Goal: Information Seeking & Learning: Find contact information

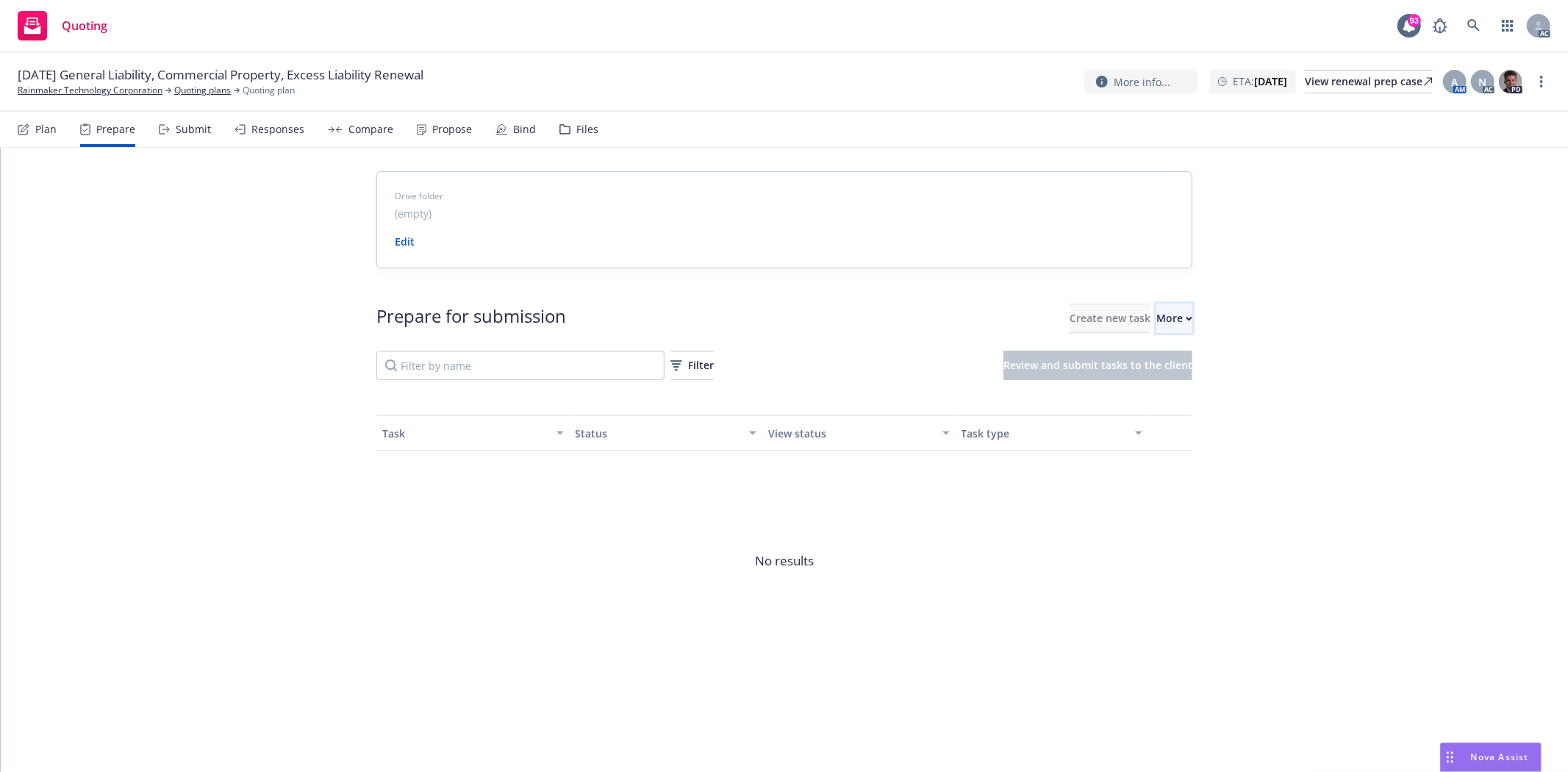
click at [1178, 319] on button "More" at bounding box center [1175, 319] width 36 height 30
click at [1204, 379] on span "Go to Indio account" at bounding box center [1174, 386] width 131 height 14
click at [1156, 319] on div "More" at bounding box center [1175, 319] width 36 height 28
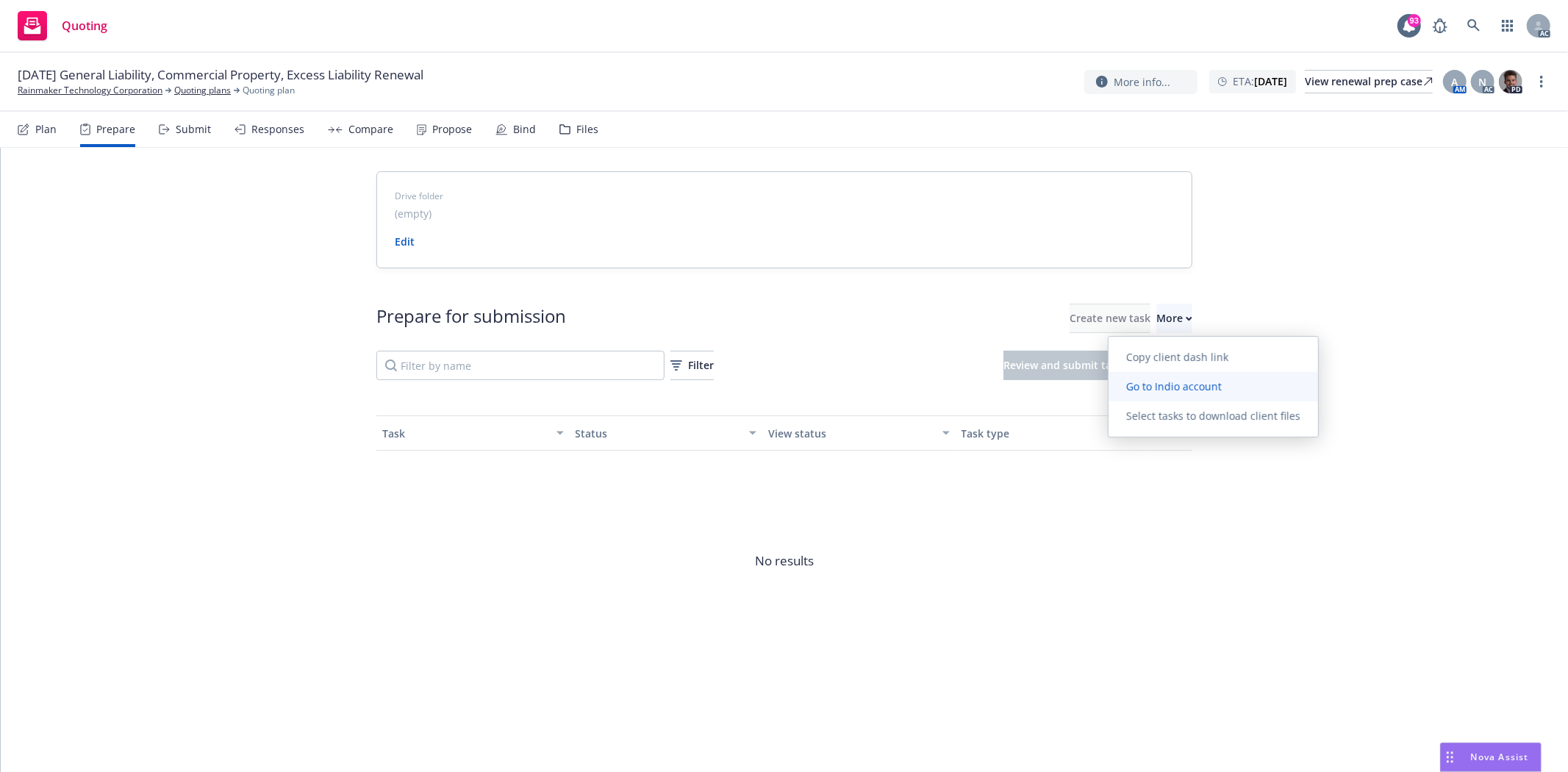
click at [1172, 386] on span "Go to Indio account" at bounding box center [1174, 386] width 131 height 14
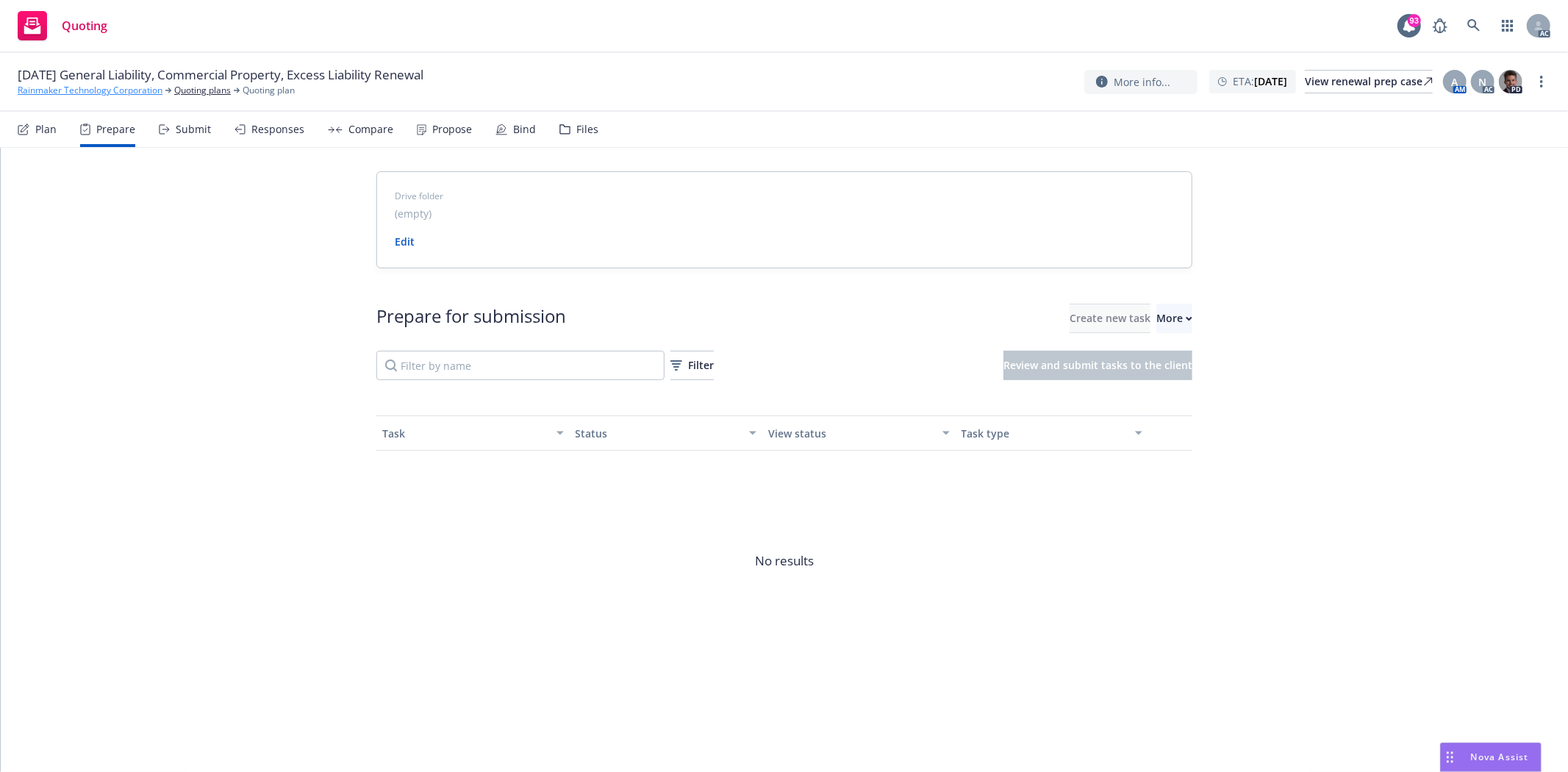
click at [82, 91] on link "Rainmaker Technology Corporation" at bounding box center [90, 91] width 145 height 13
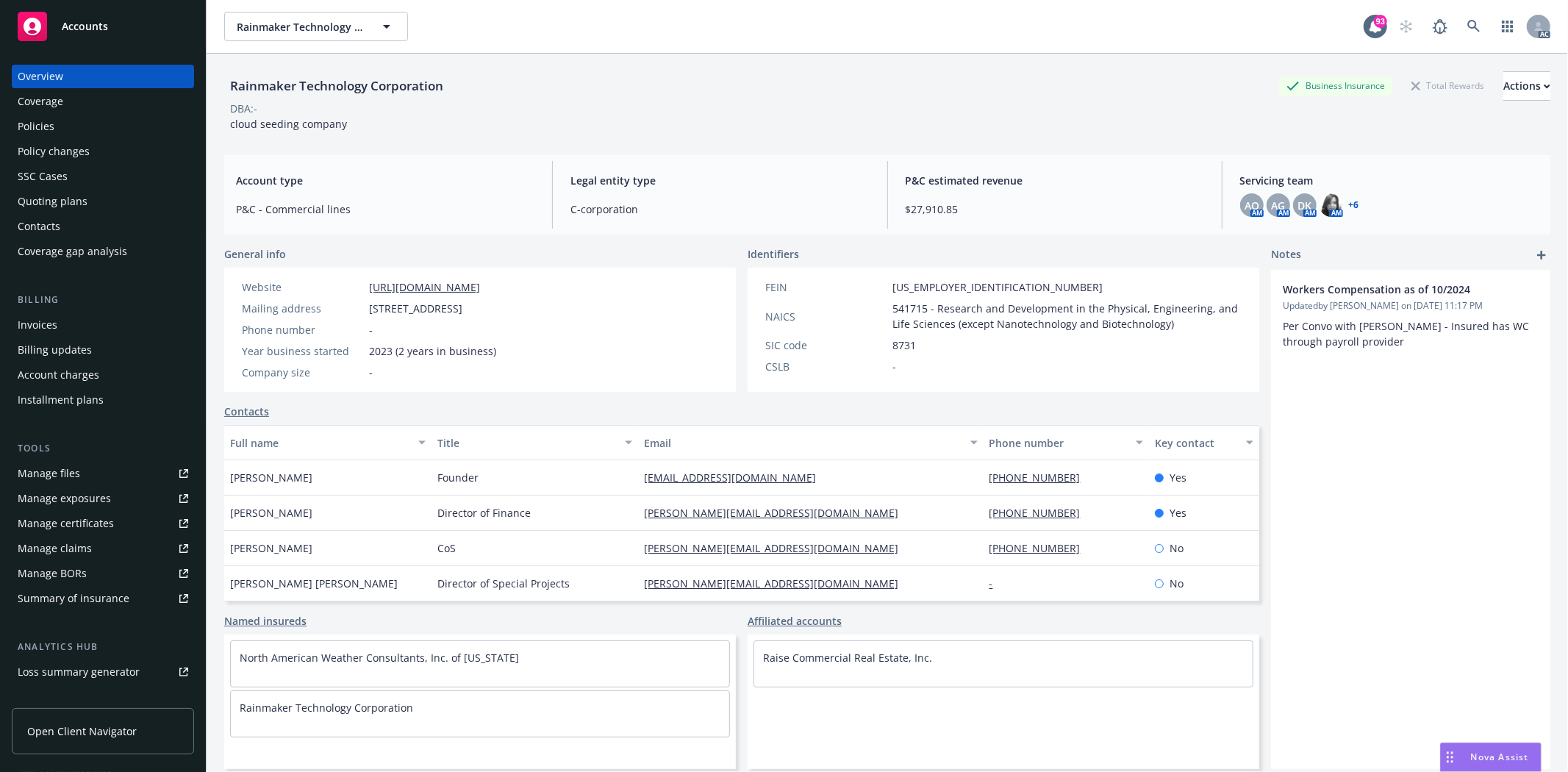
click at [86, 133] on div "Policies" at bounding box center [102, 126] width 170 height 24
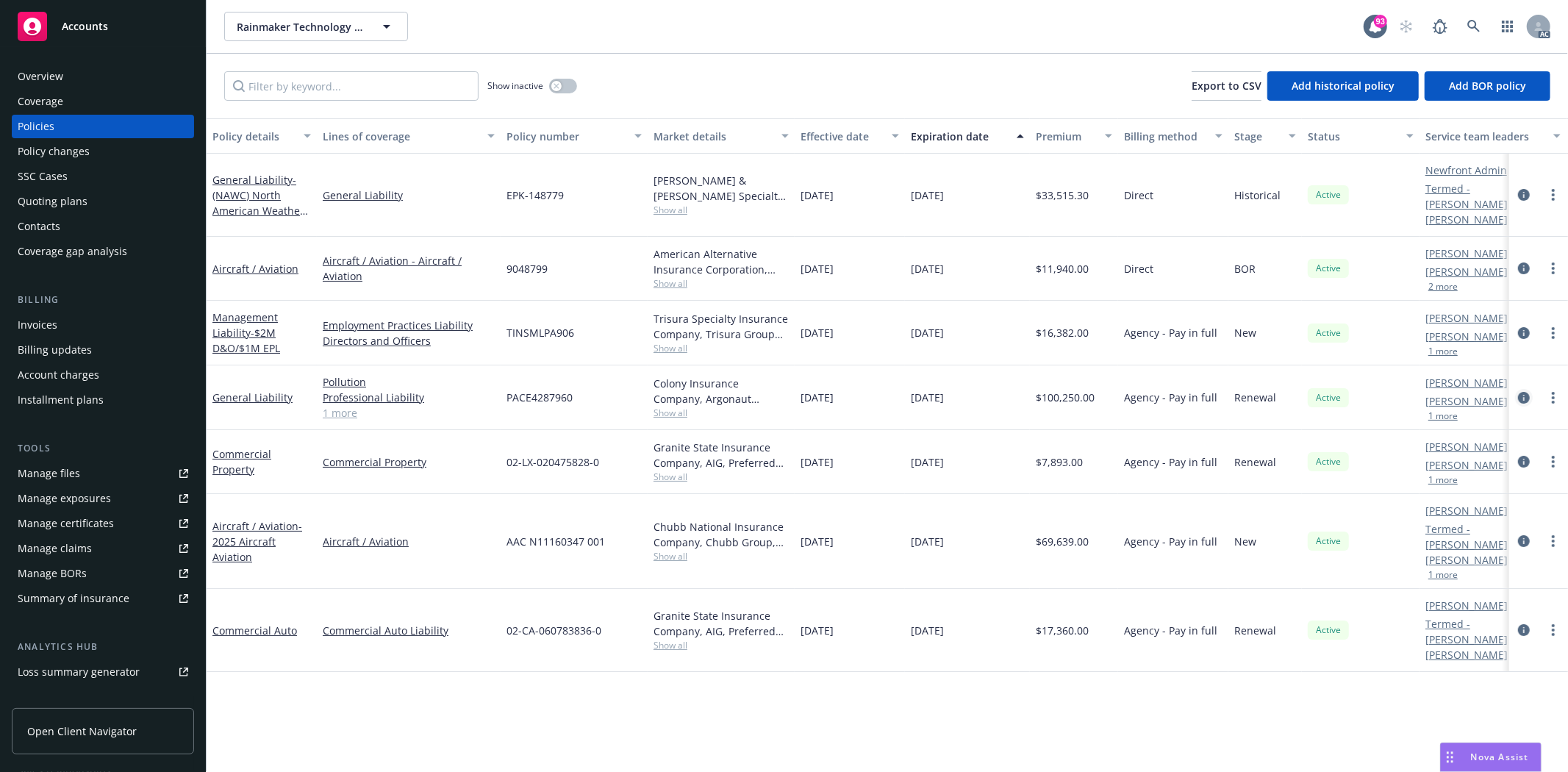
click at [1525, 388] on link "circleInformation" at bounding box center [1524, 397] width 17 height 17
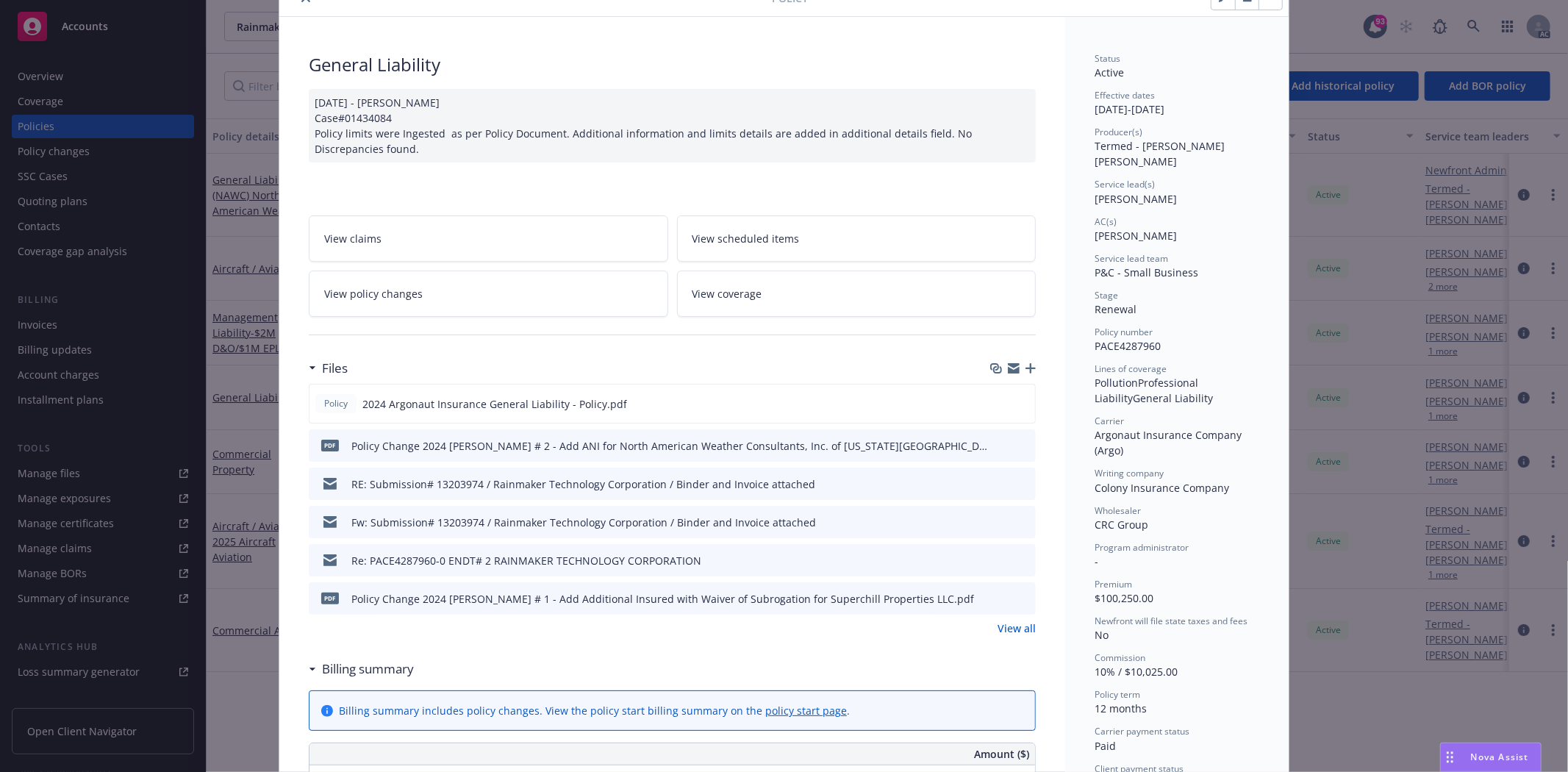
scroll to position [163, 0]
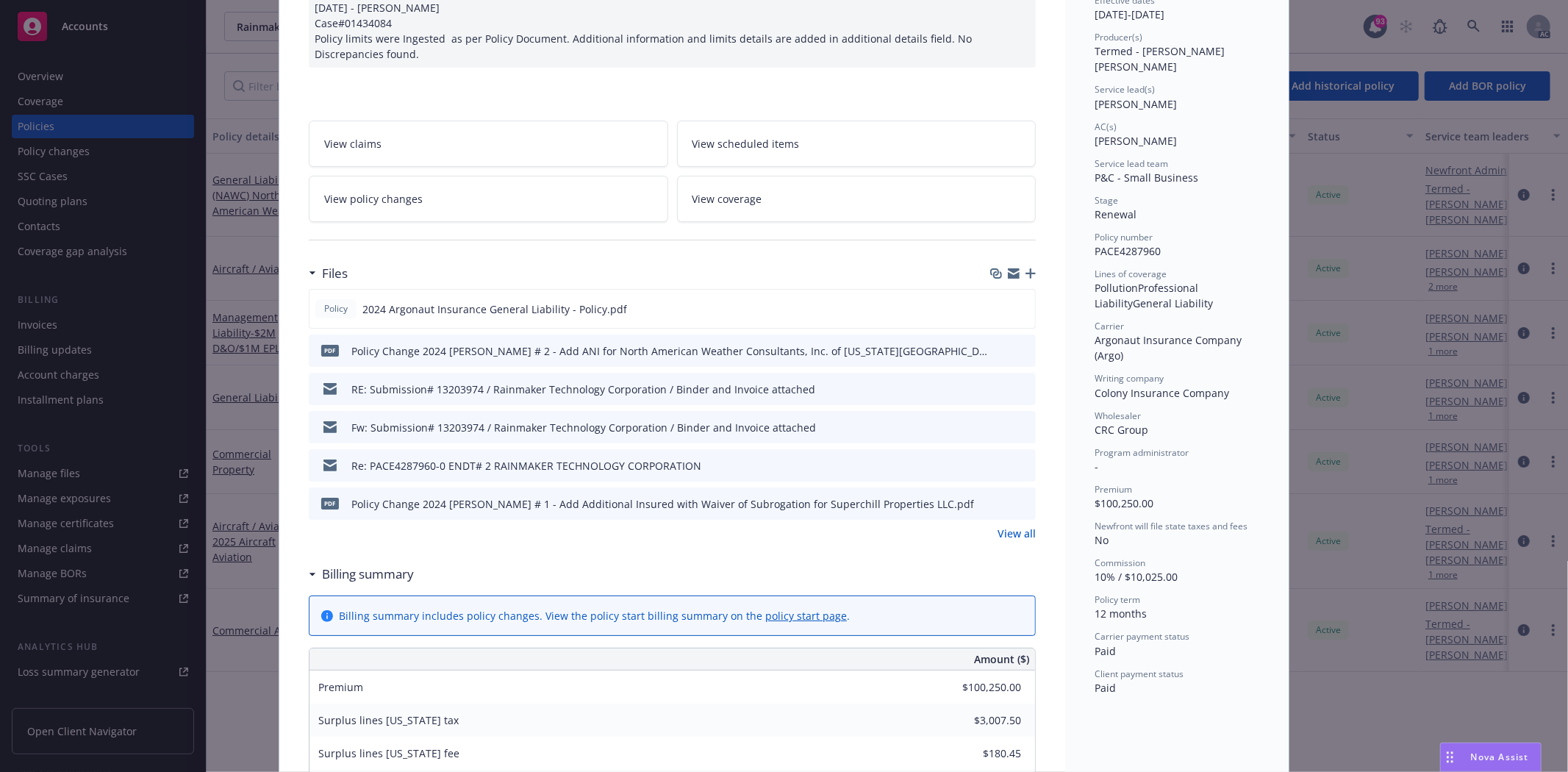
click at [1003, 533] on link "View all" at bounding box center [1017, 533] width 38 height 16
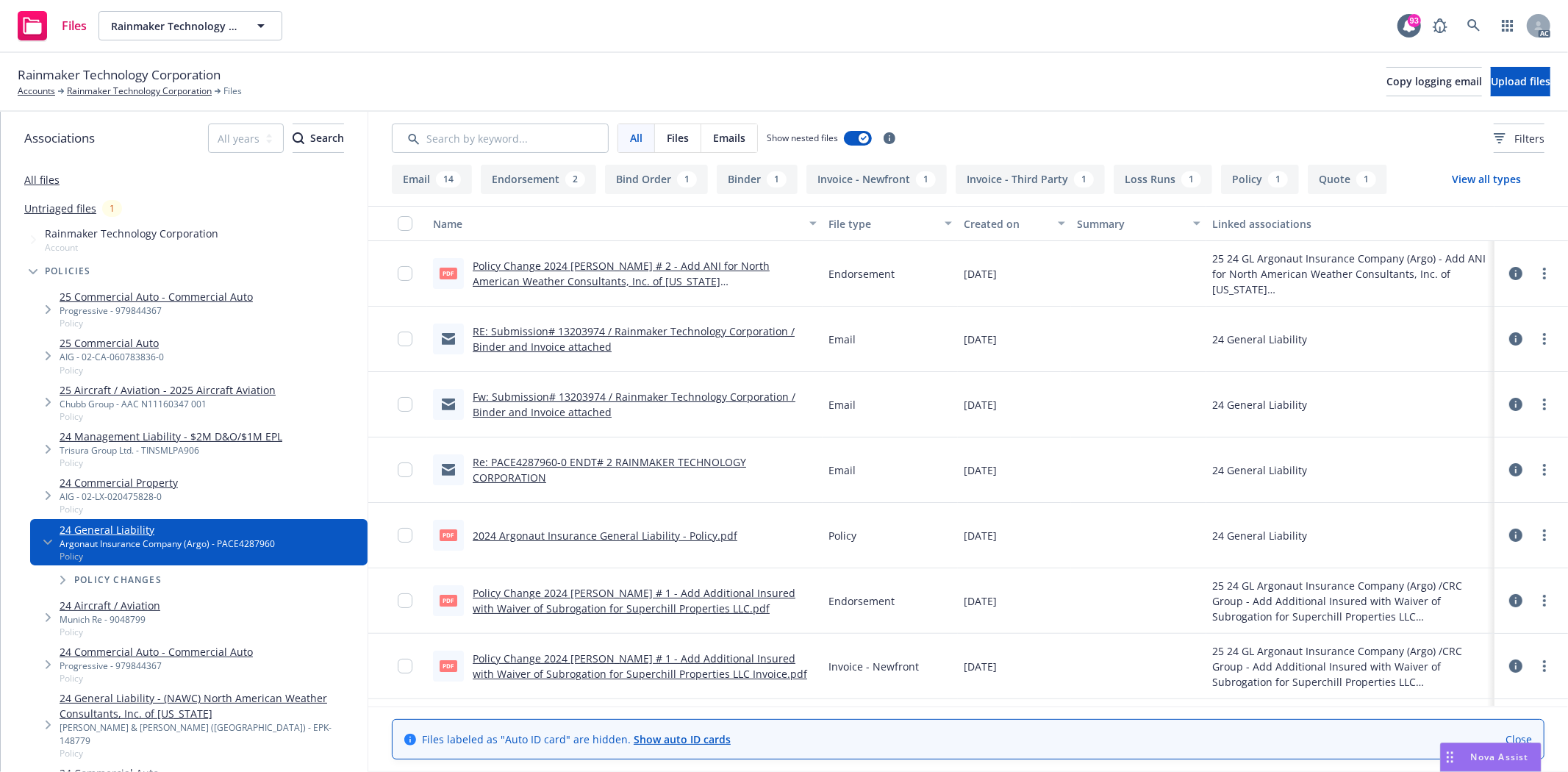
click at [636, 261] on link "Policy Change 2024 [PERSON_NAME] # 2 - Add ANI for North American Weather Consu…" at bounding box center [621, 281] width 297 height 44
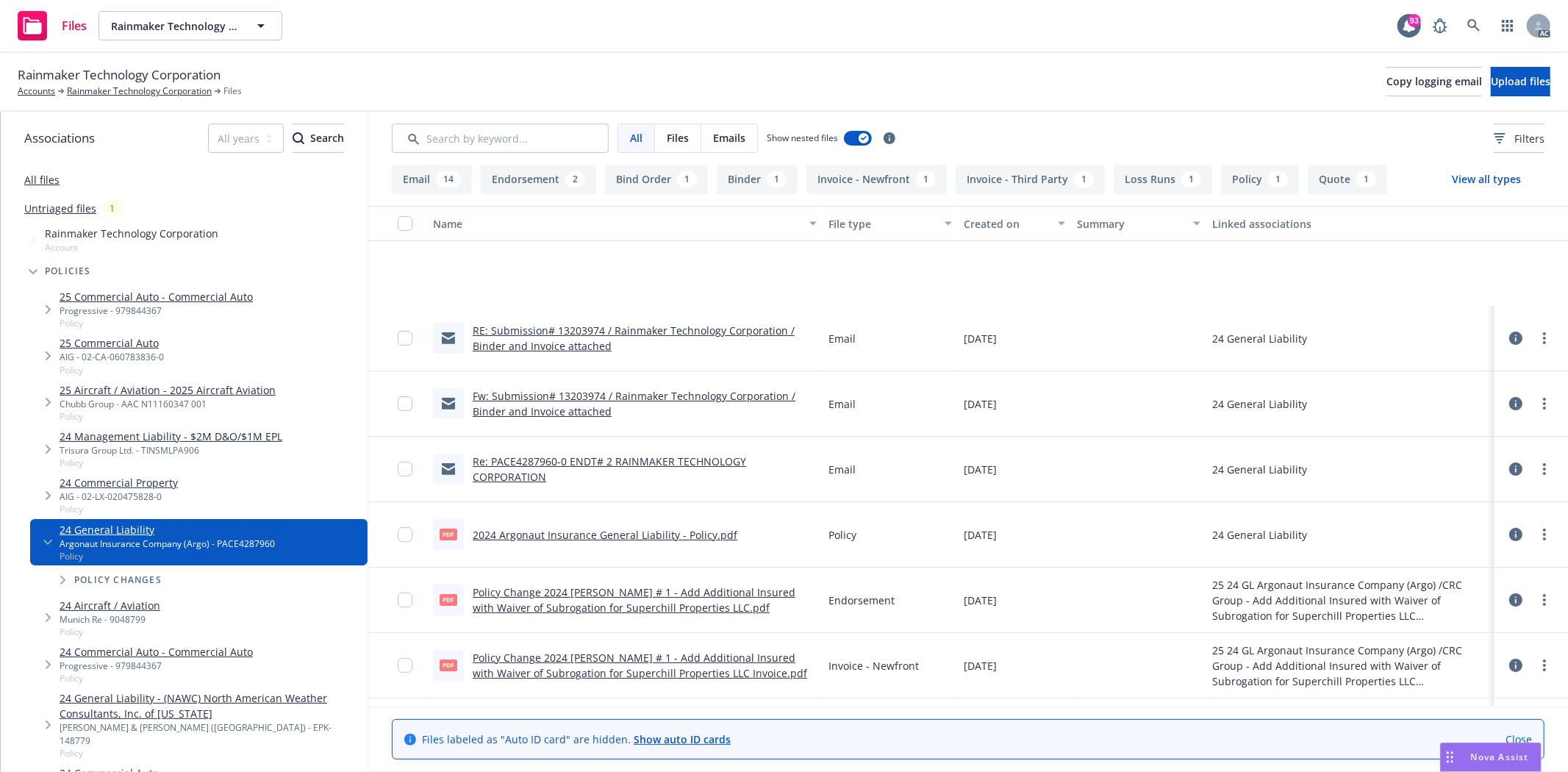
scroll to position [163, 0]
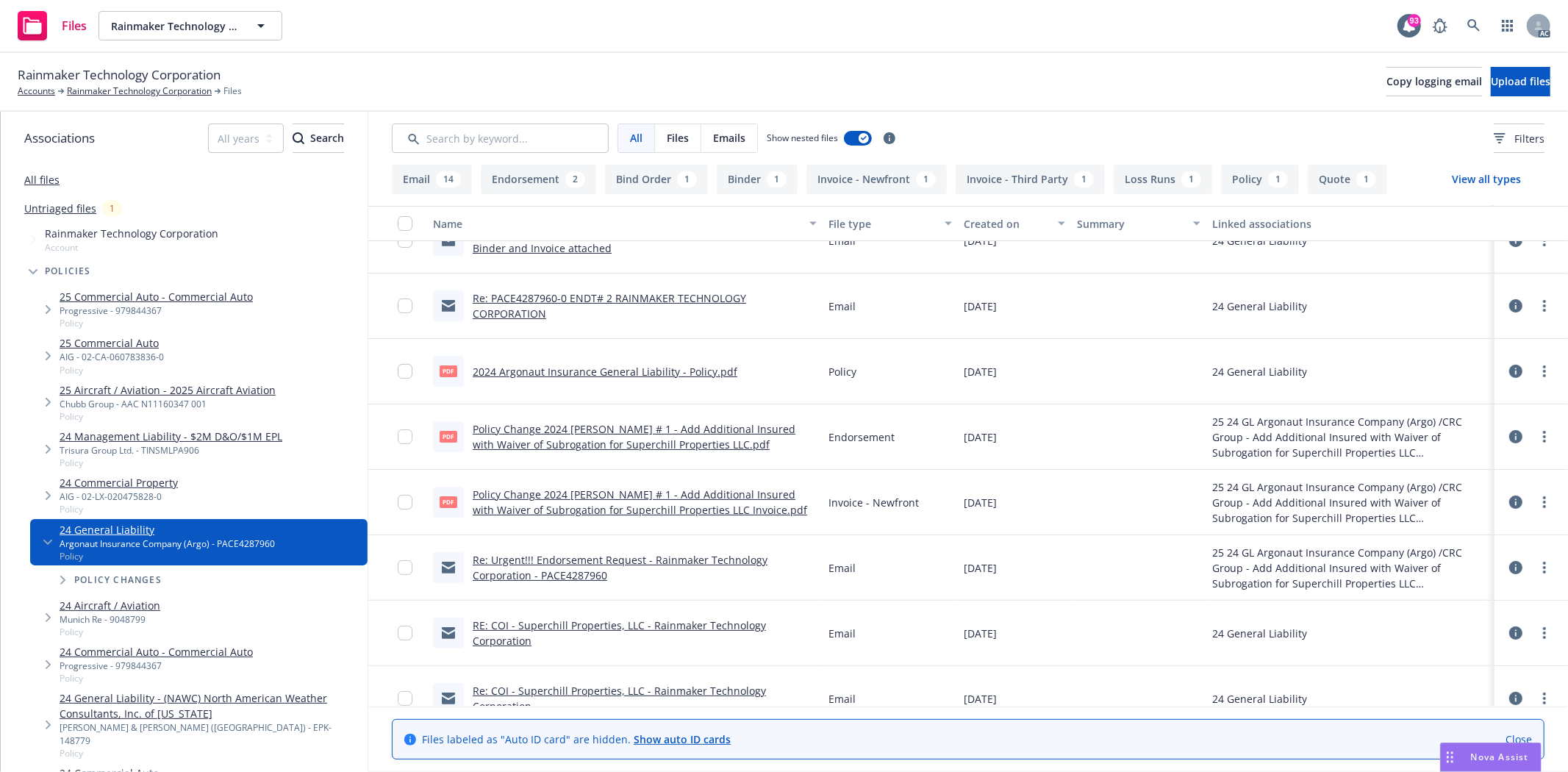
click at [686, 423] on link "Policy Change 2024 [PERSON_NAME] # 1 - Add Additional Insured with Waiver of Su…" at bounding box center [634, 437] width 323 height 30
click at [1509, 563] on icon at bounding box center [1515, 567] width 13 height 13
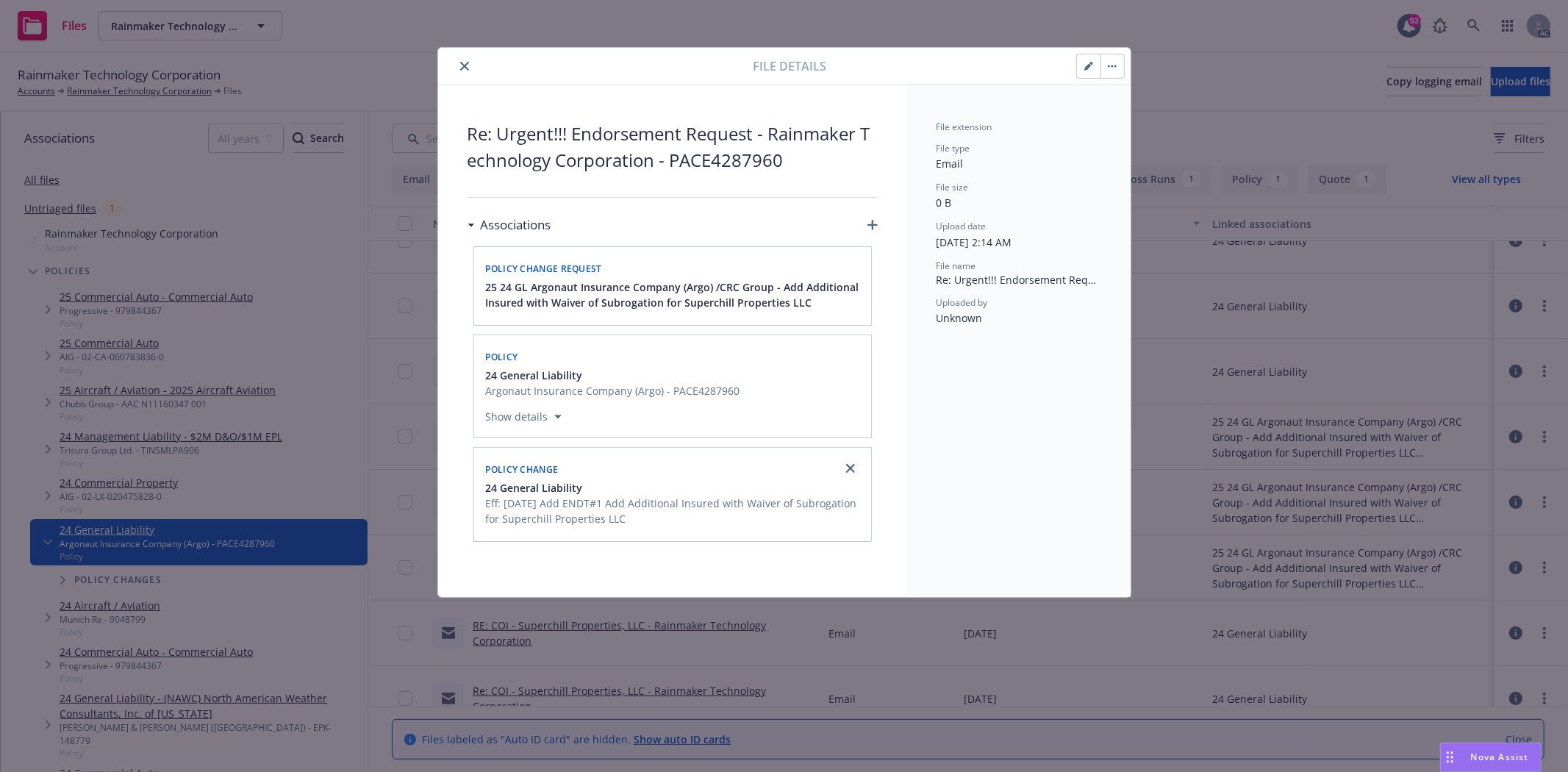
click at [462, 64] on icon "close" at bounding box center [464, 66] width 9 height 9
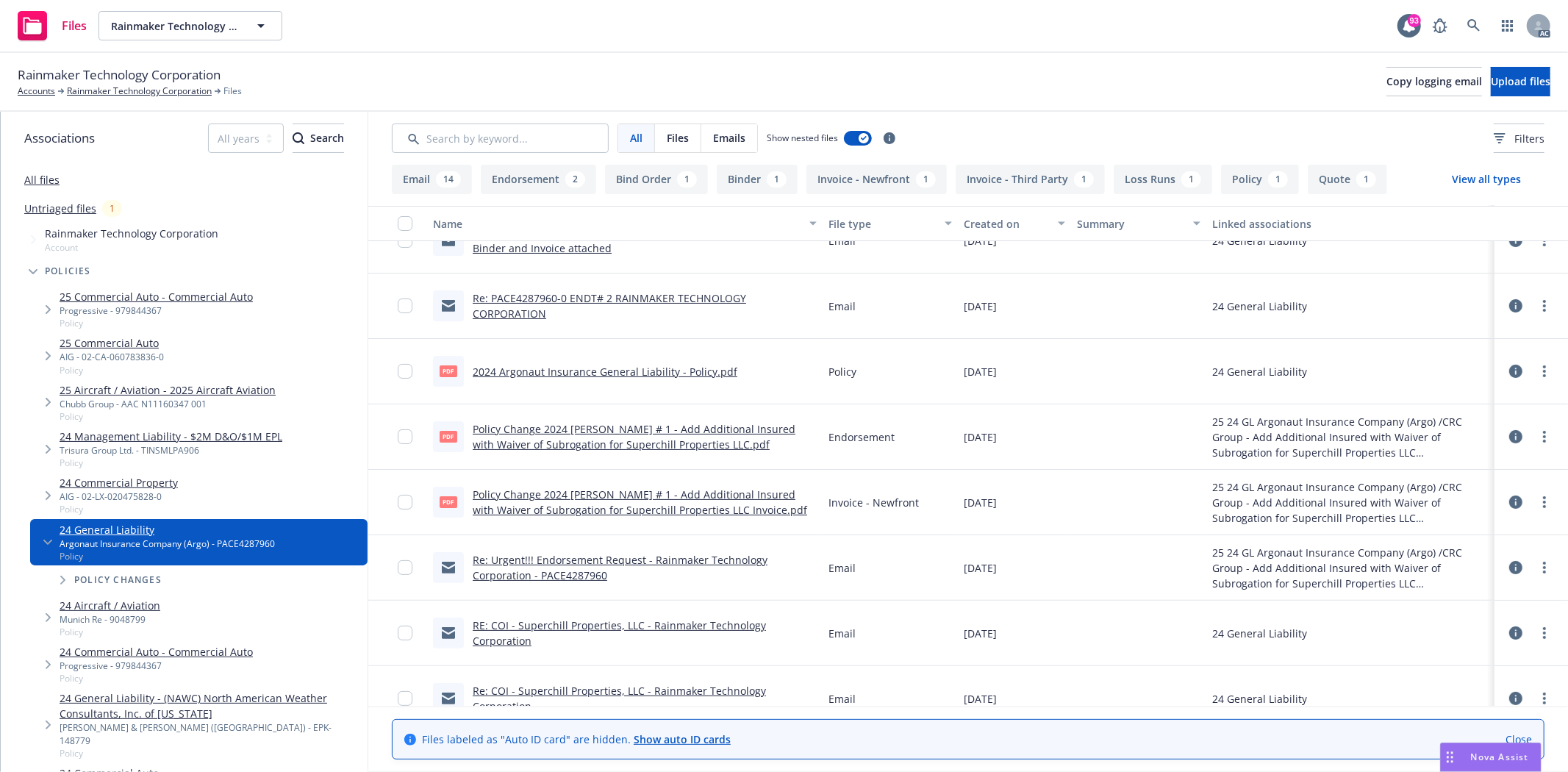
click at [589, 560] on link "Re: Urgent!!! Endorsement Request - Rainmaker Technology Corporation - PACE4287…" at bounding box center [620, 568] width 295 height 30
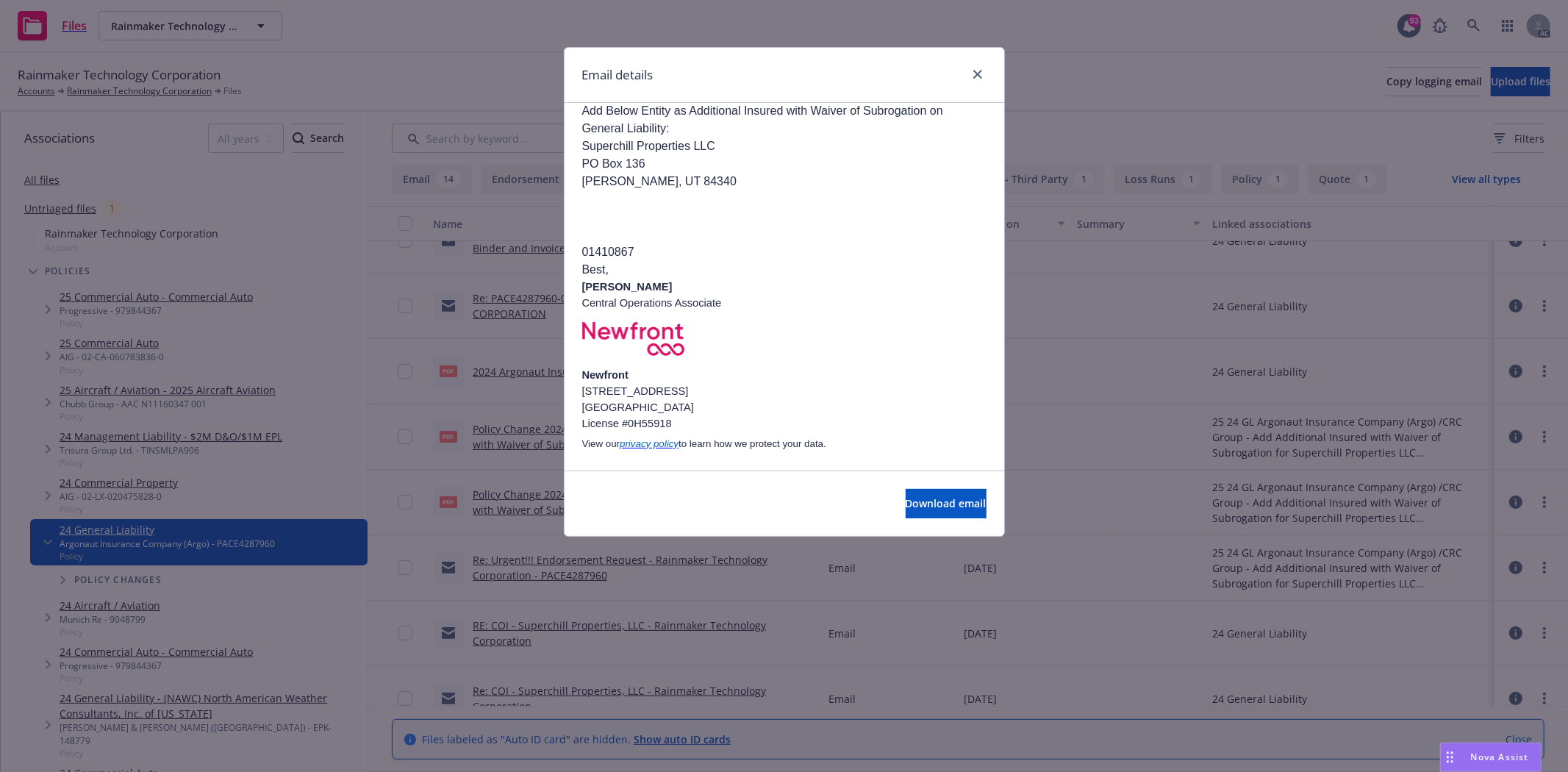
scroll to position [1225, 0]
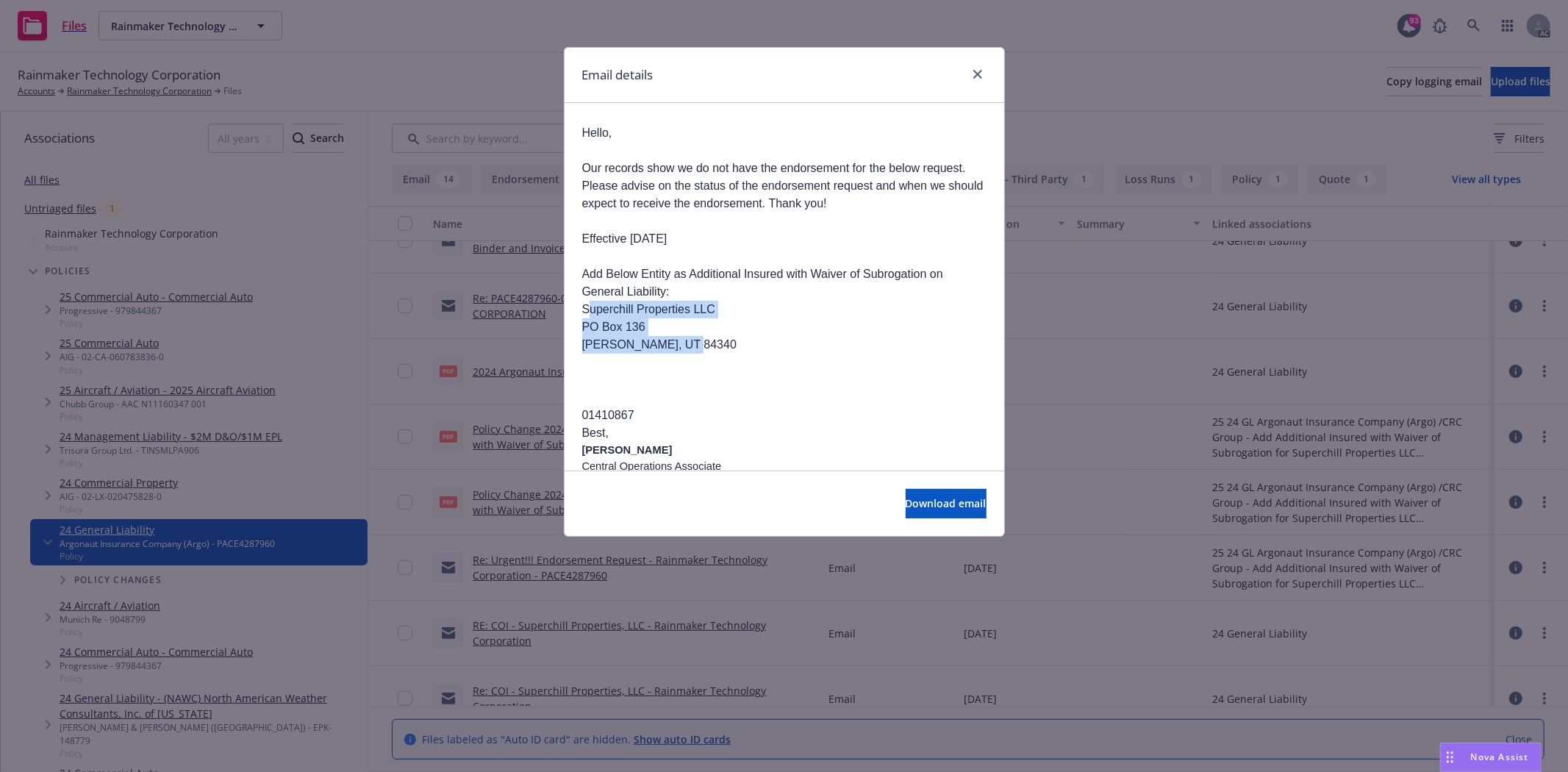
drag, startPoint x: 584, startPoint y: 217, endPoint x: 694, endPoint y: 266, distance: 120.4
click at [694, 266] on p "Hello, Our records show we do not have the endorsement for the below request. P…" at bounding box center [784, 283] width 404 height 318
drag, startPoint x: 581, startPoint y: 230, endPoint x: 689, endPoint y: 255, distance: 110.9
click at [689, 255] on div "Re: Urgent!!! Endorsement Request - Rainmaker Technology Corporation - PACE4287…" at bounding box center [784, 523] width 440 height 3291
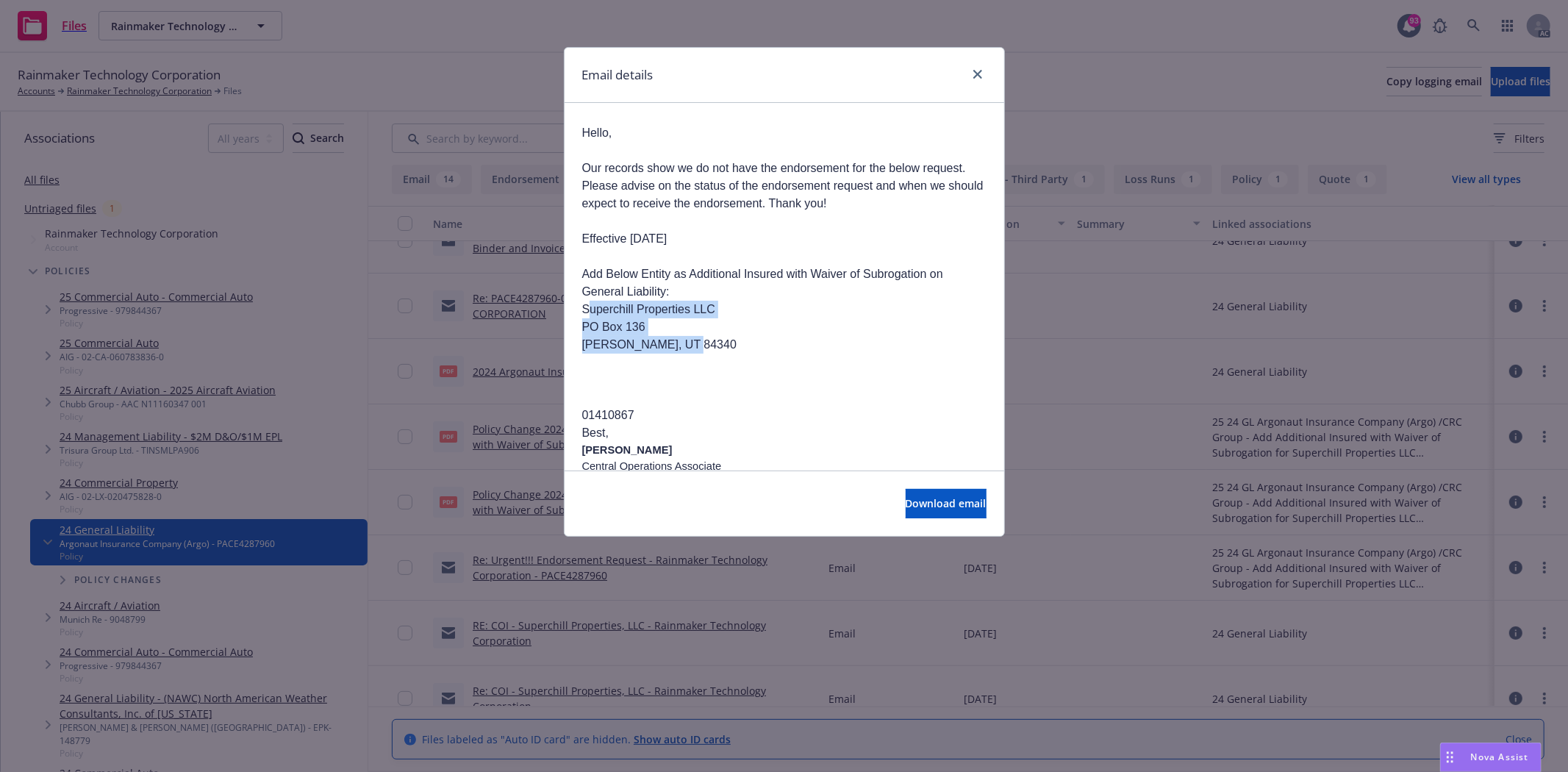
copy p "Superchill Properties LLC PO Box 136 Willard, UT 84340"
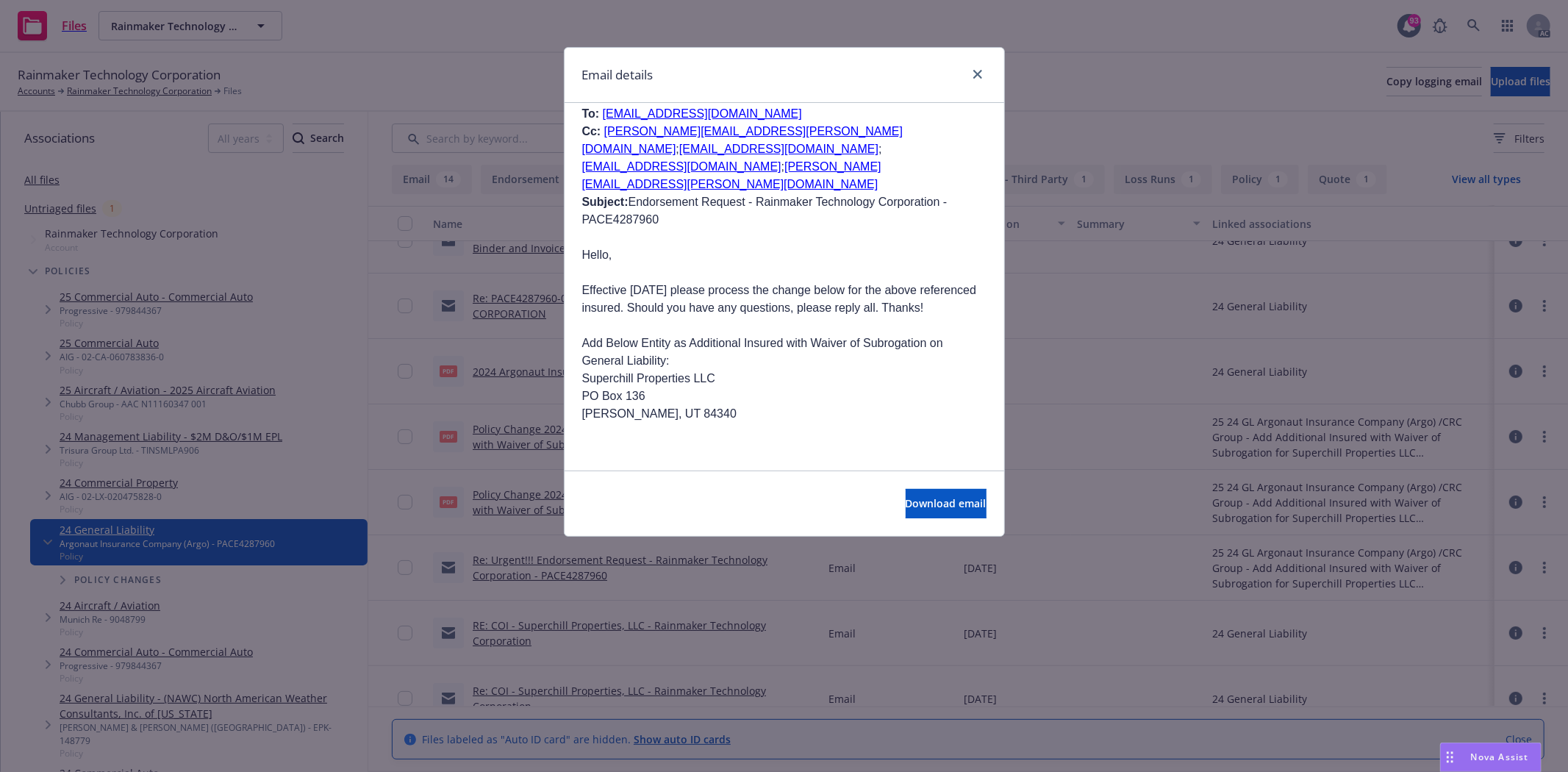
scroll to position [2465, 0]
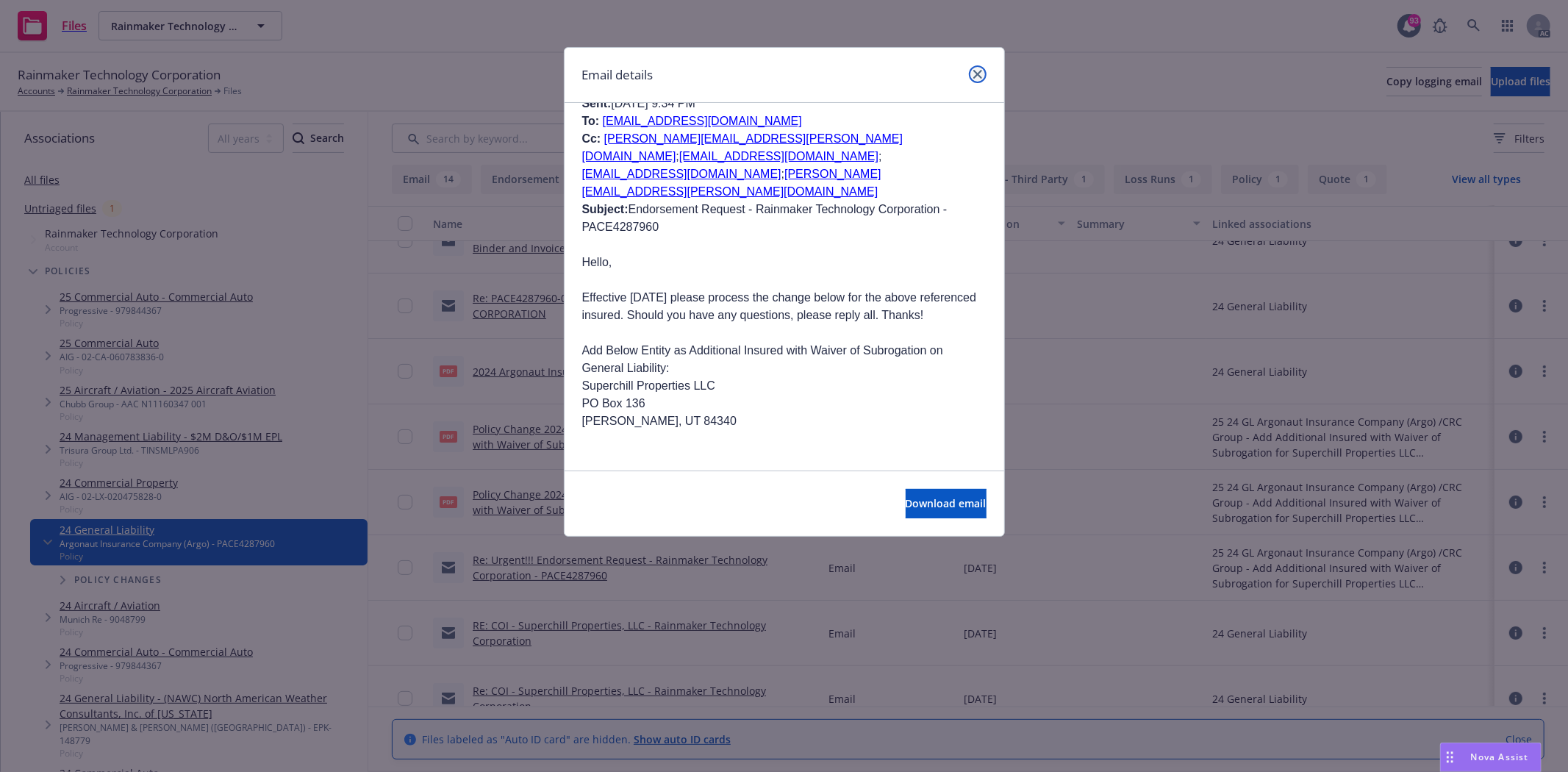
click at [976, 73] on icon "close" at bounding box center [977, 74] width 9 height 9
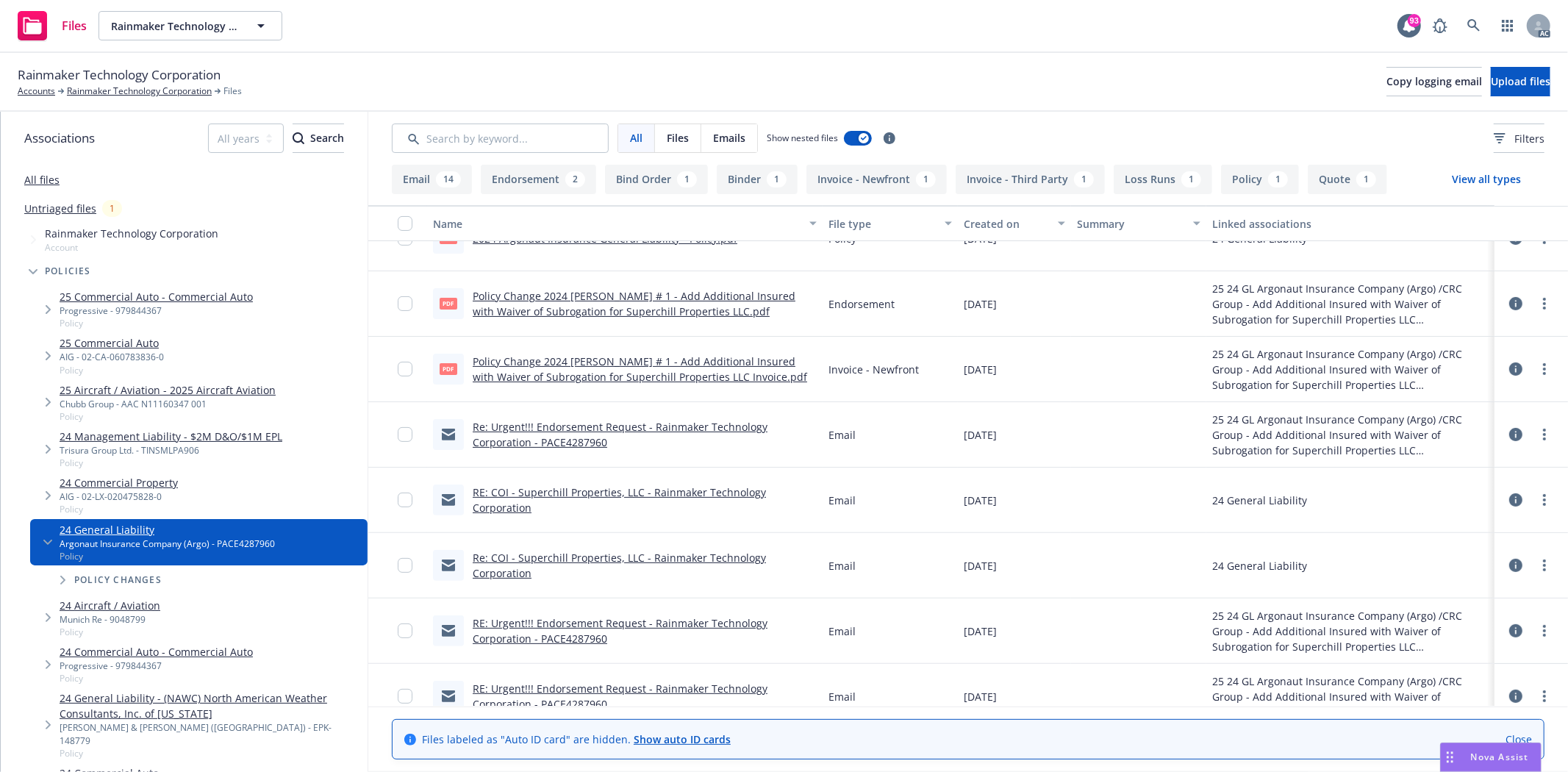
scroll to position [133, 0]
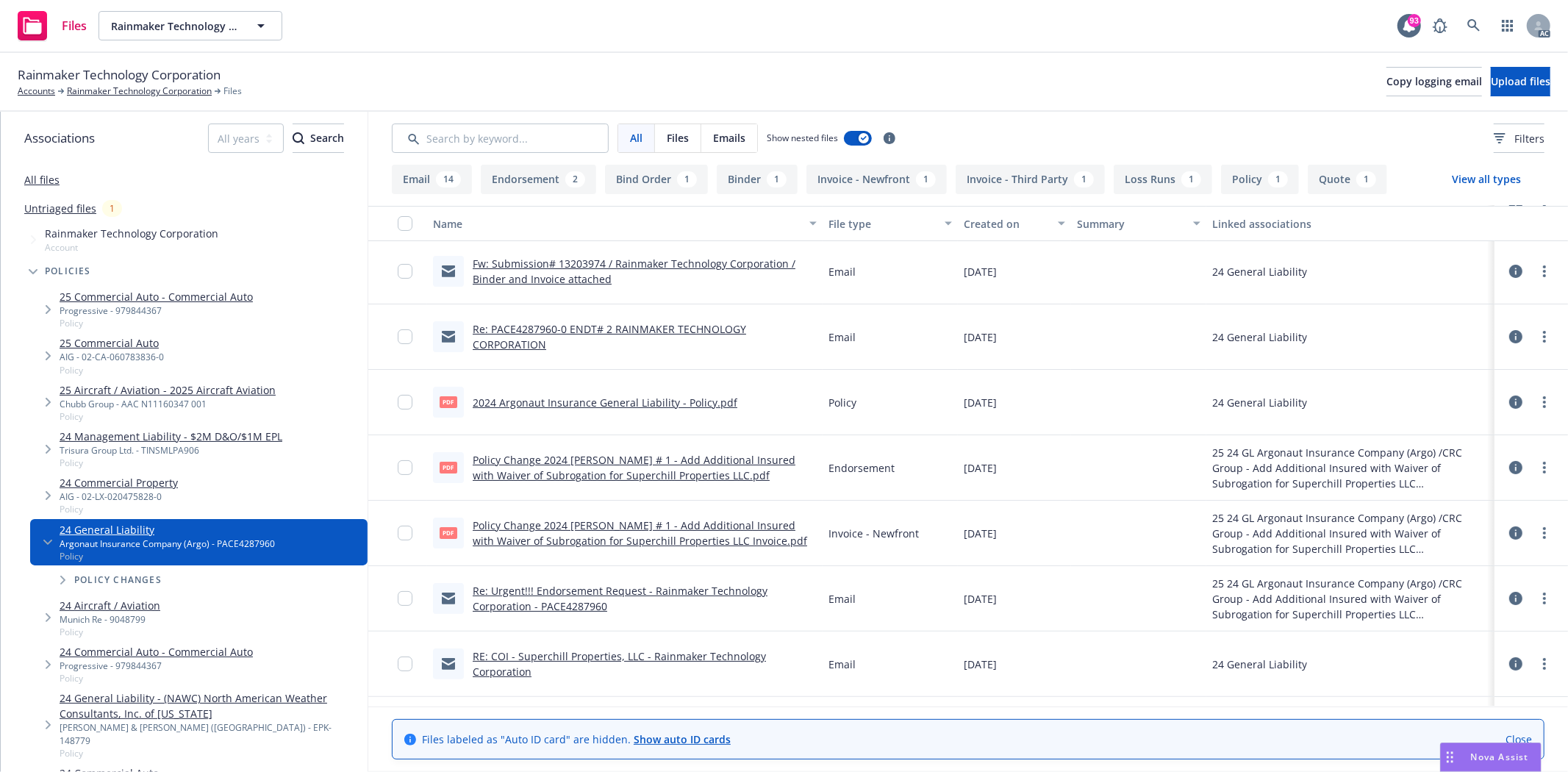
click at [625, 398] on link "2024 Argonaut Insurance General Liability - Policy.pdf" at bounding box center [605, 402] width 265 height 14
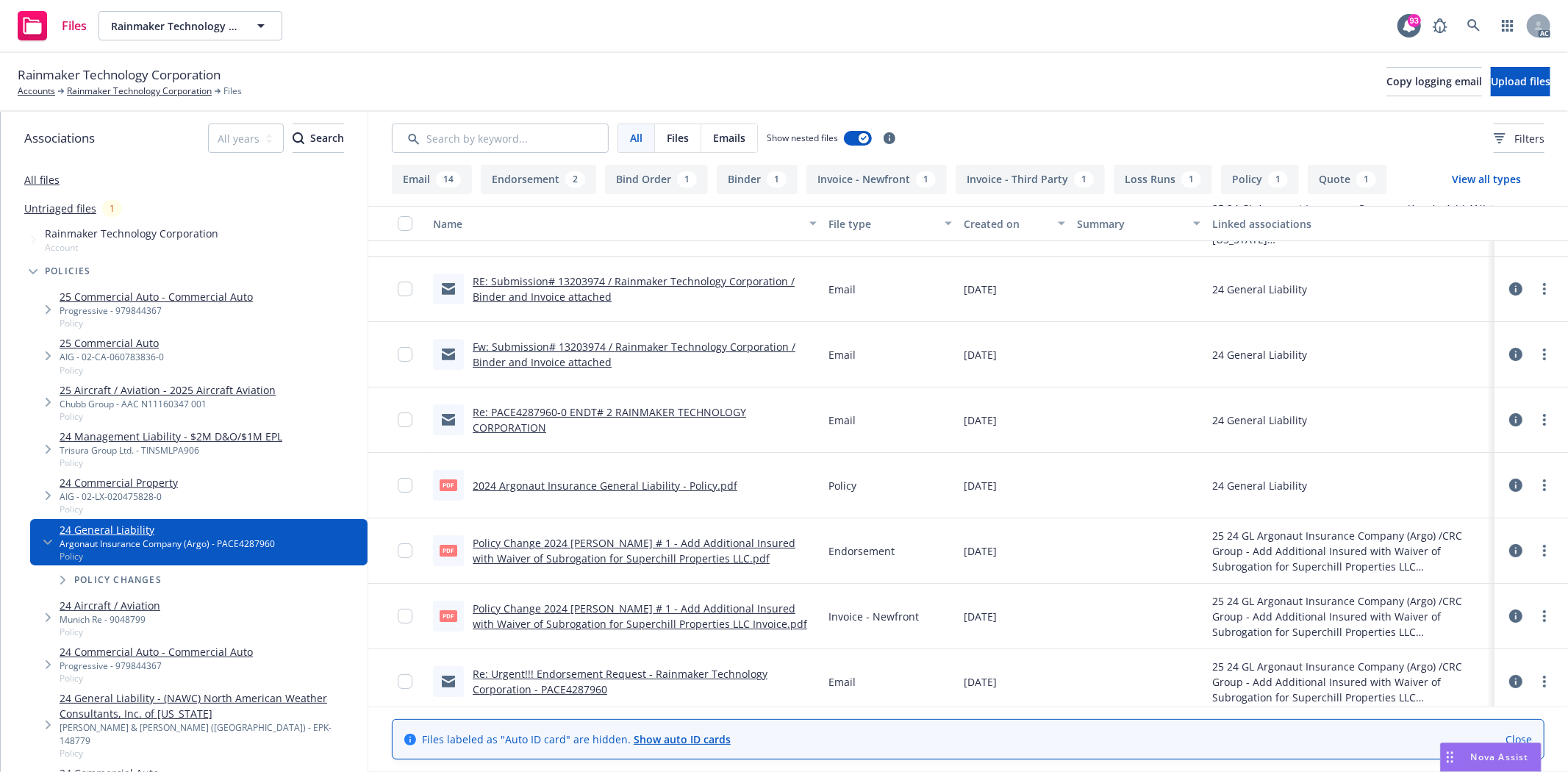
scroll to position [0, 0]
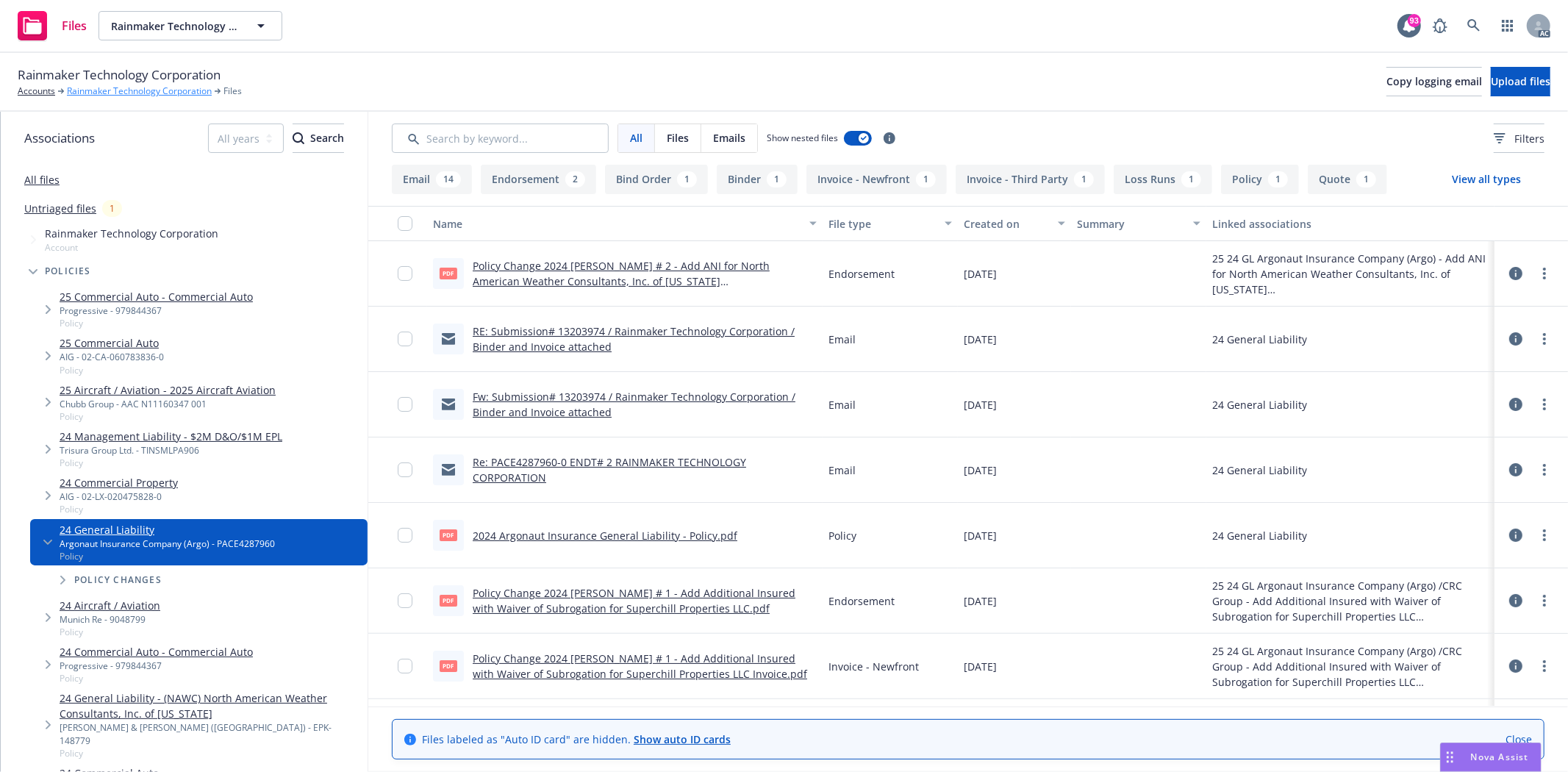
click at [184, 97] on link "Rainmaker Technology Corporation" at bounding box center [139, 91] width 145 height 13
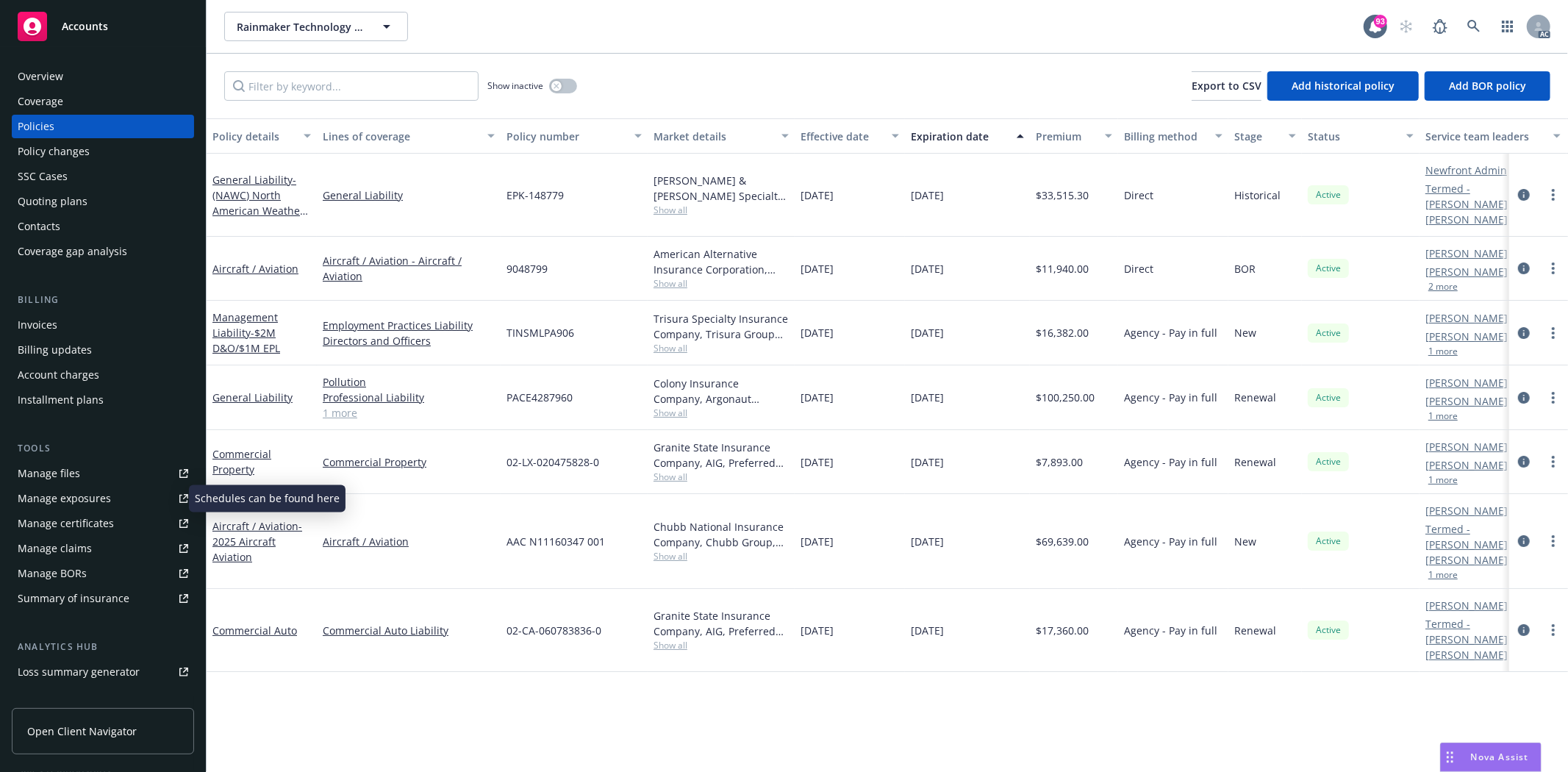
click at [85, 491] on div "Manage exposures" at bounding box center [63, 498] width 93 height 24
click at [81, 496] on div "Manage exposures" at bounding box center [63, 498] width 93 height 24
click at [59, 473] on div "Manage files" at bounding box center [49, 473] width 63 height 24
click at [66, 81] on div "Overview" at bounding box center [102, 77] width 170 height 24
click at [67, 81] on div "Overview" at bounding box center [102, 77] width 170 height 24
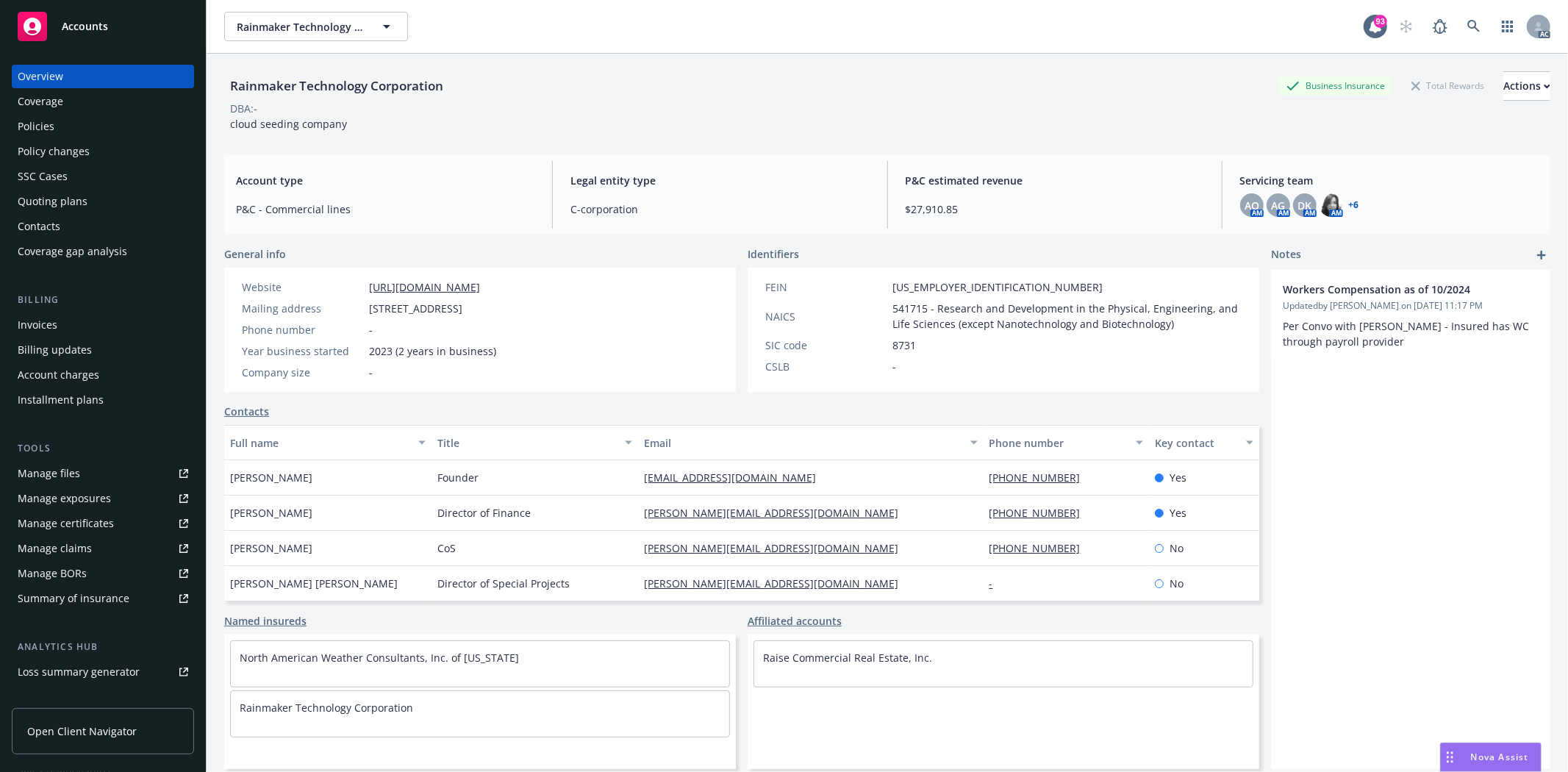
drag, startPoint x: 215, startPoint y: 466, endPoint x: 328, endPoint y: 481, distance: 114.0
click at [328, 481] on div "Rainmaker Technology Corporation Business Insurance Total Rewards Actions DBA: …" at bounding box center [887, 439] width 1361 height 772
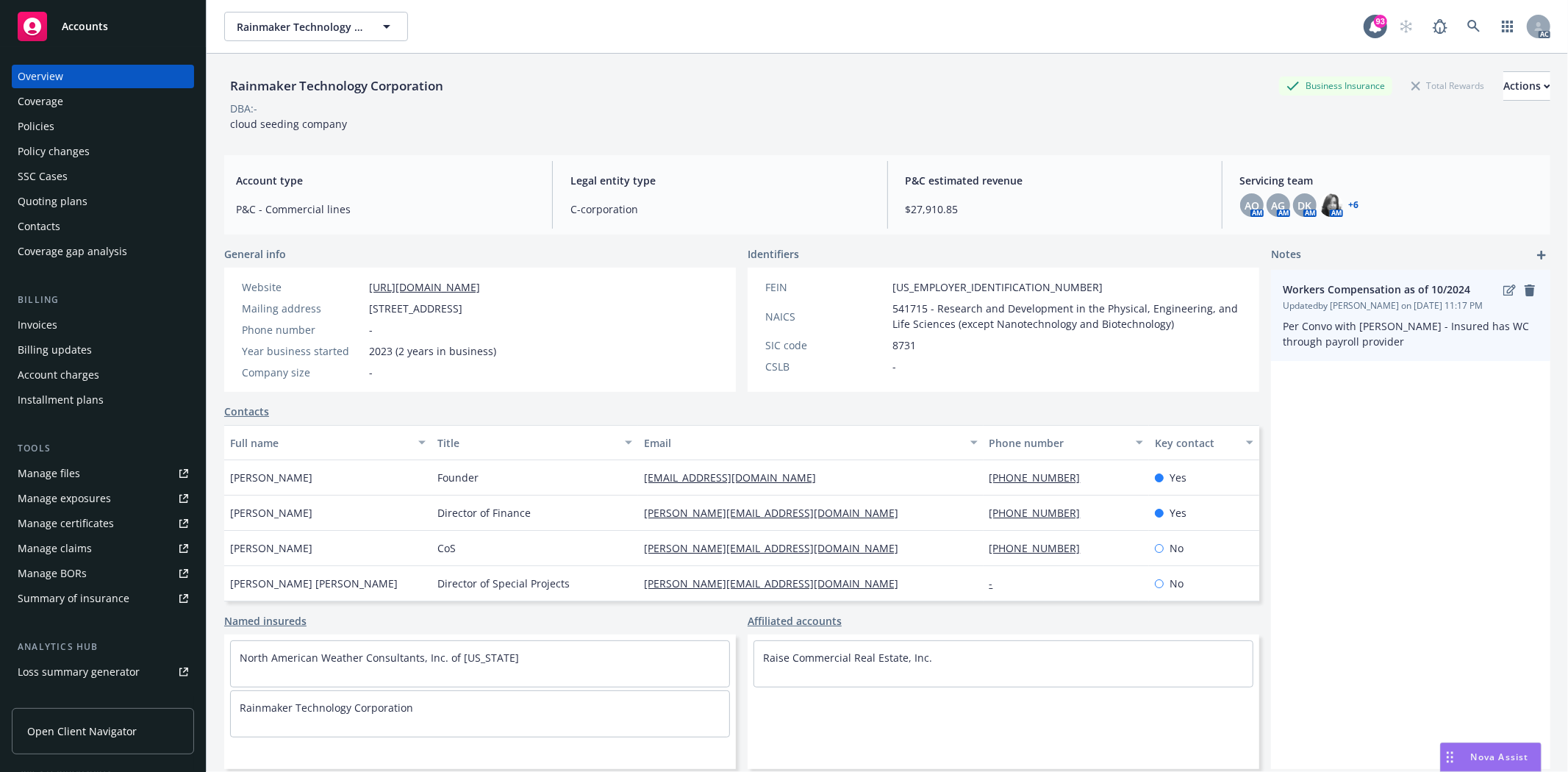
copy span "Augustus Doricko"
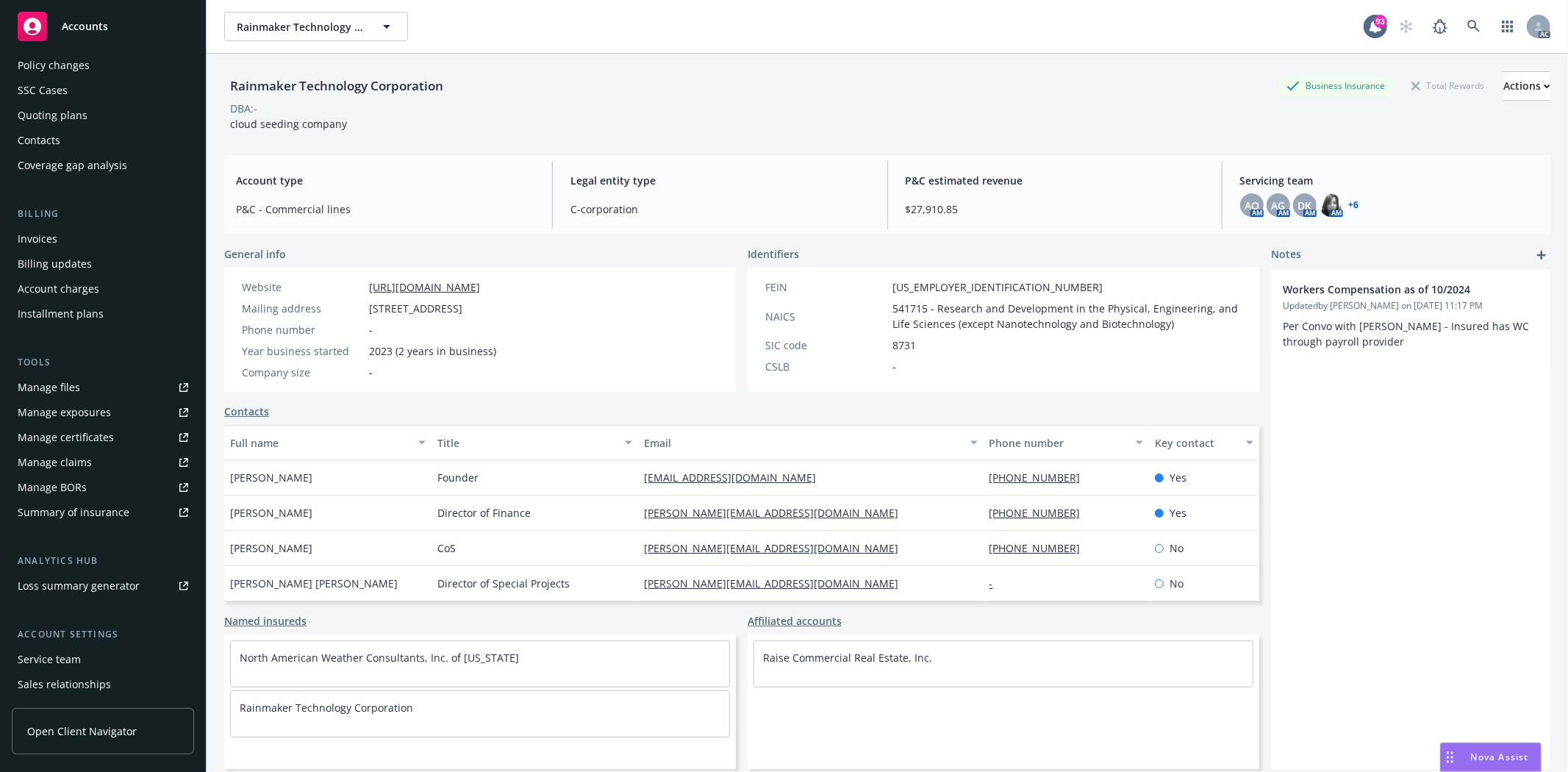
scroll to position [160, 0]
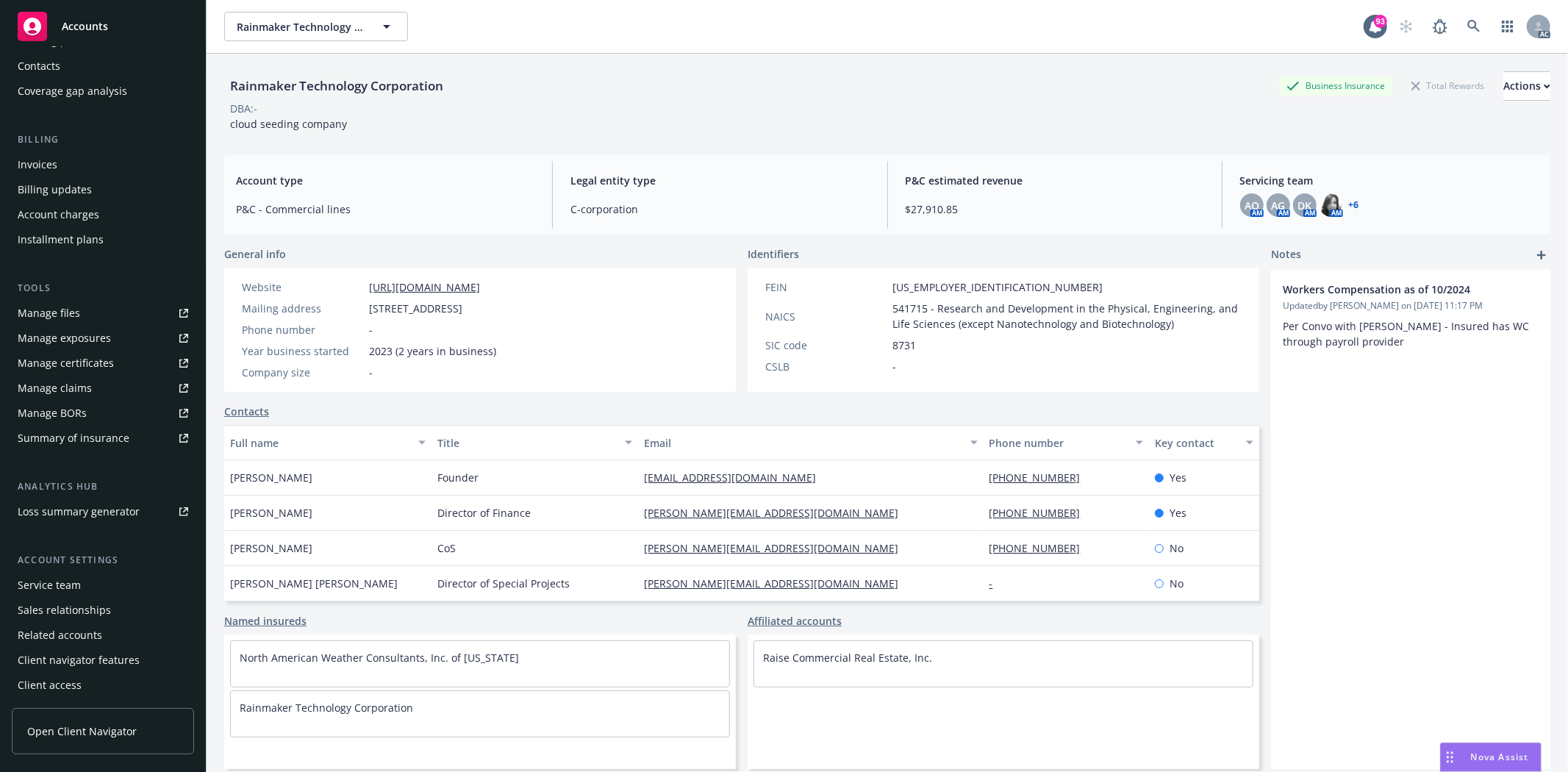
click at [55, 576] on div "Service team" at bounding box center [49, 585] width 63 height 24
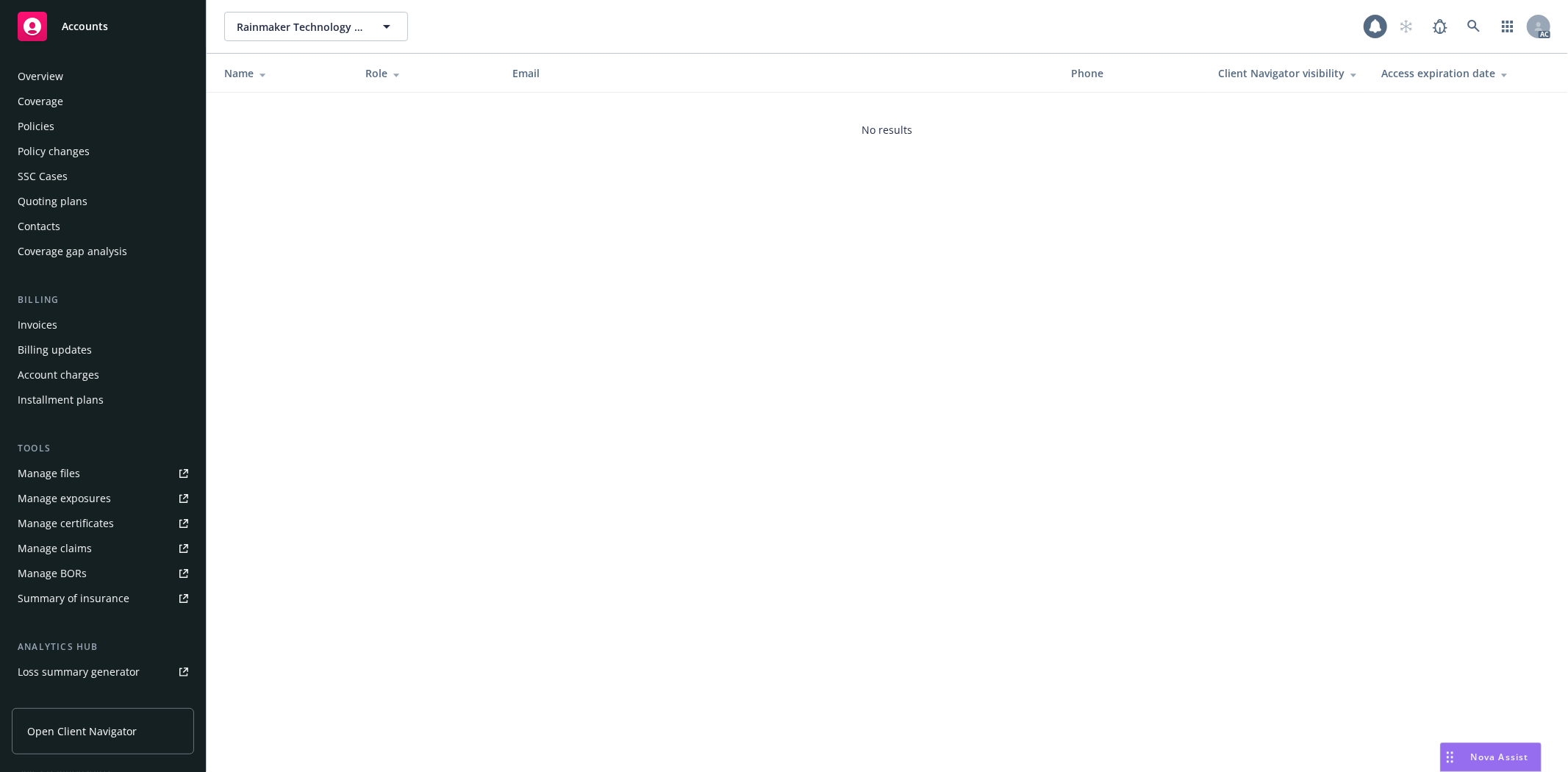
scroll to position [160, 0]
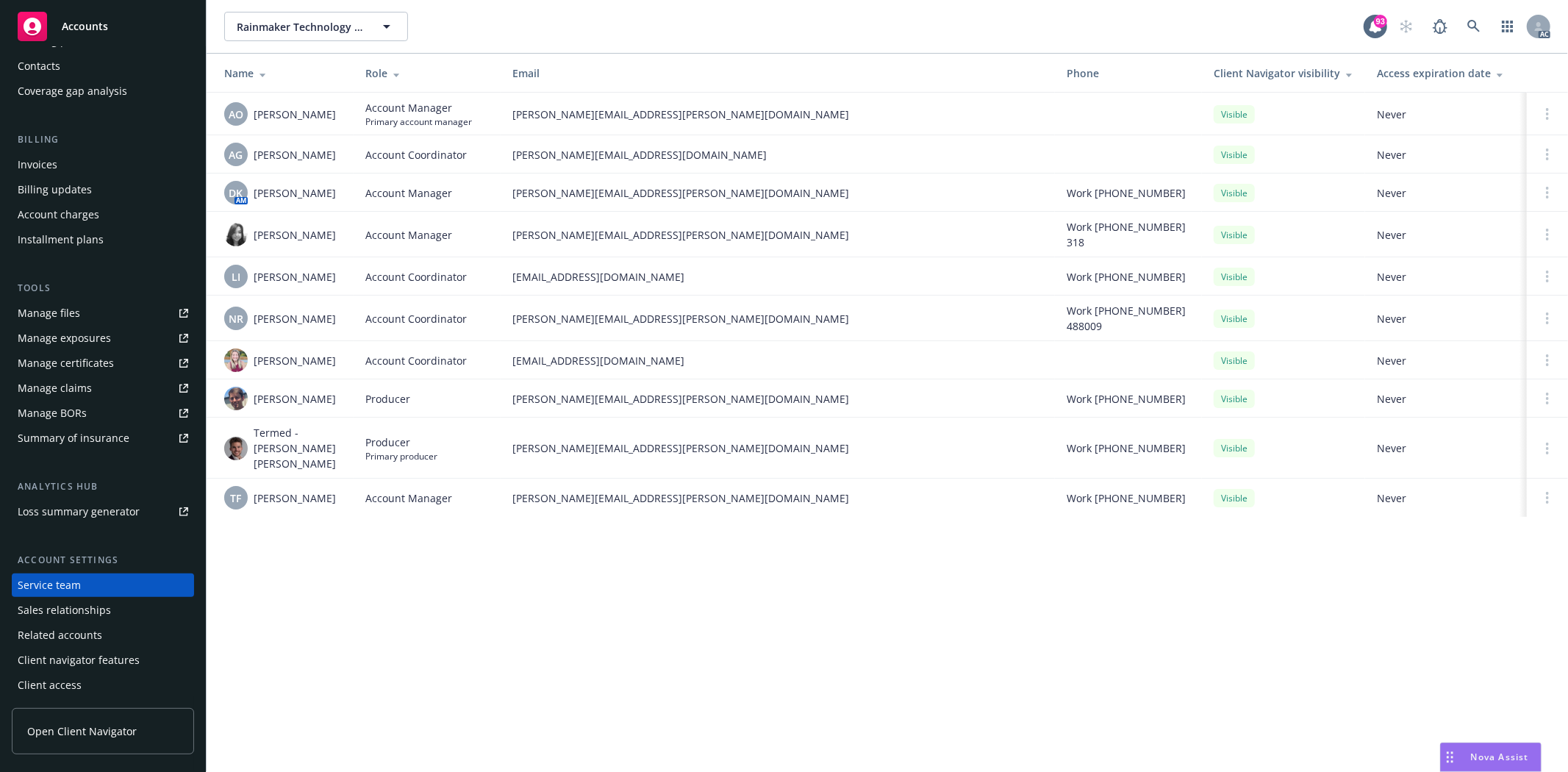
drag, startPoint x: 253, startPoint y: 230, endPoint x: 335, endPoint y: 236, distance: 82.2
click at [335, 236] on div "Heidi Fong Clubb" at bounding box center [282, 235] width 118 height 24
copy span "Heidi Fong Clubb"
click at [304, 248] on td "Heidi Fong Clubb" at bounding box center [280, 234] width 147 height 45
click at [319, 235] on span "Heidi Fong Clubb" at bounding box center [295, 235] width 82 height 16
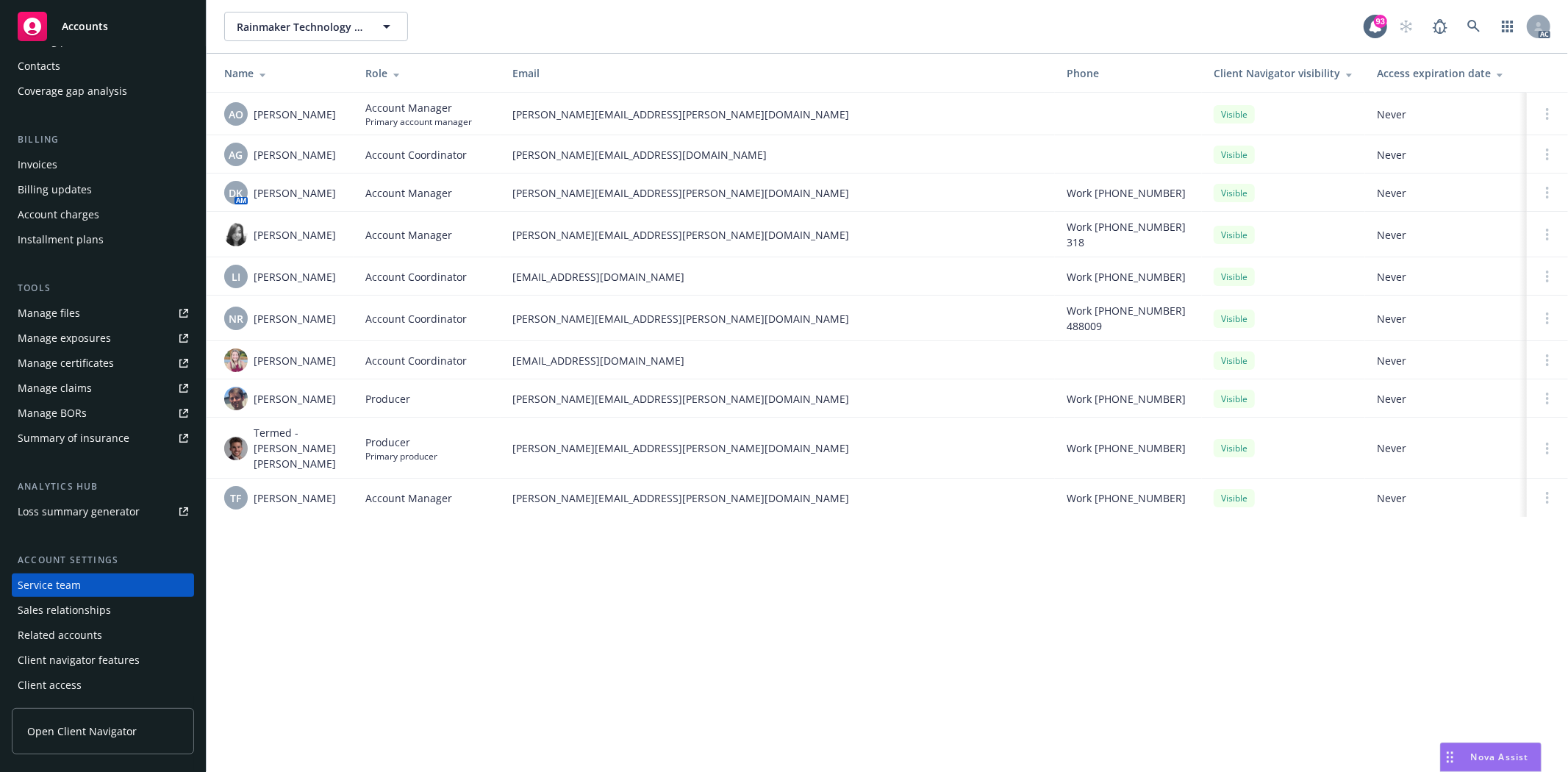
click at [319, 235] on span "Heidi Fong Clubb" at bounding box center [295, 235] width 82 height 16
copy span "Clubb"
drag, startPoint x: 255, startPoint y: 265, endPoint x: 322, endPoint y: 275, distance: 67.7
click at [322, 275] on div "LI Lea Ittenbach" at bounding box center [282, 277] width 118 height 24
copy span "Lea Ittenbach"
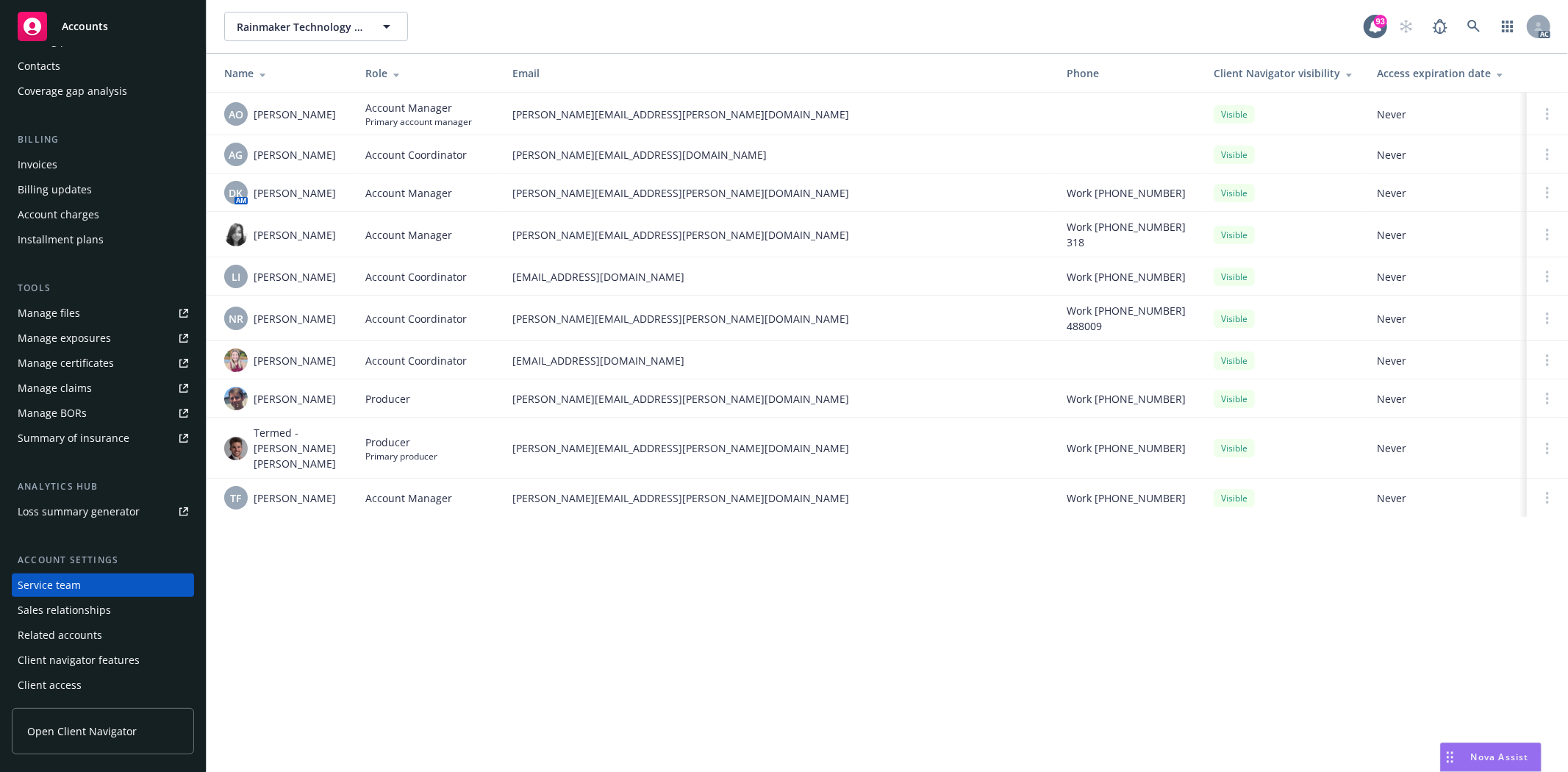
drag, startPoint x: 254, startPoint y: 351, endPoint x: 333, endPoint y: 356, distance: 79.2
click at [333, 356] on div "Samara Chao" at bounding box center [282, 360] width 118 height 24
copy span "Samara Chao"
click at [310, 556] on div "Rainmaker Technology Corporation Rainmaker Technology Corporation 93 AC Name Ro…" at bounding box center [887, 386] width 1361 height 772
drag, startPoint x: 299, startPoint y: 424, endPoint x: 314, endPoint y: 453, distance: 32.6
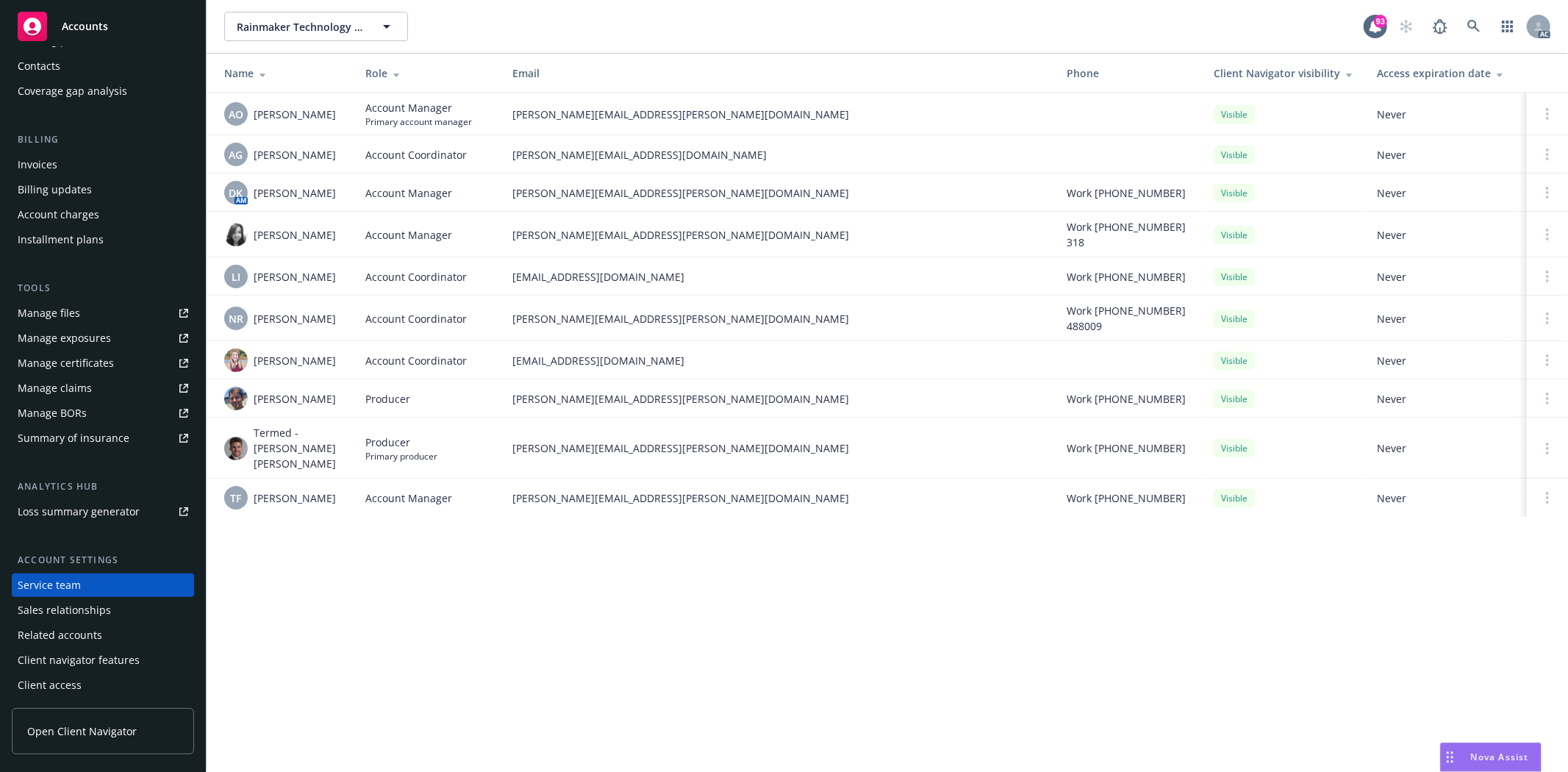
click at [314, 453] on td "Termed - Keane Heller" at bounding box center [280, 448] width 147 height 61
copy span "Keane Heller"
drag, startPoint x: 505, startPoint y: 226, endPoint x: 648, endPoint y: 244, distance: 144.1
click at [648, 244] on td "heidi.fong@newfront.com" at bounding box center [777, 234] width 554 height 45
copy span "heidi.fong@newfront.com"
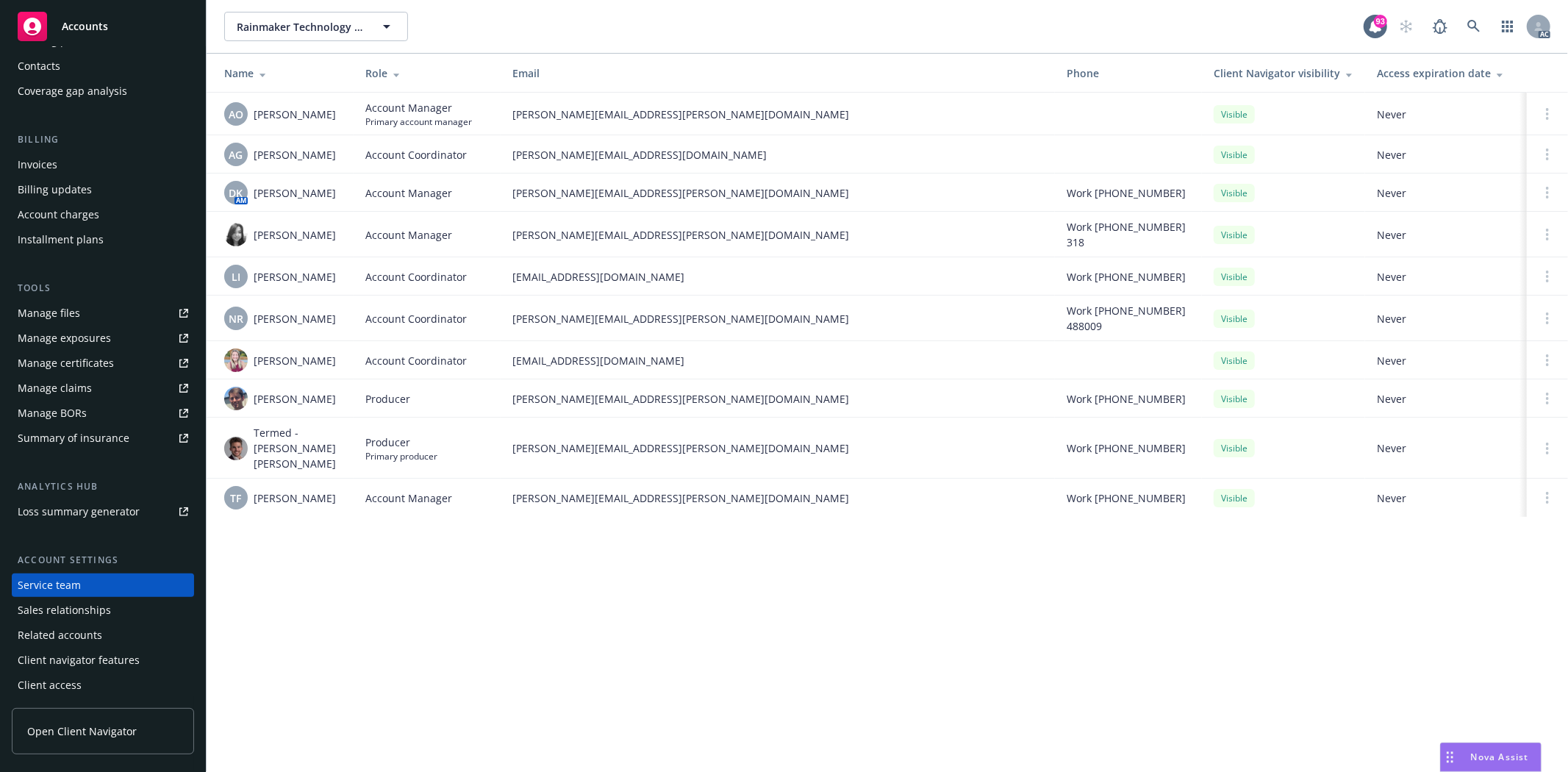
scroll to position [0, 0]
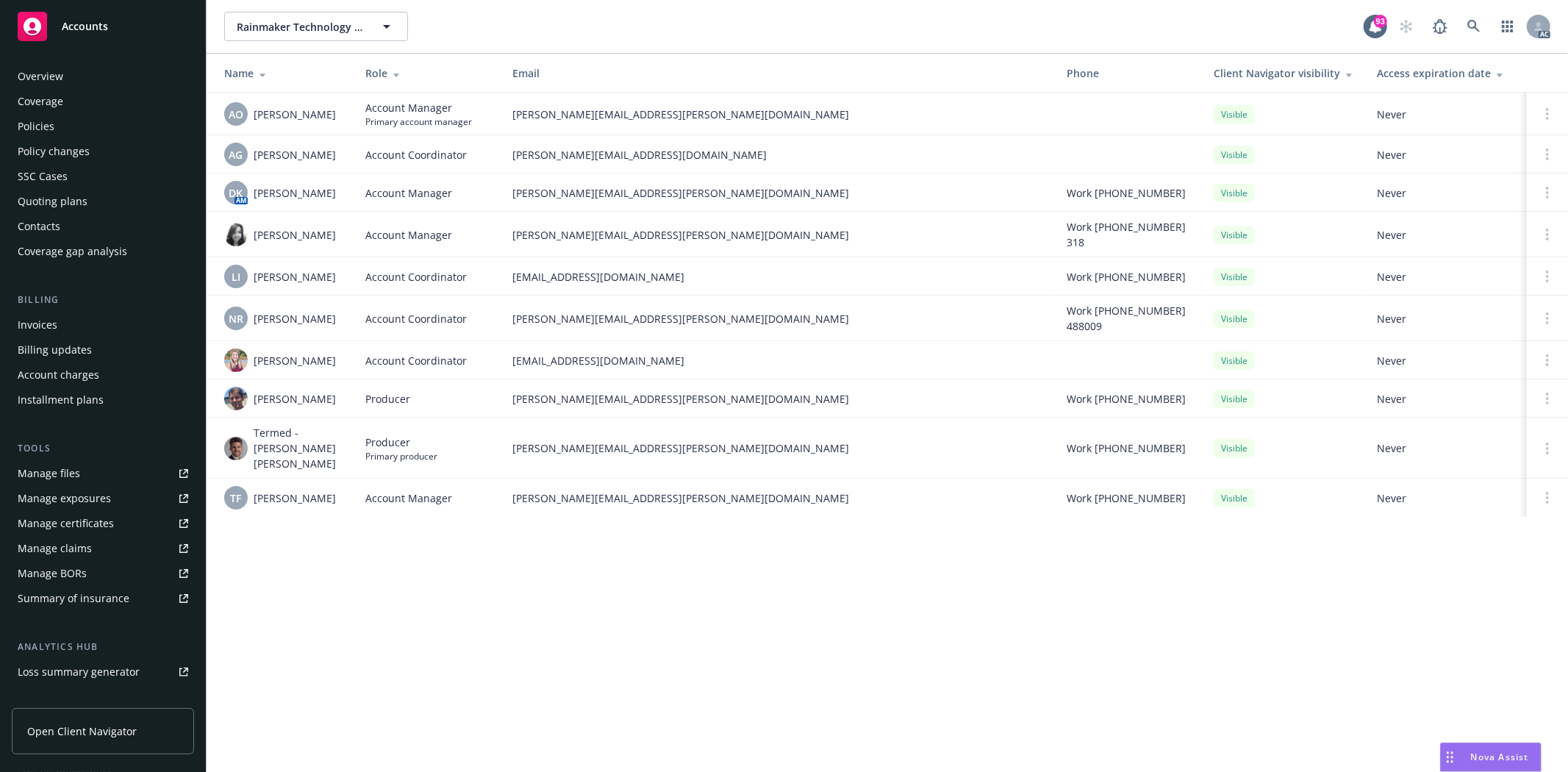
click at [67, 69] on div "Overview" at bounding box center [102, 77] width 170 height 24
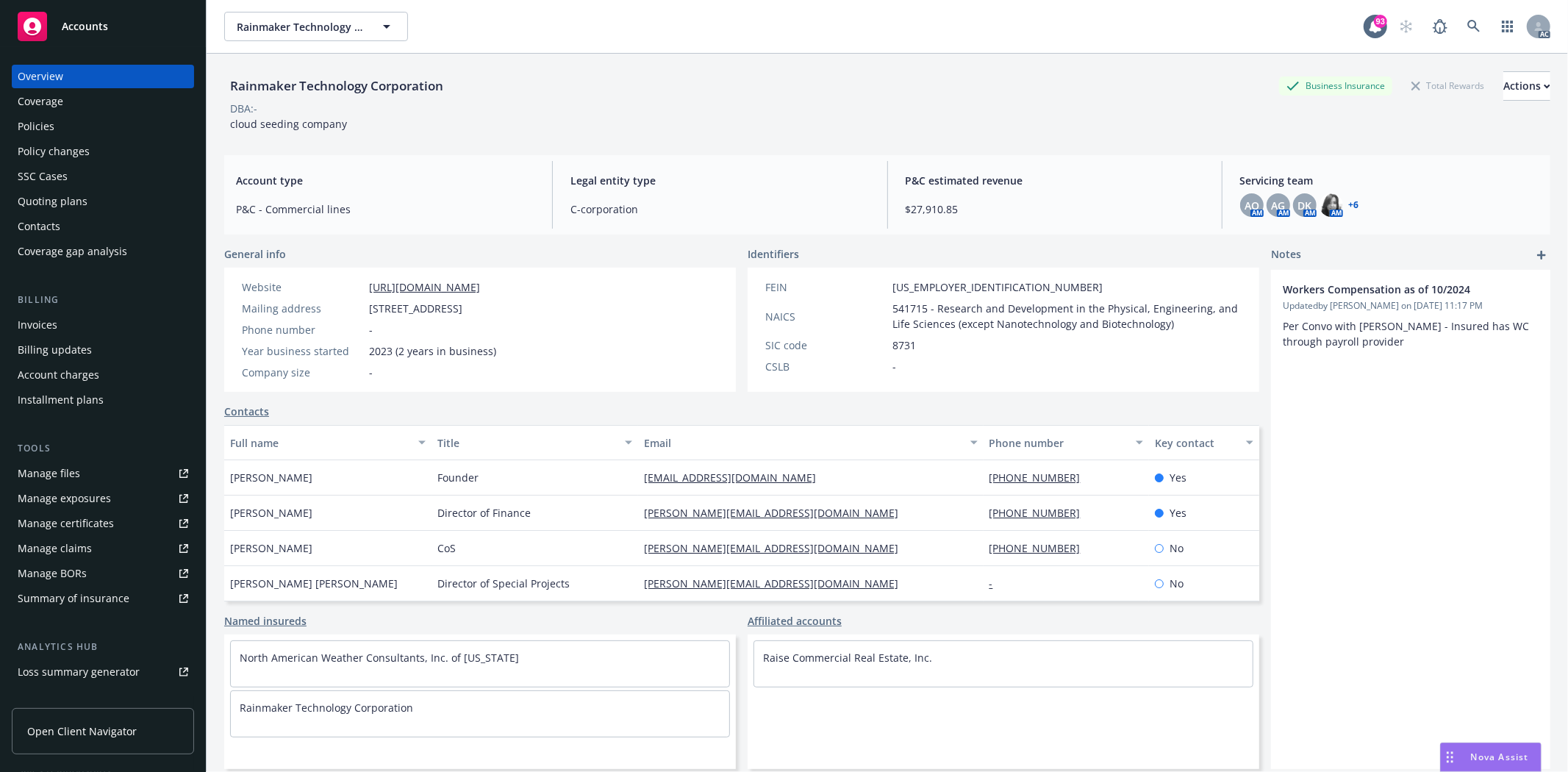
click at [97, 206] on div "Quoting plans" at bounding box center [102, 201] width 170 height 24
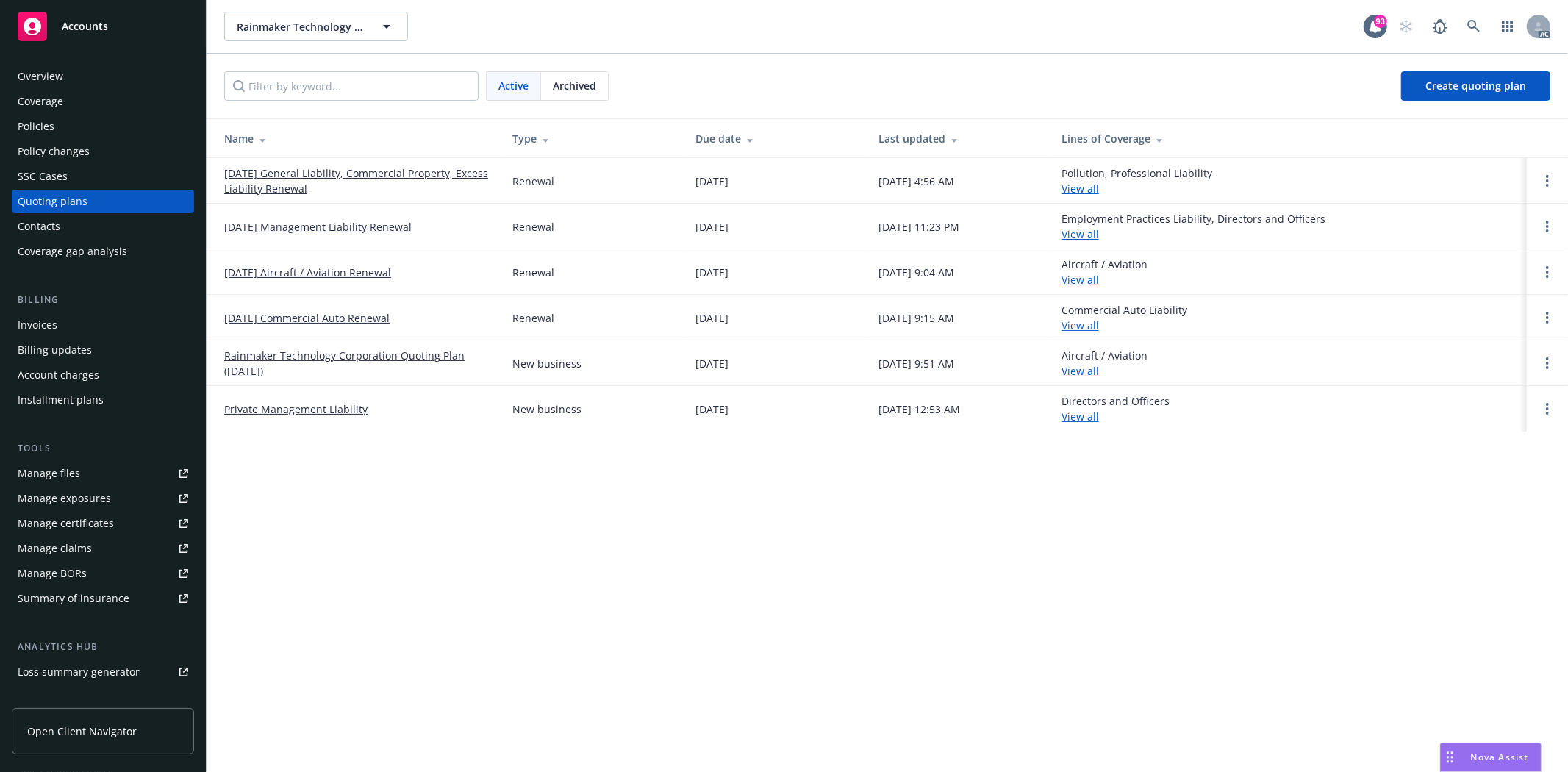
drag, startPoint x: 216, startPoint y: 167, endPoint x: 344, endPoint y: 189, distance: 129.9
click at [344, 189] on td "11/30/25 General Liability, Commercial Property, Excess Liability Renewal" at bounding box center [353, 180] width 294 height 45
copy link "11/30/25 General Liability, Commercial Property, Excess Liability Renewal"
click at [74, 63] on div "Overview Coverage Policies Policy changes SSC Cases Quoting plans Contacts Cove…" at bounding box center [103, 409] width 206 height 725
click at [65, 69] on div "Overview" at bounding box center [102, 77] width 170 height 24
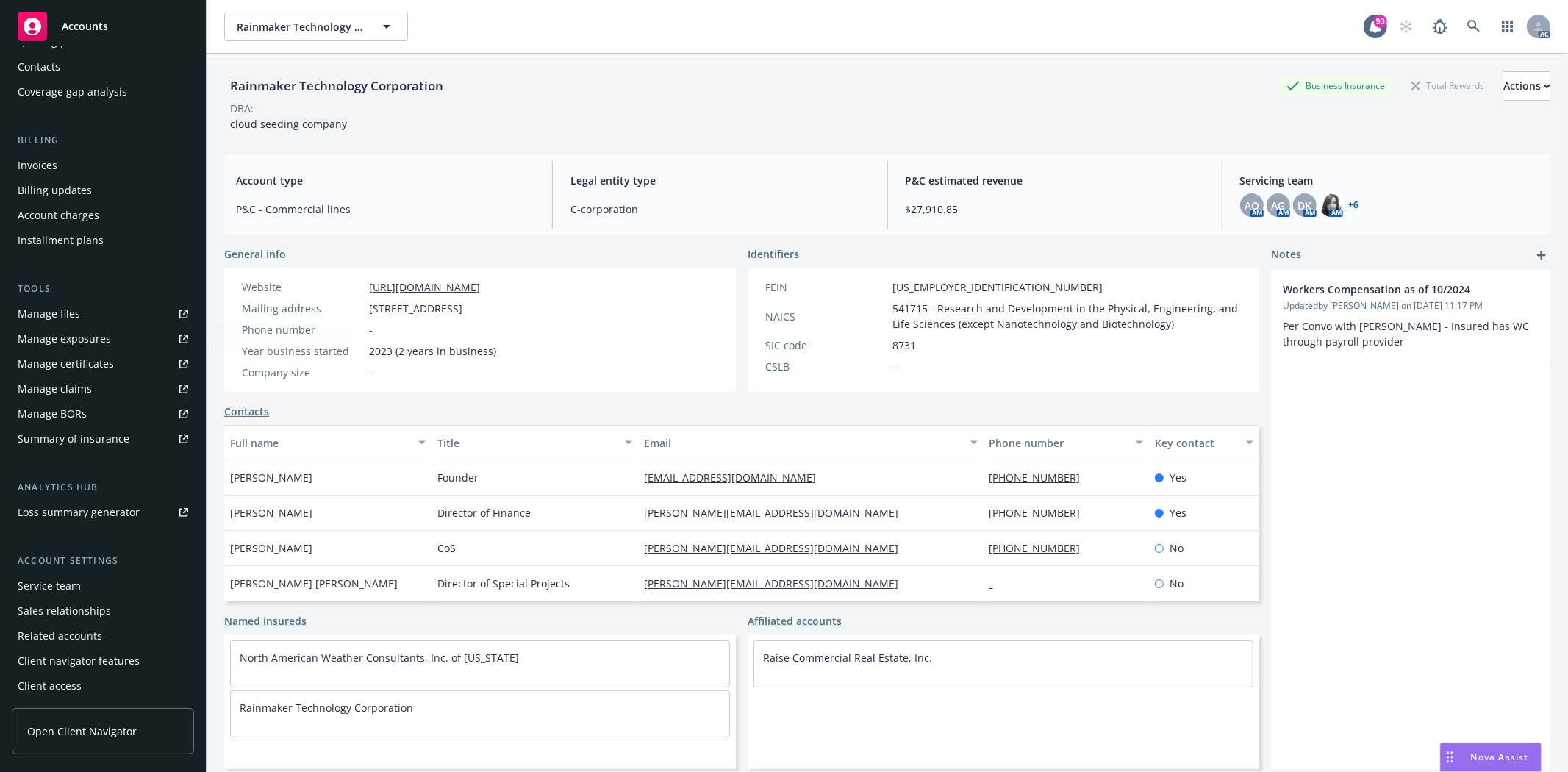
scroll to position [160, 0]
click at [58, 588] on div "Service team" at bounding box center [49, 585] width 63 height 24
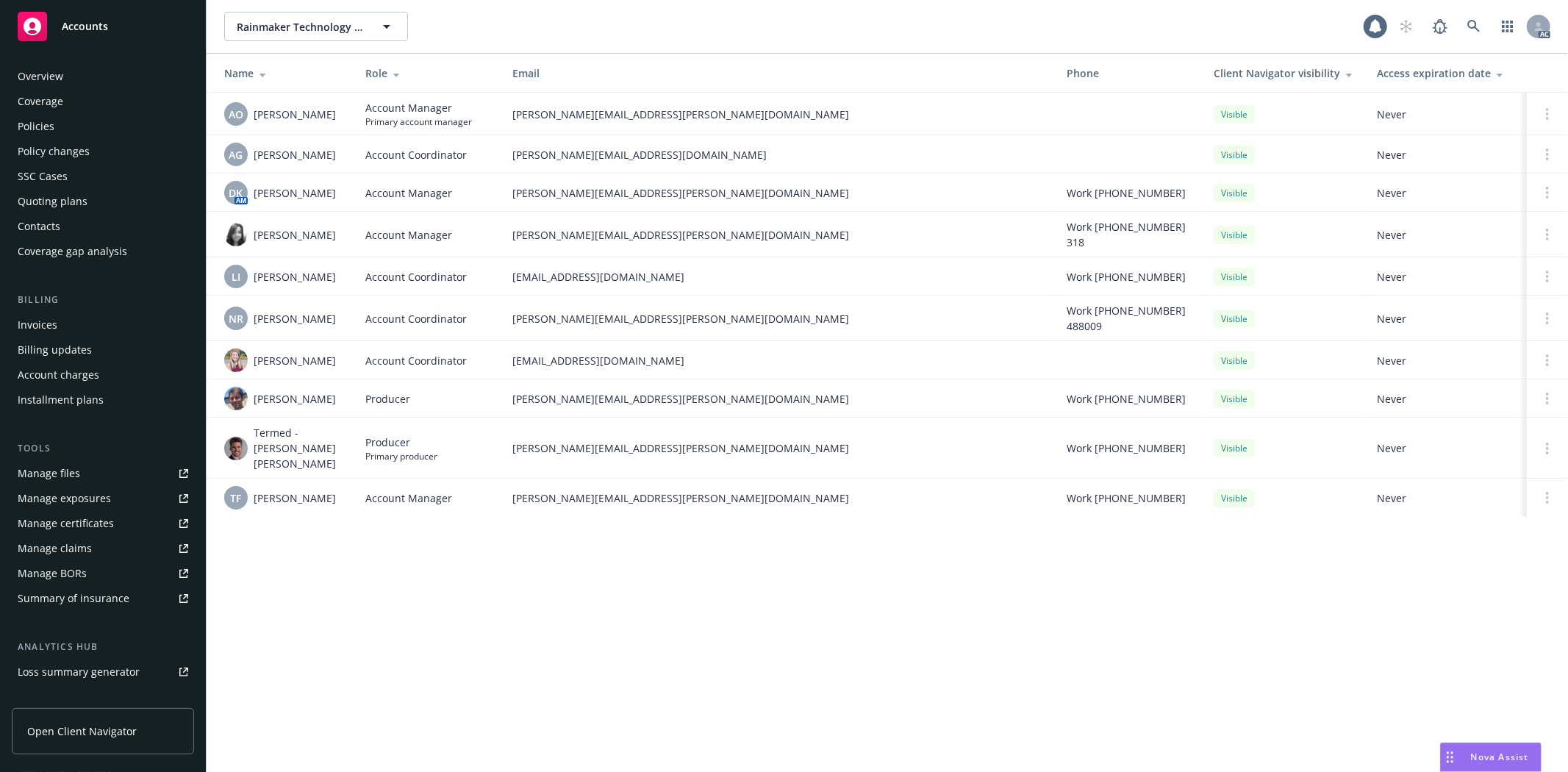
scroll to position [160, 0]
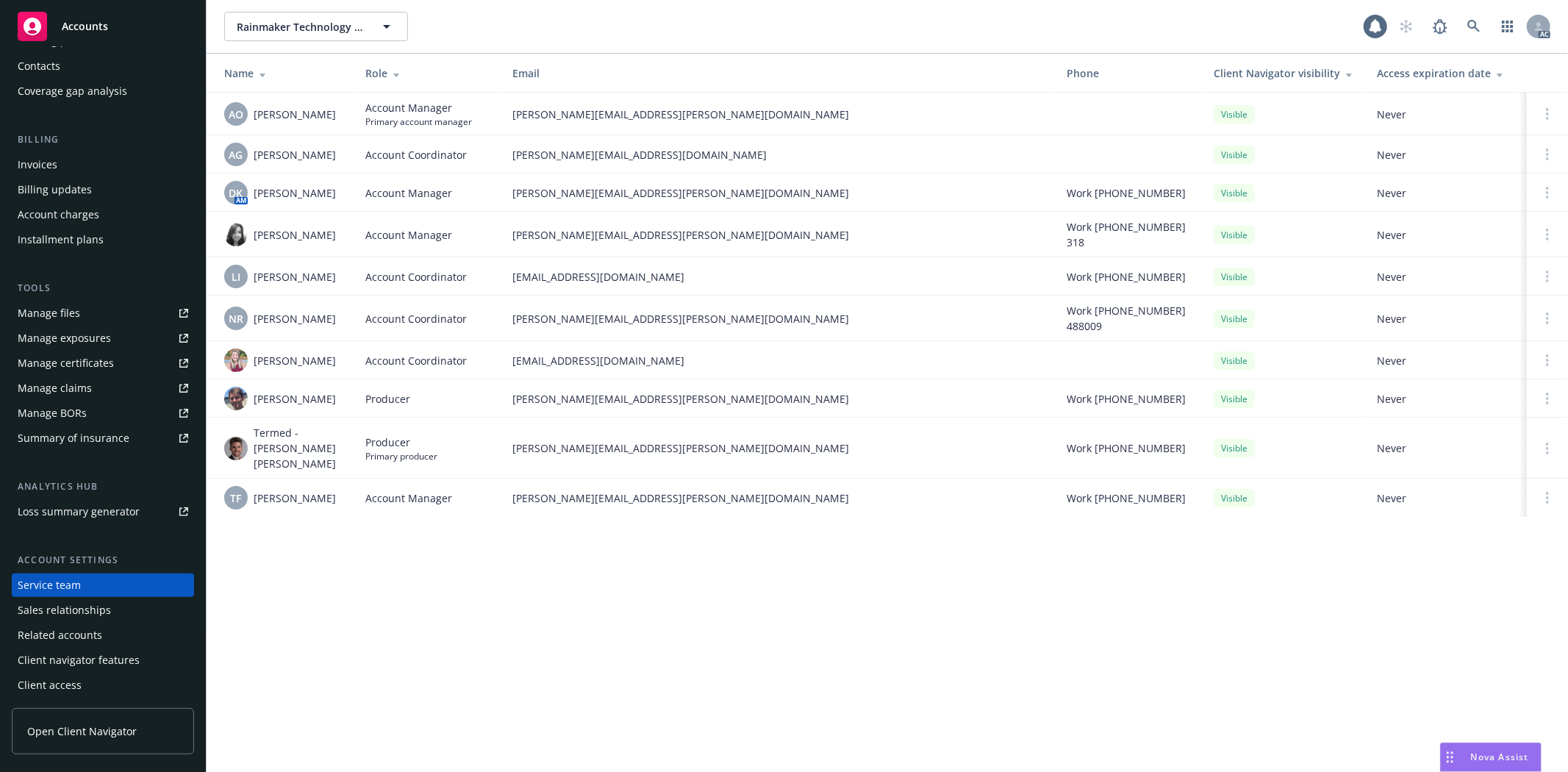
drag, startPoint x: 251, startPoint y: 113, endPoint x: 324, endPoint y: 122, distance: 73.6
click at [324, 122] on div "AO Adessa Owens" at bounding box center [282, 114] width 118 height 24
copy span "Adessa Owens"
drag, startPoint x: 499, startPoint y: 118, endPoint x: 684, endPoint y: 122, distance: 185.0
click at [684, 122] on tr "AO Adessa Owens Account Manager Primary account manager adessa.owens@newfront.c…" at bounding box center [887, 114] width 1361 height 43
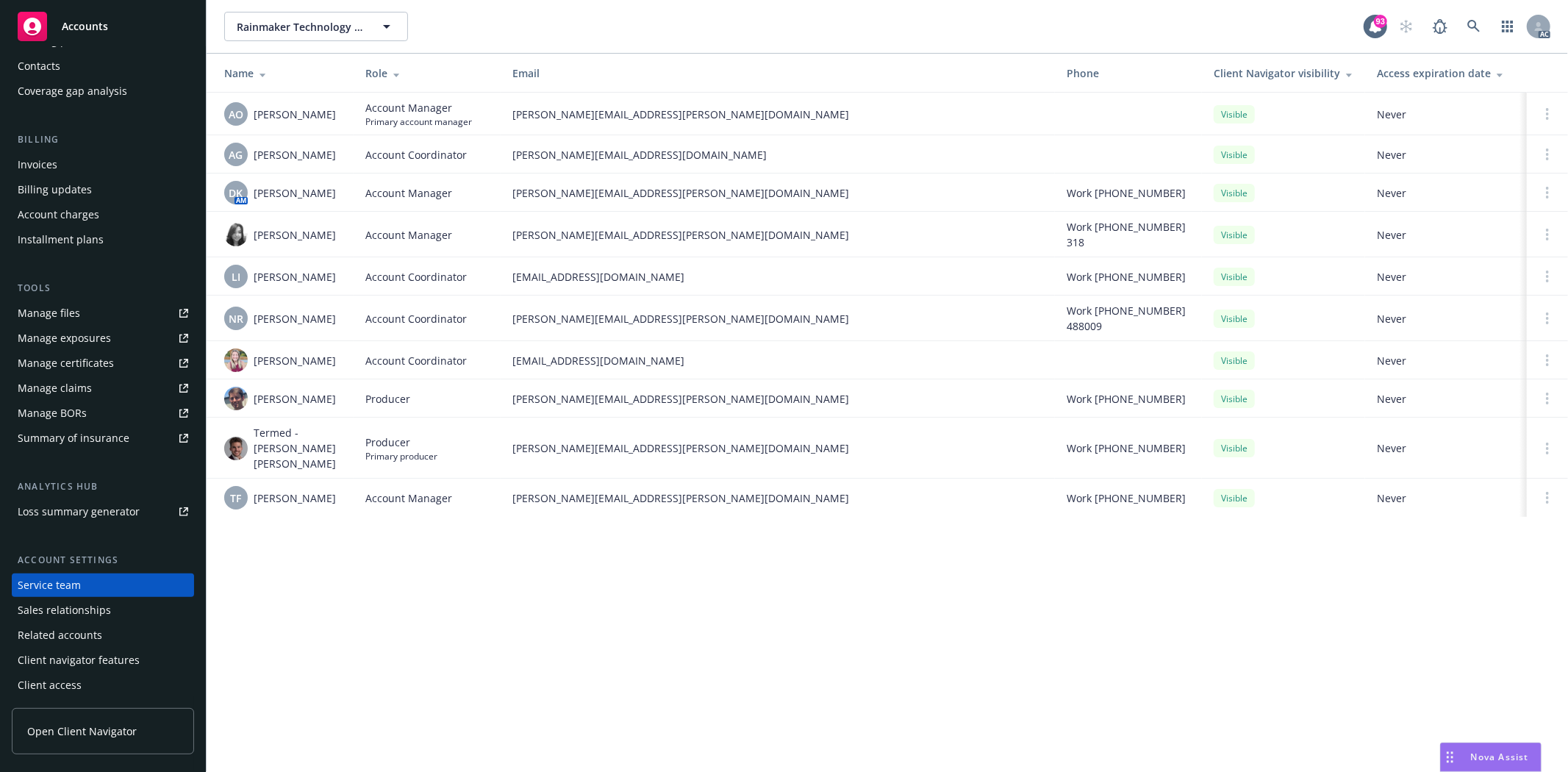
copy tr "adessa.owens@newfront.com"
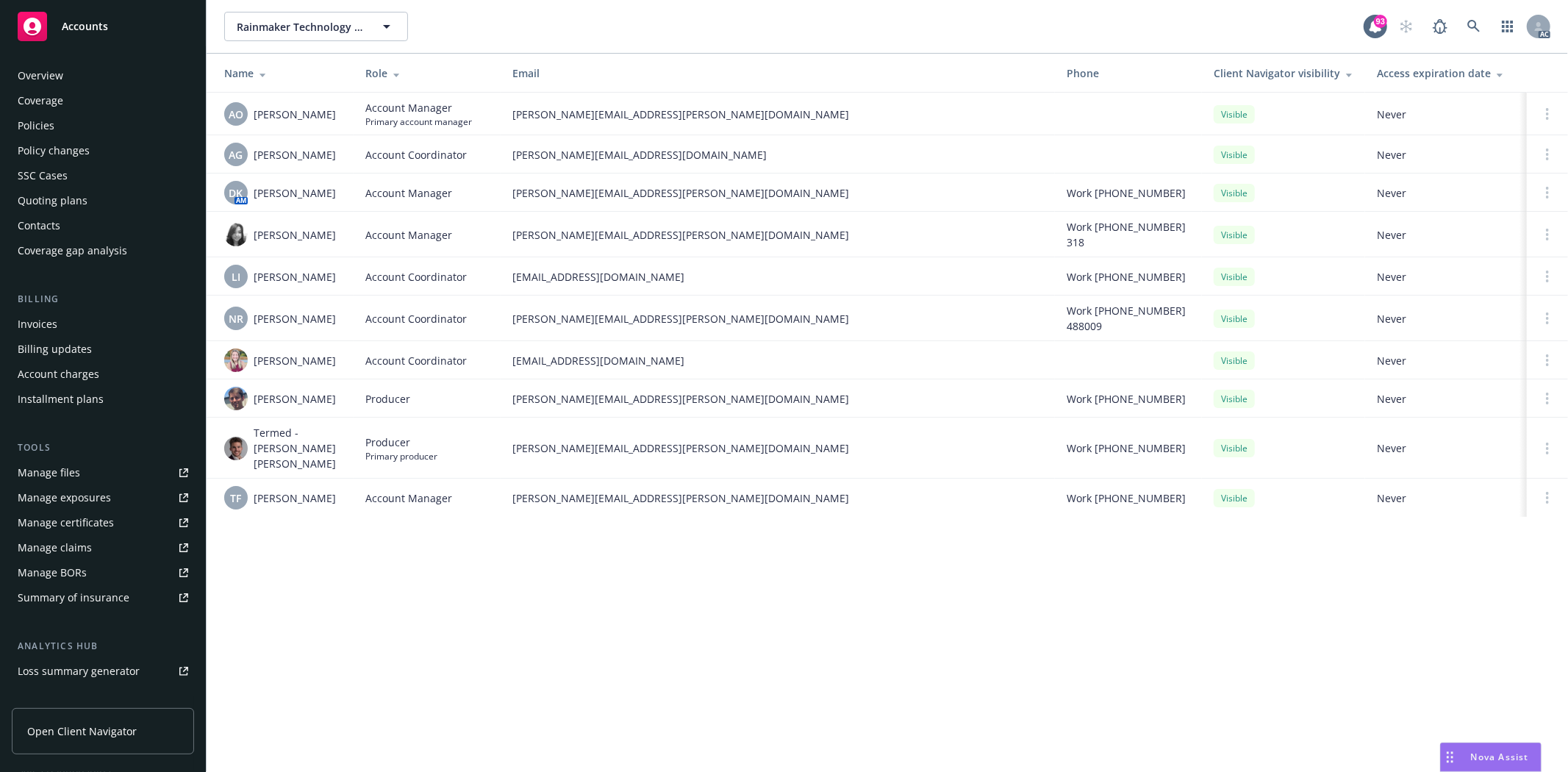
scroll to position [0, 0]
click at [118, 77] on div "Overview" at bounding box center [102, 77] width 170 height 24
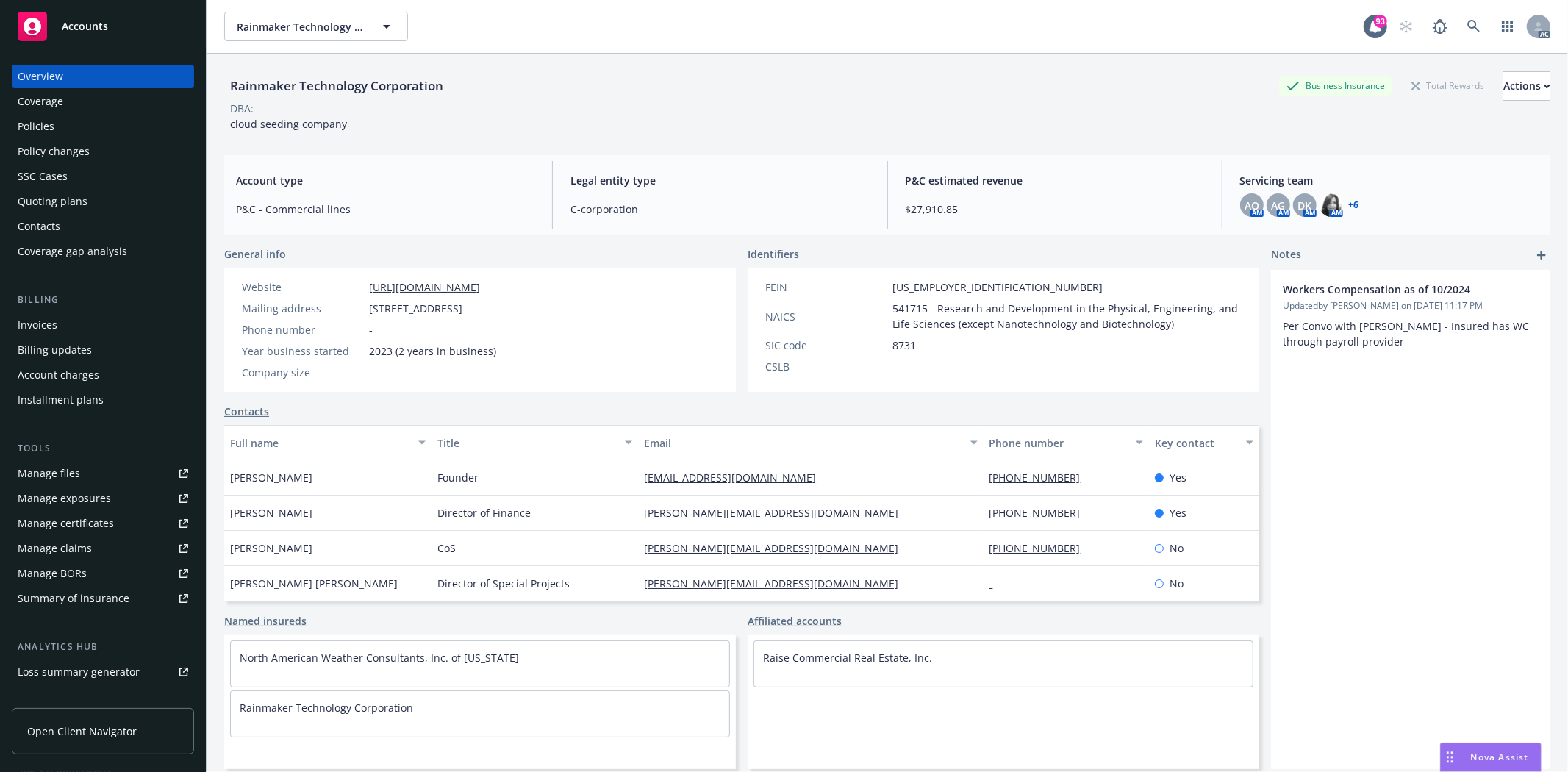
drag, startPoint x: 890, startPoint y: 305, endPoint x: 921, endPoint y: 305, distance: 31.0
click at [921, 305] on span "541715 - Research and Development in the Physical, Engineering, and Life Scienc…" at bounding box center [1067, 316] width 349 height 31
click at [48, 137] on div "Policies" at bounding box center [35, 126] width 37 height 24
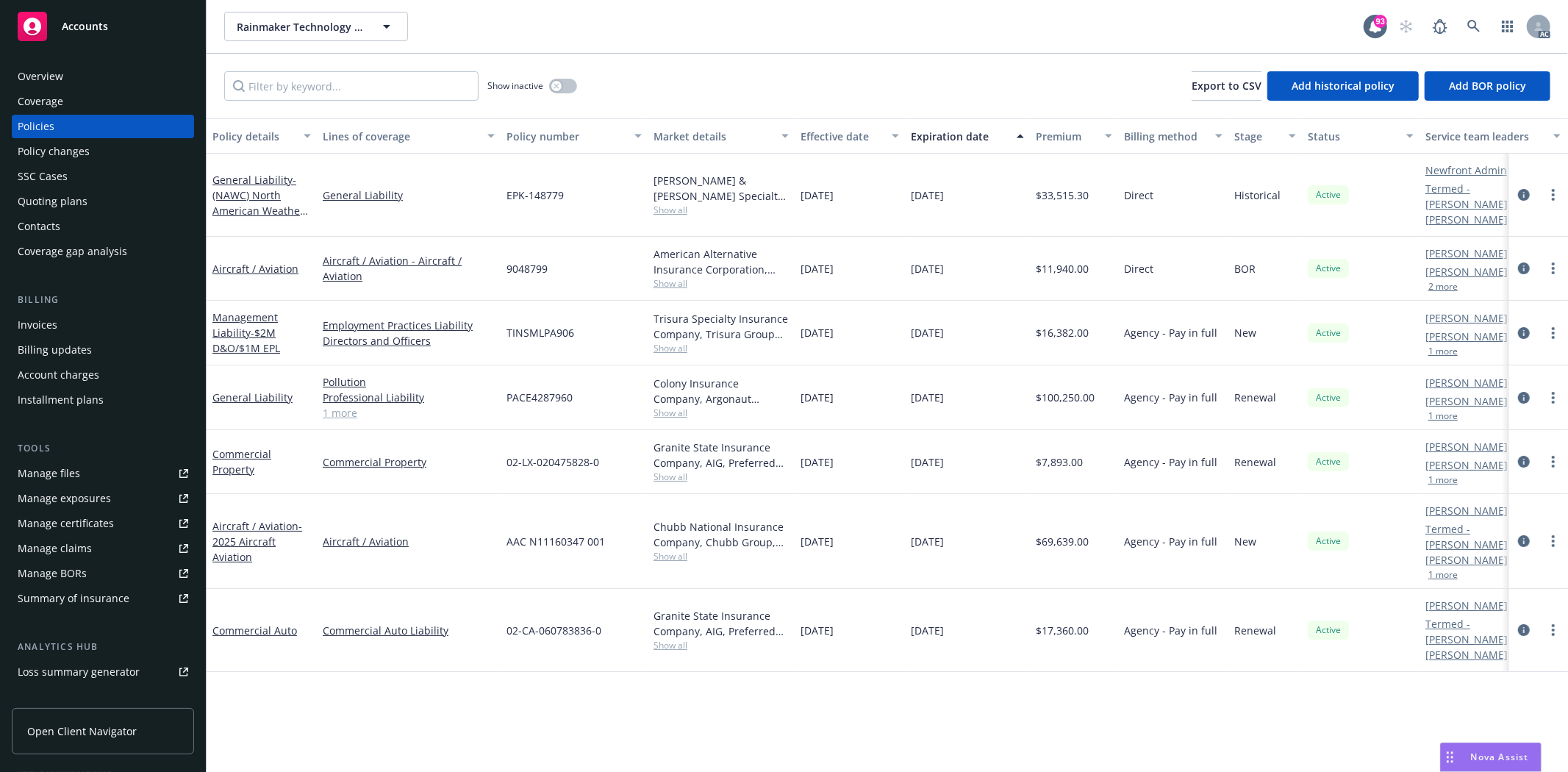
drag, startPoint x: 1040, startPoint y: 379, endPoint x: 1097, endPoint y: 379, distance: 57.0
click at [1097, 379] on div "$100,250.00" at bounding box center [1073, 398] width 88 height 65
drag, startPoint x: 512, startPoint y: 374, endPoint x: 588, endPoint y: 381, distance: 76.3
click at [588, 381] on div "PACE4287960" at bounding box center [574, 398] width 147 height 65
click at [677, 407] on span "Show all" at bounding box center [721, 412] width 135 height 12
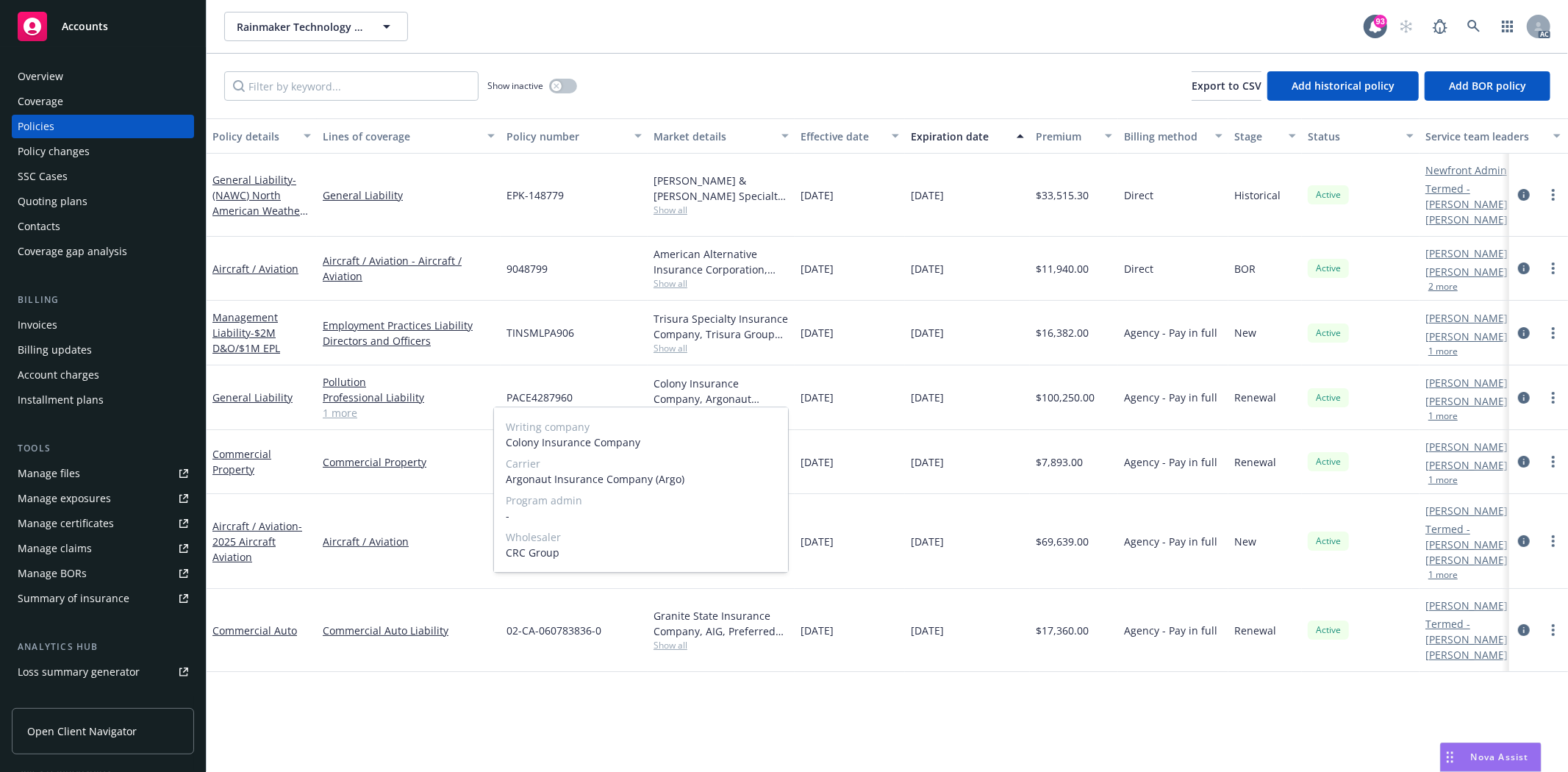
drag, startPoint x: 508, startPoint y: 479, endPoint x: 693, endPoint y: 481, distance: 185.0
click at [693, 481] on span "Argonaut Insurance Company (Argo)" at bounding box center [640, 478] width 271 height 16
click at [564, 79] on button "button" at bounding box center [563, 86] width 28 height 15
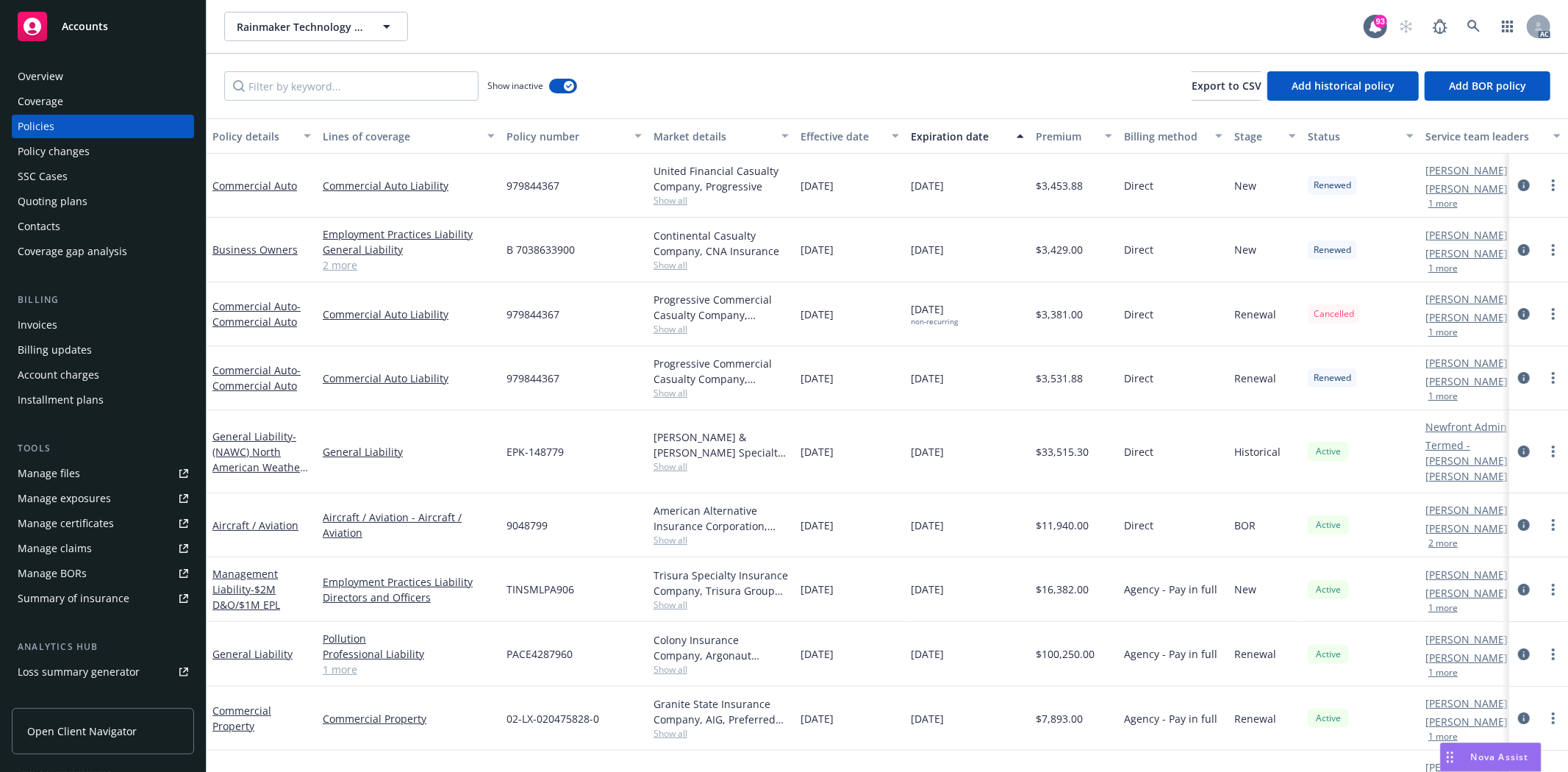
click at [323, 273] on div "Employment Practices Liability General Liability Commercial Auto Liability Comm…" at bounding box center [408, 249] width 184 height 65
click at [338, 265] on link "2 more" at bounding box center [408, 265] width 172 height 16
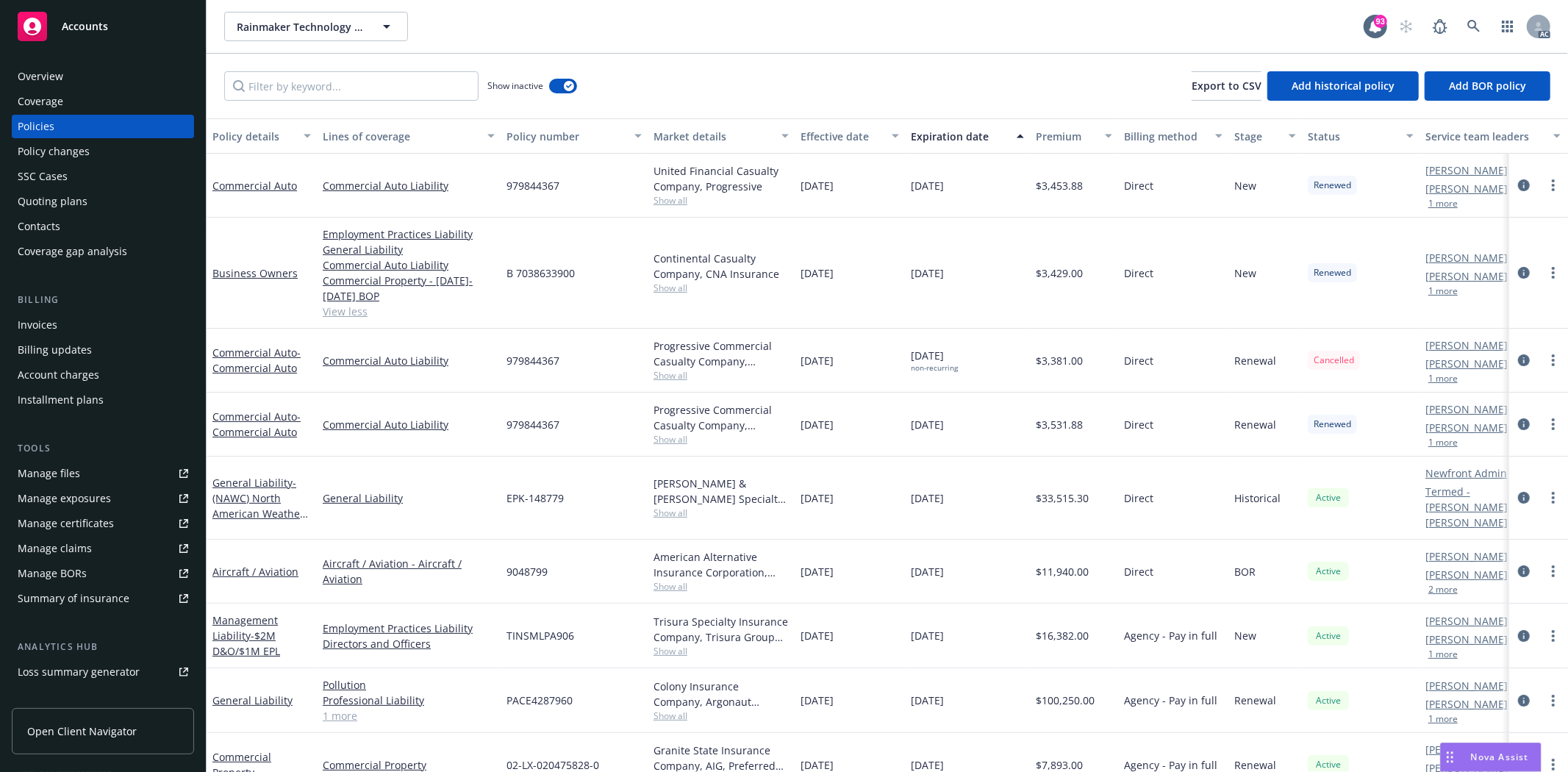
drag, startPoint x: 801, startPoint y: 276, endPoint x: 868, endPoint y: 281, distance: 67.2
click at [868, 281] on div "11/30/2023" at bounding box center [849, 272] width 110 height 111
drag, startPoint x: 1041, startPoint y: 276, endPoint x: 1090, endPoint y: 279, distance: 49.1
click at [1090, 279] on div "$3,429.00" at bounding box center [1073, 272] width 88 height 111
drag, startPoint x: 507, startPoint y: 275, endPoint x: 587, endPoint y: 276, distance: 80.0
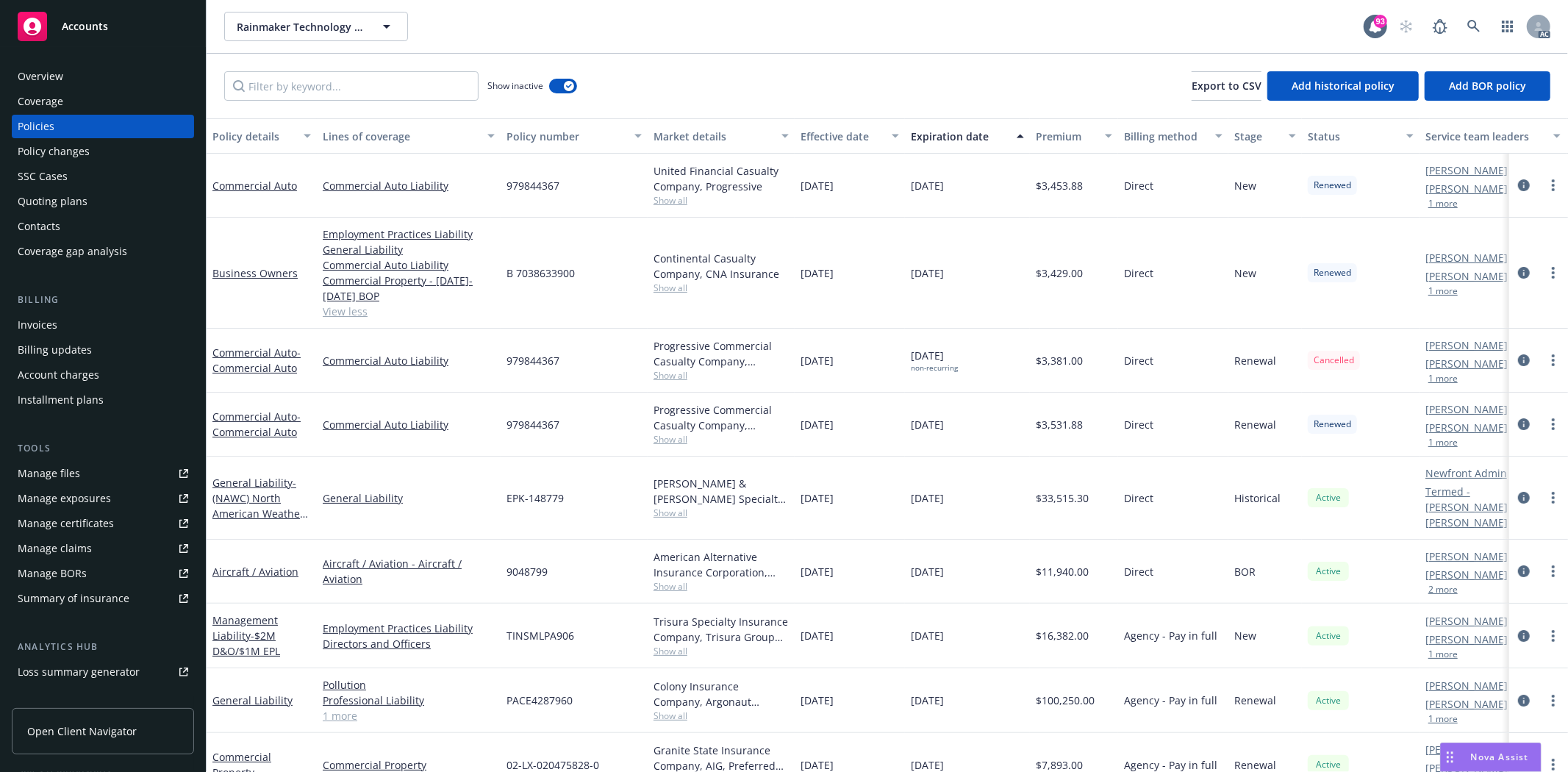
click at [587, 276] on div "B 7038633900" at bounding box center [574, 272] width 147 height 111
click at [675, 290] on span "Show all" at bounding box center [721, 287] width 135 height 12
drag, startPoint x: 505, startPoint y: 370, endPoint x: 614, endPoint y: 375, distance: 109.1
click at [614, 375] on div "Writing company Continental Casualty Company Carrier CNA Insurance Program admi…" at bounding box center [640, 384] width 294 height 165
click at [861, 305] on div "11/30/2023" at bounding box center [849, 272] width 110 height 111
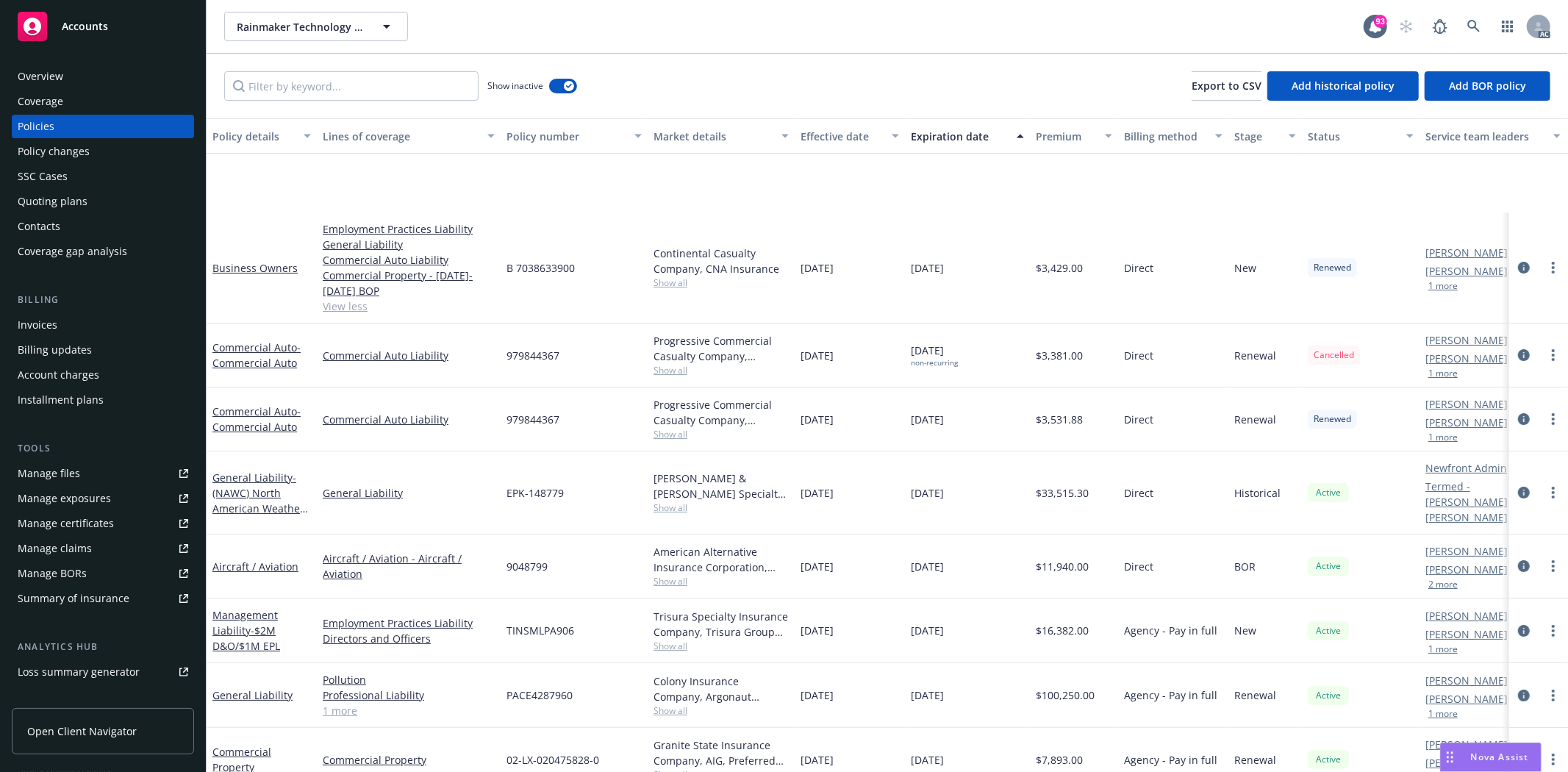
scroll to position [141, 0]
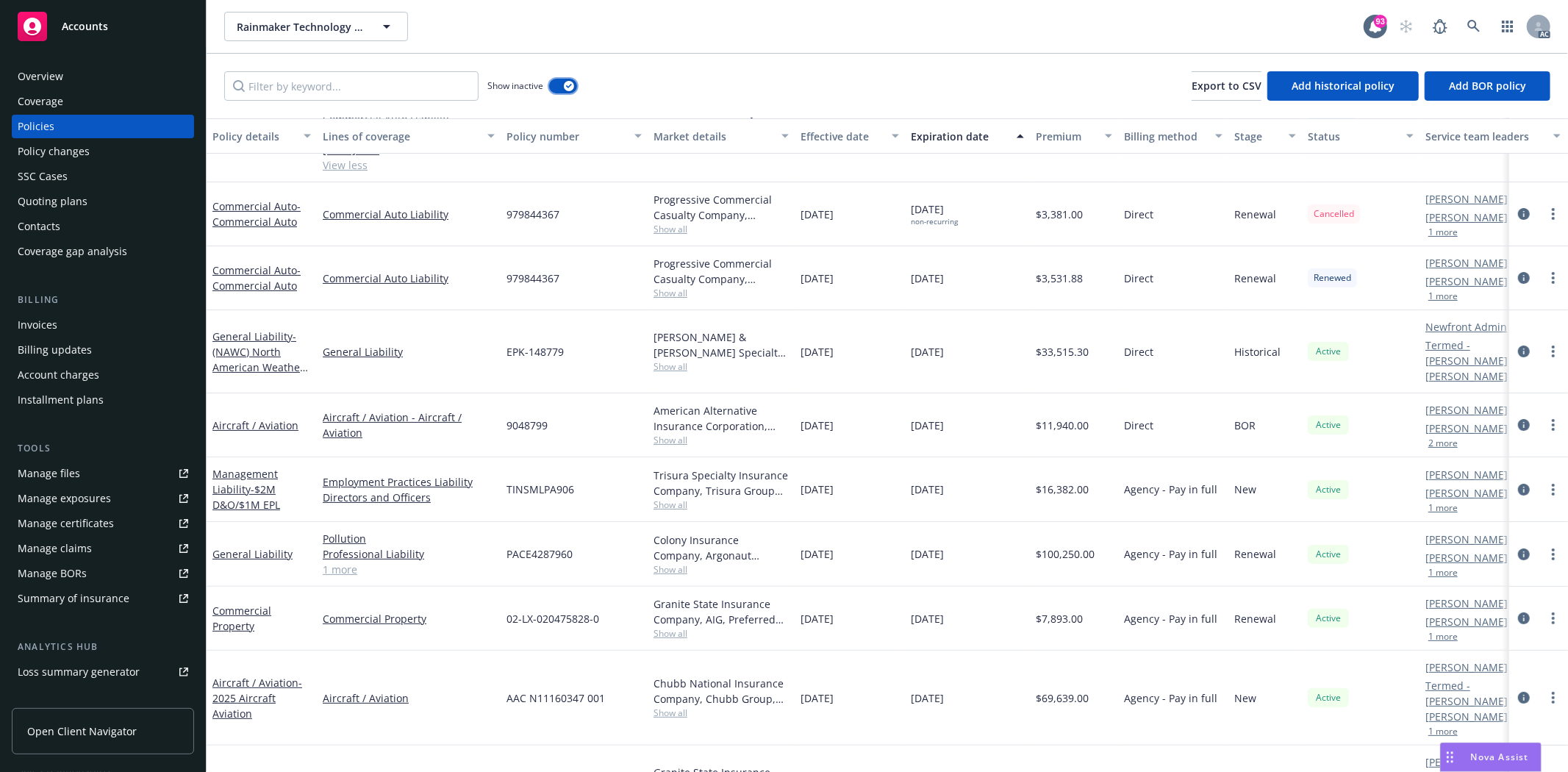
click at [563, 90] on button "button" at bounding box center [563, 86] width 28 height 15
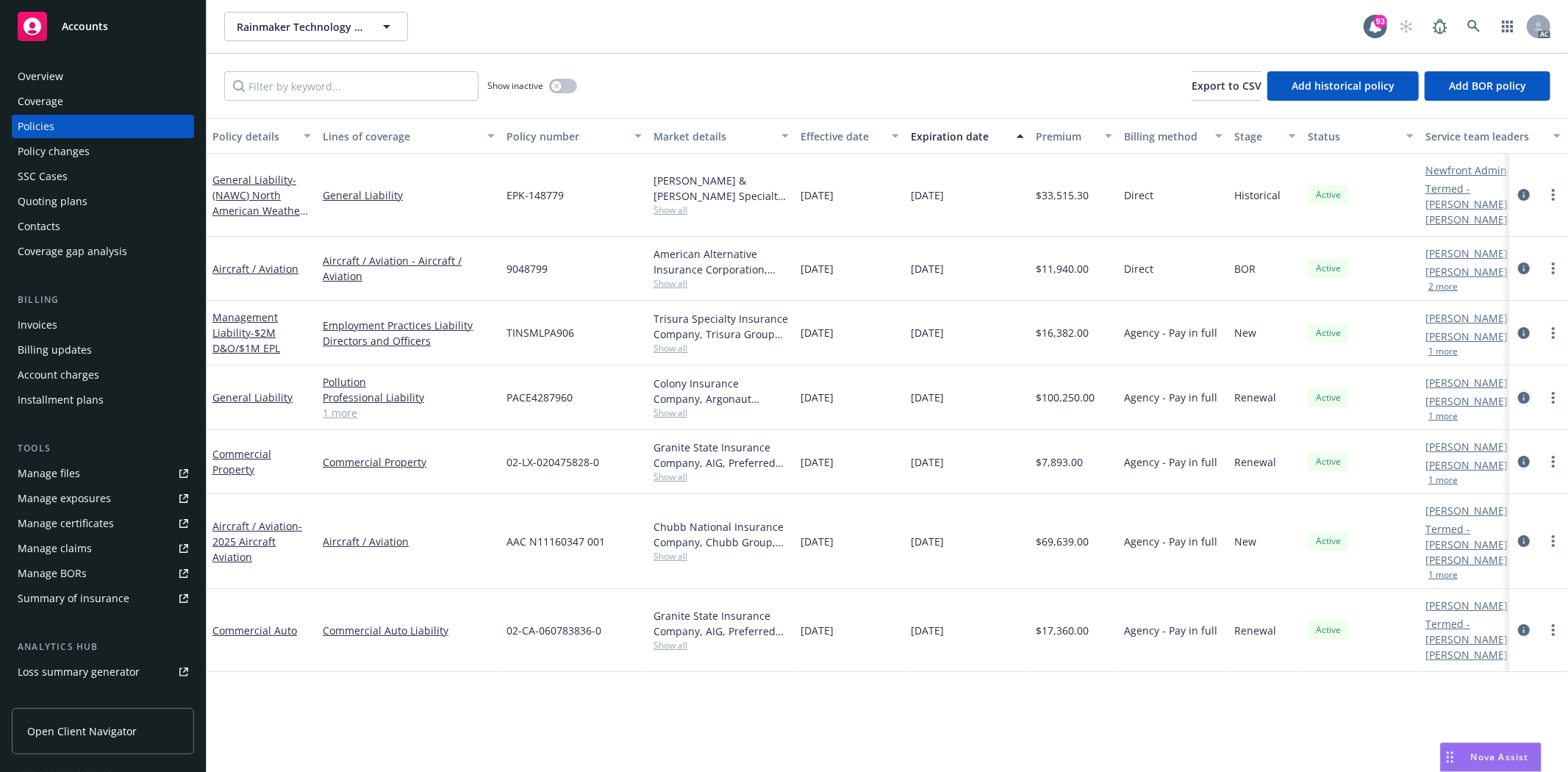
click at [1518, 392] on icon "circleInformation" at bounding box center [1524, 398] width 12 height 12
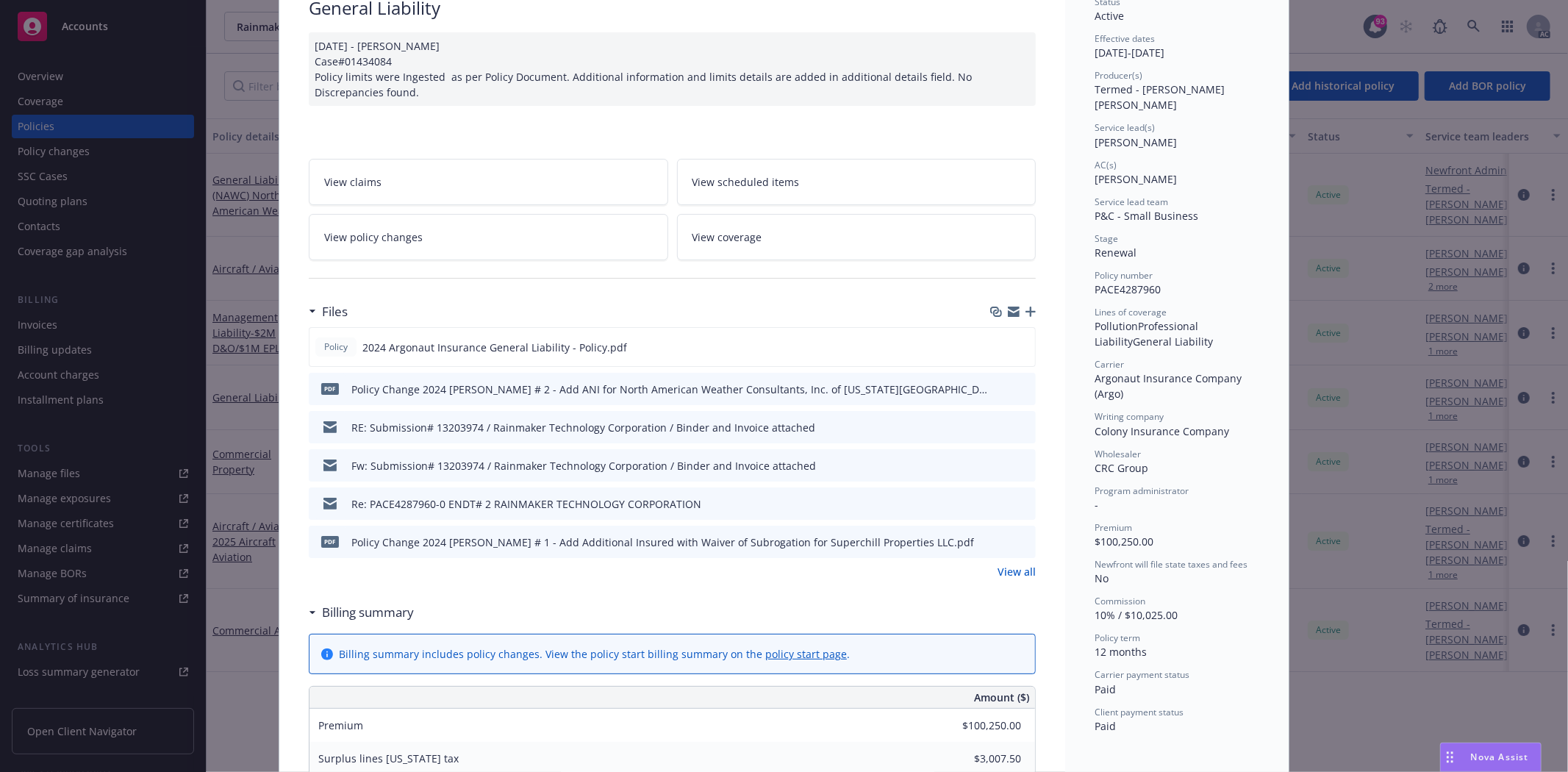
scroll to position [244, 0]
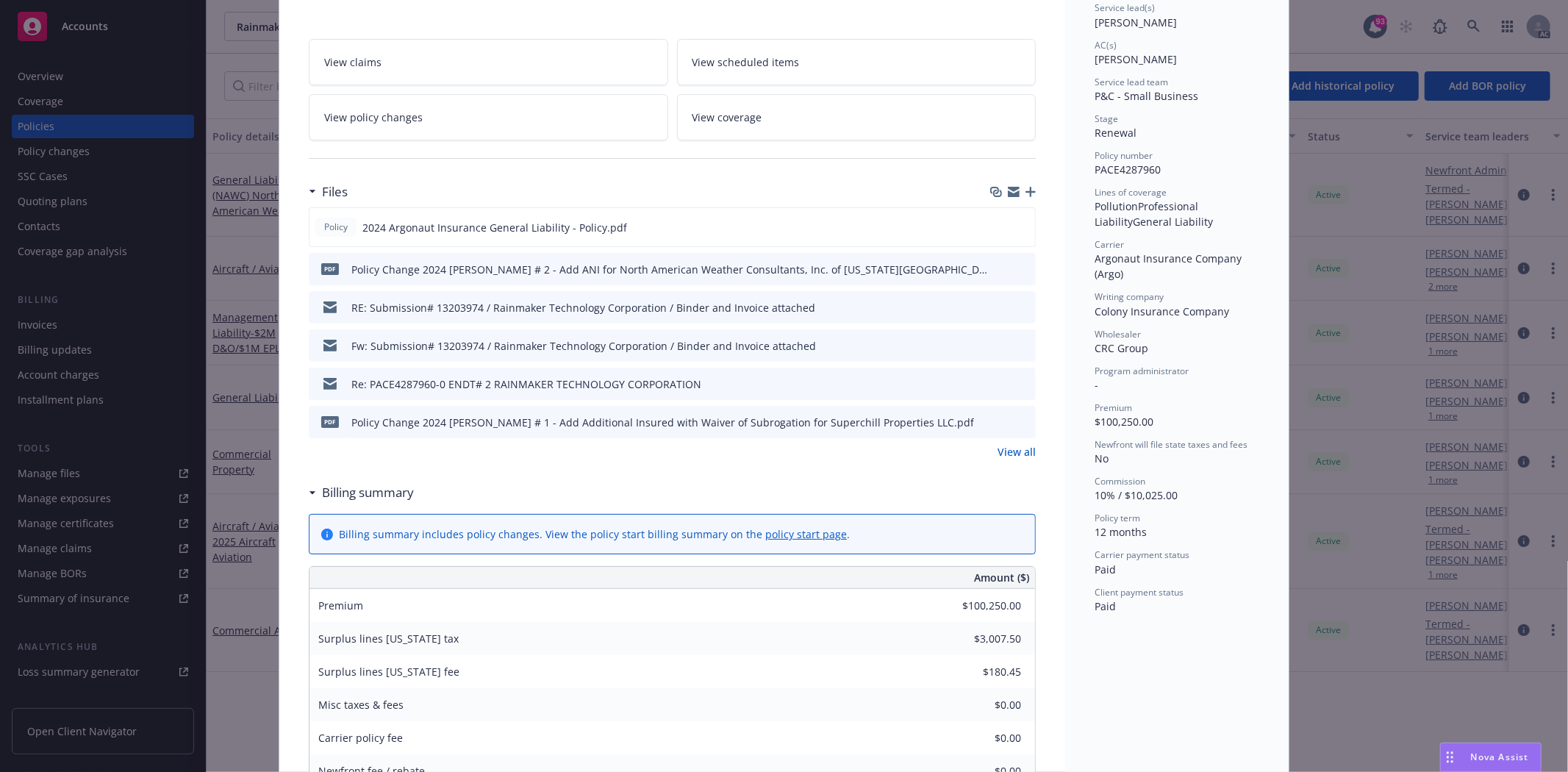
click at [1008, 444] on link "View all" at bounding box center [1017, 451] width 38 height 16
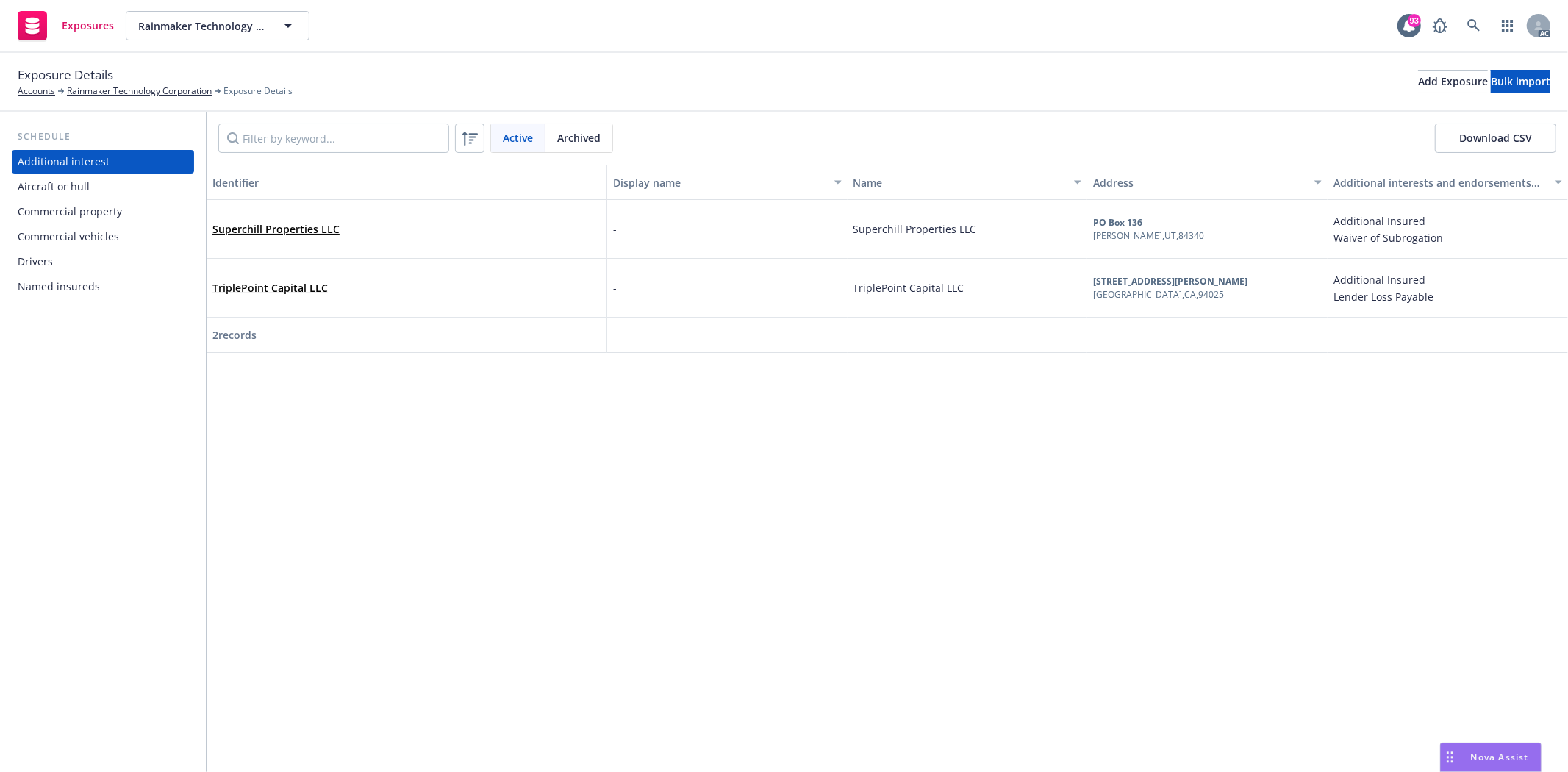
click at [90, 193] on div "Aircraft or hull" at bounding box center [102, 187] width 170 height 24
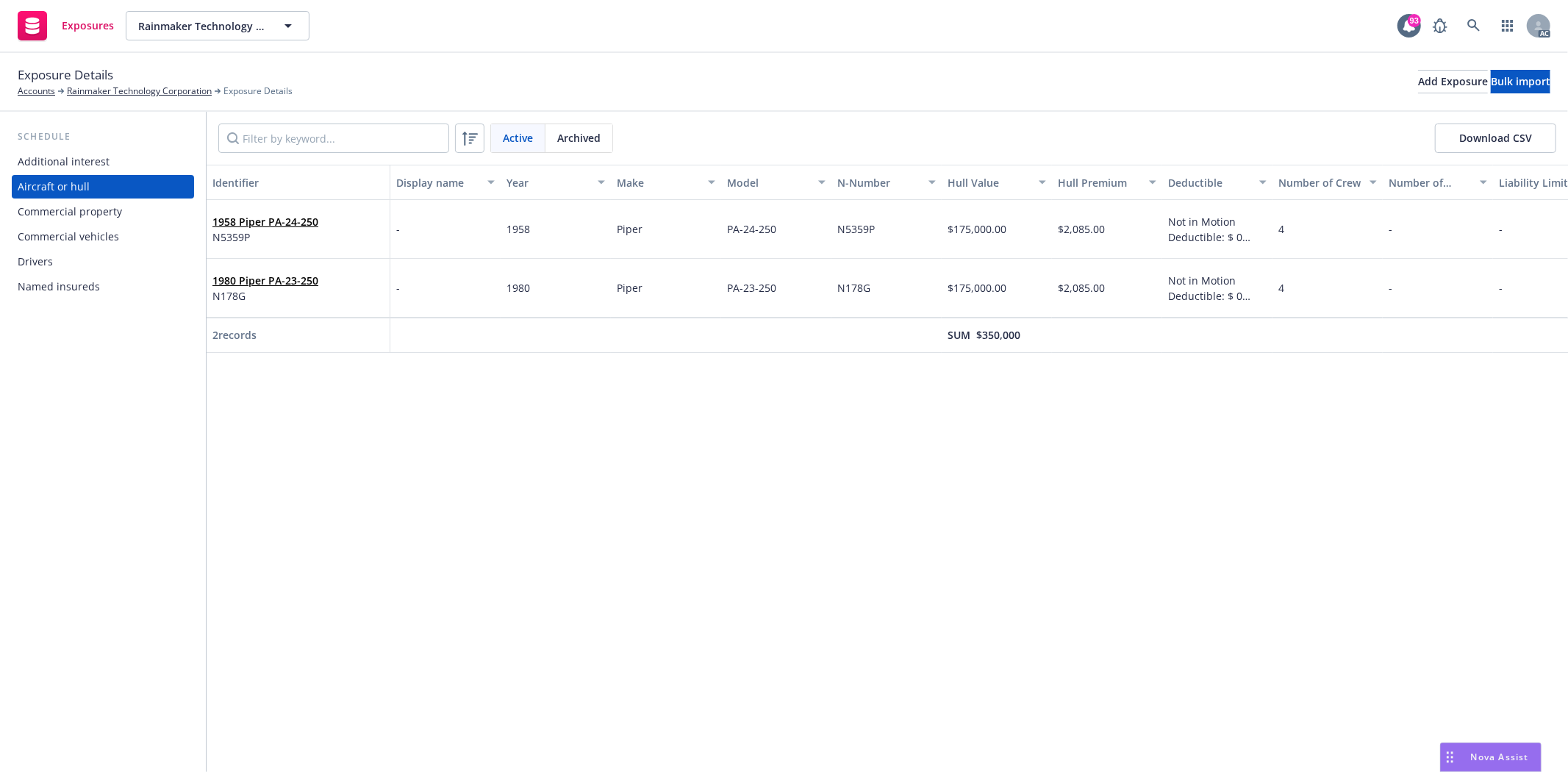
click at [72, 216] on div "Commercial property" at bounding box center [69, 212] width 105 height 24
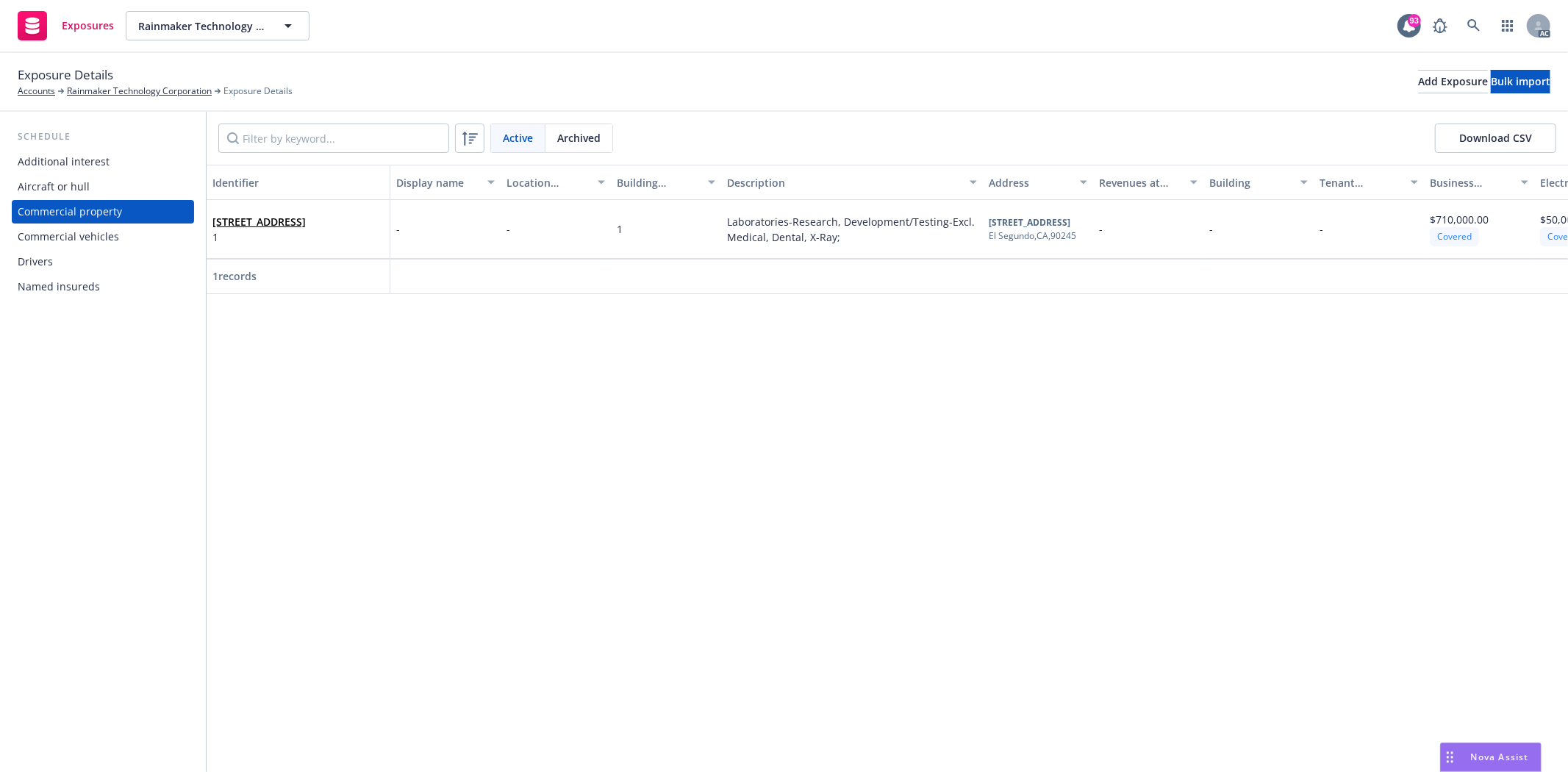
click at [67, 231] on div "Commercial vehicles" at bounding box center [67, 236] width 101 height 24
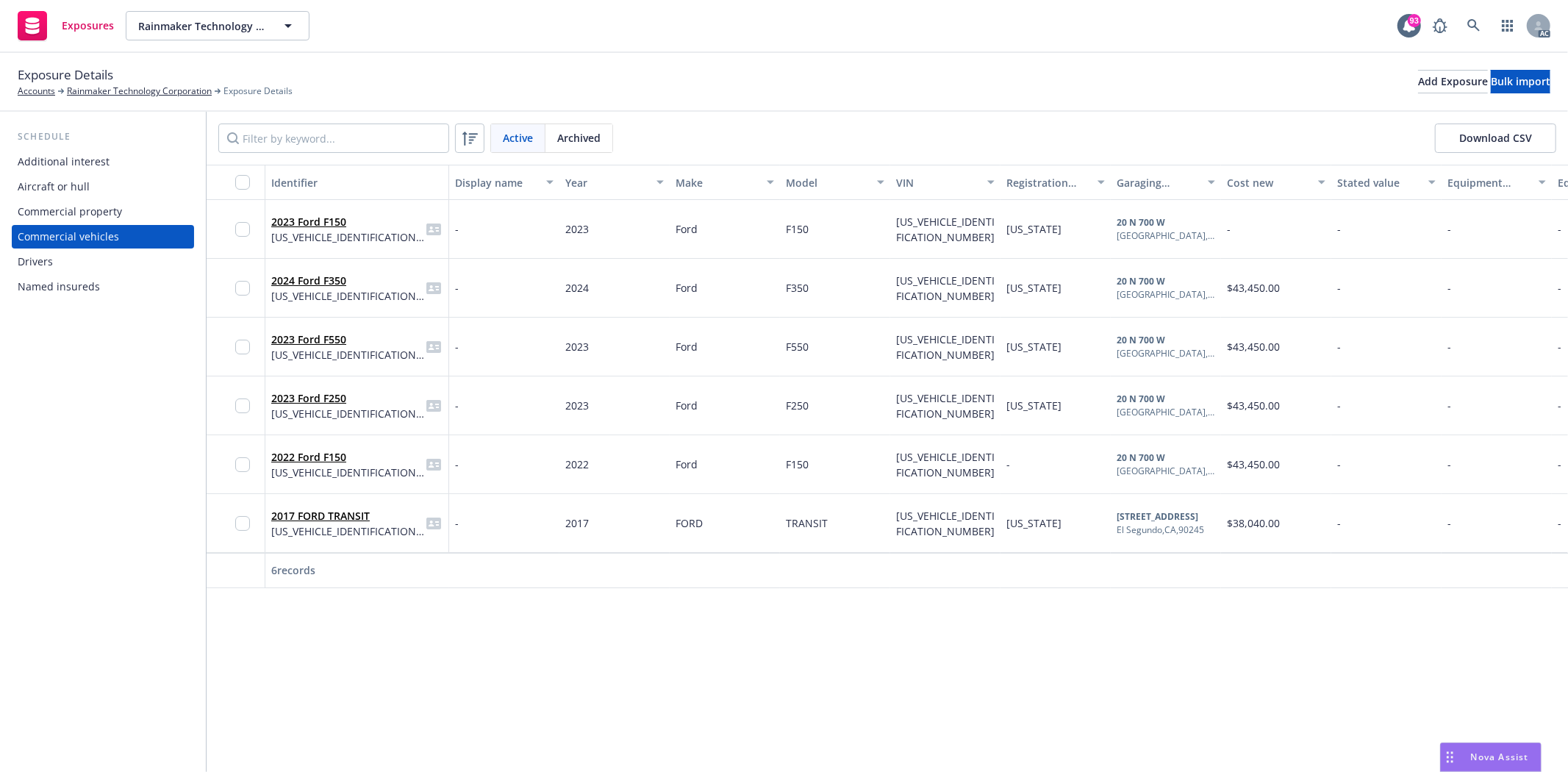
click at [46, 262] on div "Drivers" at bounding box center [35, 262] width 35 height 24
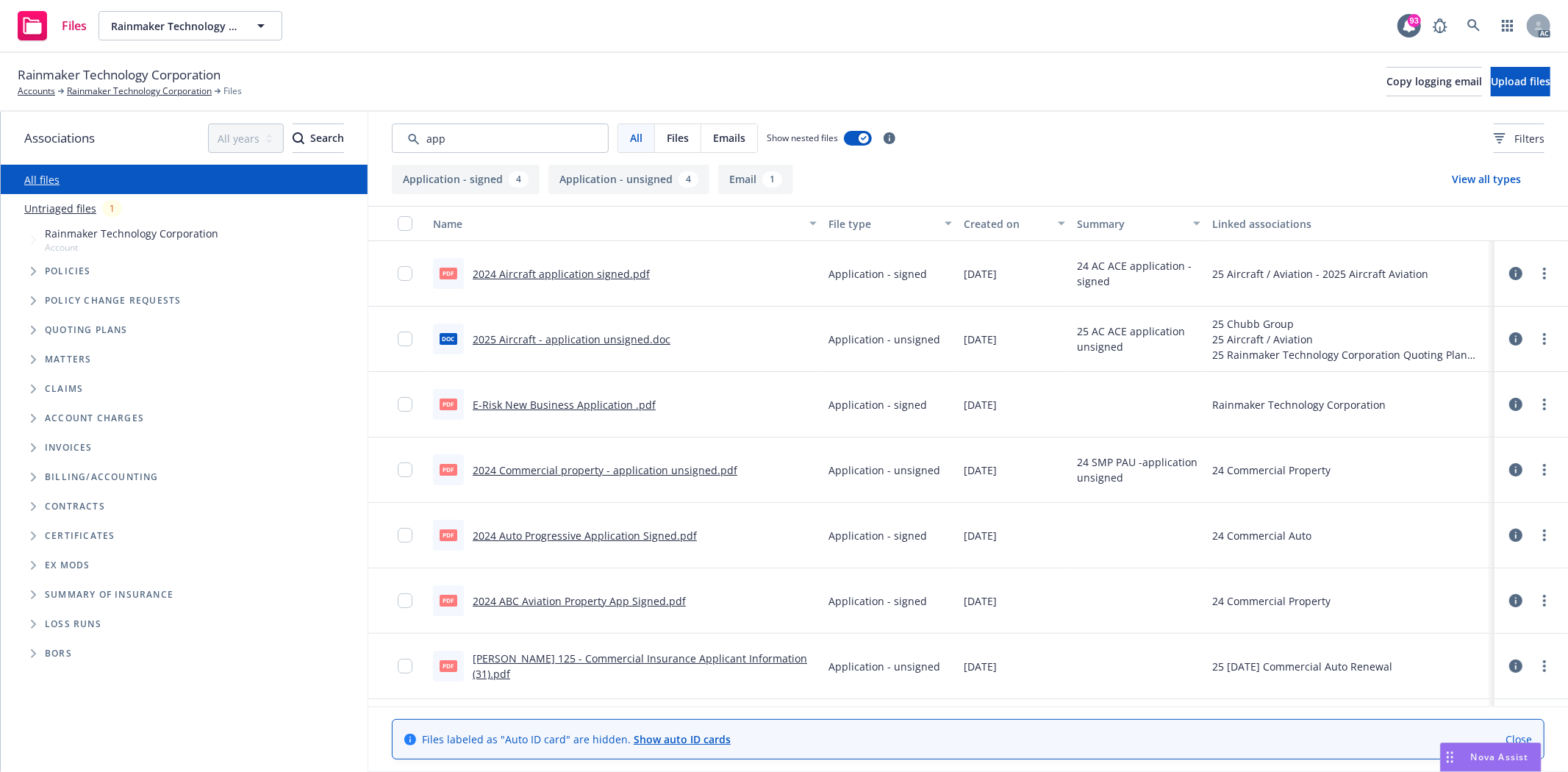
click at [1000, 221] on div "Created on" at bounding box center [1007, 224] width 86 height 16
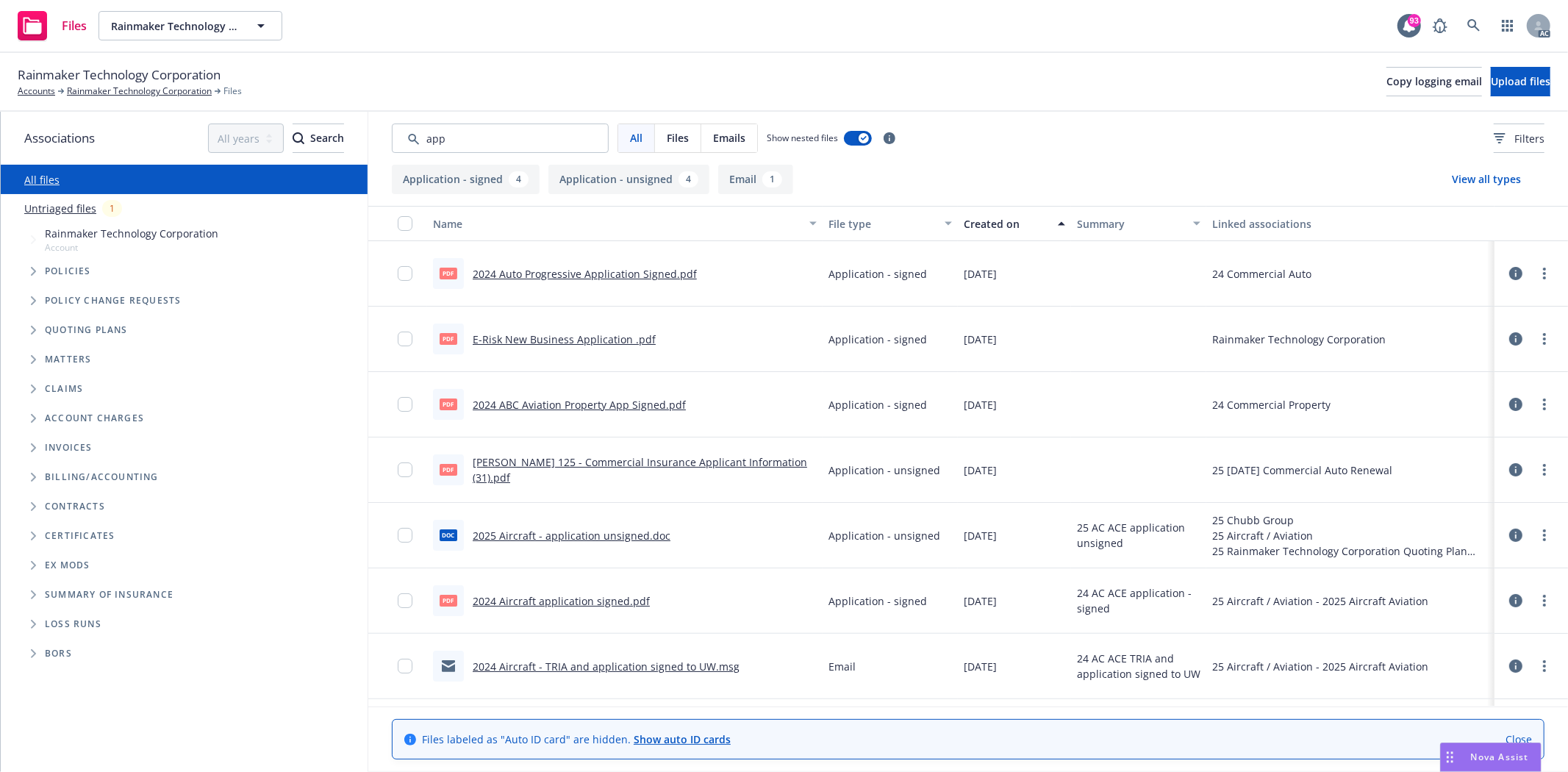
click at [1000, 221] on div "Created on" at bounding box center [1007, 224] width 86 height 16
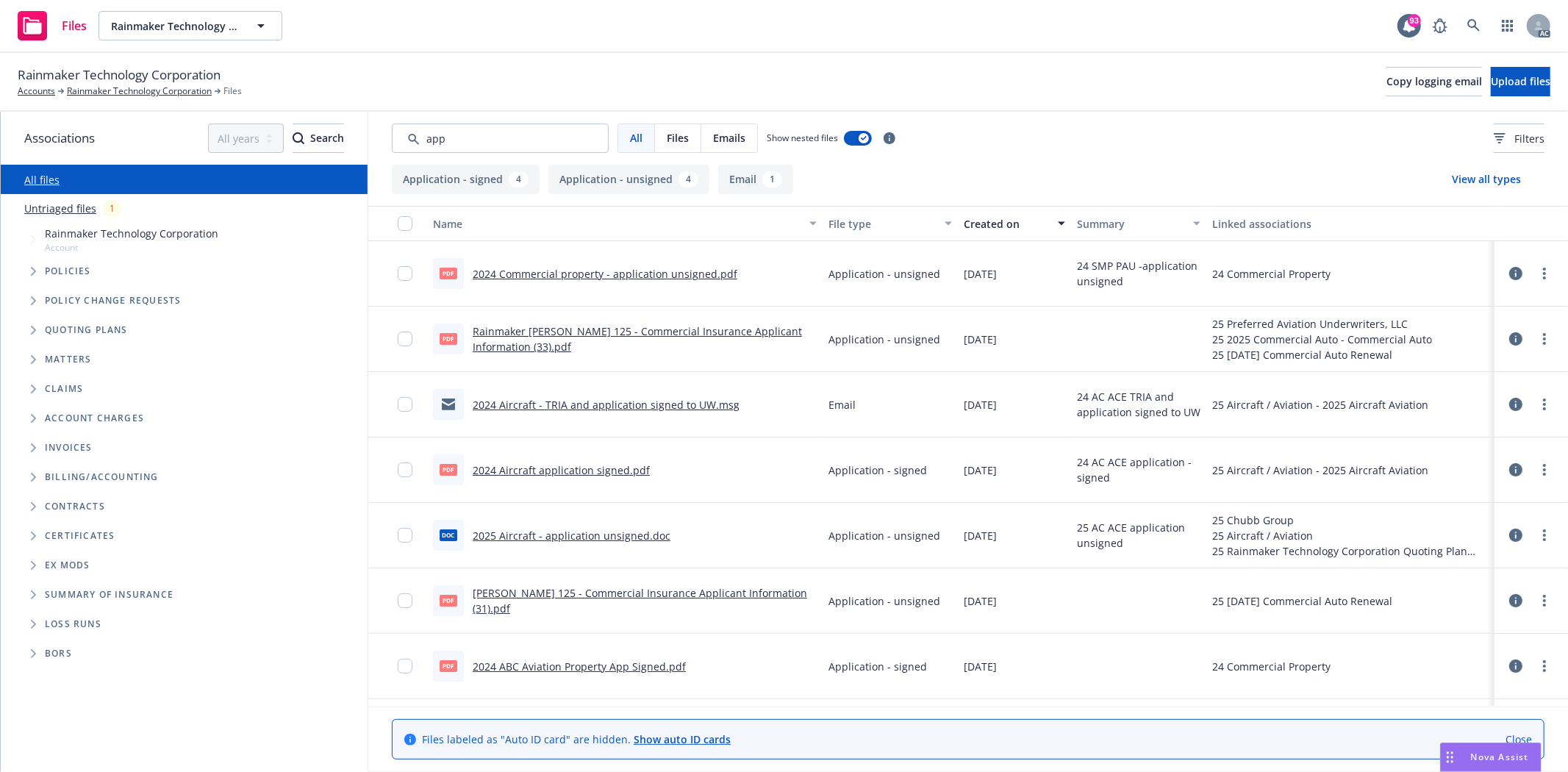
click at [750, 327] on link "Rainmaker [PERSON_NAME] 125 - Commercial Insurance Applicant Information (33).p…" at bounding box center [637, 339] width 329 height 30
drag, startPoint x: 530, startPoint y: 141, endPoint x: 417, endPoint y: 141, distance: 113.0
click at [417, 141] on input "Search by keyword..." at bounding box center [500, 138] width 216 height 30
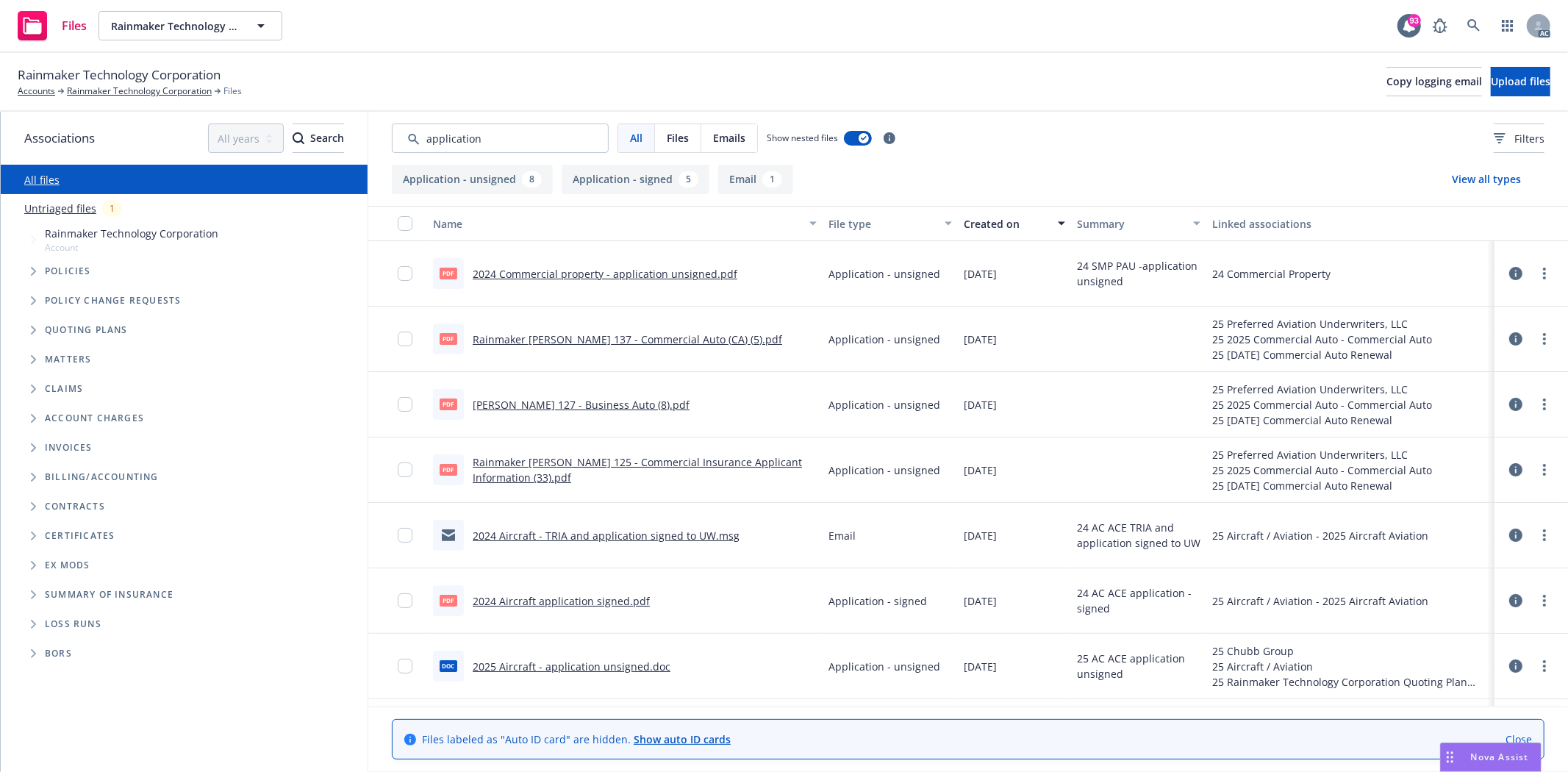
click at [975, 230] on div "Created on" at bounding box center [1007, 224] width 86 height 16
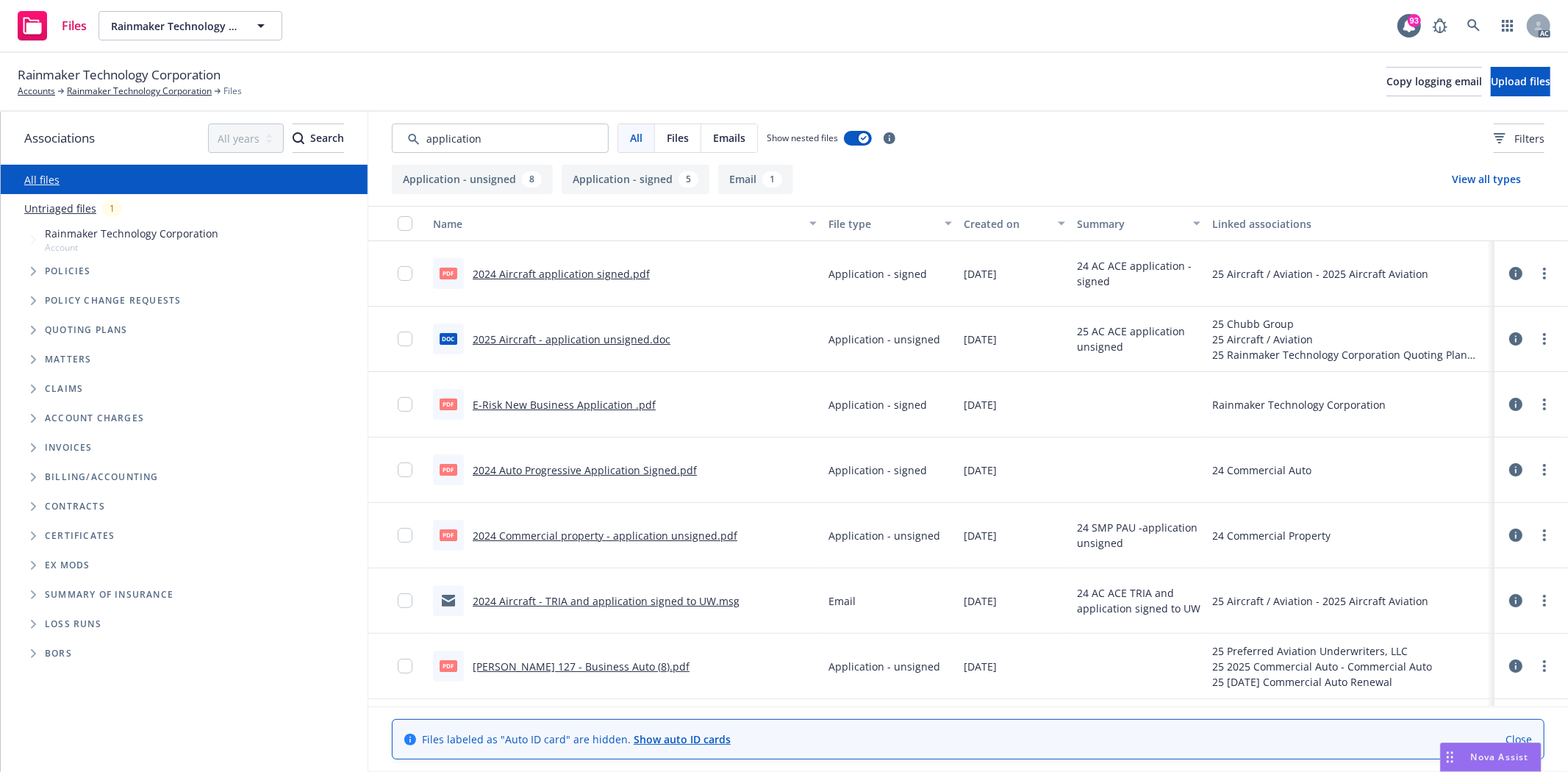
click at [975, 230] on div "Created on" at bounding box center [1007, 224] width 86 height 16
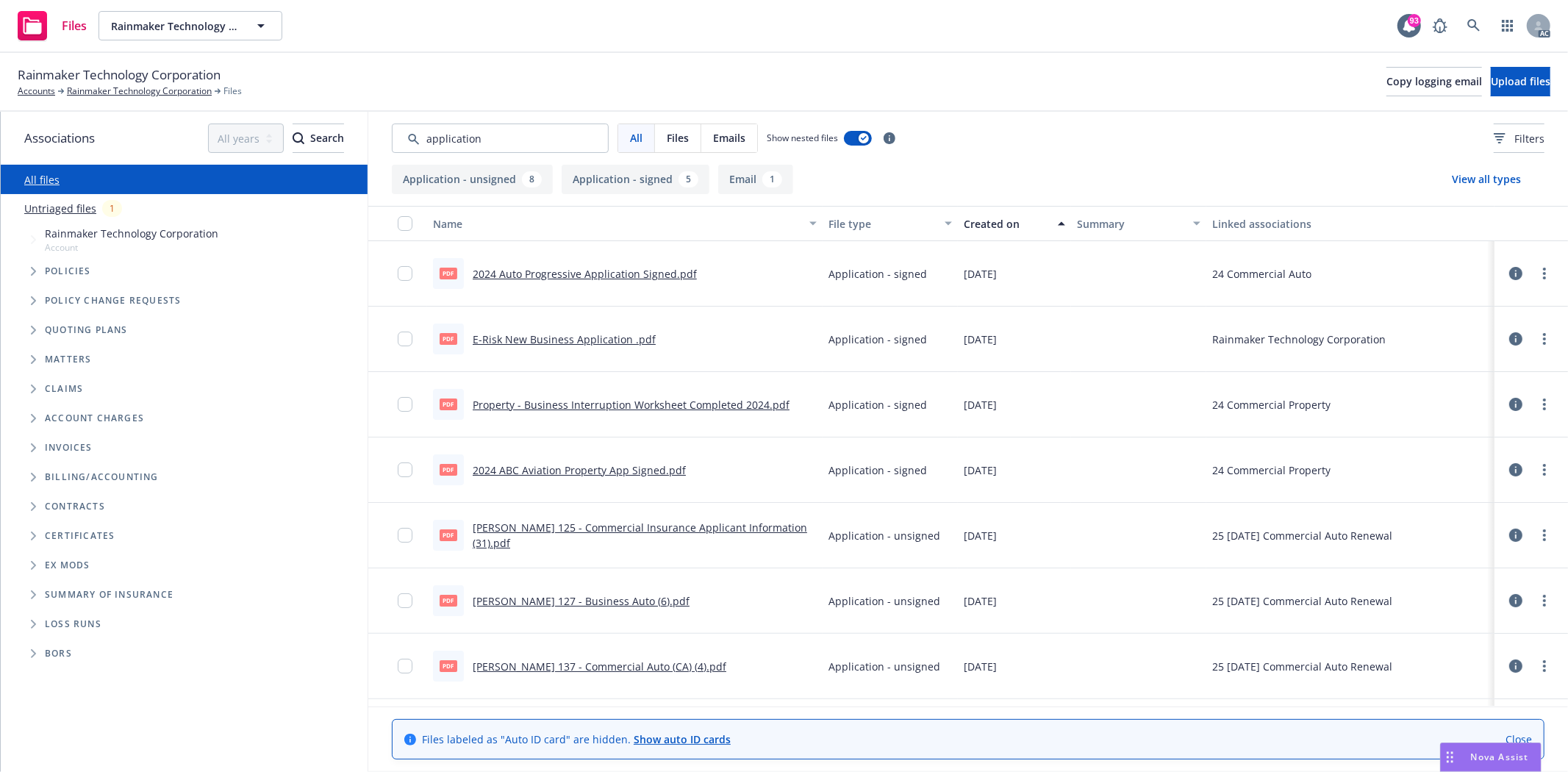
click at [975, 230] on div "Created on" at bounding box center [1007, 224] width 86 height 16
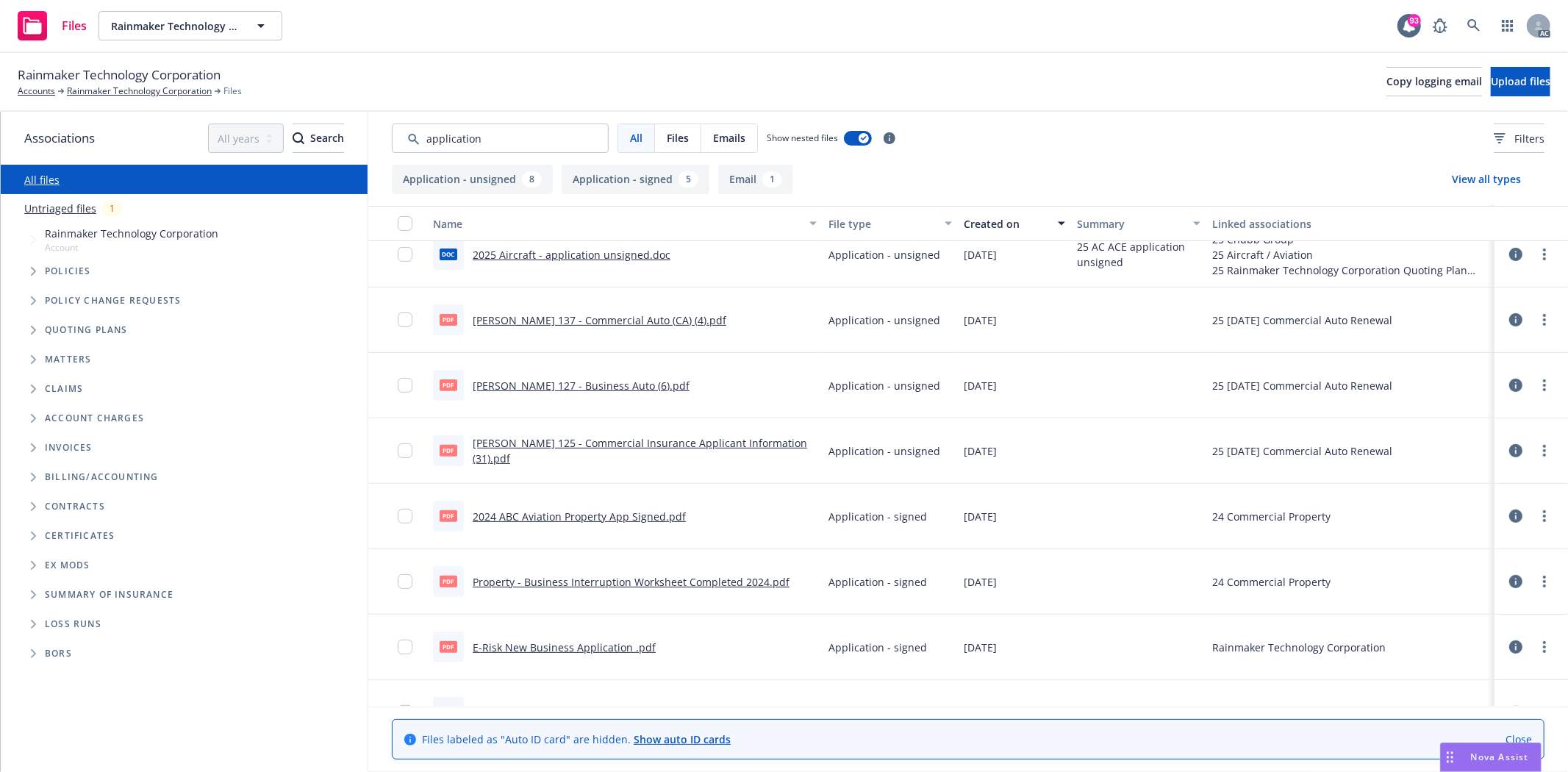
scroll to position [449, 0]
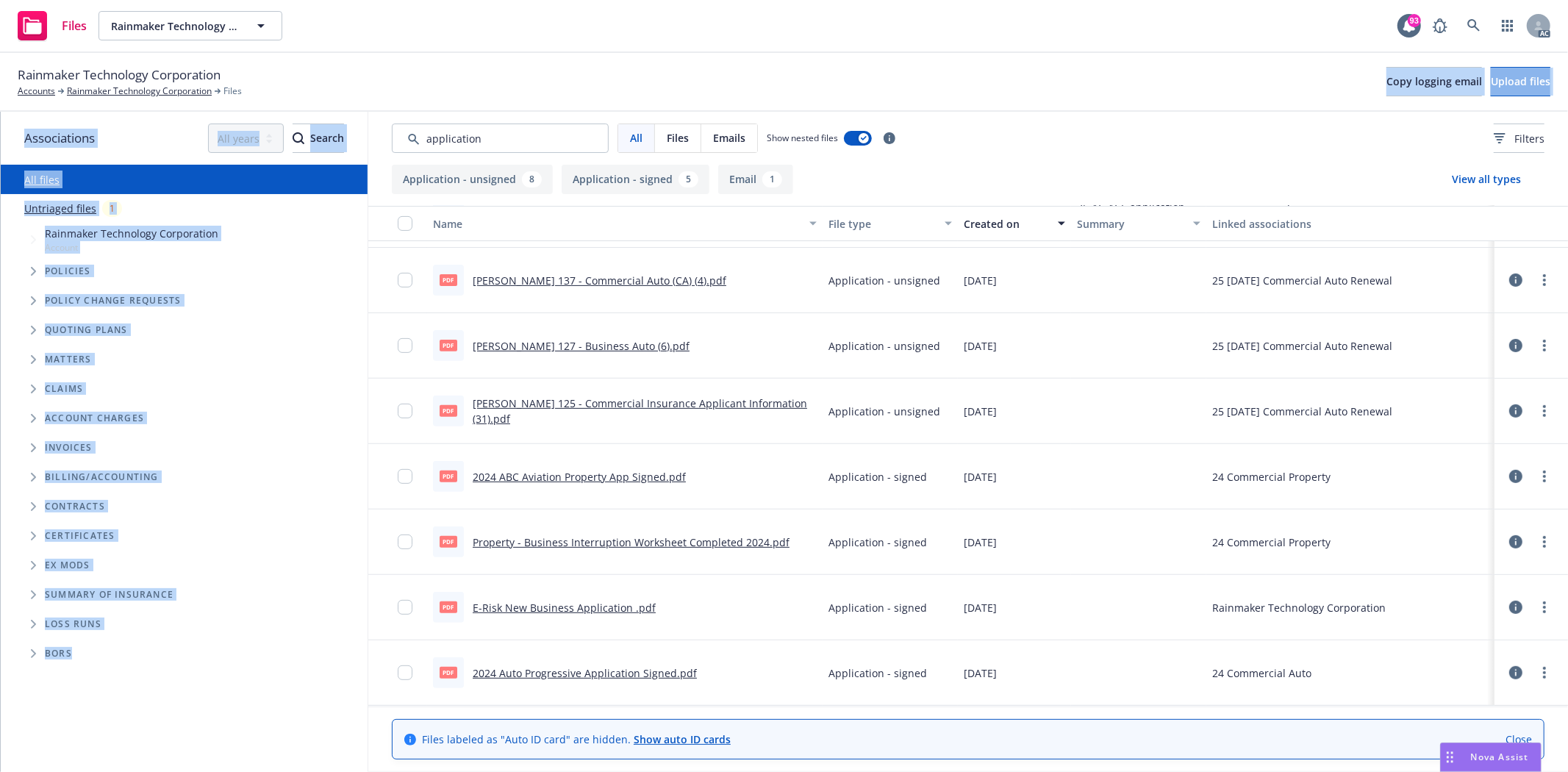
drag, startPoint x: 509, startPoint y: 120, endPoint x: 356, endPoint y: 106, distance: 153.6
click at [357, 106] on div "Rainmaker Technology Corporation Accounts Rainmaker Technology Corporation File…" at bounding box center [784, 412] width 1568 height 719
click at [469, 142] on input "Search by keyword..." at bounding box center [500, 138] width 216 height 30
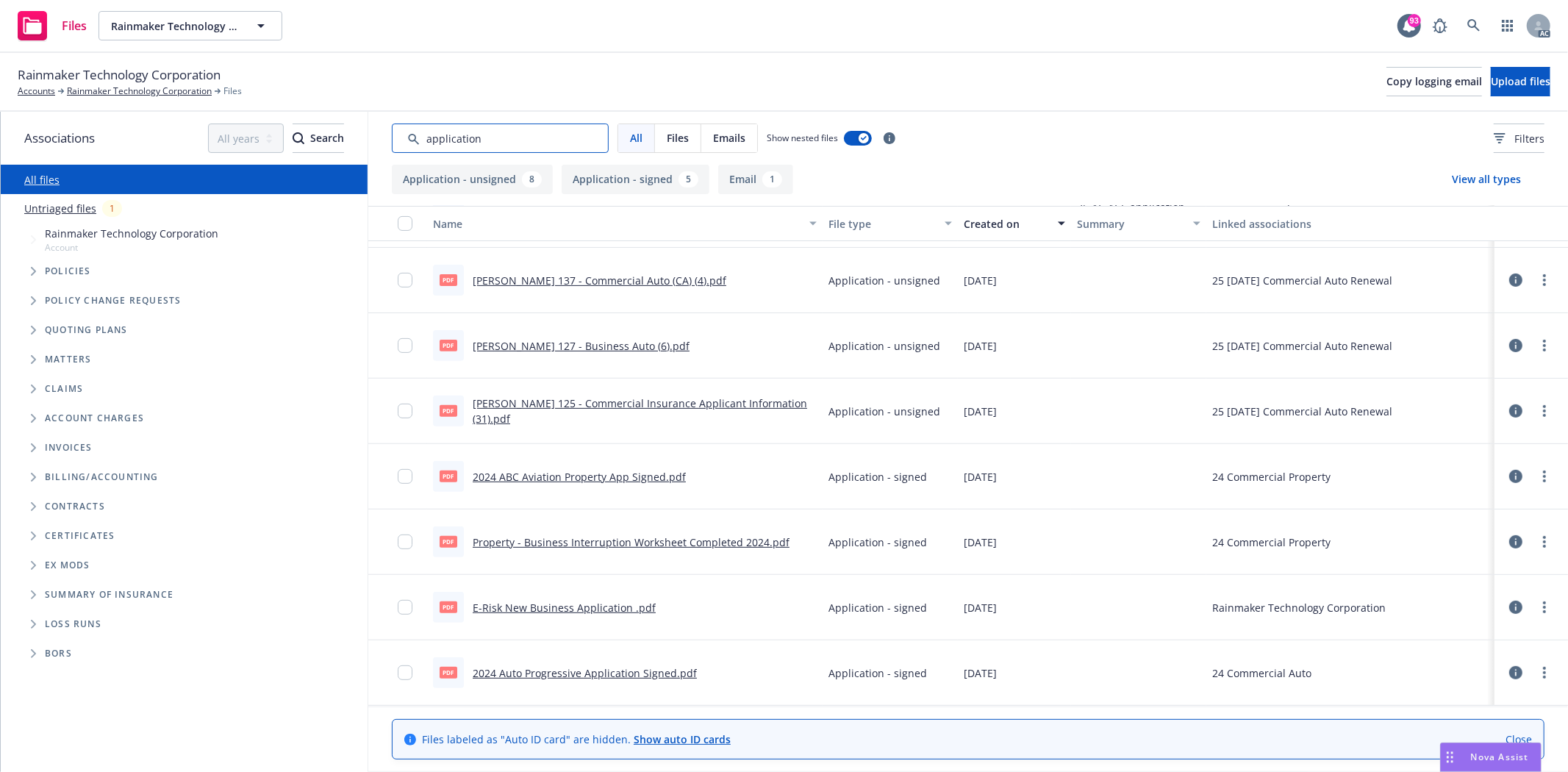
drag, startPoint x: 495, startPoint y: 141, endPoint x: 404, endPoint y: 141, distance: 91.0
click at [404, 141] on input "Search by keyword..." at bounding box center [500, 138] width 216 height 30
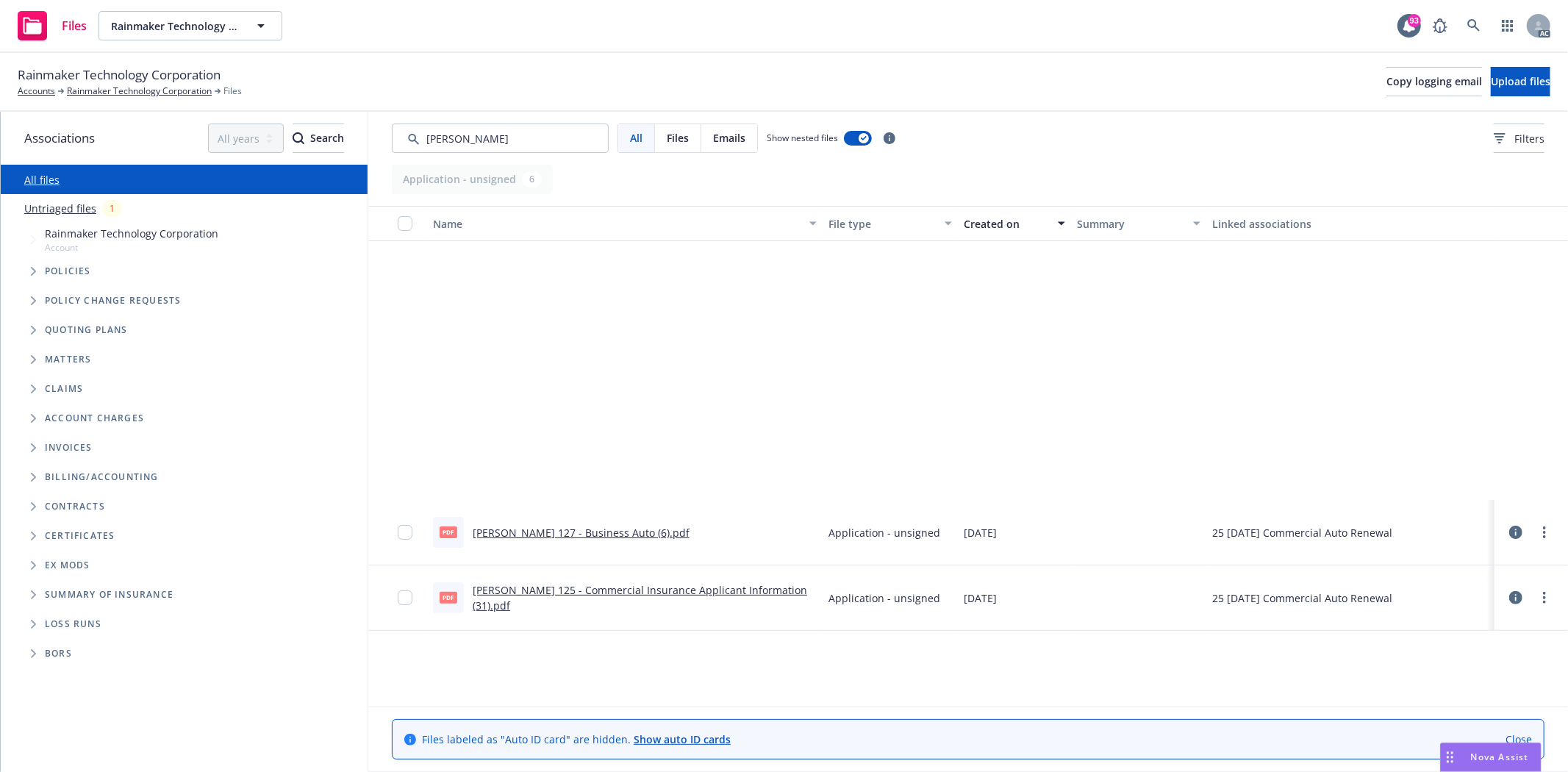
click at [988, 230] on div "Created on" at bounding box center [1007, 224] width 86 height 16
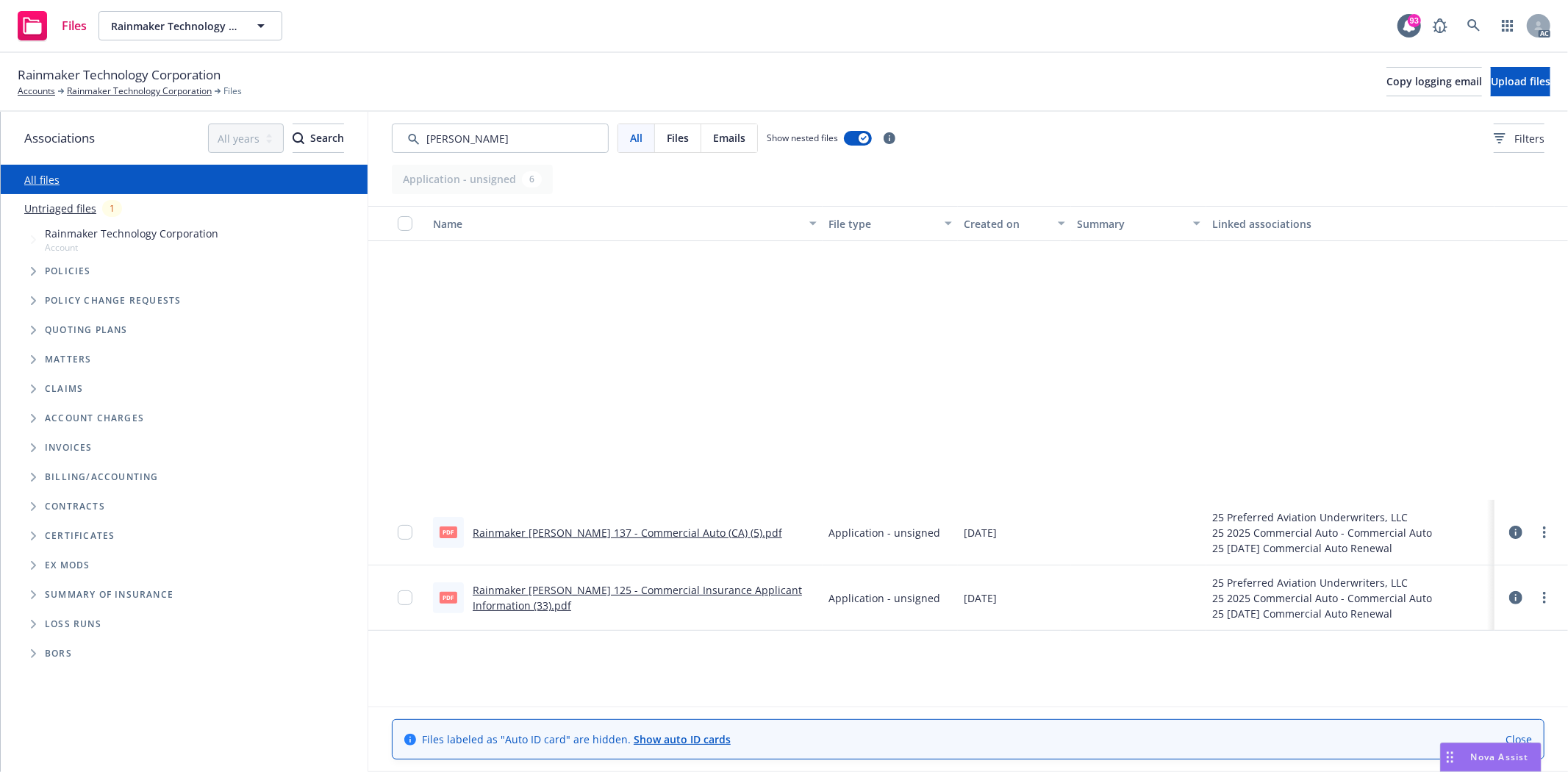
click at [980, 232] on button "Created on" at bounding box center [1015, 223] width 114 height 35
click at [986, 226] on div "Created on" at bounding box center [1007, 224] width 86 height 16
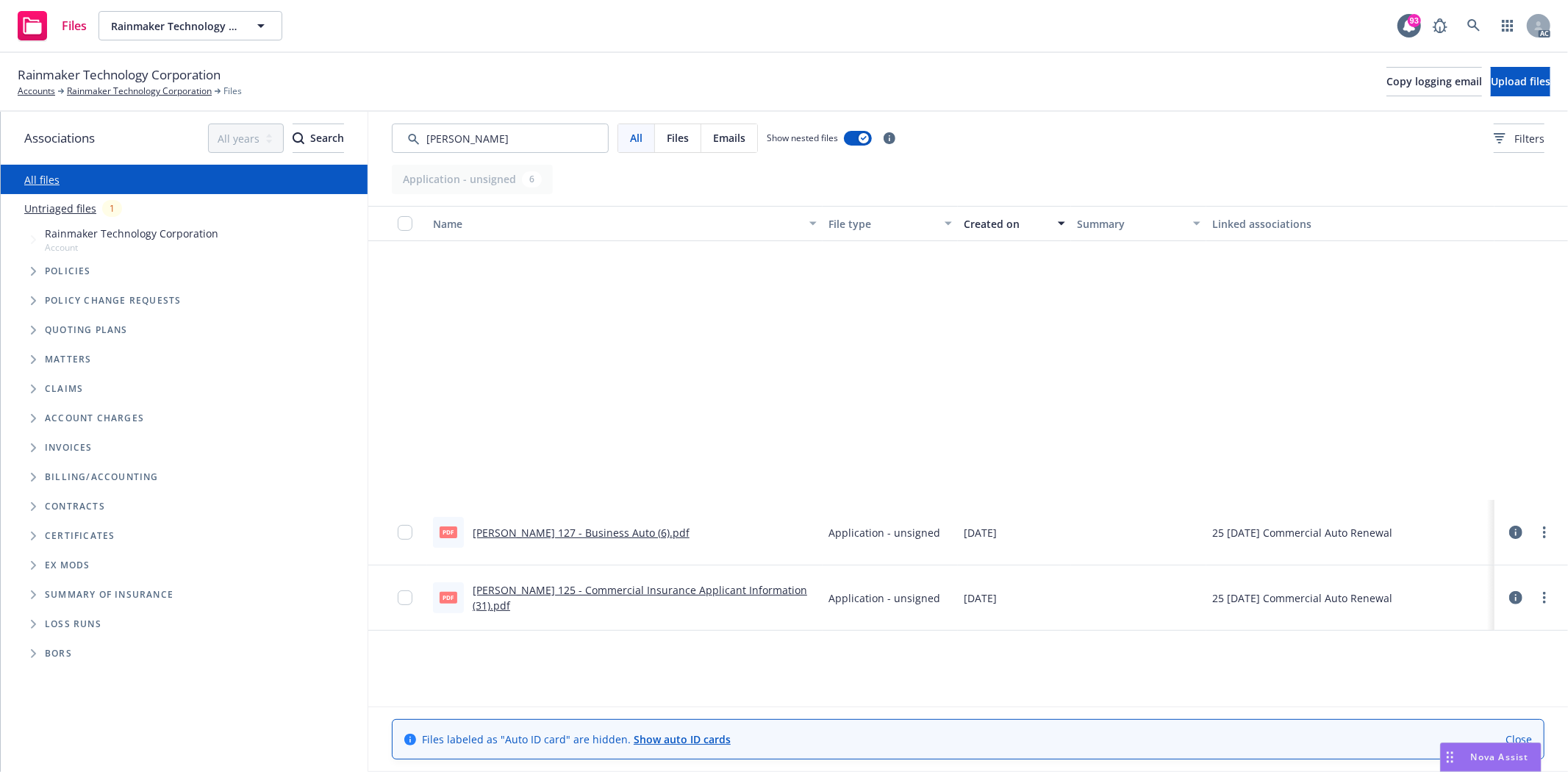
click at [986, 226] on div "Created on" at bounding box center [1007, 224] width 86 height 16
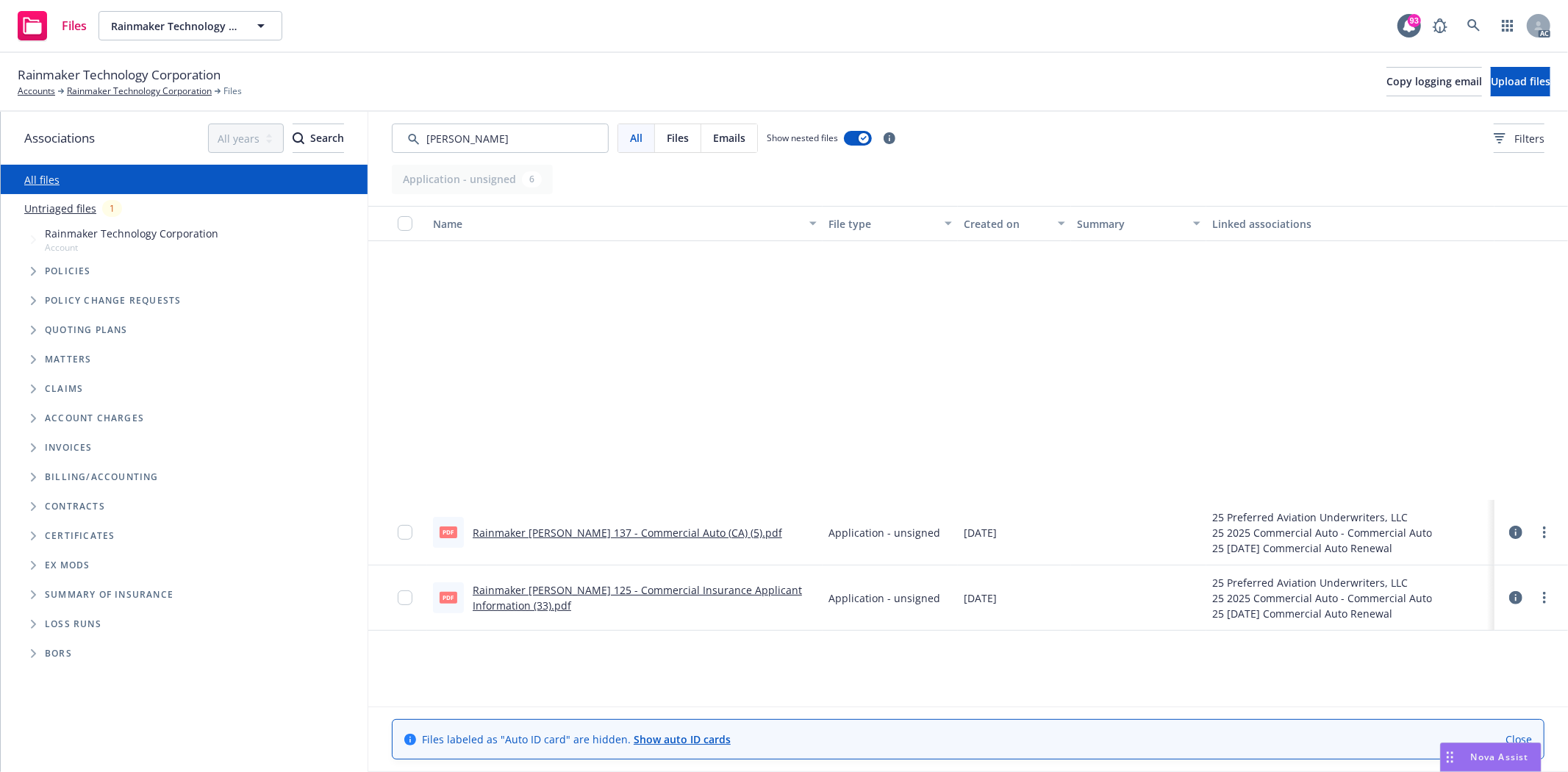
click at [539, 122] on div "All Files Emails Show nested files Filters" at bounding box center [968, 138] width 1200 height 53
drag, startPoint x: 523, startPoint y: 128, endPoint x: 430, endPoint y: 133, distance: 93.1
click at [430, 133] on input "Search by keyword..." at bounding box center [500, 138] width 216 height 30
click at [446, 133] on input "Search by keyword..." at bounding box center [500, 138] width 216 height 30
drag, startPoint x: 477, startPoint y: 133, endPoint x: 408, endPoint y: 122, distance: 69.9
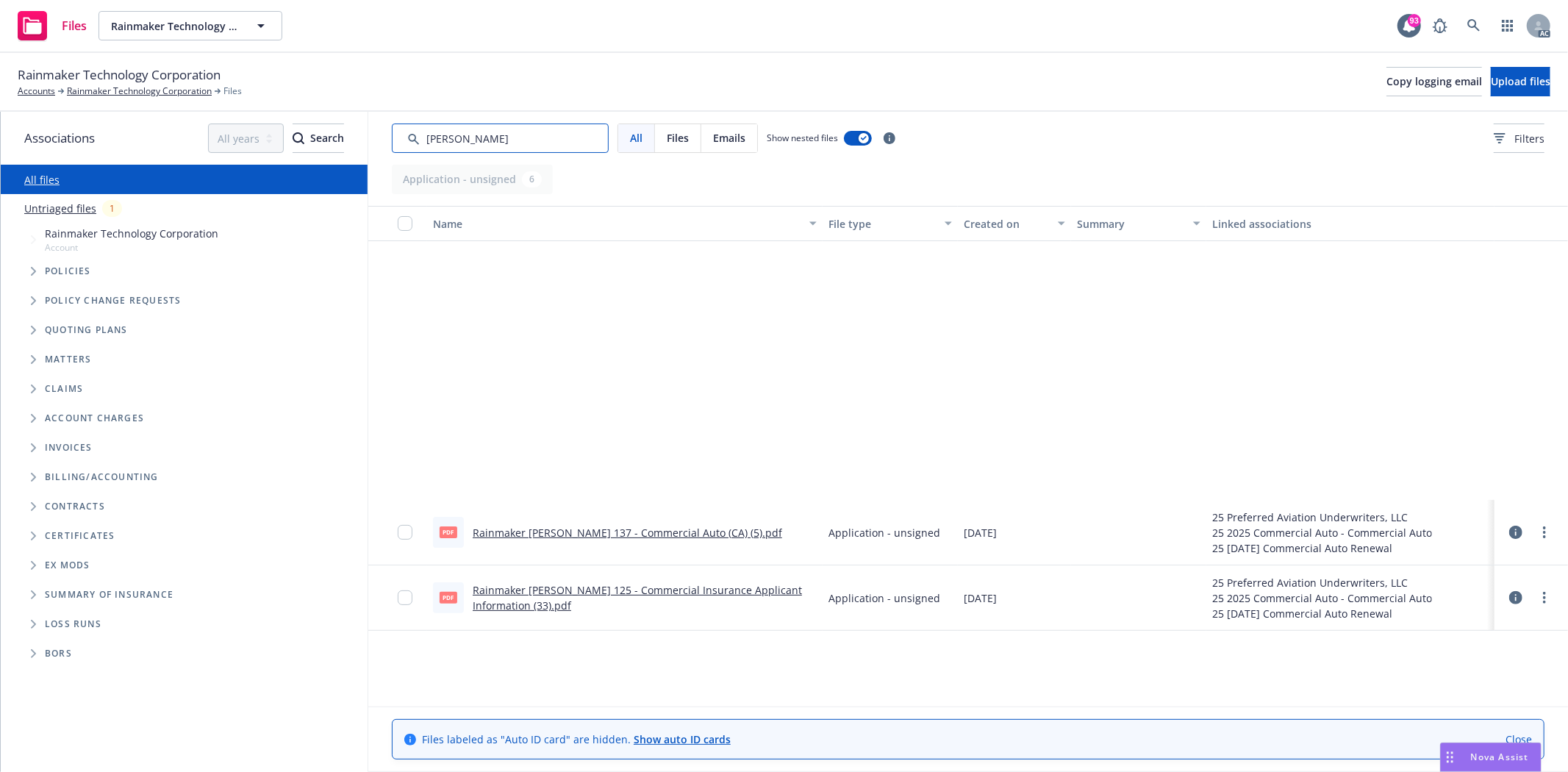
click at [405, 146] on input "Search by keyword..." at bounding box center [500, 138] width 216 height 30
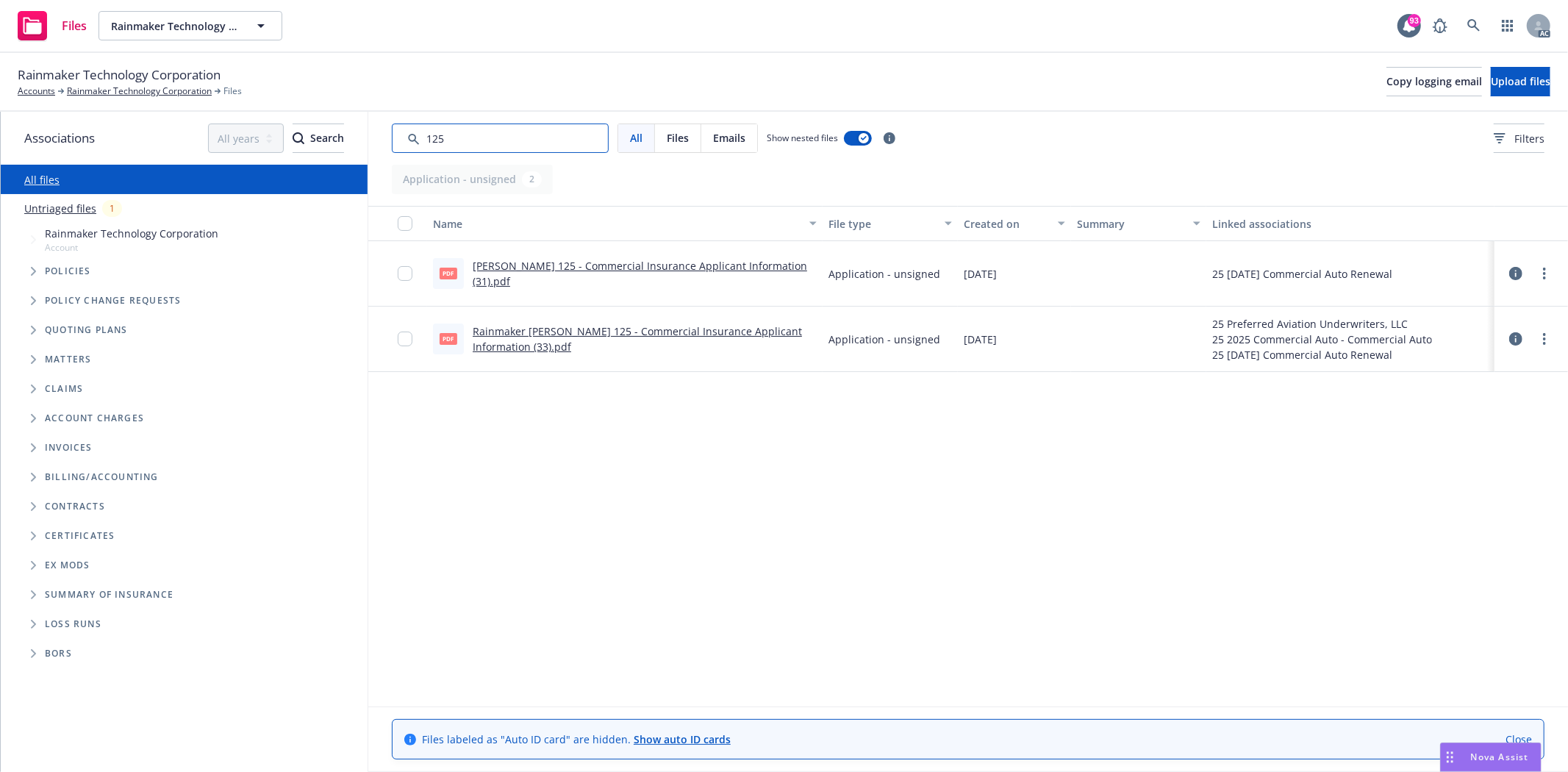
drag, startPoint x: 481, startPoint y: 136, endPoint x: 362, endPoint y: 135, distance: 119.0
click at [362, 135] on div "Associations All years 2027 2026 2025 2024 2023 2022 2021 2020 2019 2018 2017 2…" at bounding box center [784, 442] width 1567 height 660
type input "126"
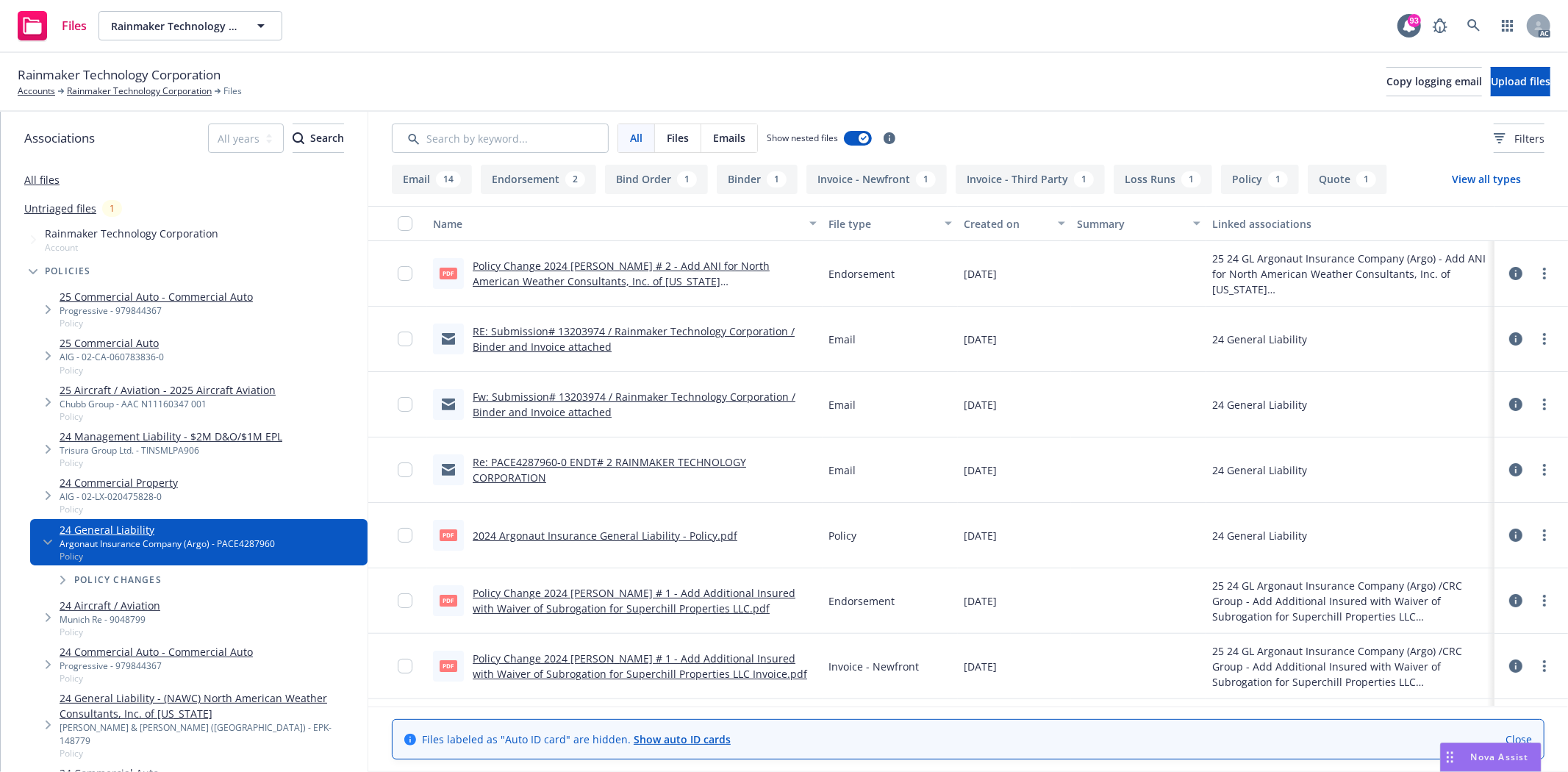
click at [654, 459] on link "Re: PACE4287960-0 ENDT# 2 RAINMAKER TECHNOLOGY CORPORATION" at bounding box center [609, 470] width 273 height 30
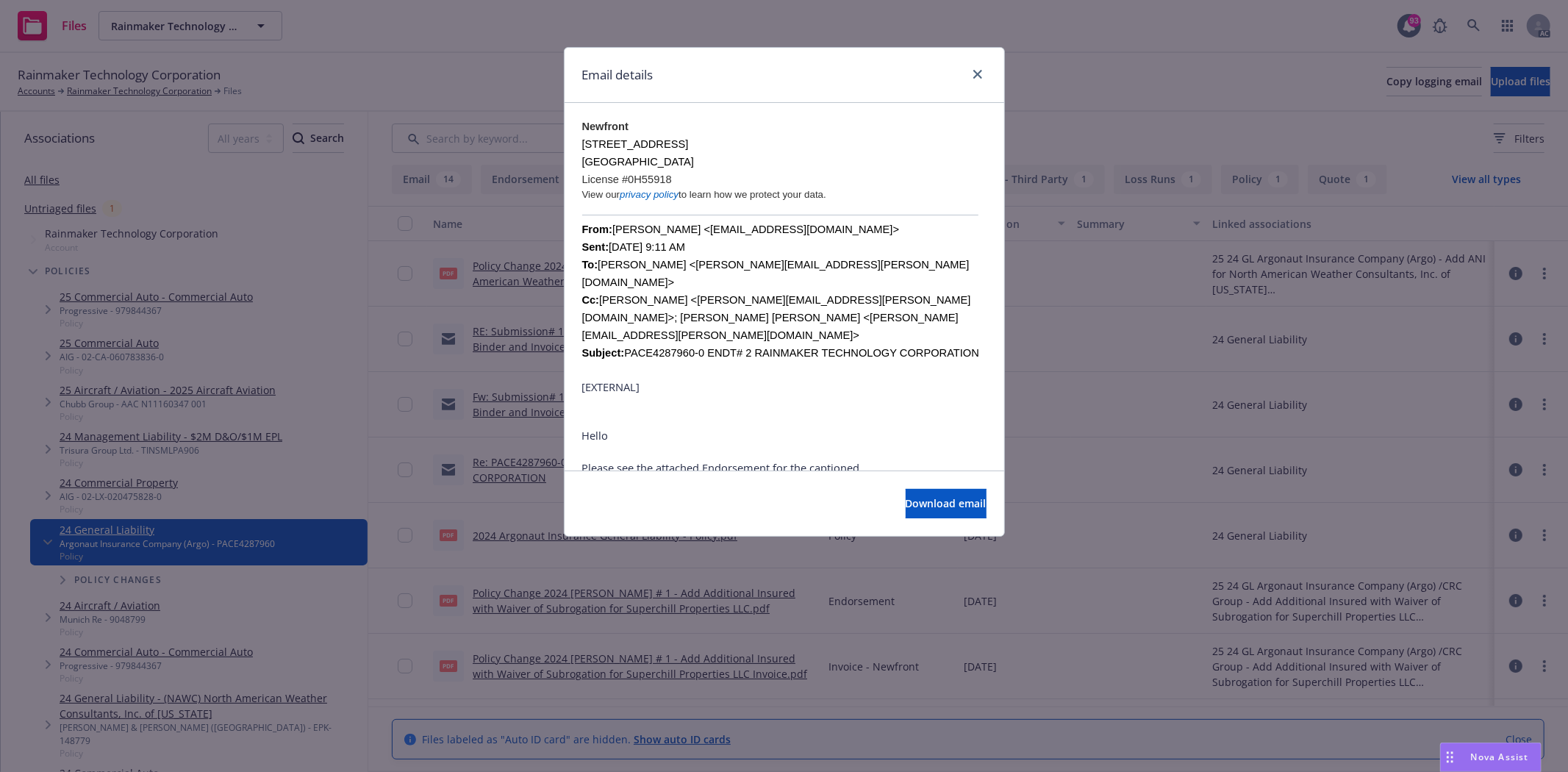
scroll to position [27, 0]
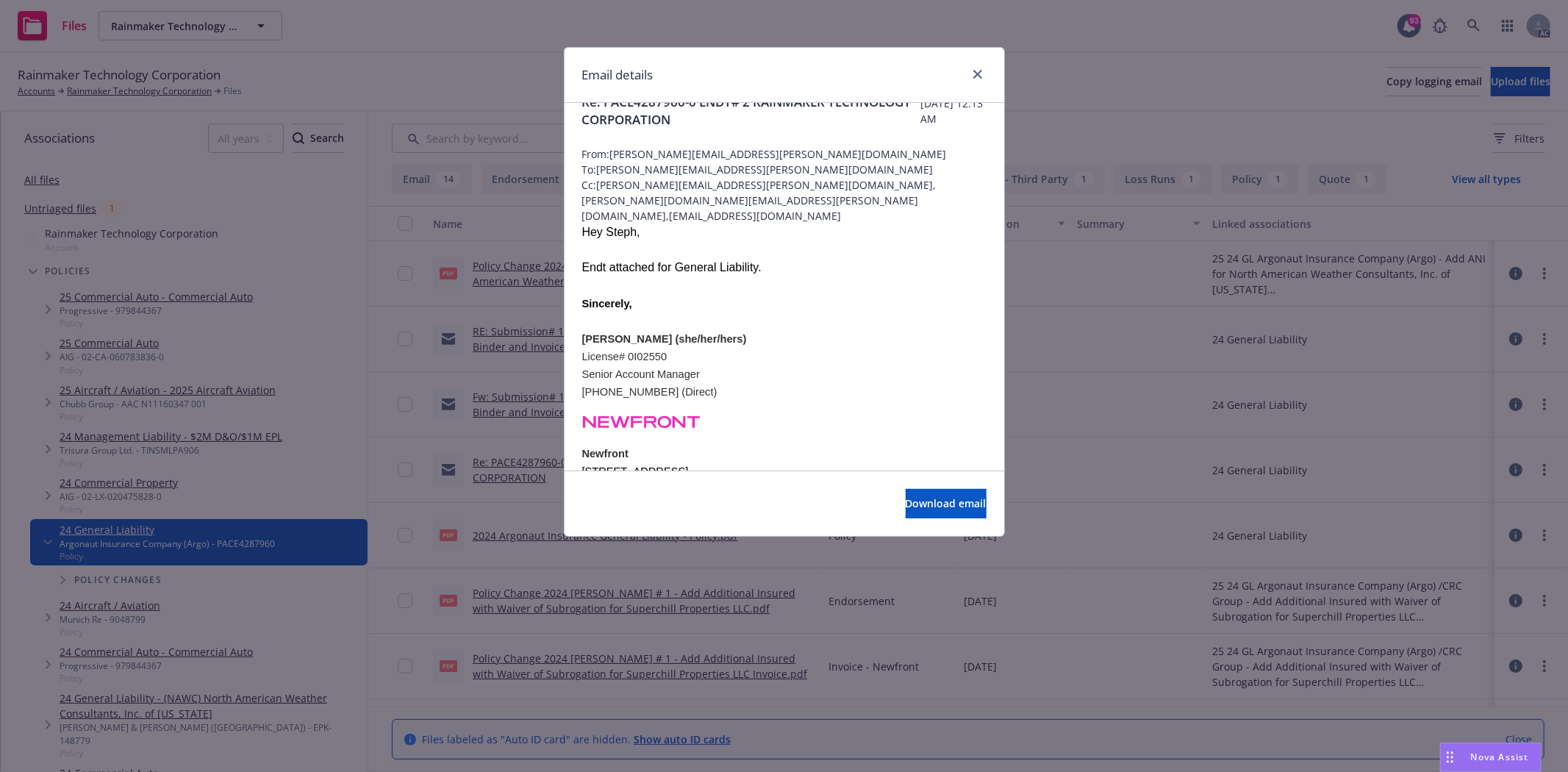
click at [1207, 126] on div "Email details Re: PACE4287960-0 ENDT# 2 RAINMAKER TECHNOLOGY CORPORATION [DATE]…" at bounding box center [784, 386] width 1568 height 772
click at [980, 75] on icon "close" at bounding box center [977, 74] width 9 height 9
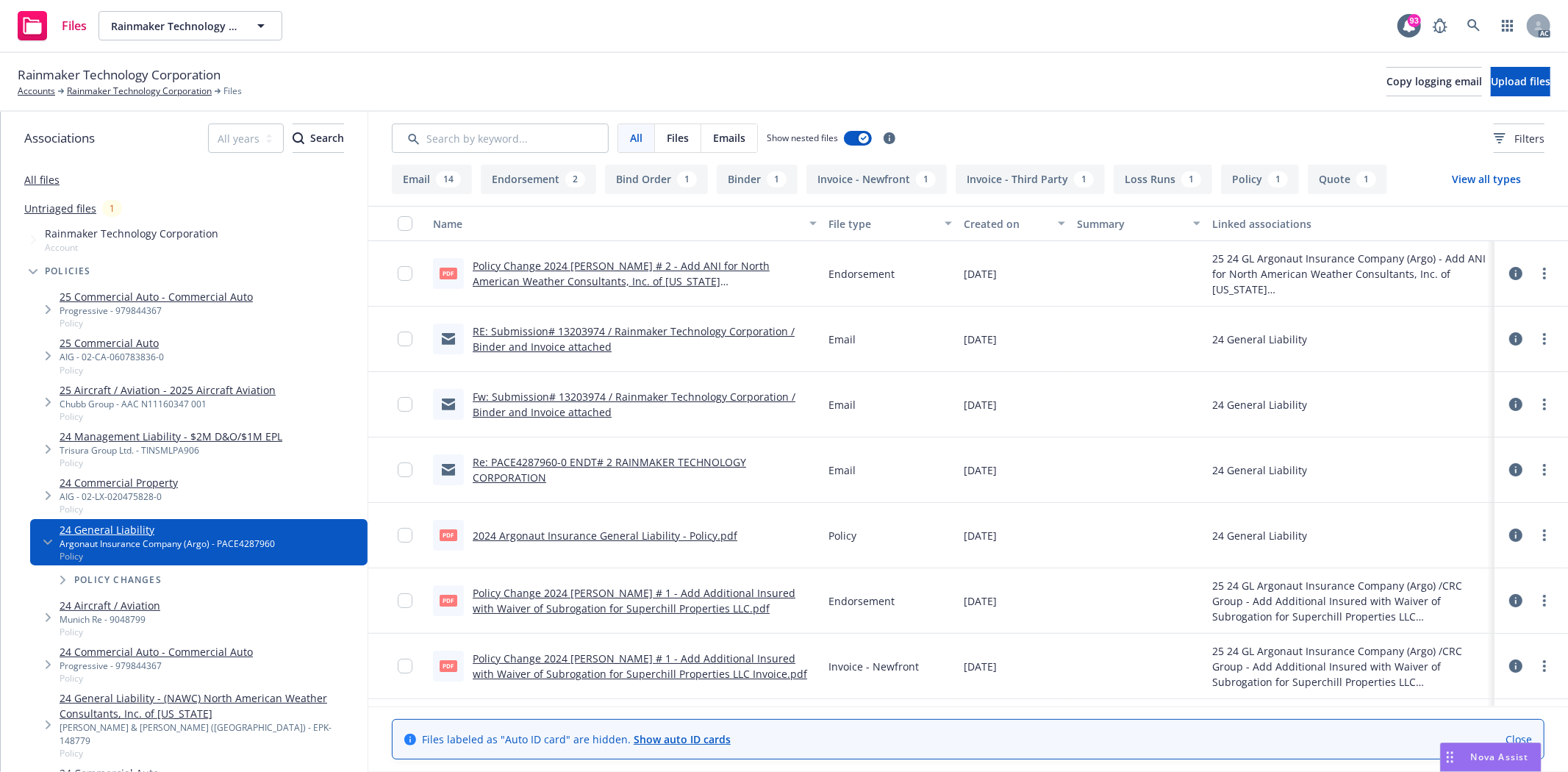
click at [1509, 272] on icon at bounding box center [1515, 273] width 13 height 13
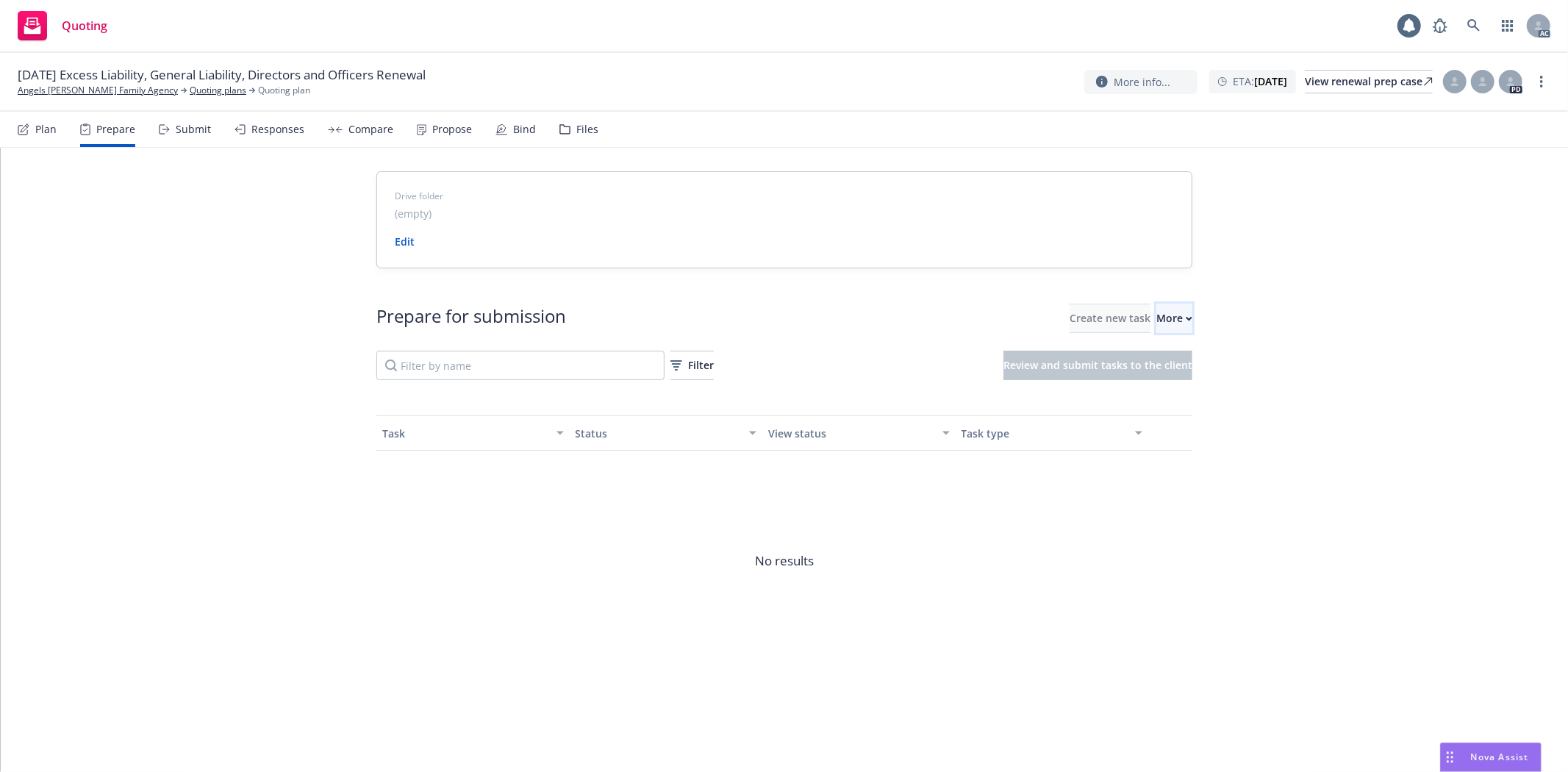
click at [1156, 319] on div "More" at bounding box center [1175, 319] width 36 height 28
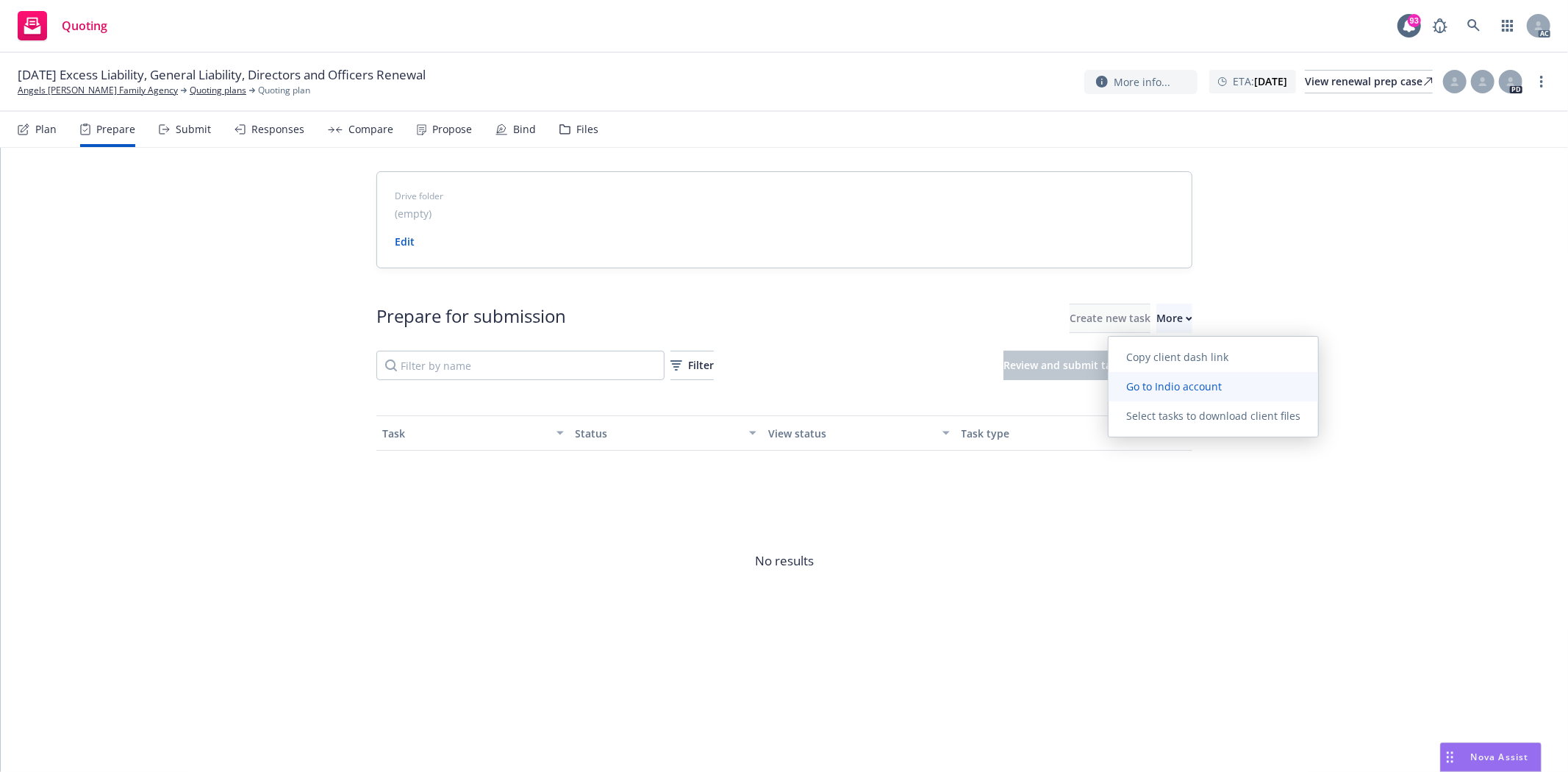
click at [1152, 381] on span "Go to Indio account" at bounding box center [1174, 386] width 131 height 14
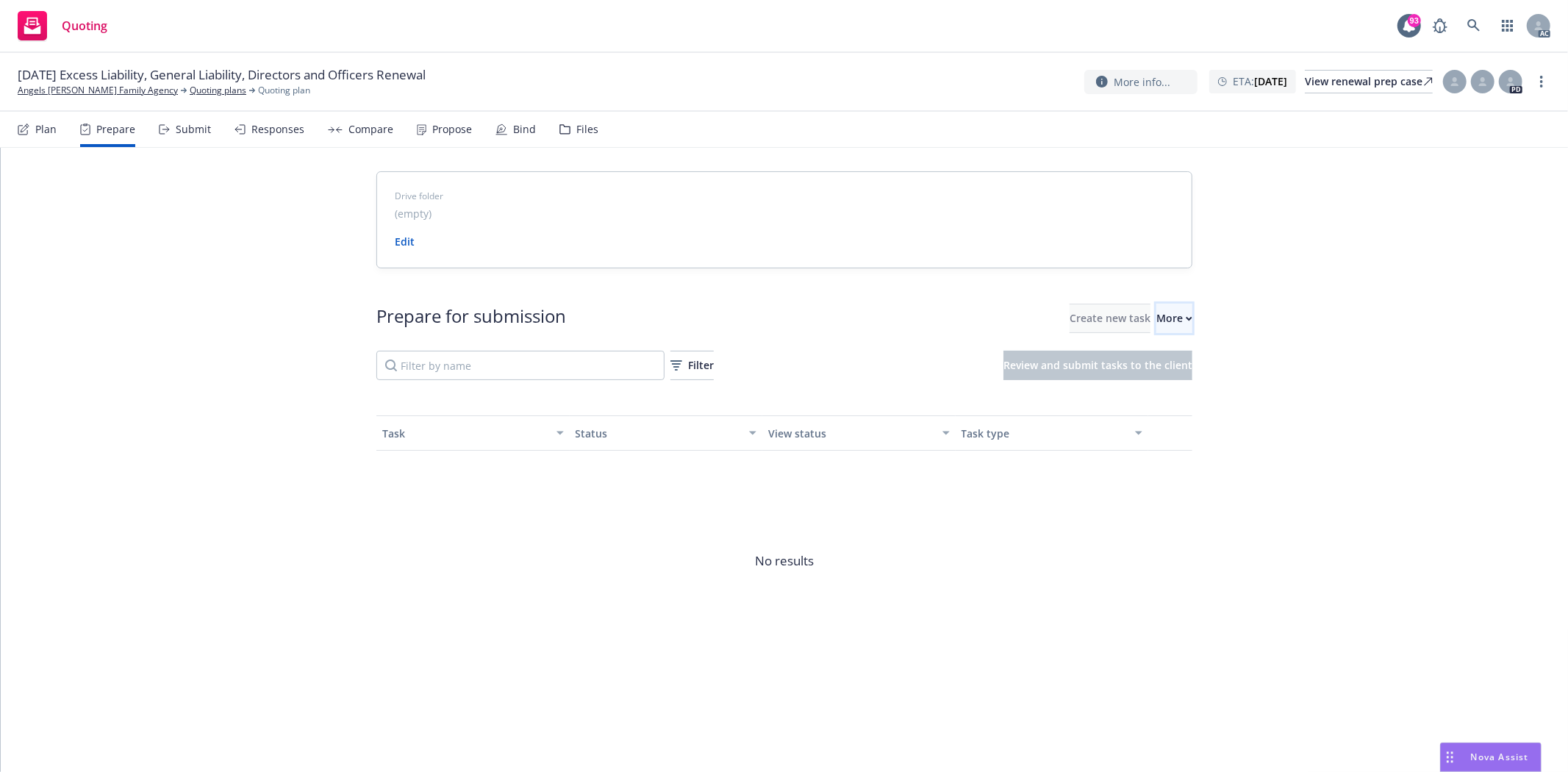
click at [1156, 312] on div "More" at bounding box center [1175, 319] width 36 height 28
click at [1178, 395] on link "Go to Indio account" at bounding box center [1213, 387] width 210 height 30
click at [21, 92] on link "Angels [PERSON_NAME] Family Agency" at bounding box center [97, 91] width 161 height 13
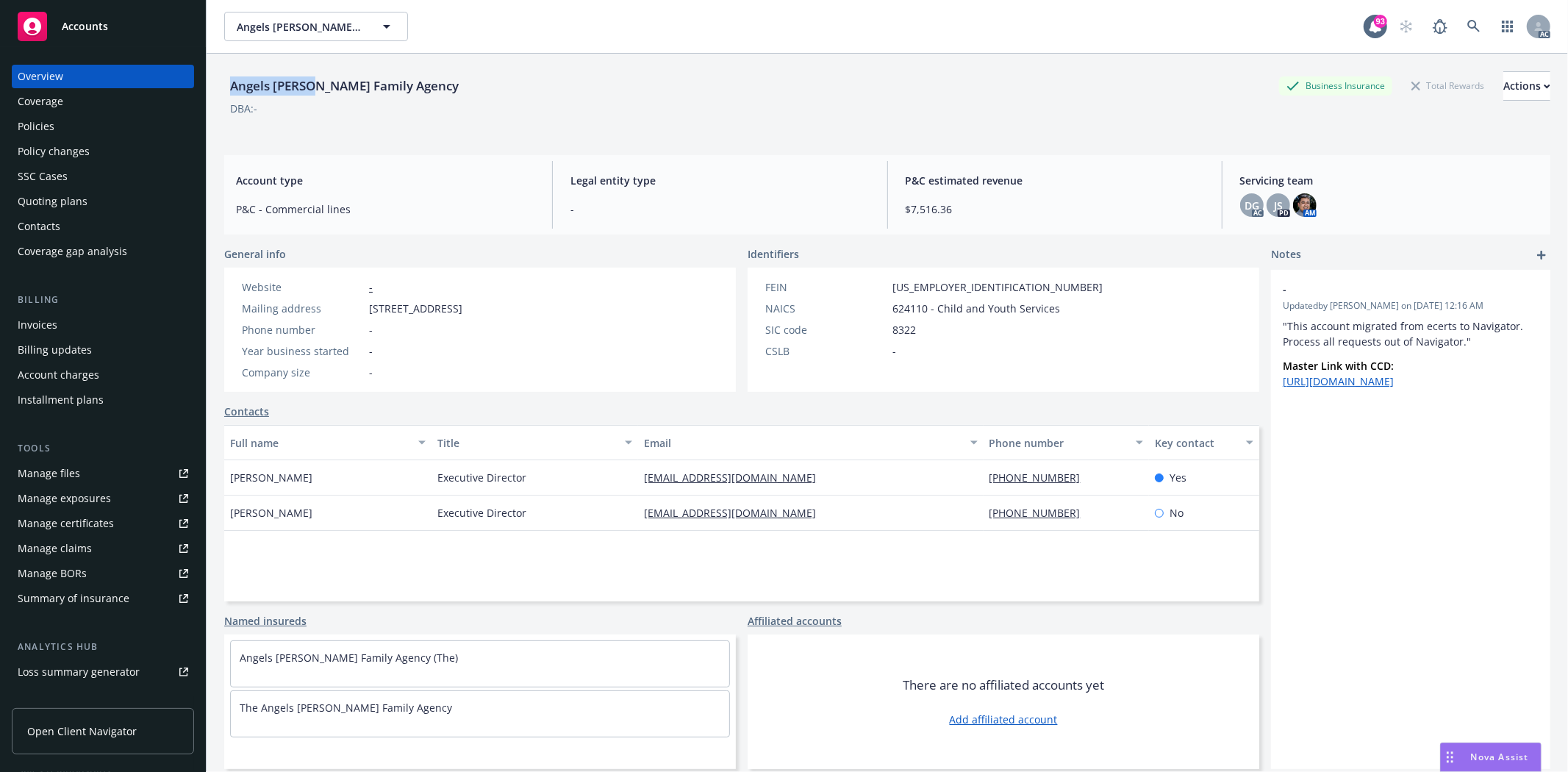
click at [312, 81] on div "Angels [PERSON_NAME] Family Agency" at bounding box center [344, 86] width 240 height 19
drag, startPoint x: 223, startPoint y: 480, endPoint x: 304, endPoint y: 474, distance: 81.2
click at [304, 474] on div "Angels Foster Family Agency Business Insurance Total Rewards Actions DBA: - Acc…" at bounding box center [887, 439] width 1361 height 772
copy span "Jeff Wiemann"
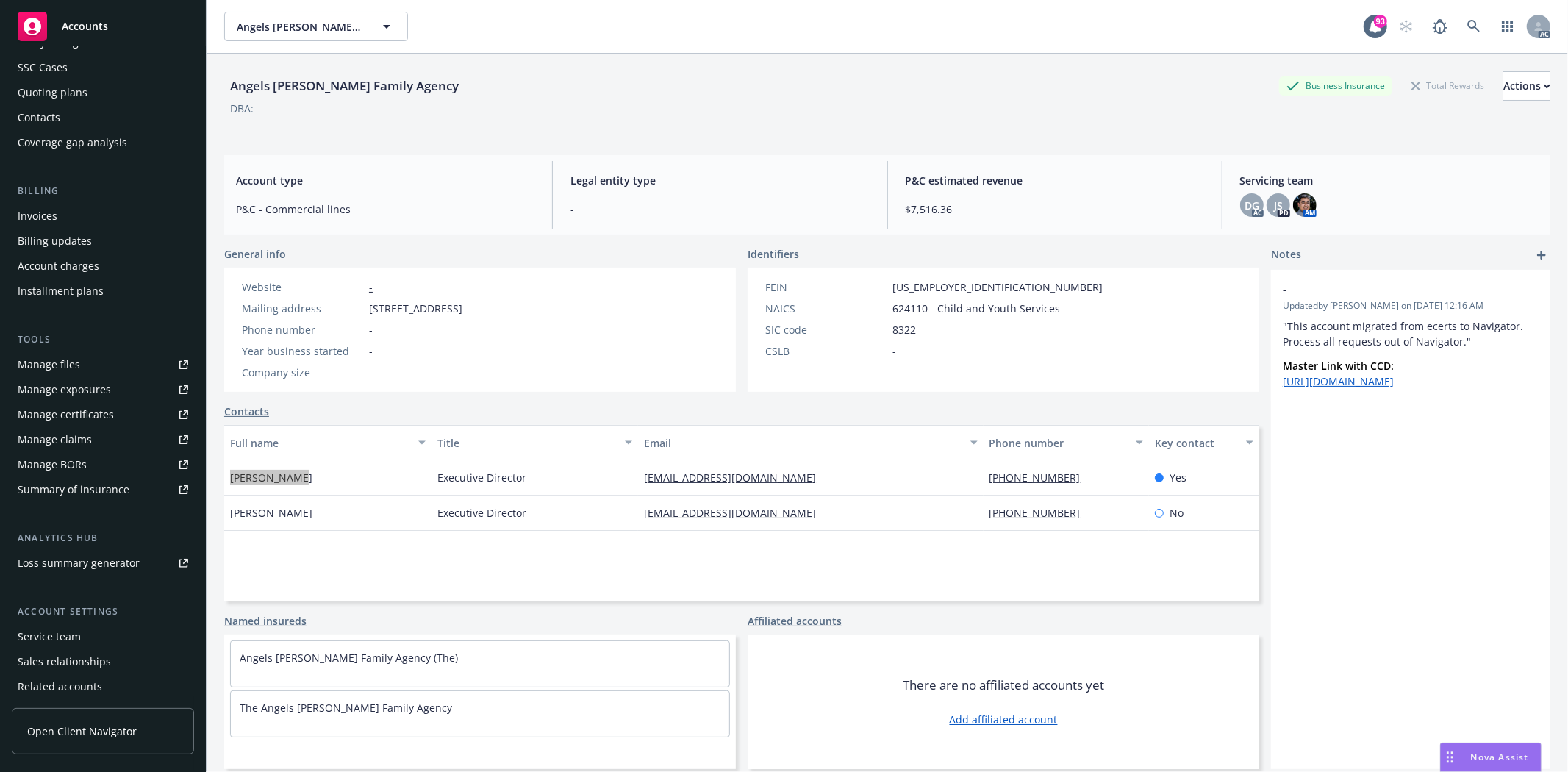
scroll to position [160, 0]
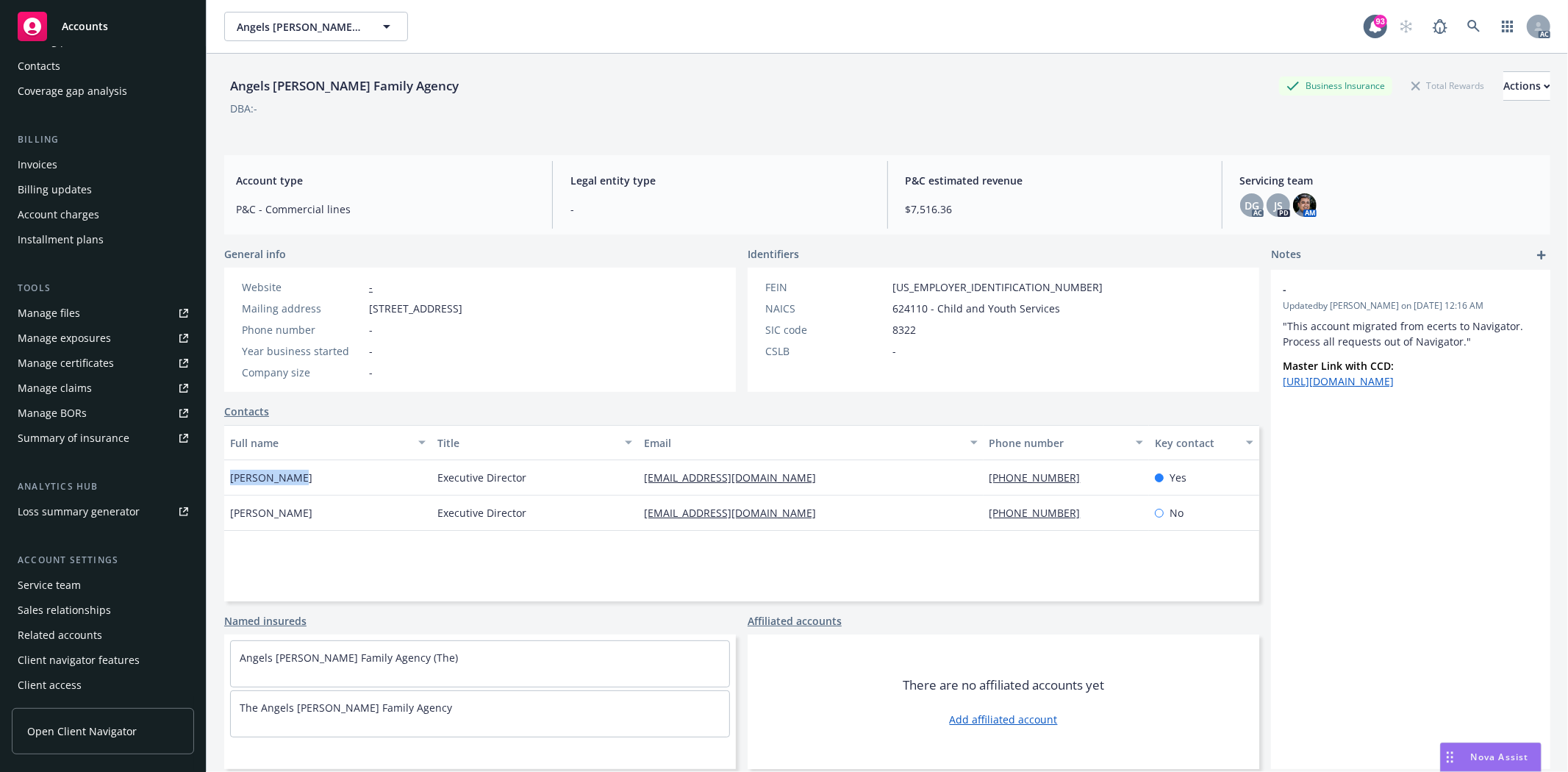
click at [77, 585] on div "Service team" at bounding box center [49, 585] width 63 height 24
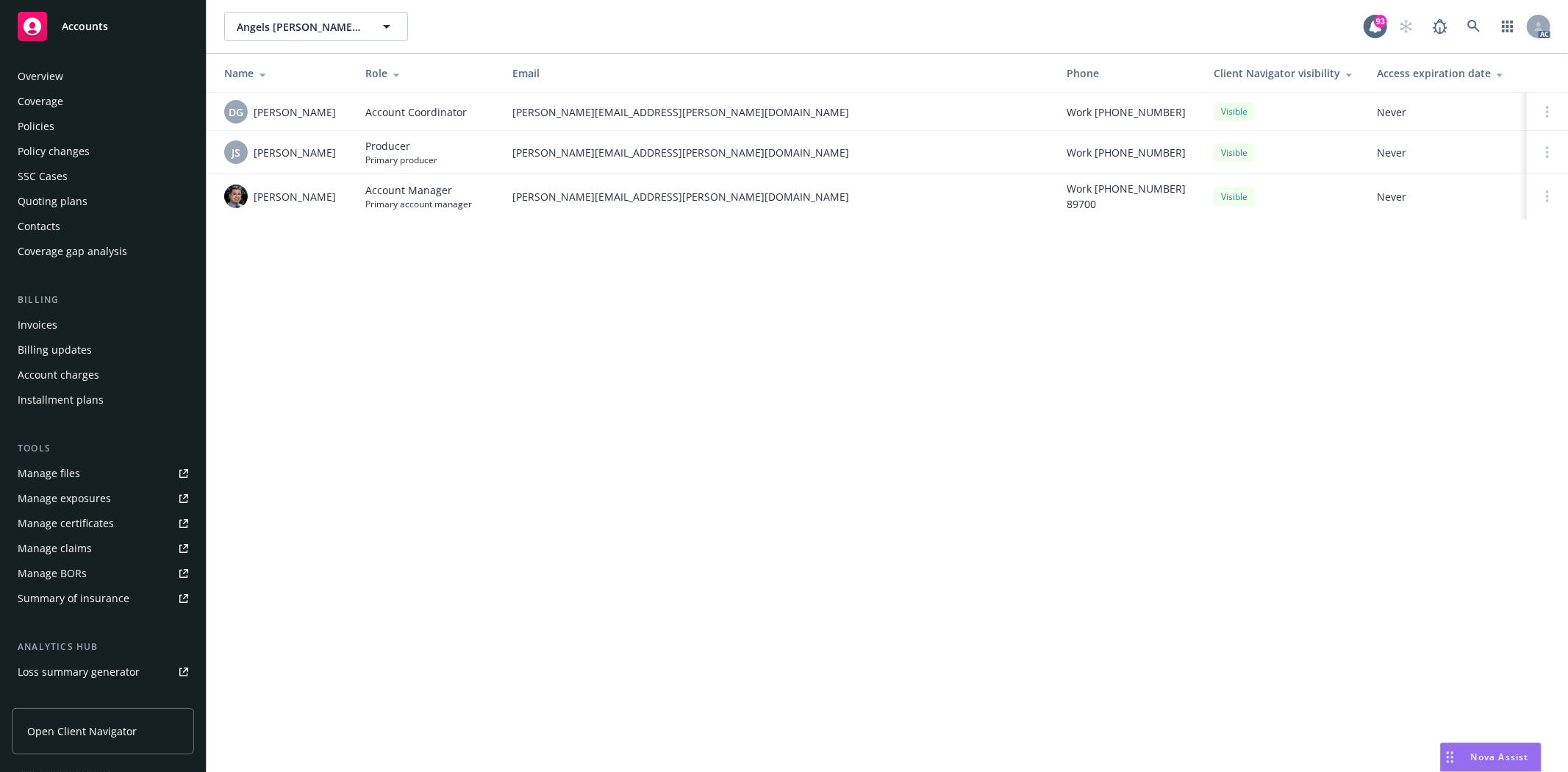
click at [54, 137] on div "Policies" at bounding box center [102, 126] width 170 height 24
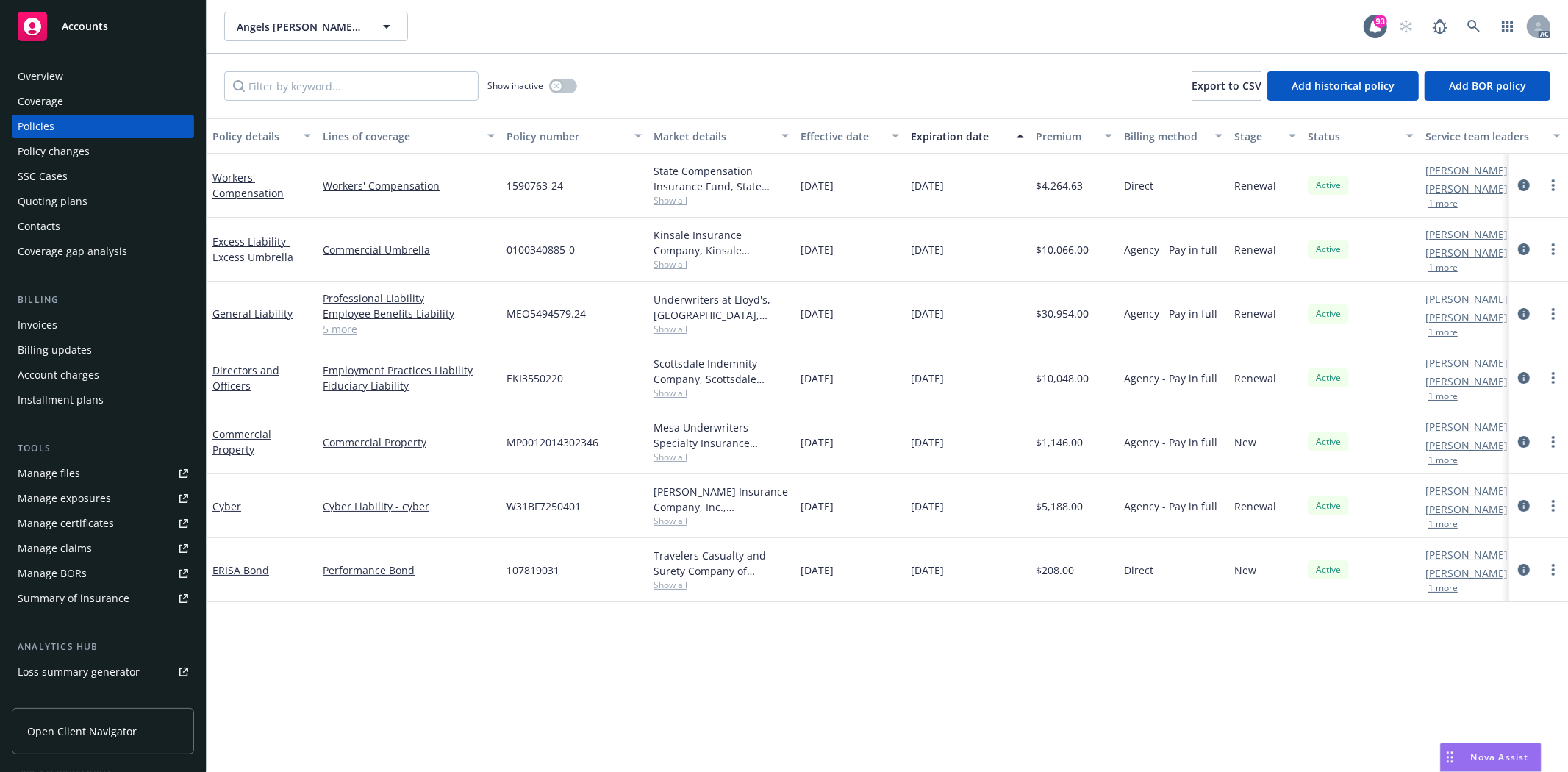
click at [35, 471] on div "Manage files" at bounding box center [49, 473] width 63 height 24
click at [356, 329] on link "5 more" at bounding box center [408, 328] width 172 height 16
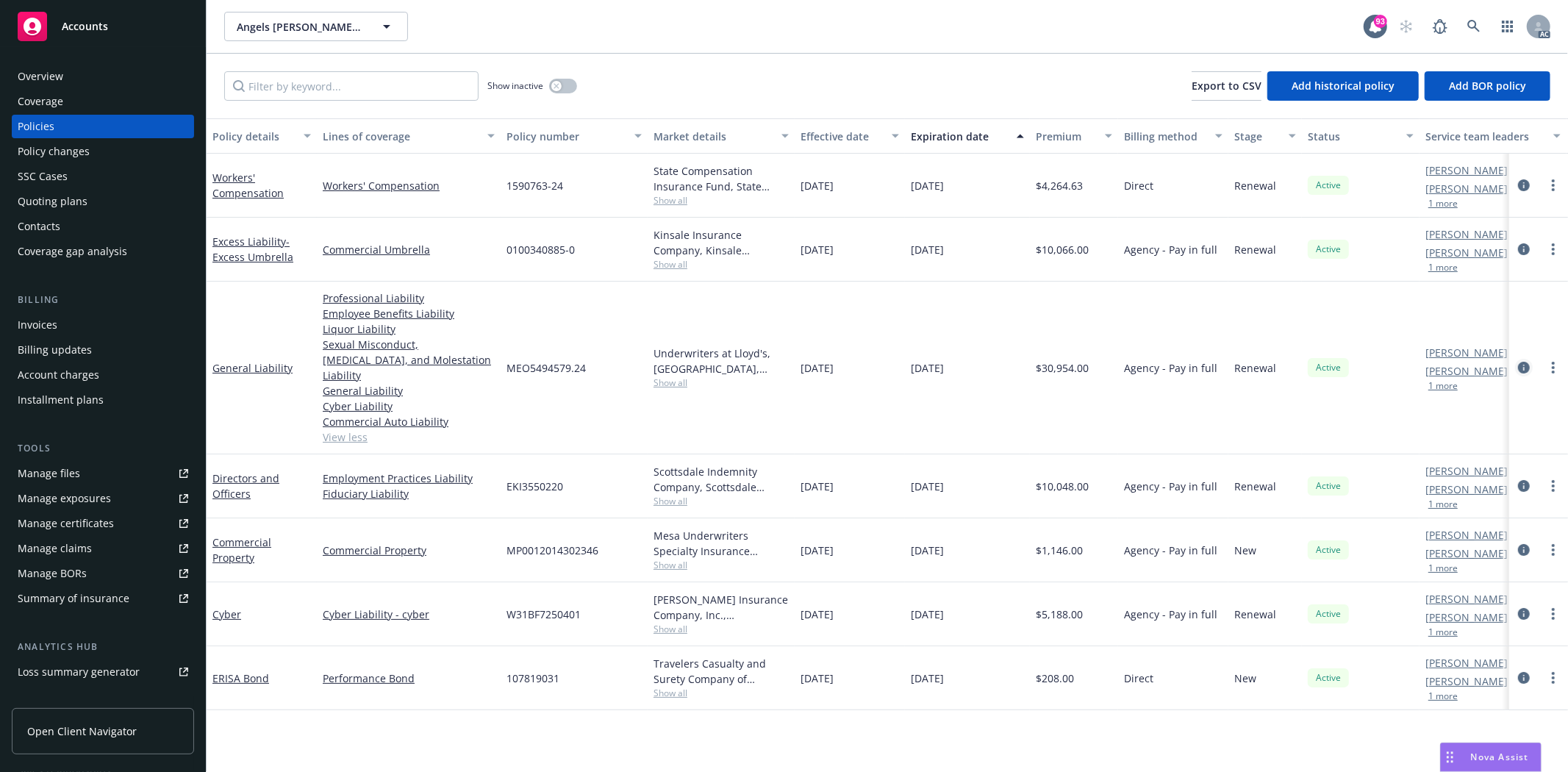
click at [1519, 361] on icon "circleInformation" at bounding box center [1524, 367] width 12 height 12
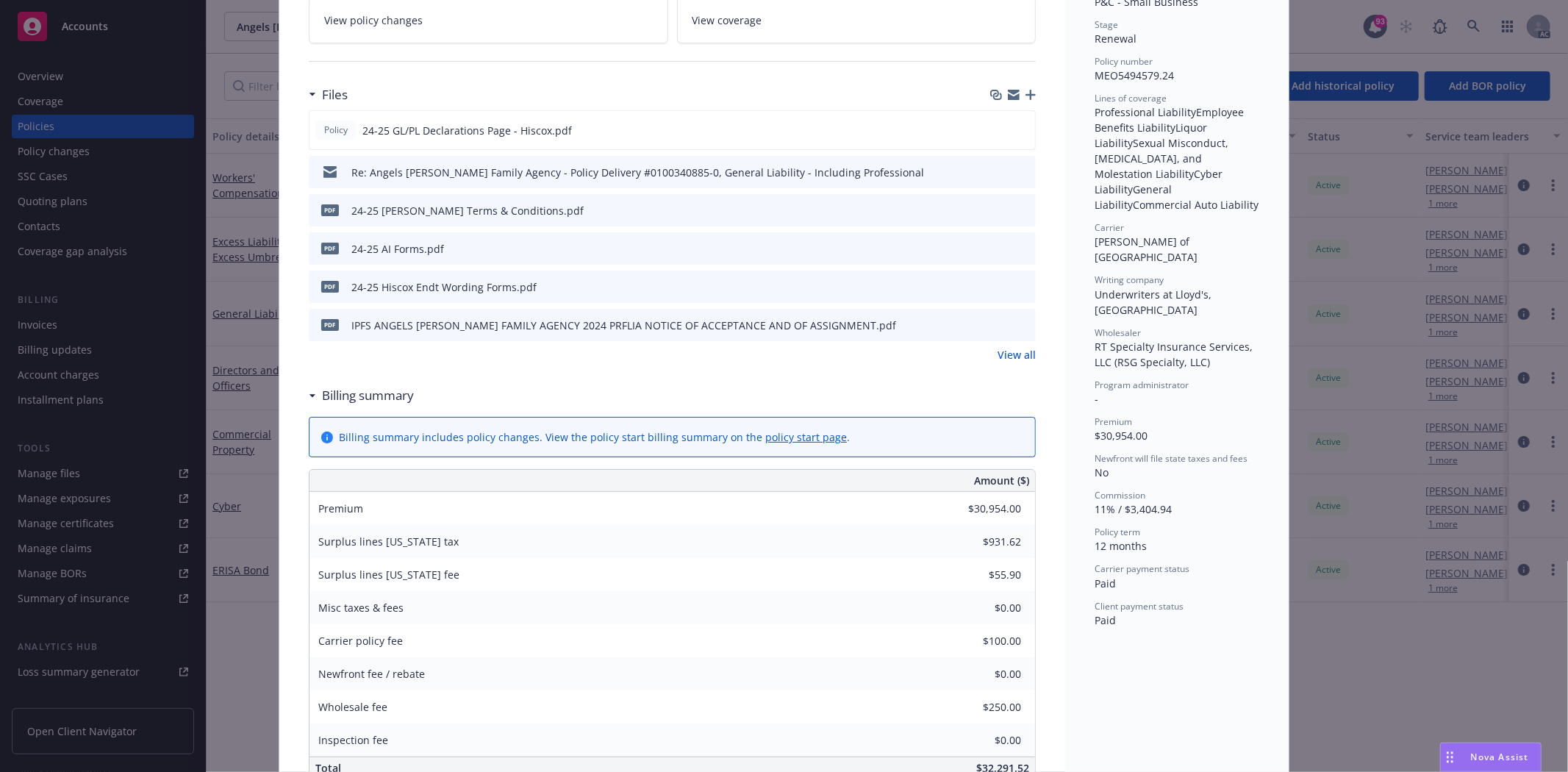
scroll to position [327, 0]
click at [1012, 353] on link "View all" at bounding box center [1017, 351] width 38 height 16
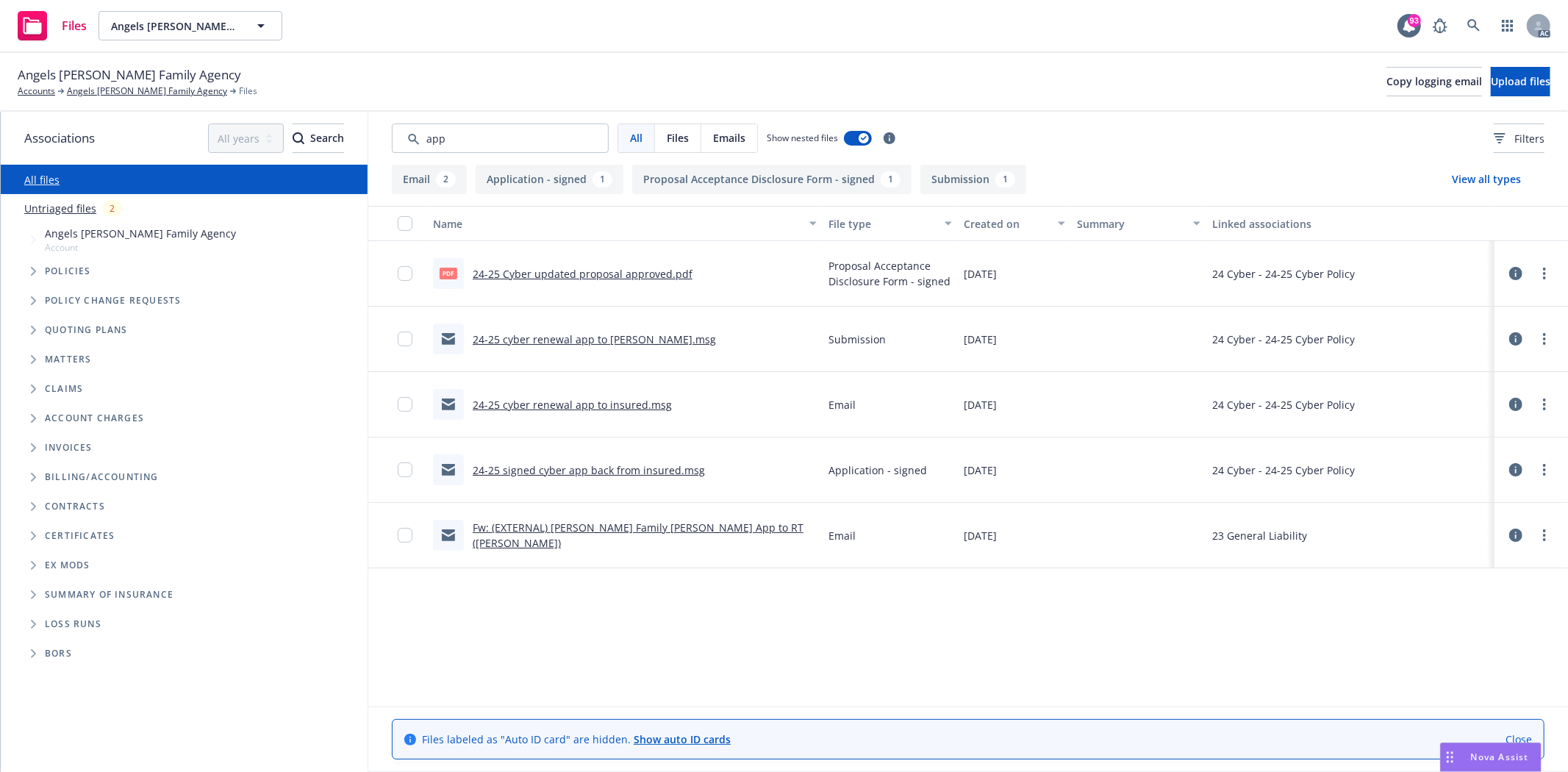
click at [528, 133] on input "Search by keyword..." at bounding box center [500, 138] width 216 height 30
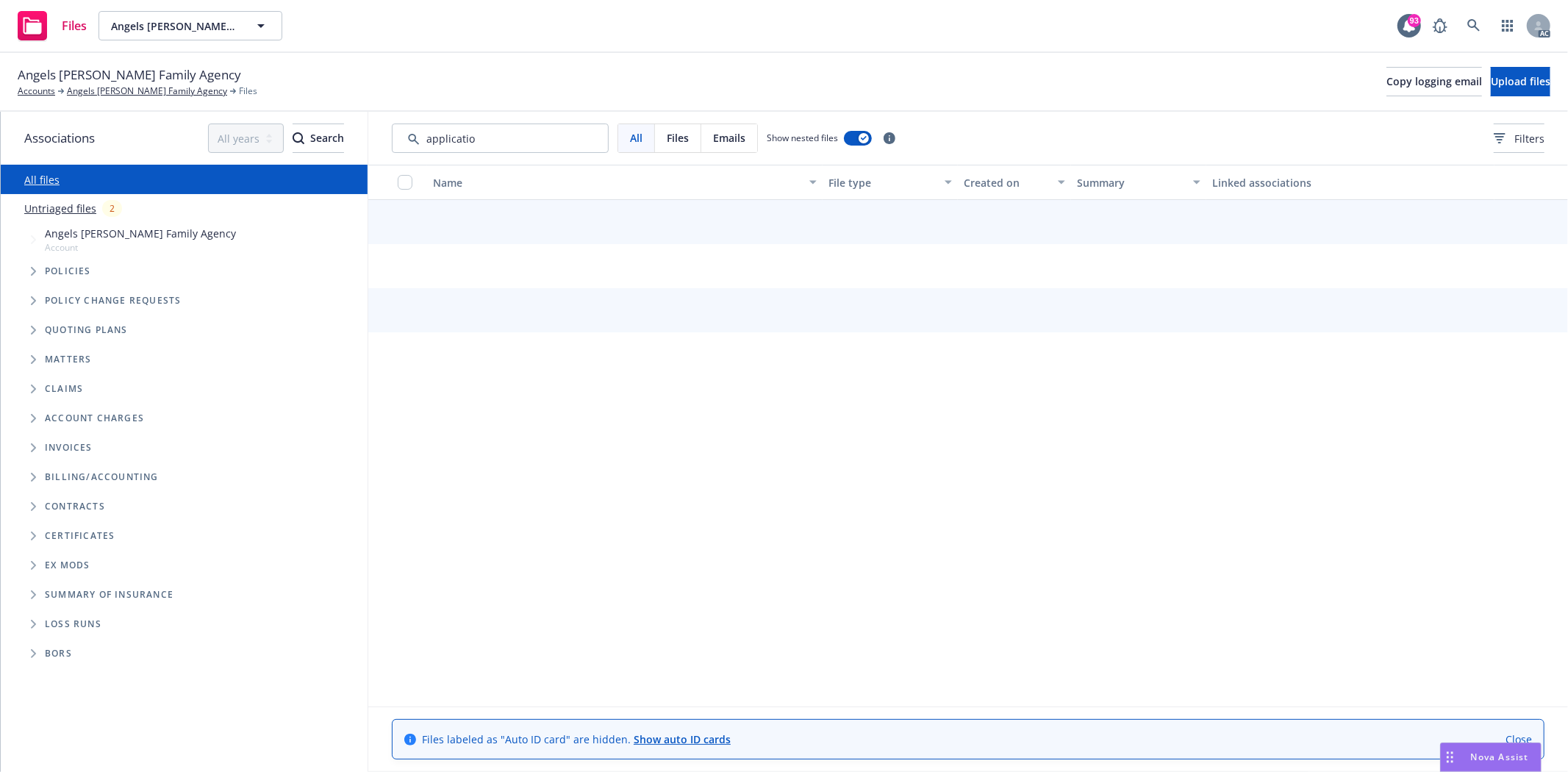
type input "application"
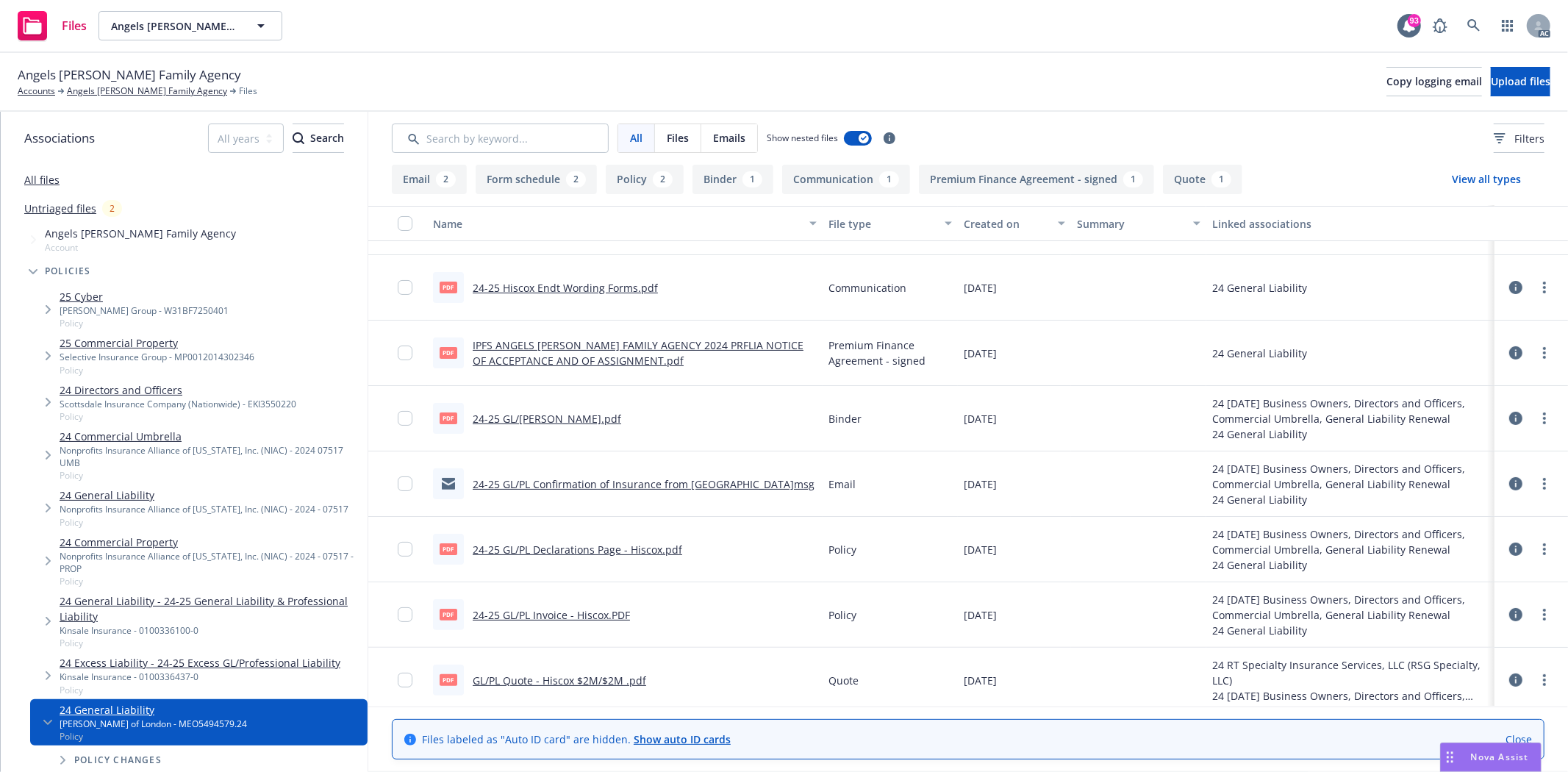
scroll to position [189, 0]
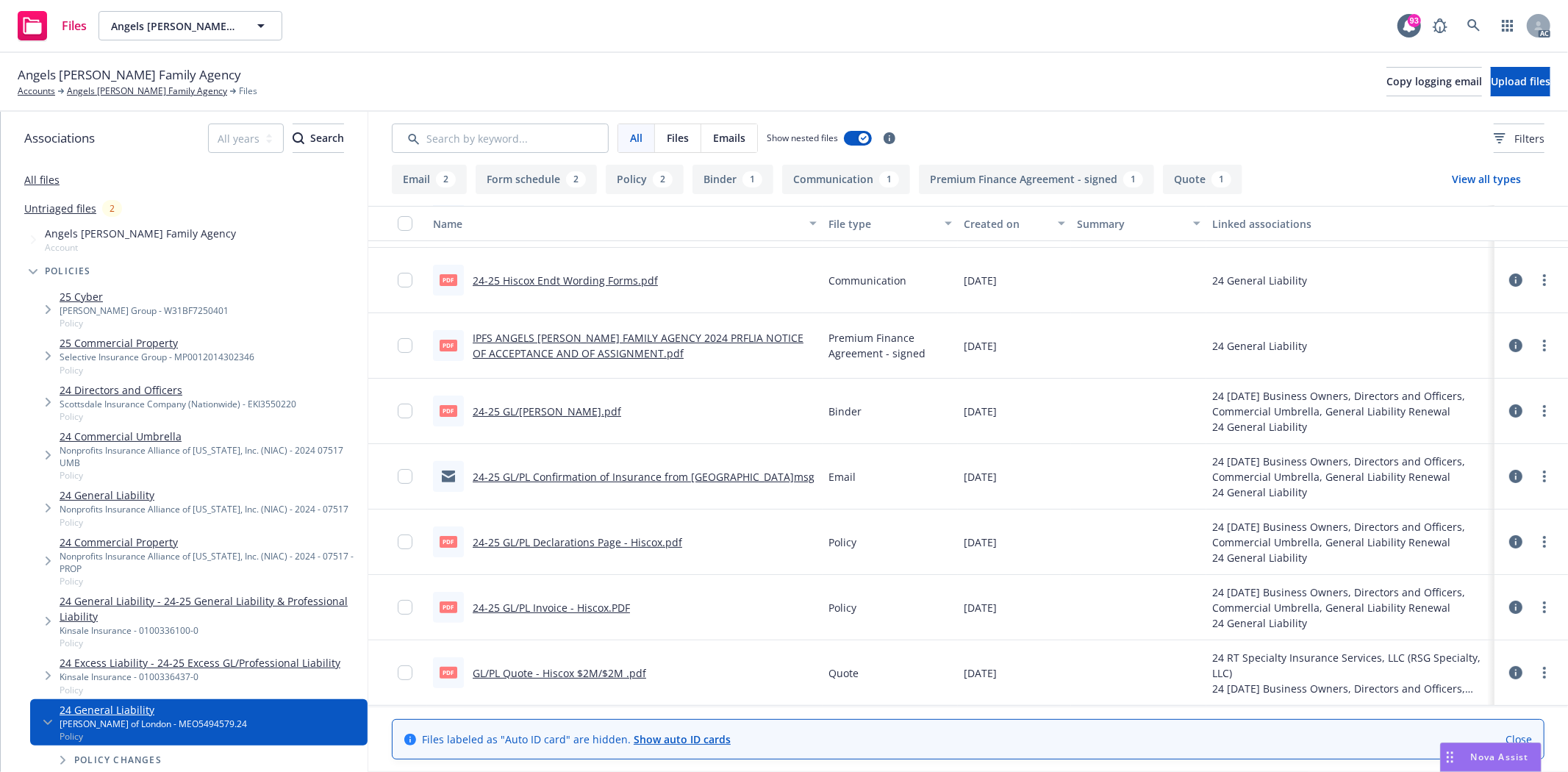
click at [654, 540] on link "24-25 GL/PL Declarations Page - Hiscox.pdf" at bounding box center [577, 542] width 210 height 14
click at [126, 84] on span "Angels Foster Family Agency" at bounding box center [128, 74] width 223 height 19
click at [133, 86] on link "Angels Foster Family Agency" at bounding box center [147, 91] width 161 height 13
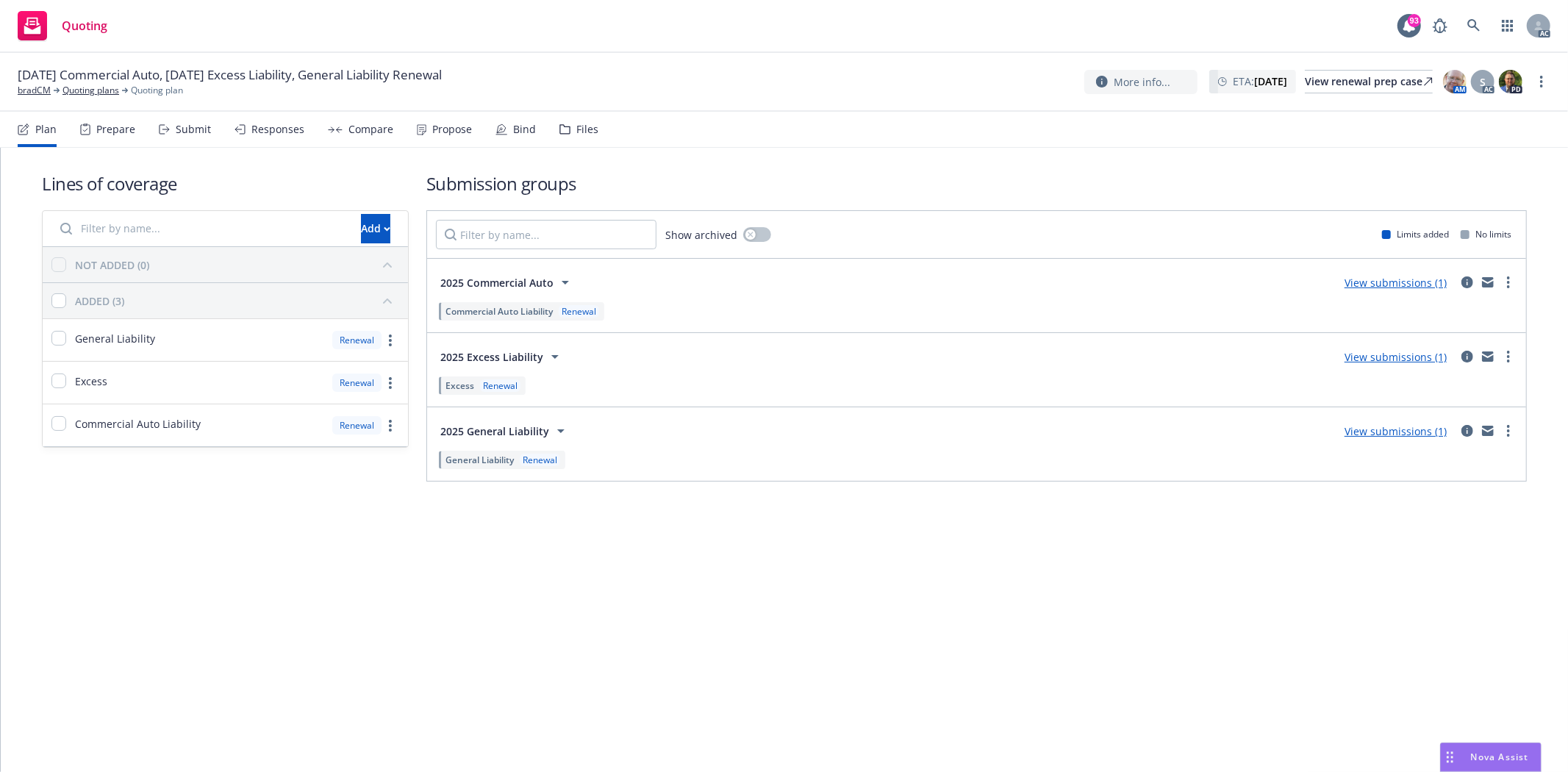
click at [120, 123] on div "Prepare" at bounding box center [115, 129] width 39 height 12
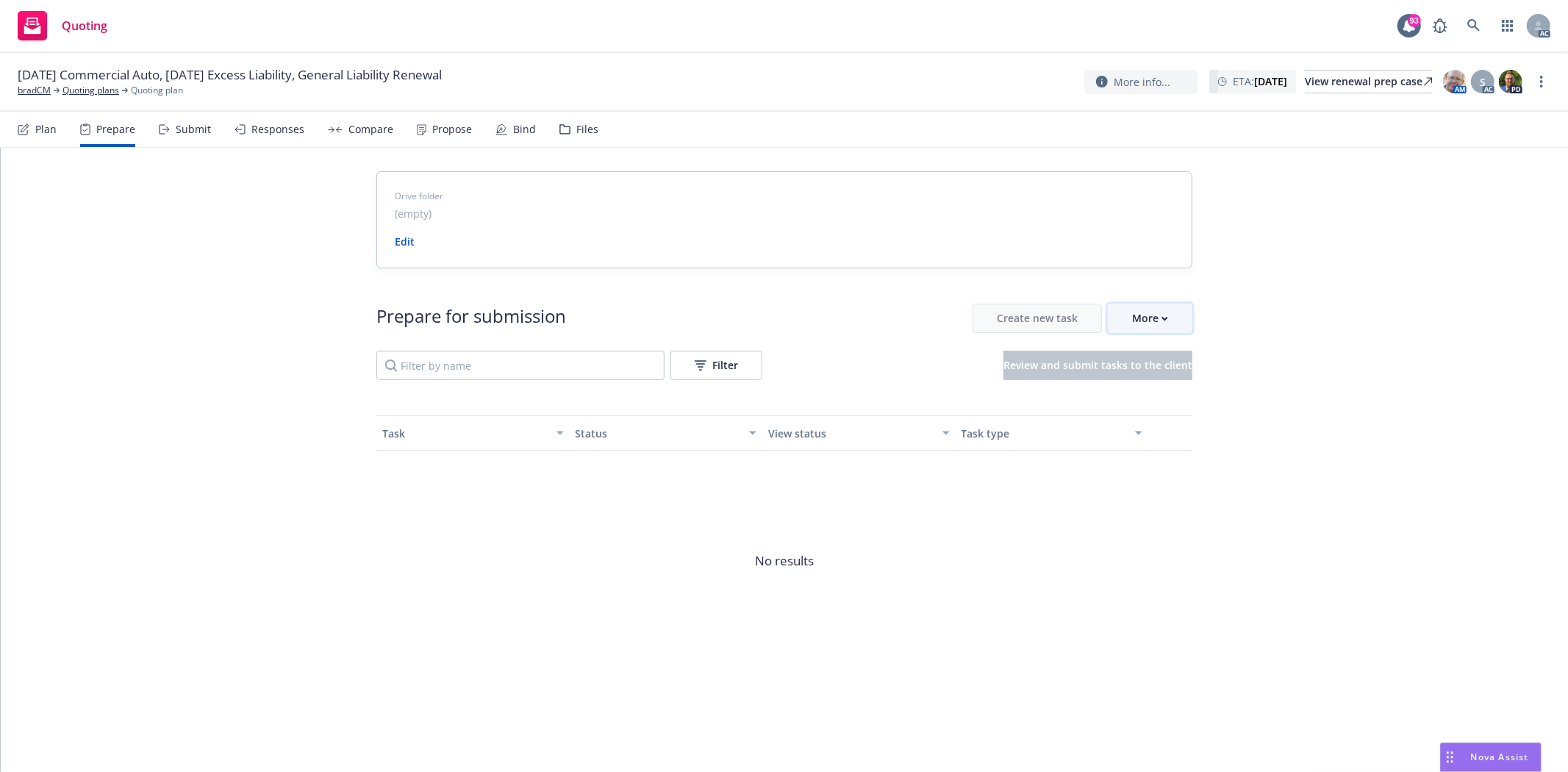
click at [1125, 319] on button "More" at bounding box center [1150, 319] width 85 height 30
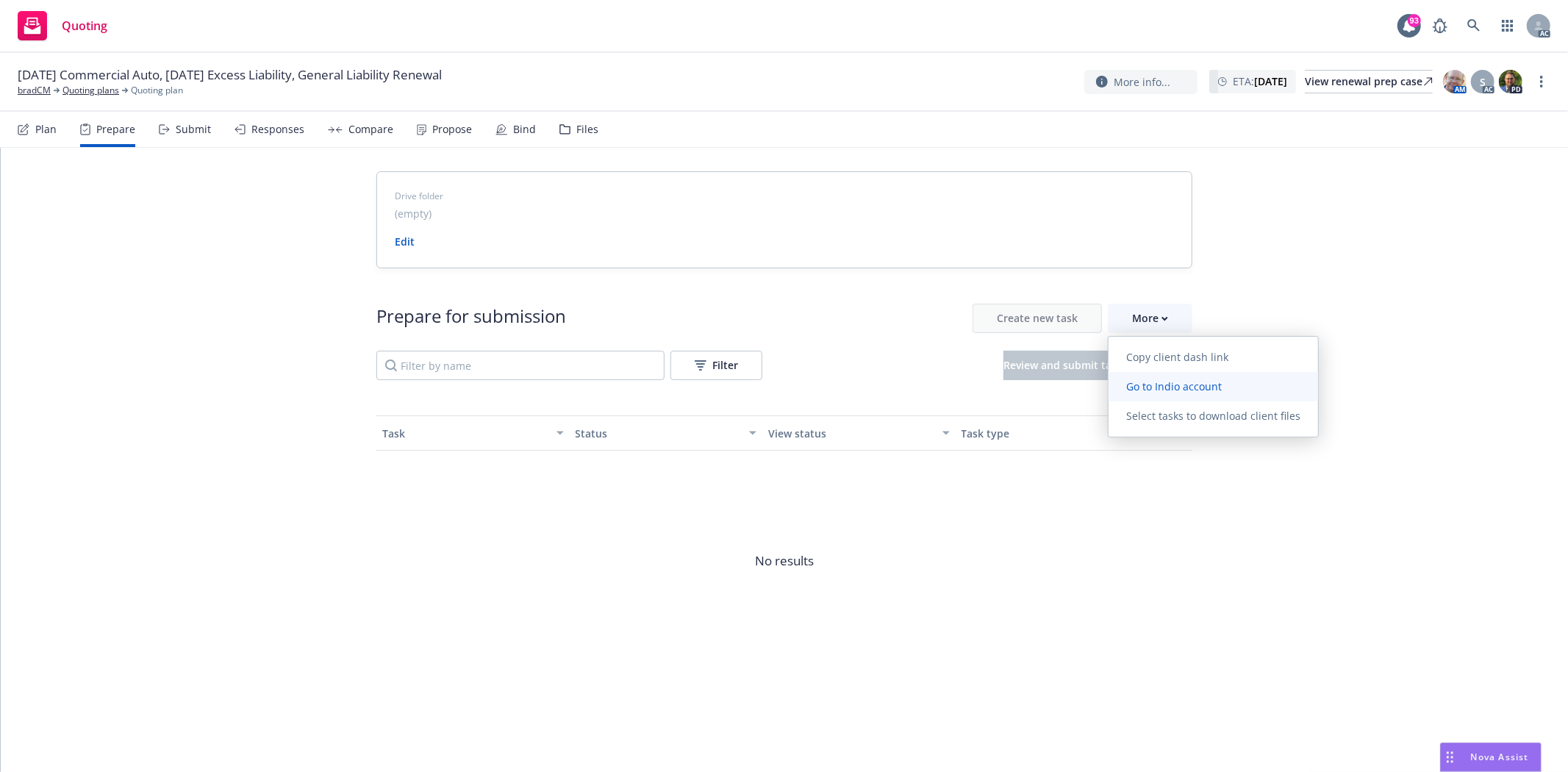
click at [1149, 379] on span "Go to Indio account" at bounding box center [1174, 386] width 131 height 14
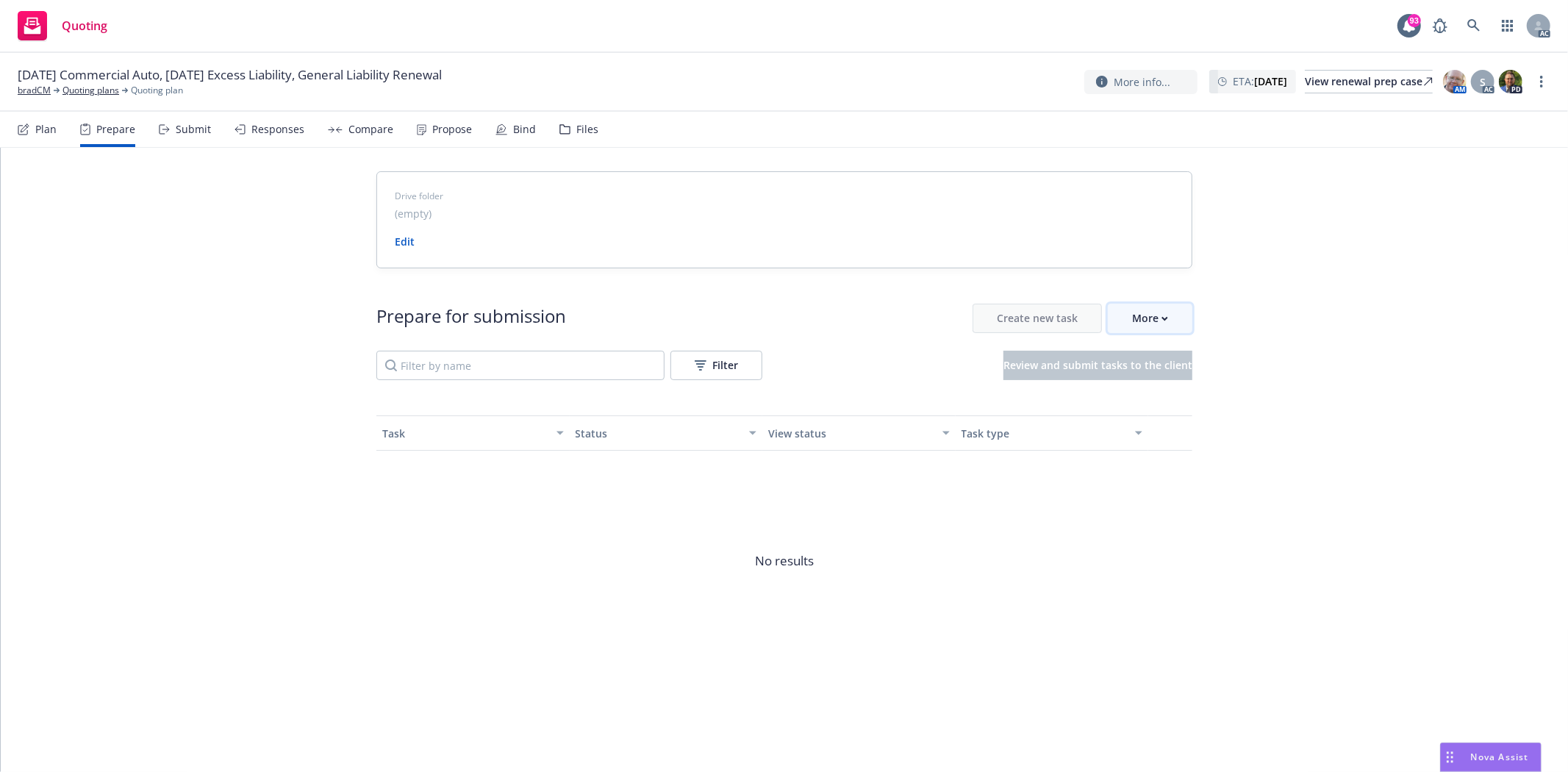
click at [1158, 306] on div "More" at bounding box center [1150, 319] width 36 height 28
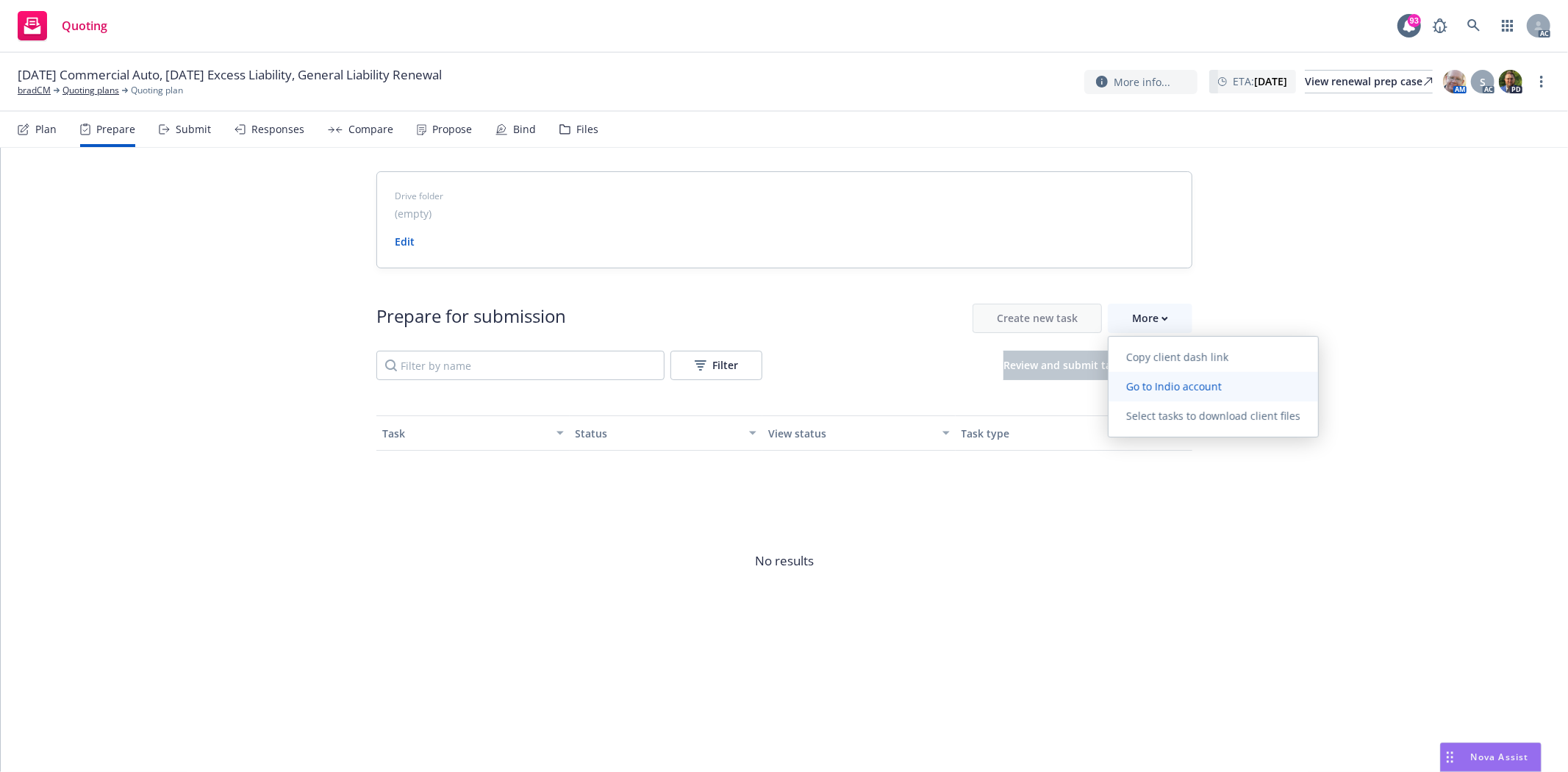
click at [1162, 387] on span "Go to Indio account" at bounding box center [1174, 386] width 131 height 14
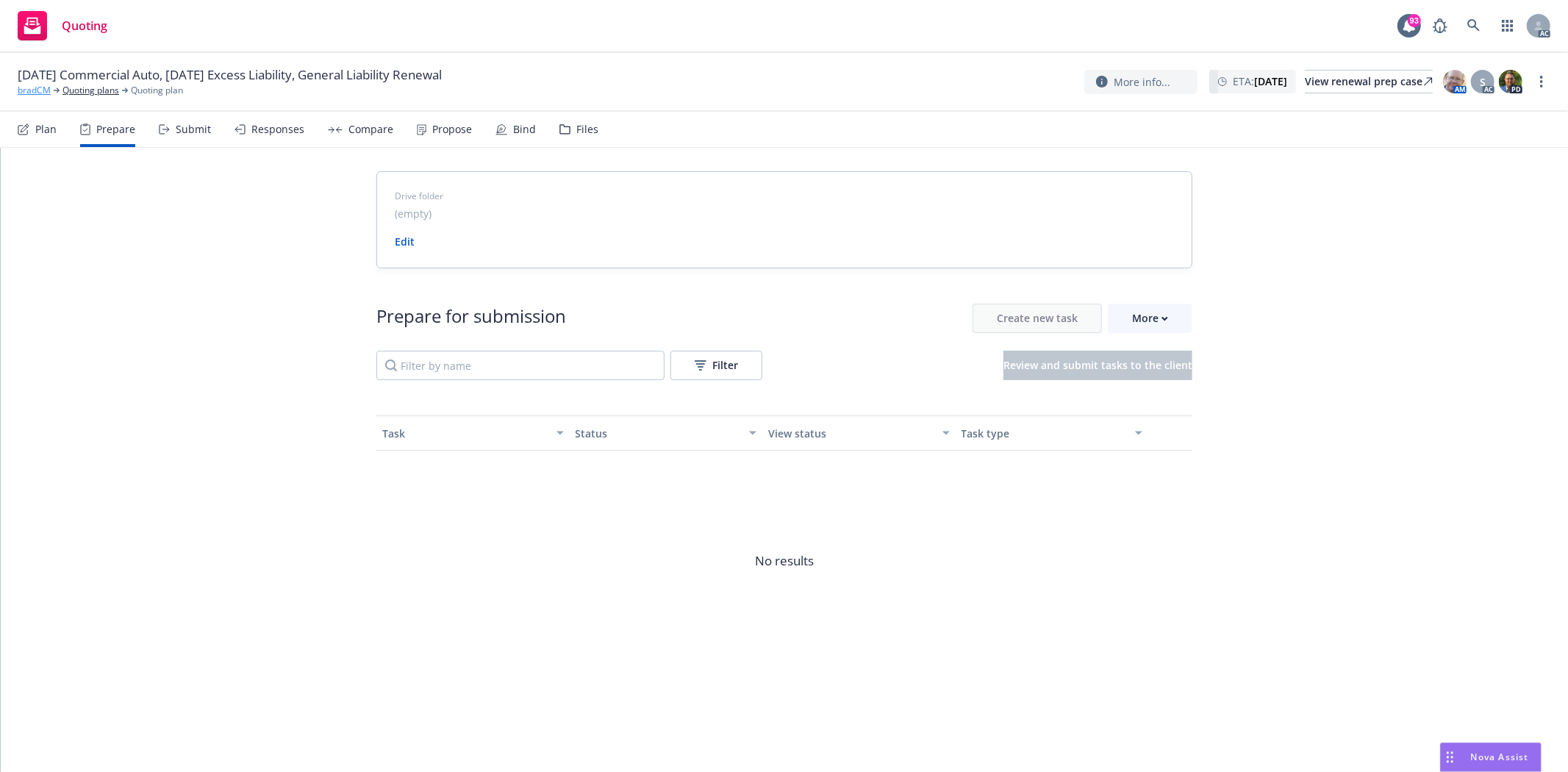
click at [35, 91] on link "bradCM" at bounding box center [34, 91] width 33 height 13
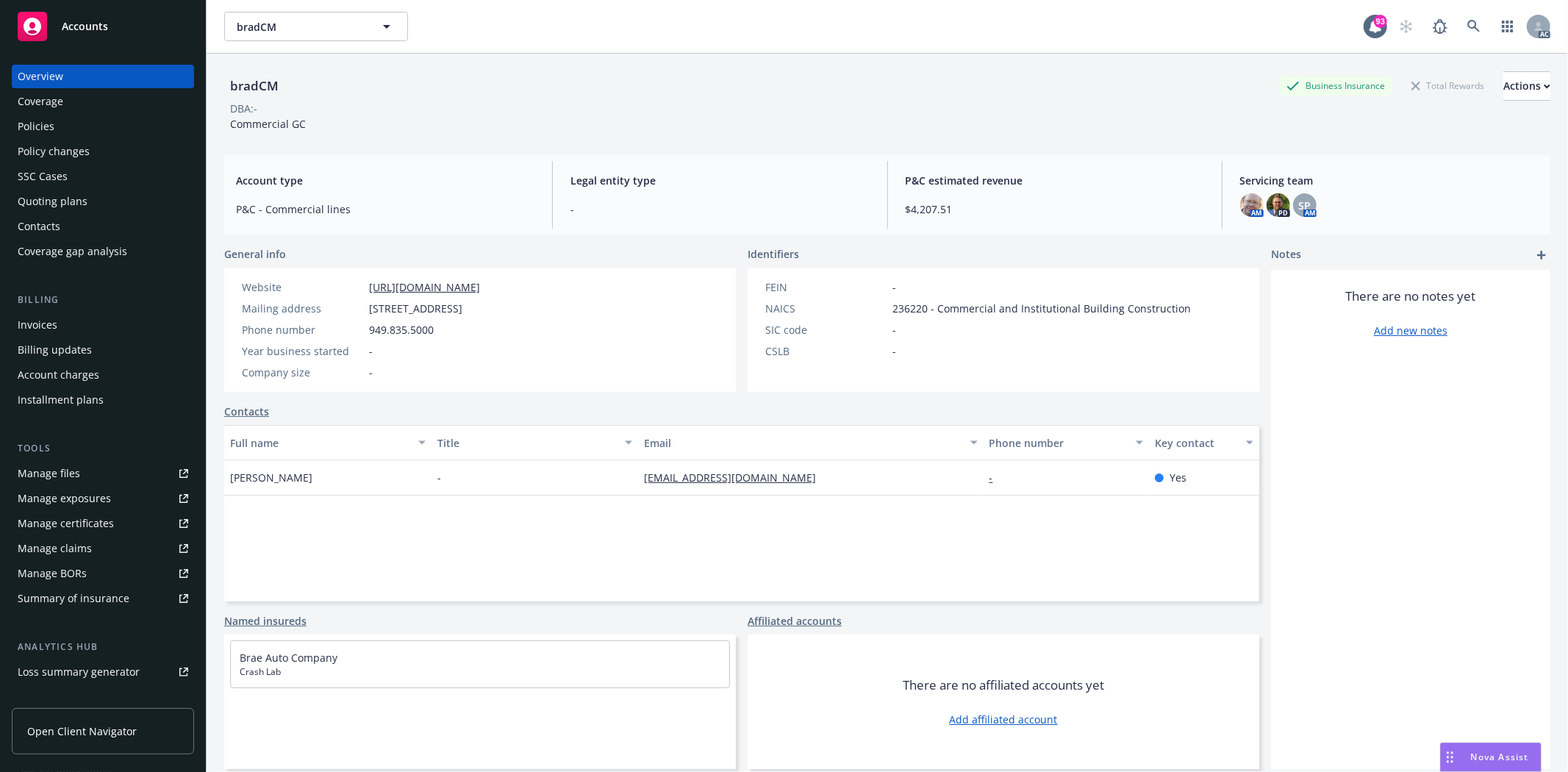
click at [57, 478] on div "Manage files" at bounding box center [49, 473] width 63 height 24
click at [77, 113] on div "Coverage" at bounding box center [102, 101] width 170 height 24
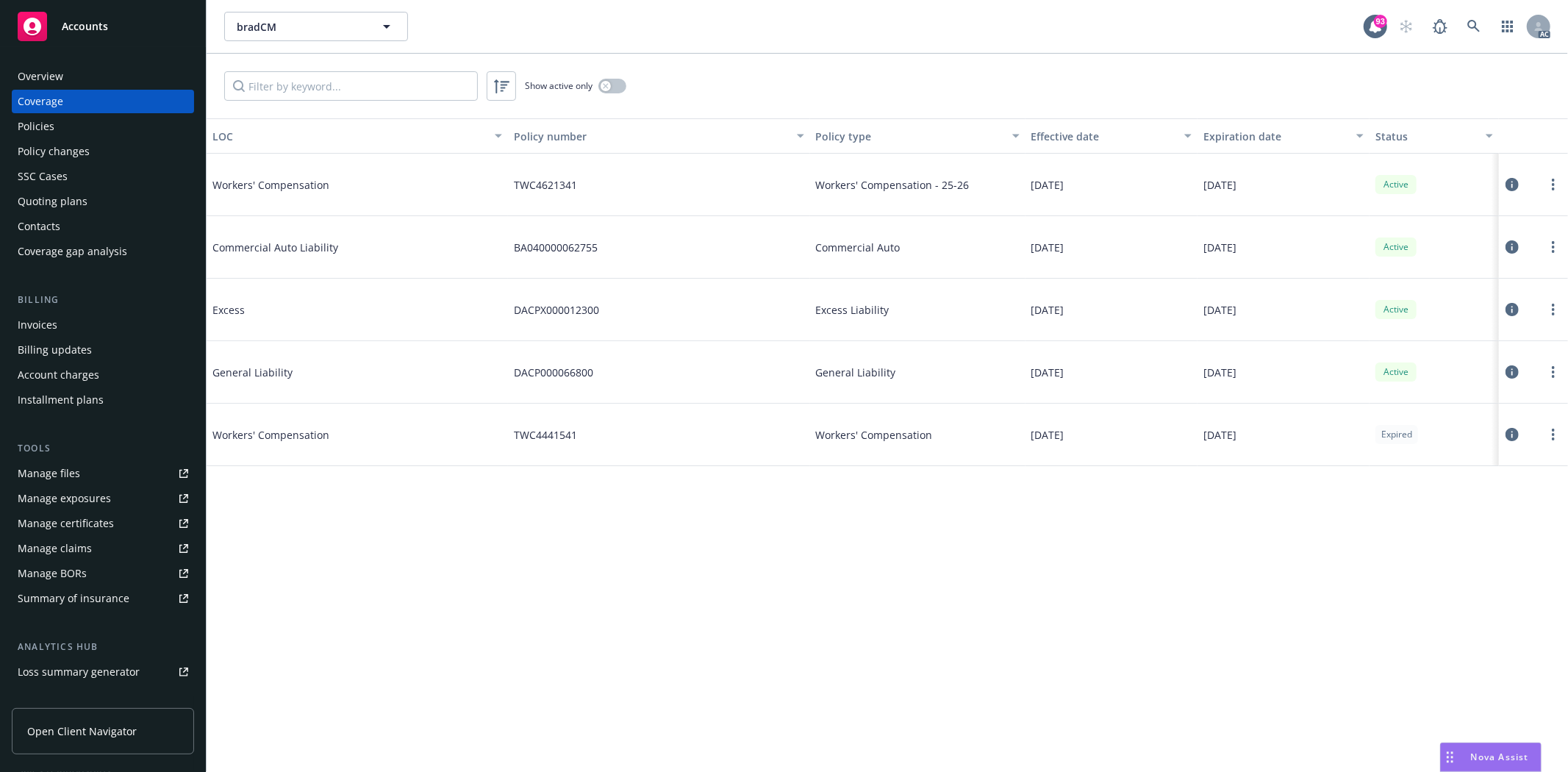
click at [48, 120] on div "Policies" at bounding box center [35, 126] width 37 height 24
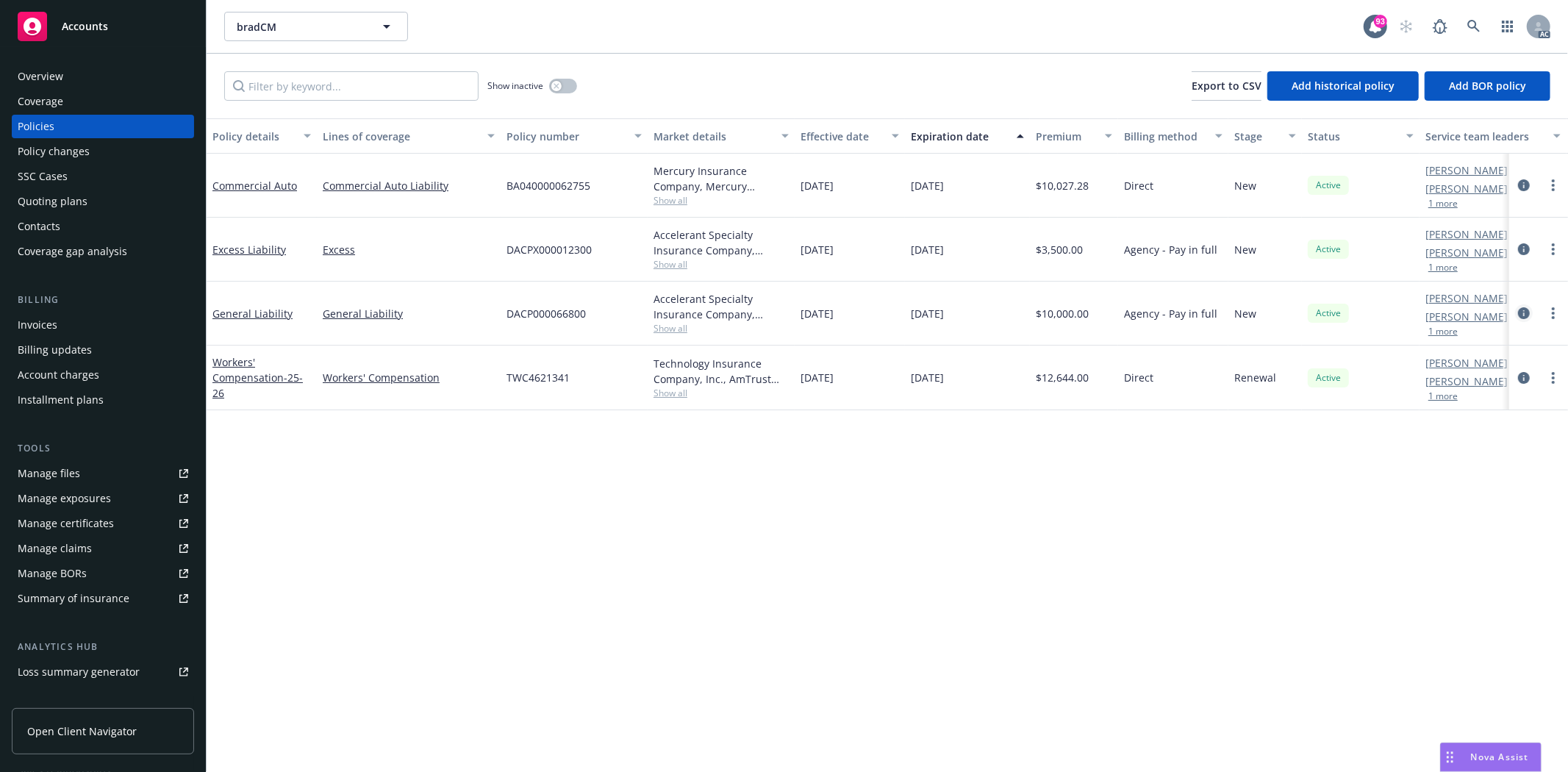
click at [1518, 314] on icon "circleInformation" at bounding box center [1524, 313] width 12 height 12
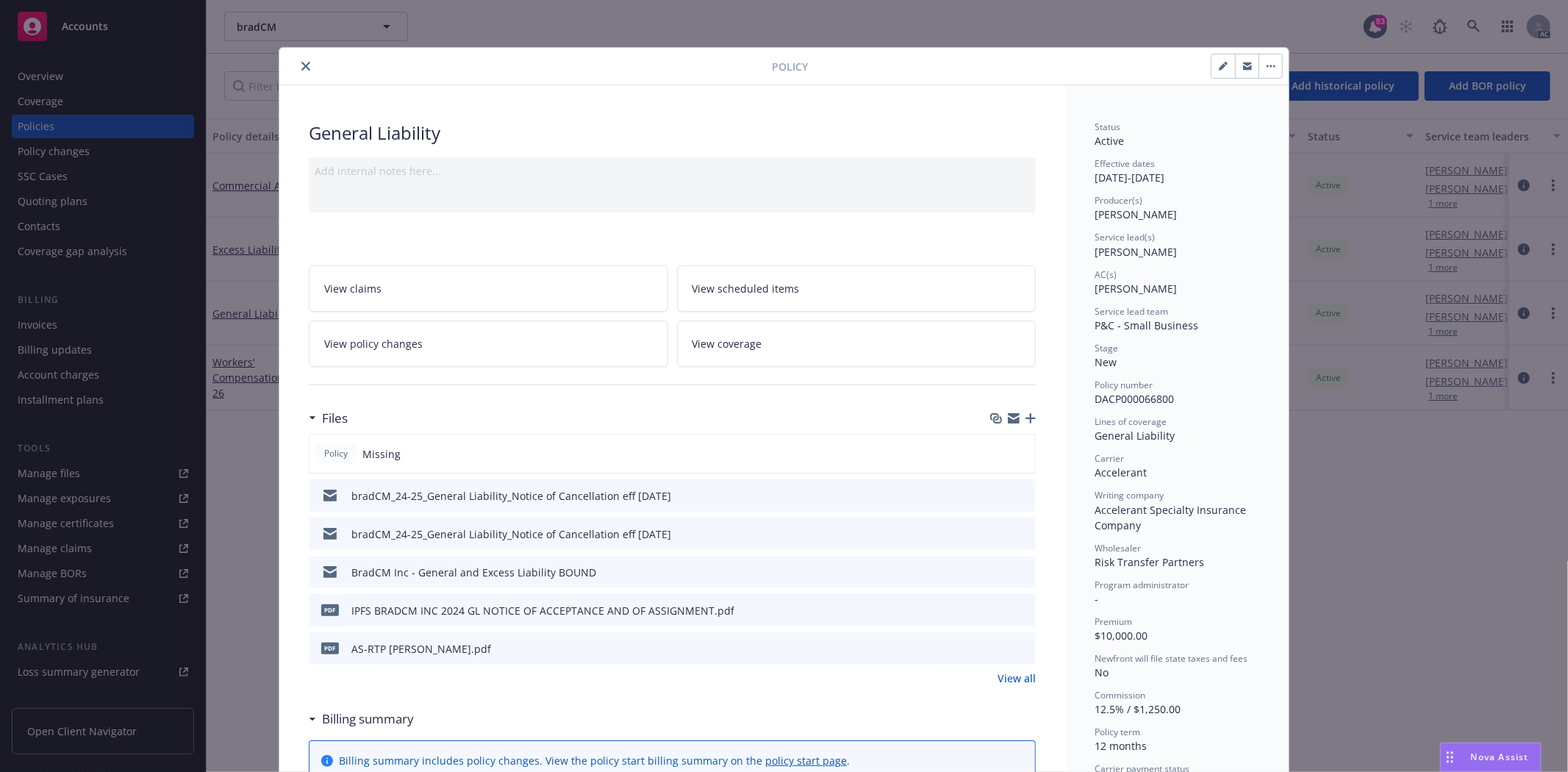
scroll to position [244, 0]
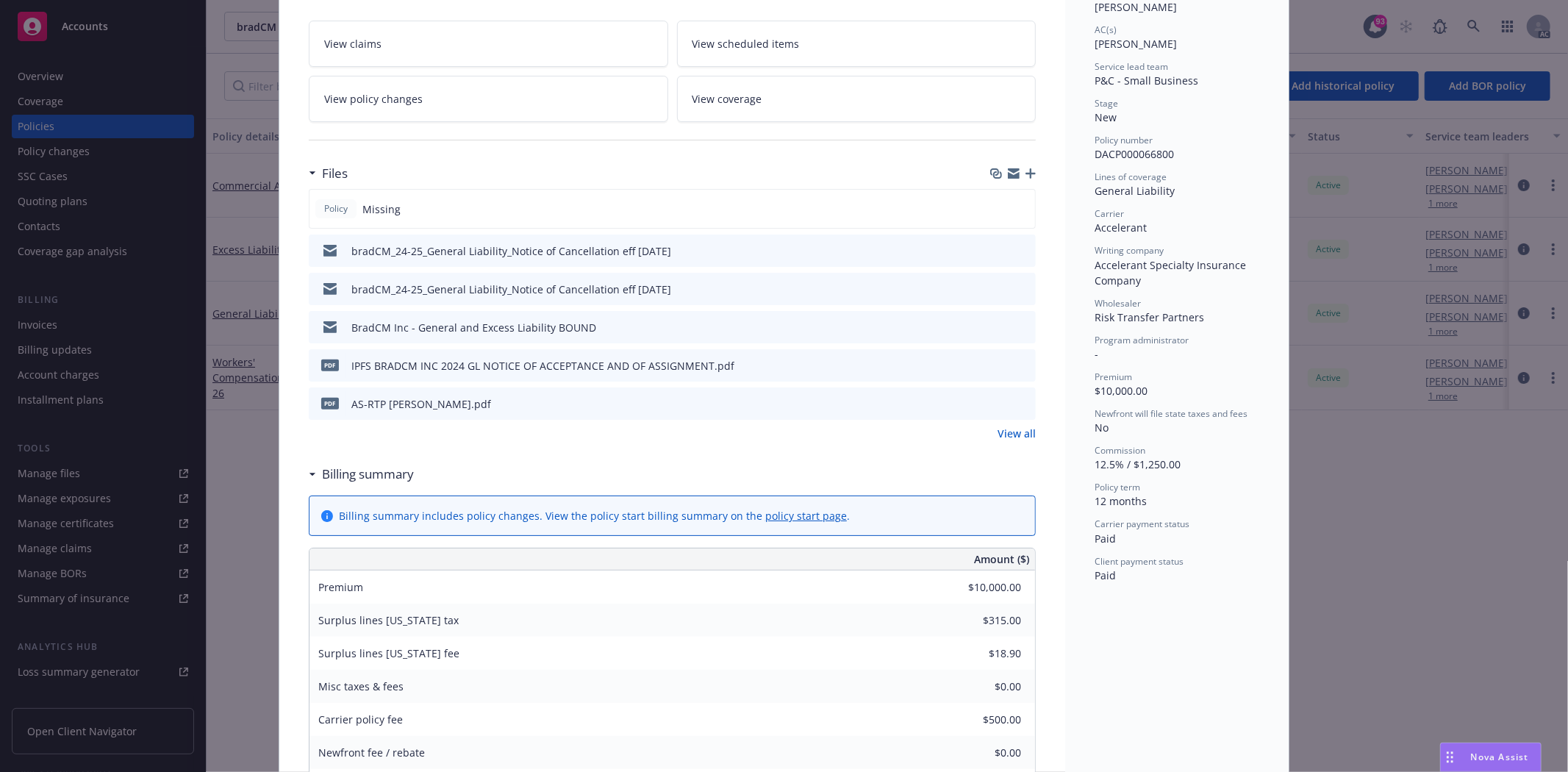
click at [1004, 435] on link "View all" at bounding box center [1017, 433] width 38 height 16
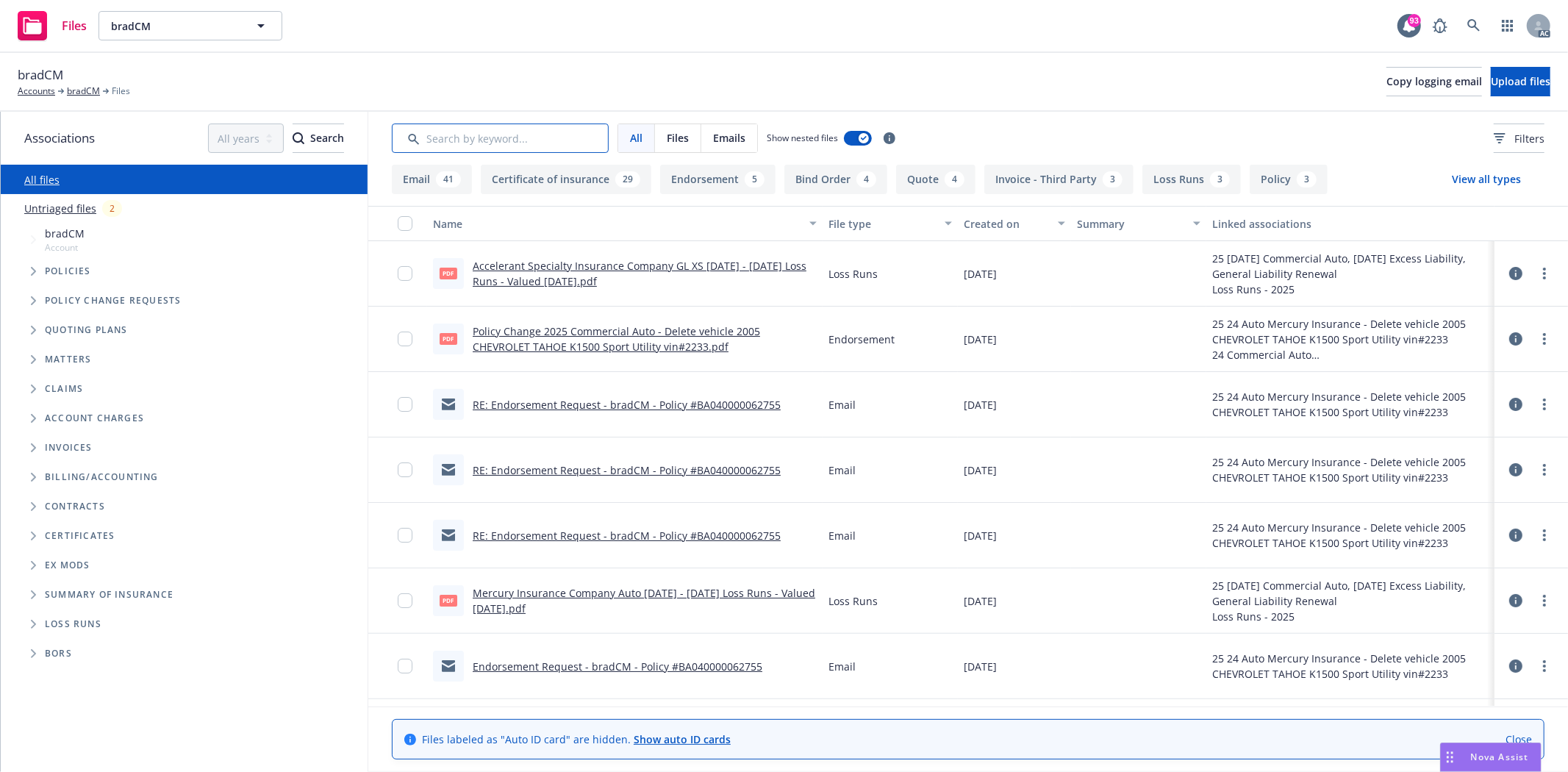
click at [531, 128] on input "Search by keyword..." at bounding box center [500, 138] width 216 height 30
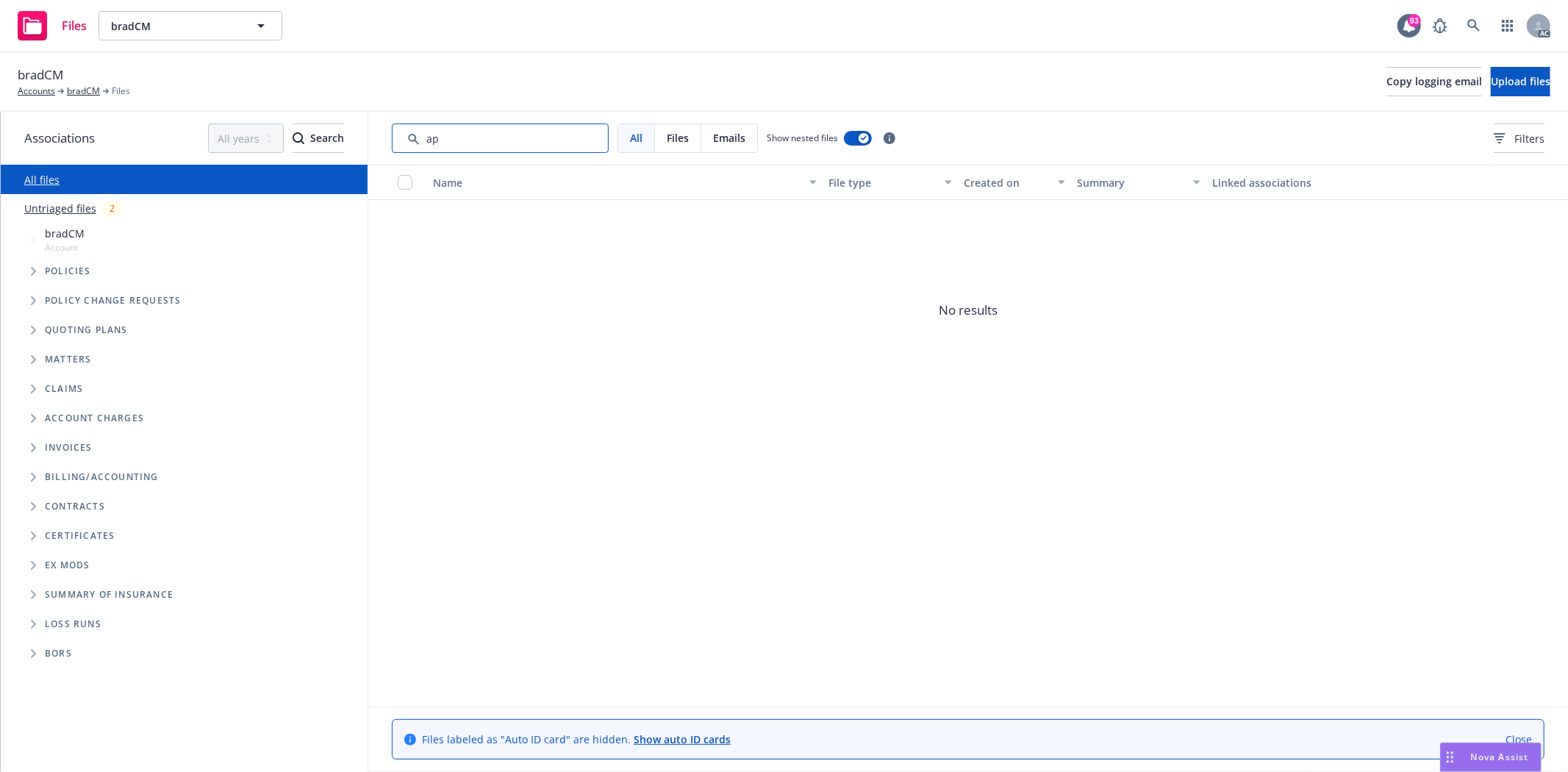
type input "a"
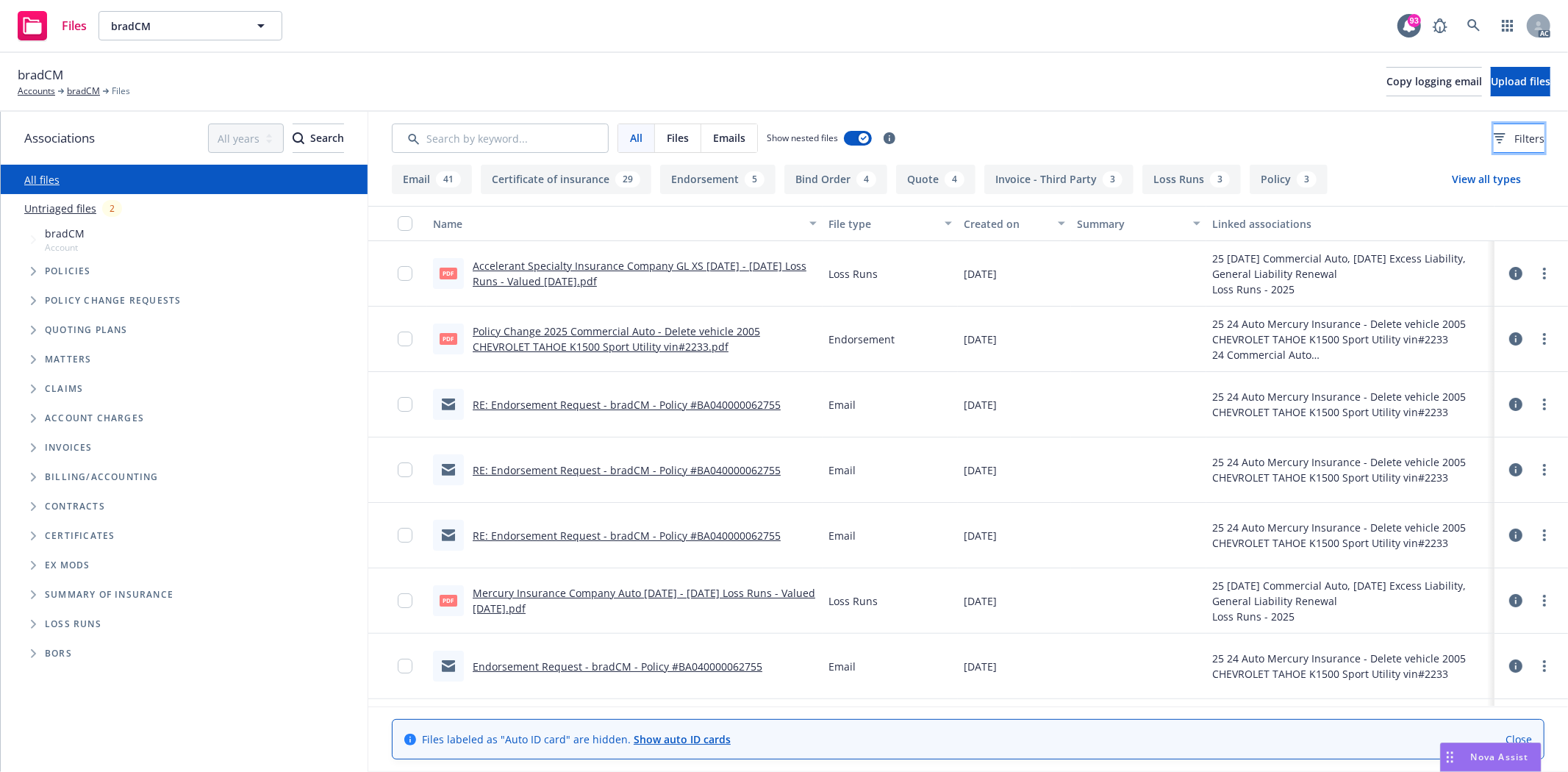
click at [1494, 130] on button "Filters" at bounding box center [1519, 138] width 51 height 30
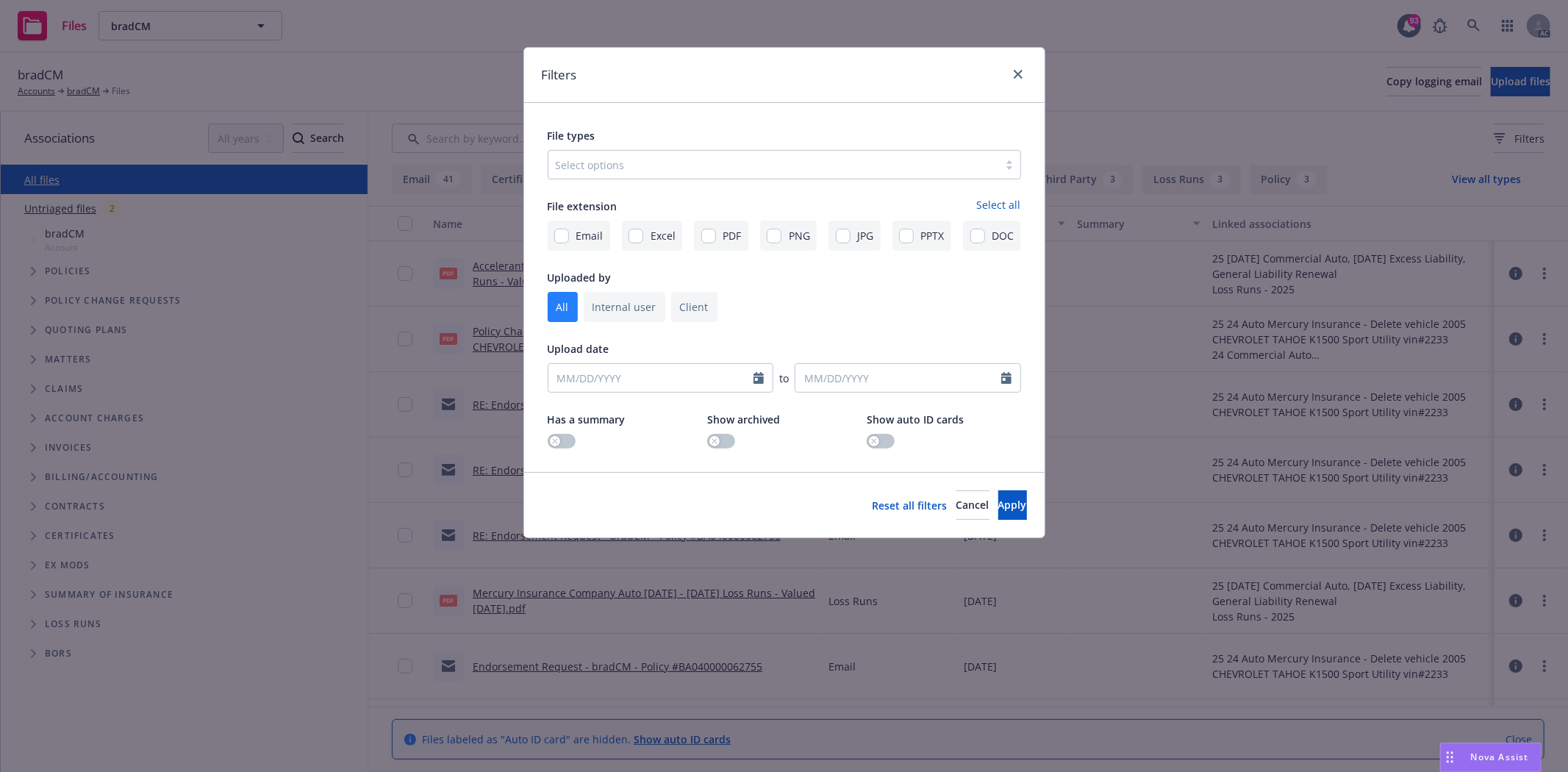
click at [632, 166] on div at bounding box center [773, 164] width 435 height 17
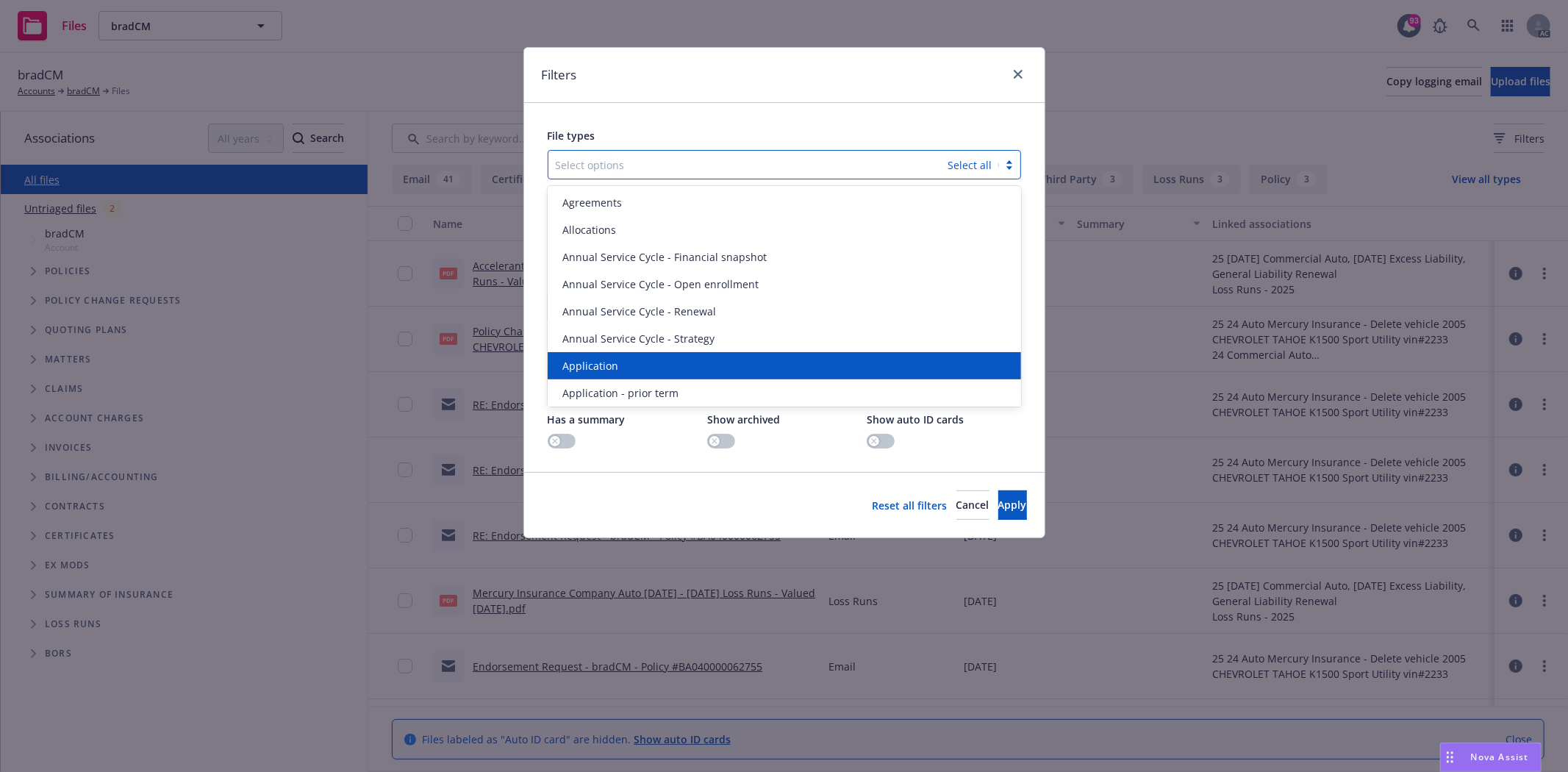
click at [617, 356] on div "Application" at bounding box center [784, 365] width 473 height 27
click at [617, 356] on div "Application - prior term" at bounding box center [784, 365] width 473 height 27
click at [617, 356] on div "Application - signed" at bounding box center [784, 365] width 473 height 27
click at [617, 356] on div "Application - unsigned" at bounding box center [784, 365] width 473 height 27
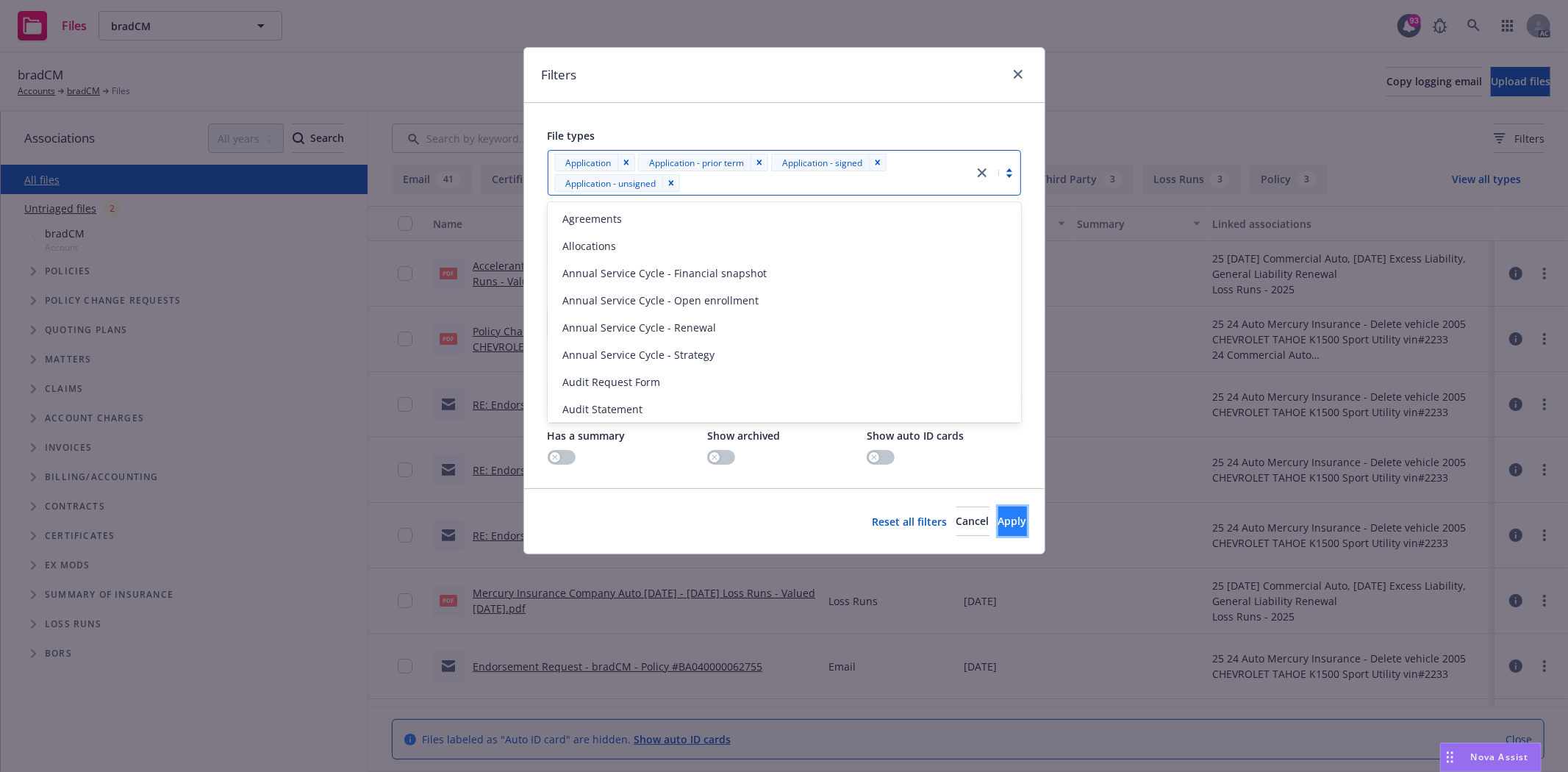
click at [998, 523] on span "Apply" at bounding box center [1012, 520] width 29 height 14
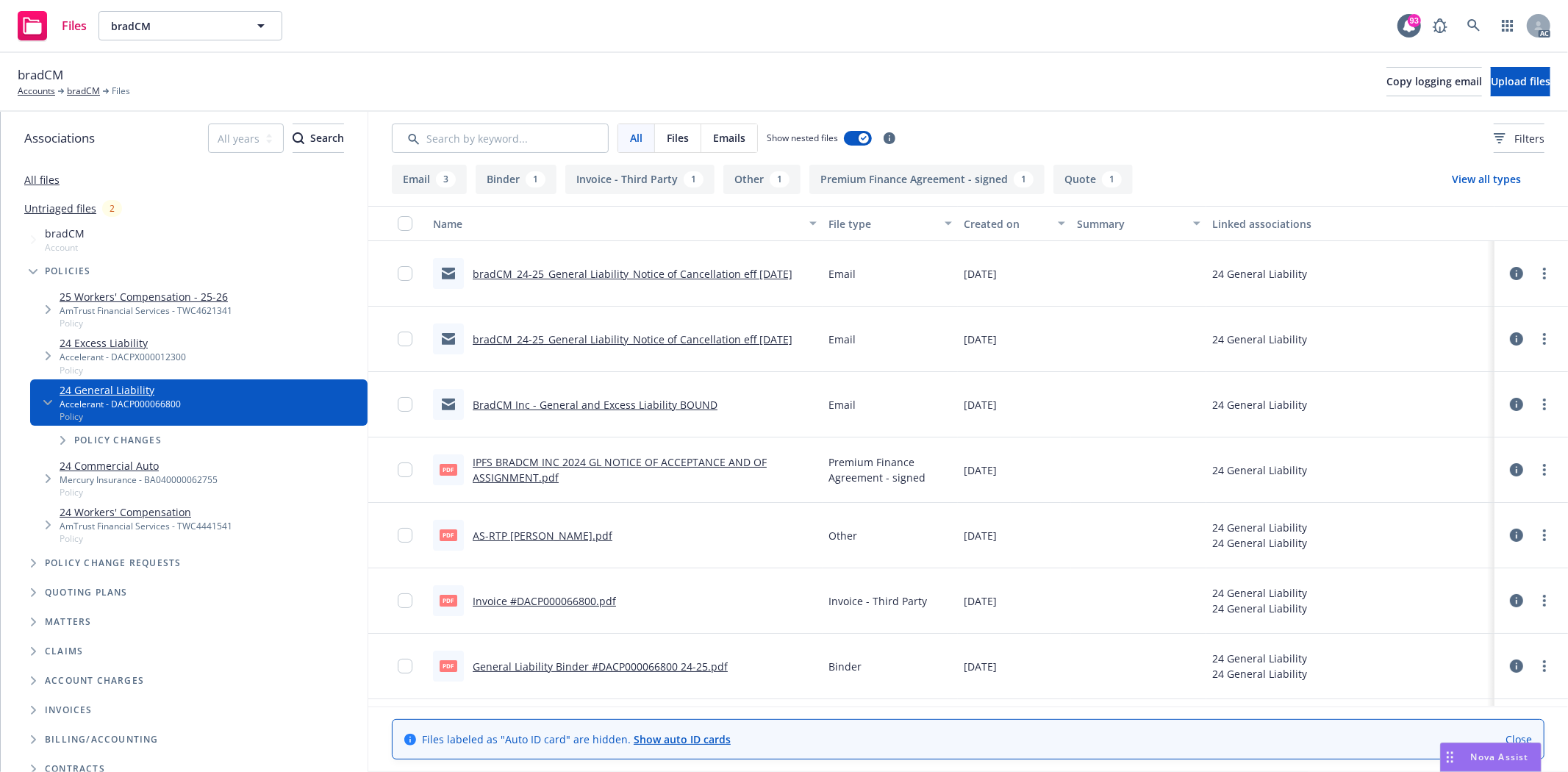
scroll to position [59, 0]
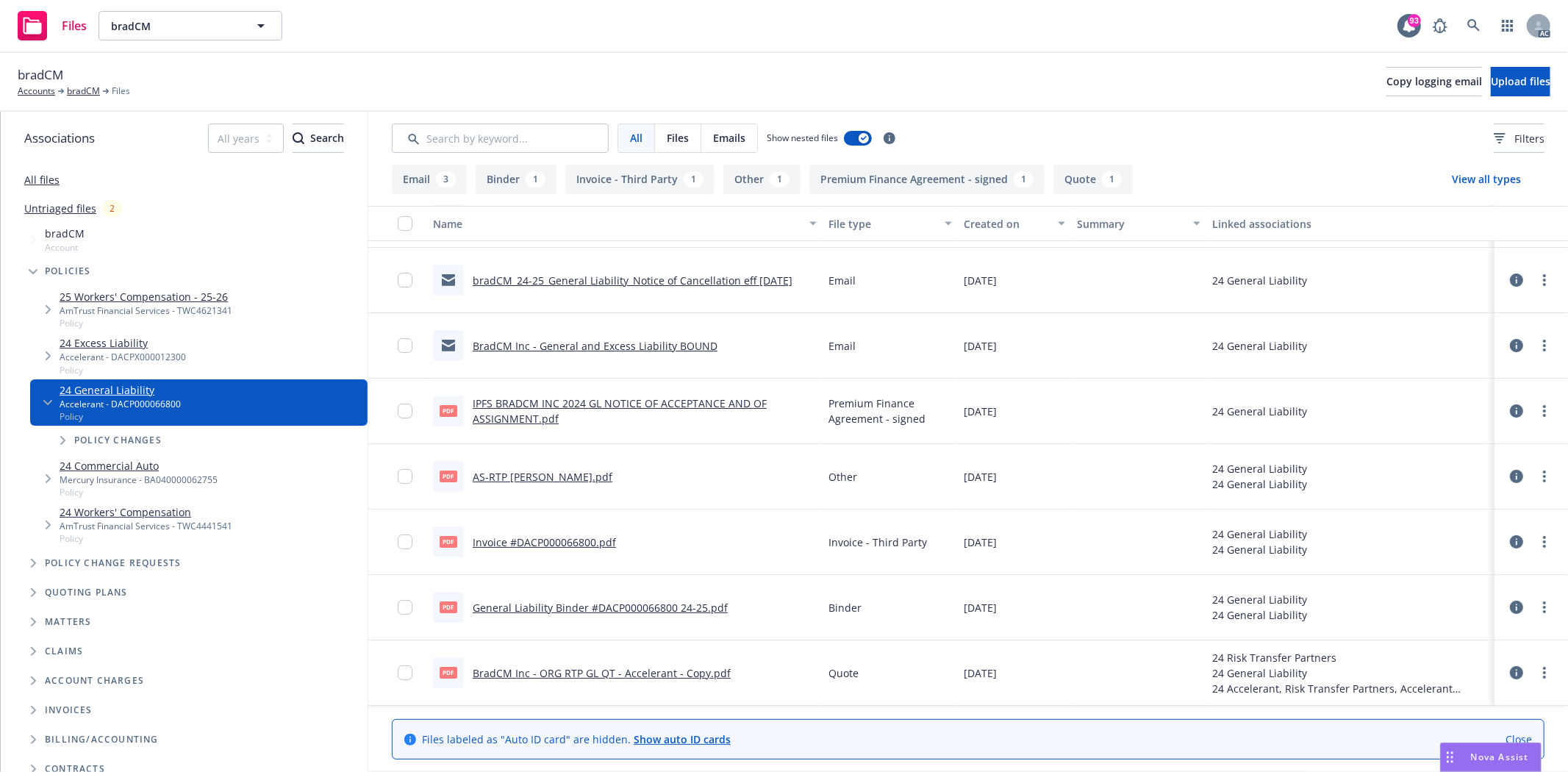
click at [509, 474] on link "AS-RTP [PERSON_NAME].pdf" at bounding box center [542, 477] width 140 height 14
click at [547, 607] on link "General Liability Binder #DACP000066800 24-25.pdf" at bounding box center [600, 607] width 255 height 14
click at [682, 670] on link "BradCM Inc - ORG RTP GL QT - Accelerant - Copy.pdf" at bounding box center [601, 672] width 258 height 14
click at [57, 81] on span "bradCM" at bounding box center [40, 74] width 45 height 19
click at [72, 89] on link "bradCM" at bounding box center [83, 91] width 33 height 13
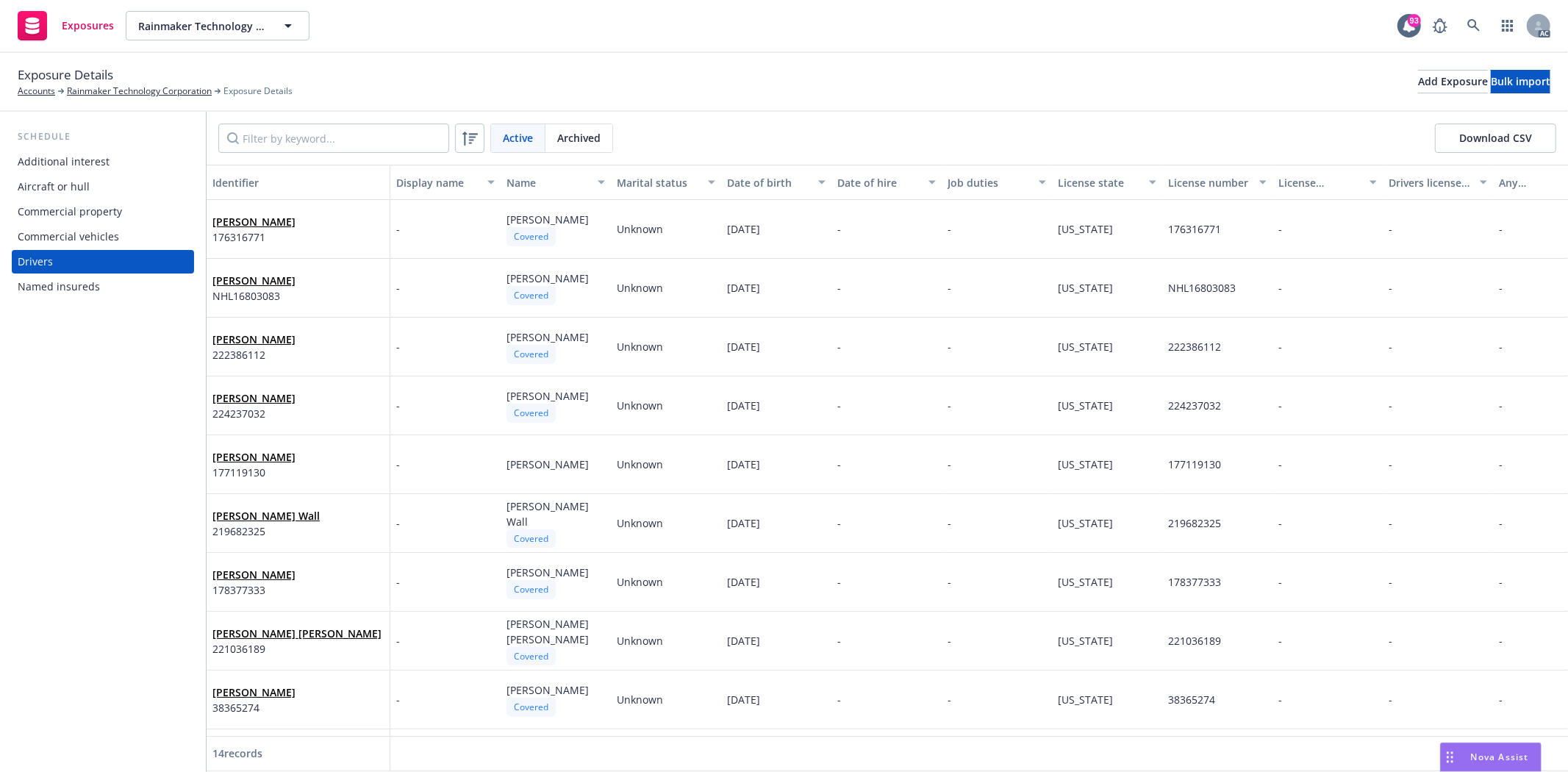
click at [126, 243] on div "Commercial vehicles" at bounding box center [102, 236] width 170 height 24
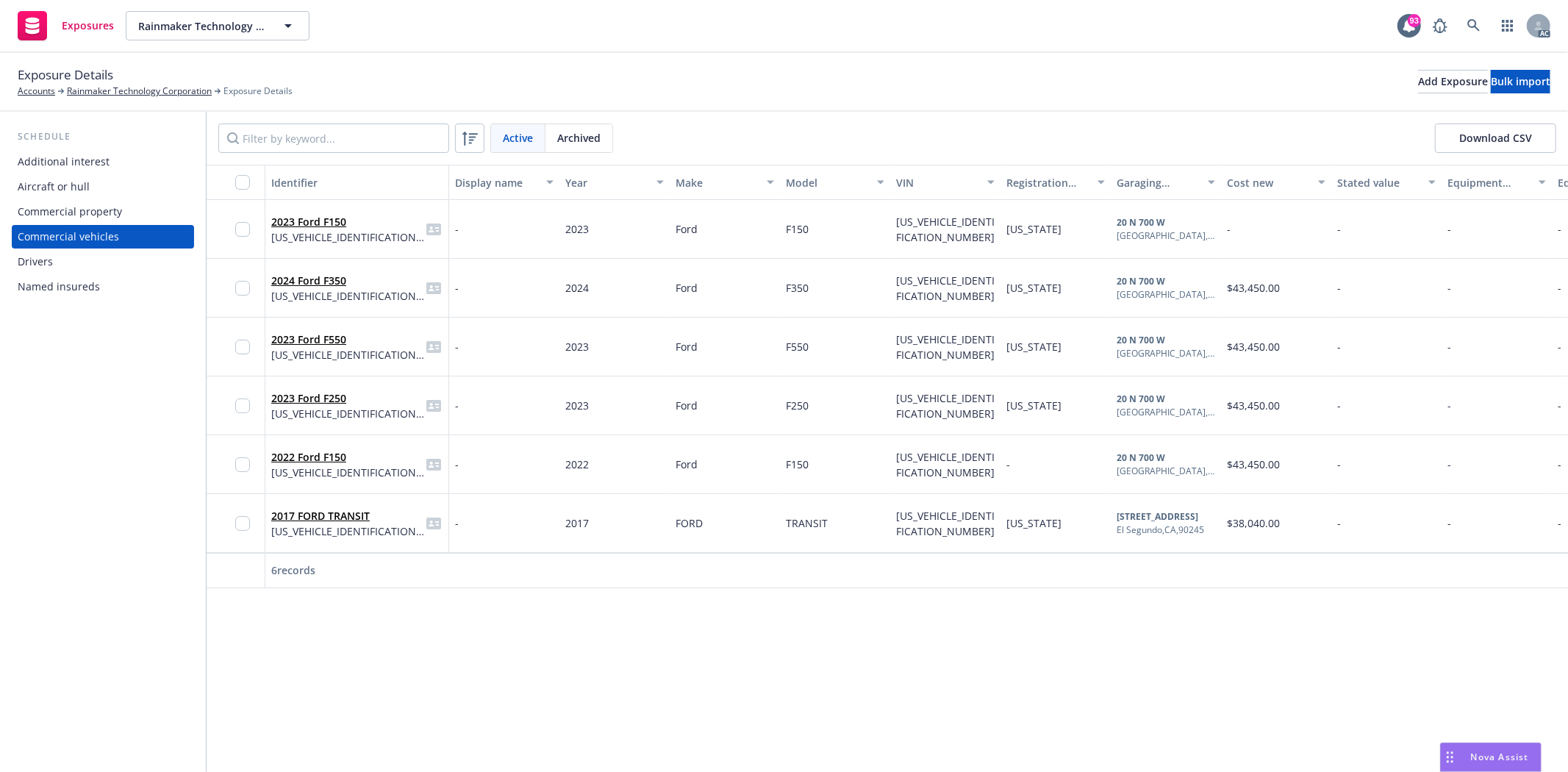
click at [128, 212] on div "Commercial property" at bounding box center [102, 212] width 170 height 24
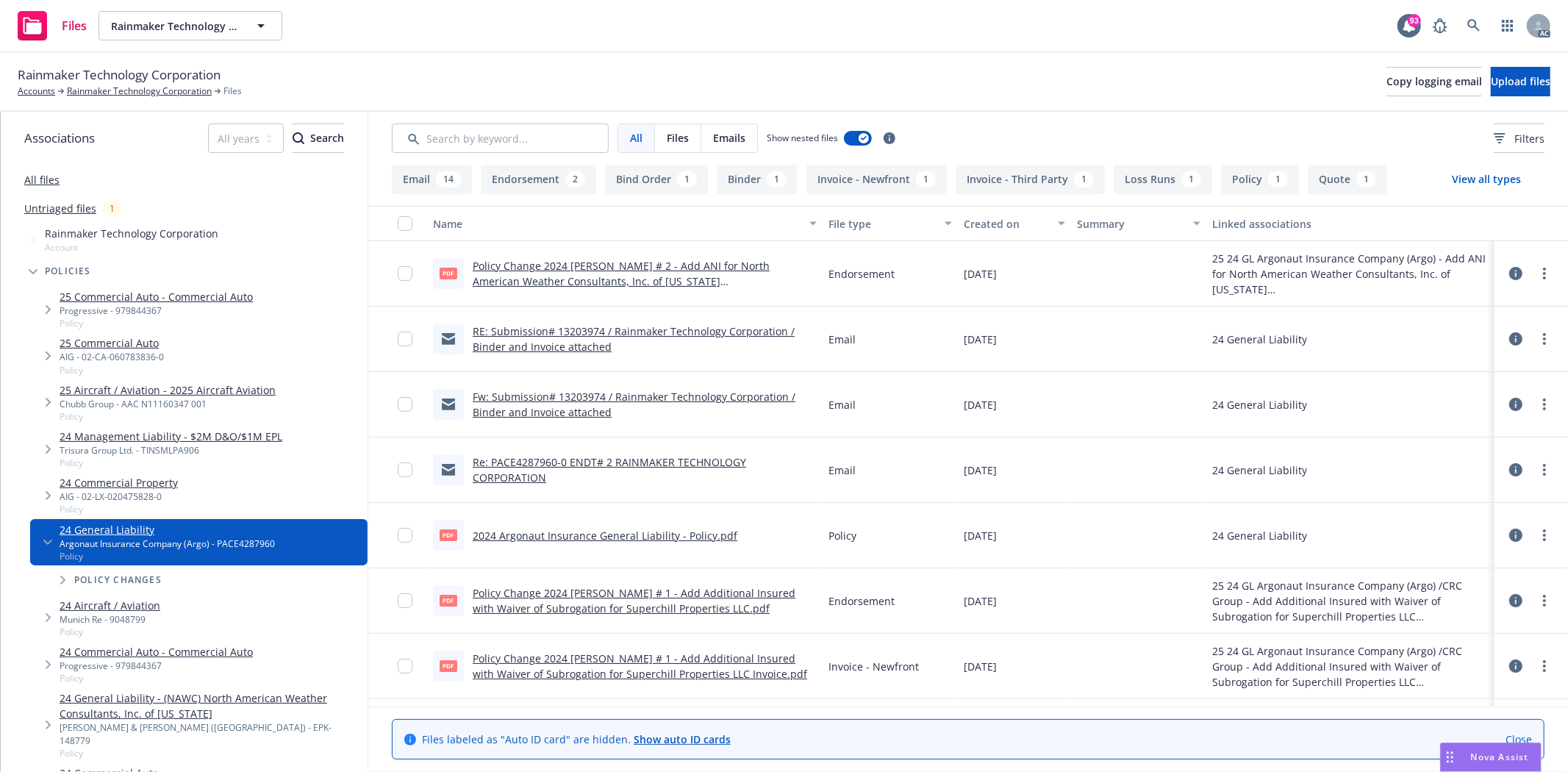
click at [665, 538] on link "2024 Argonaut Insurance General Liability - Policy.pdf" at bounding box center [605, 535] width 265 height 14
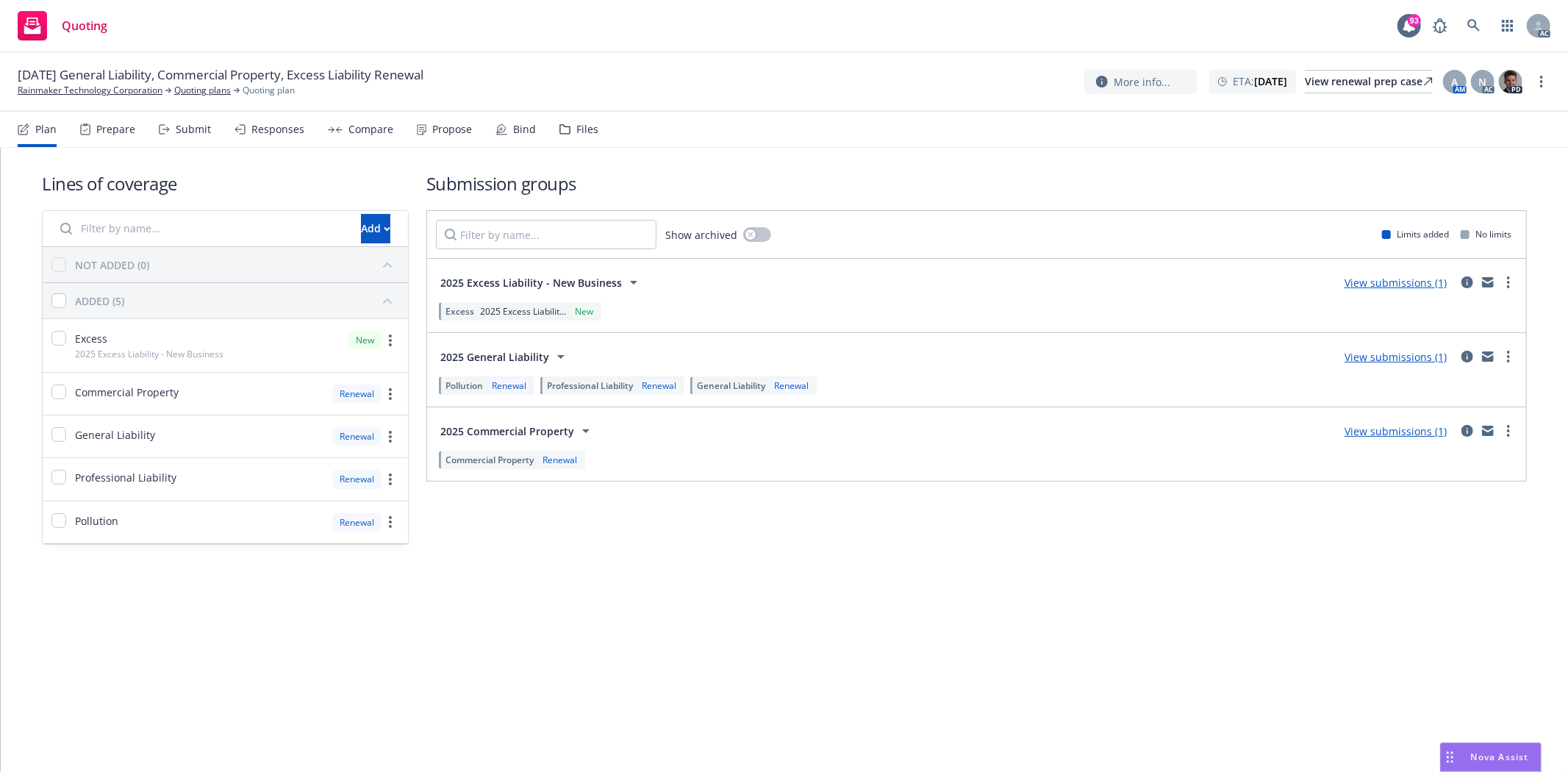
click at [105, 120] on div "Prepare" at bounding box center [107, 129] width 55 height 35
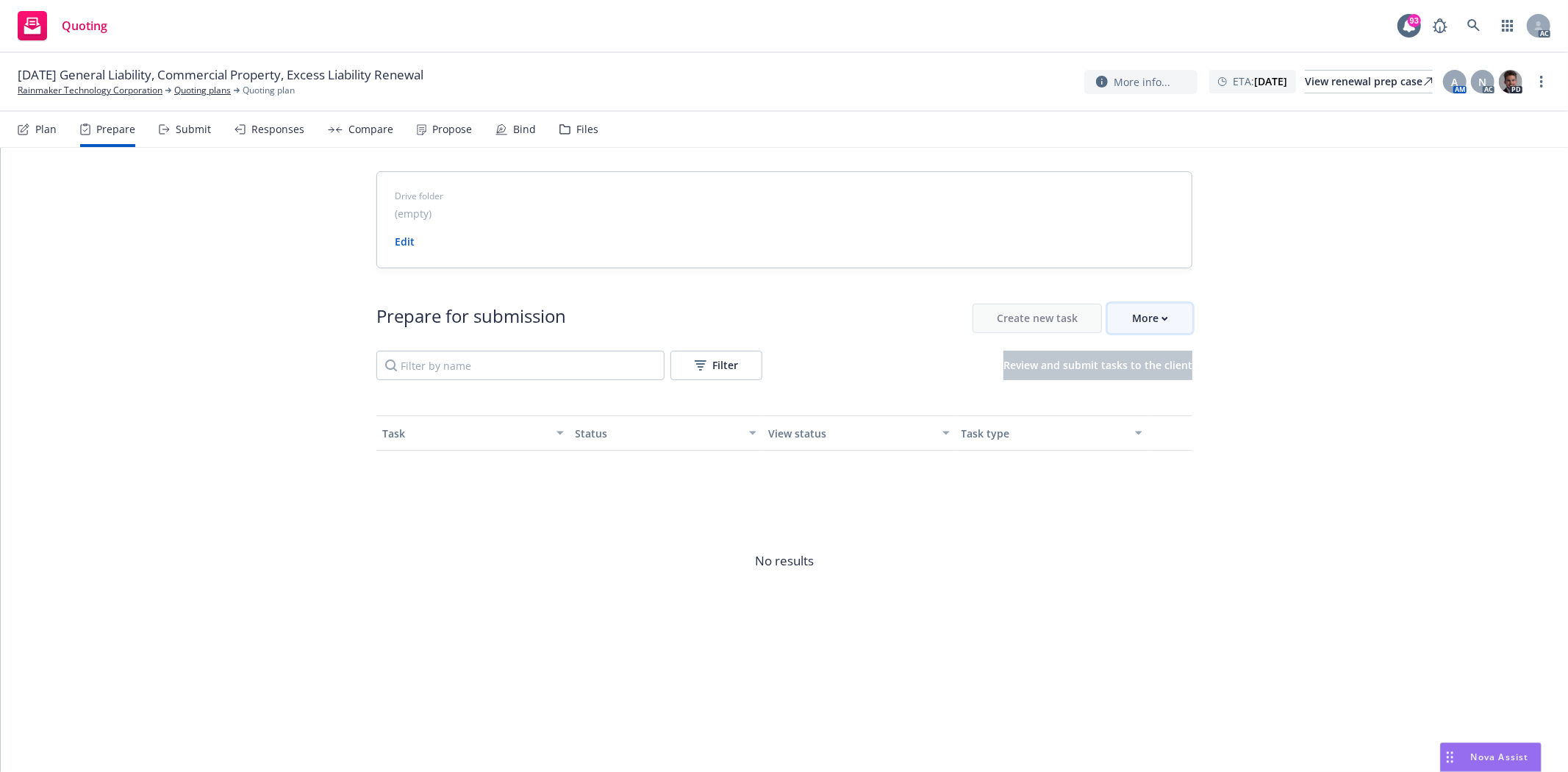
click at [1130, 323] on button "More" at bounding box center [1150, 319] width 85 height 30
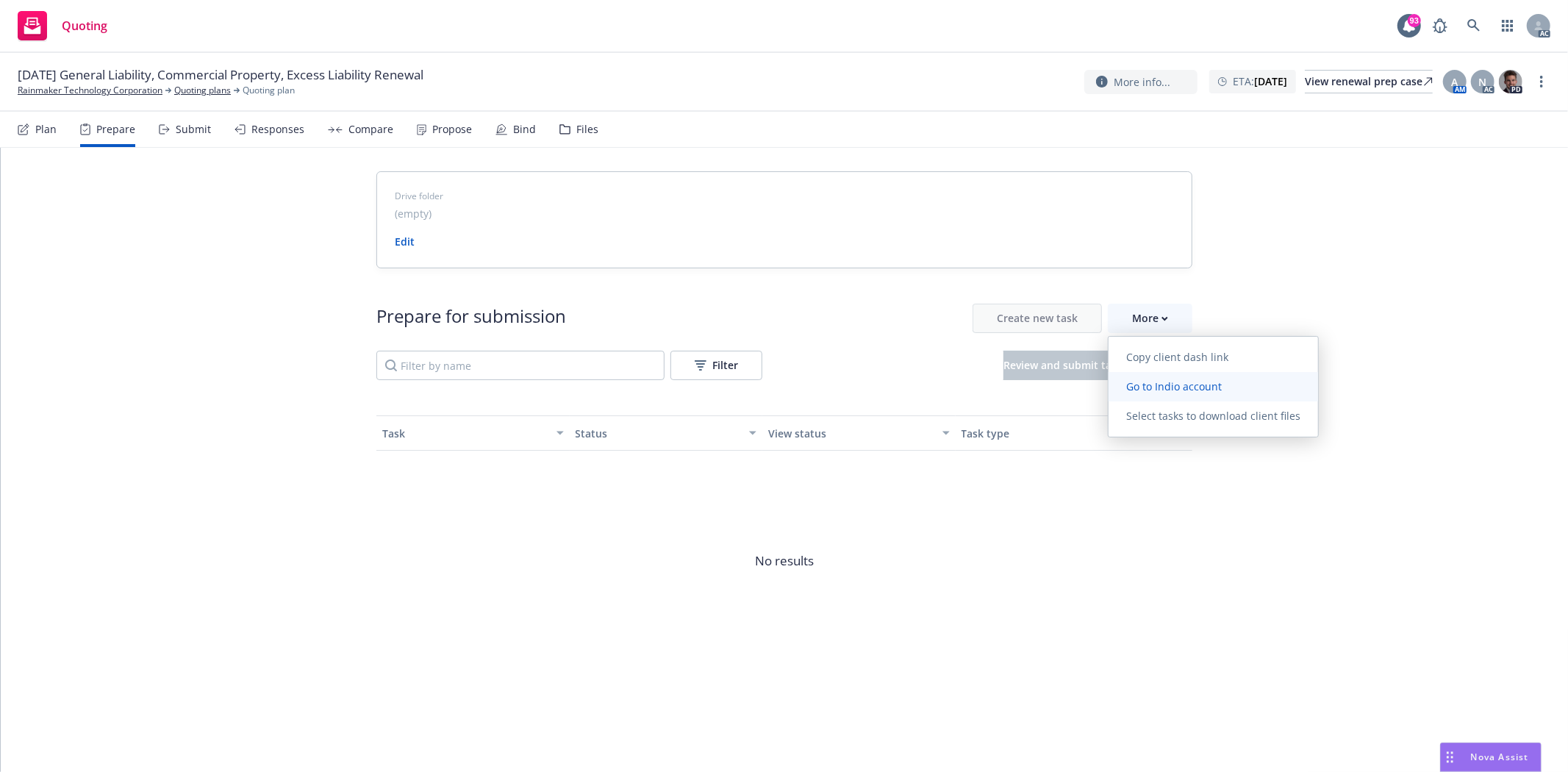
click at [1199, 375] on link "Go to Indio account" at bounding box center [1213, 387] width 210 height 30
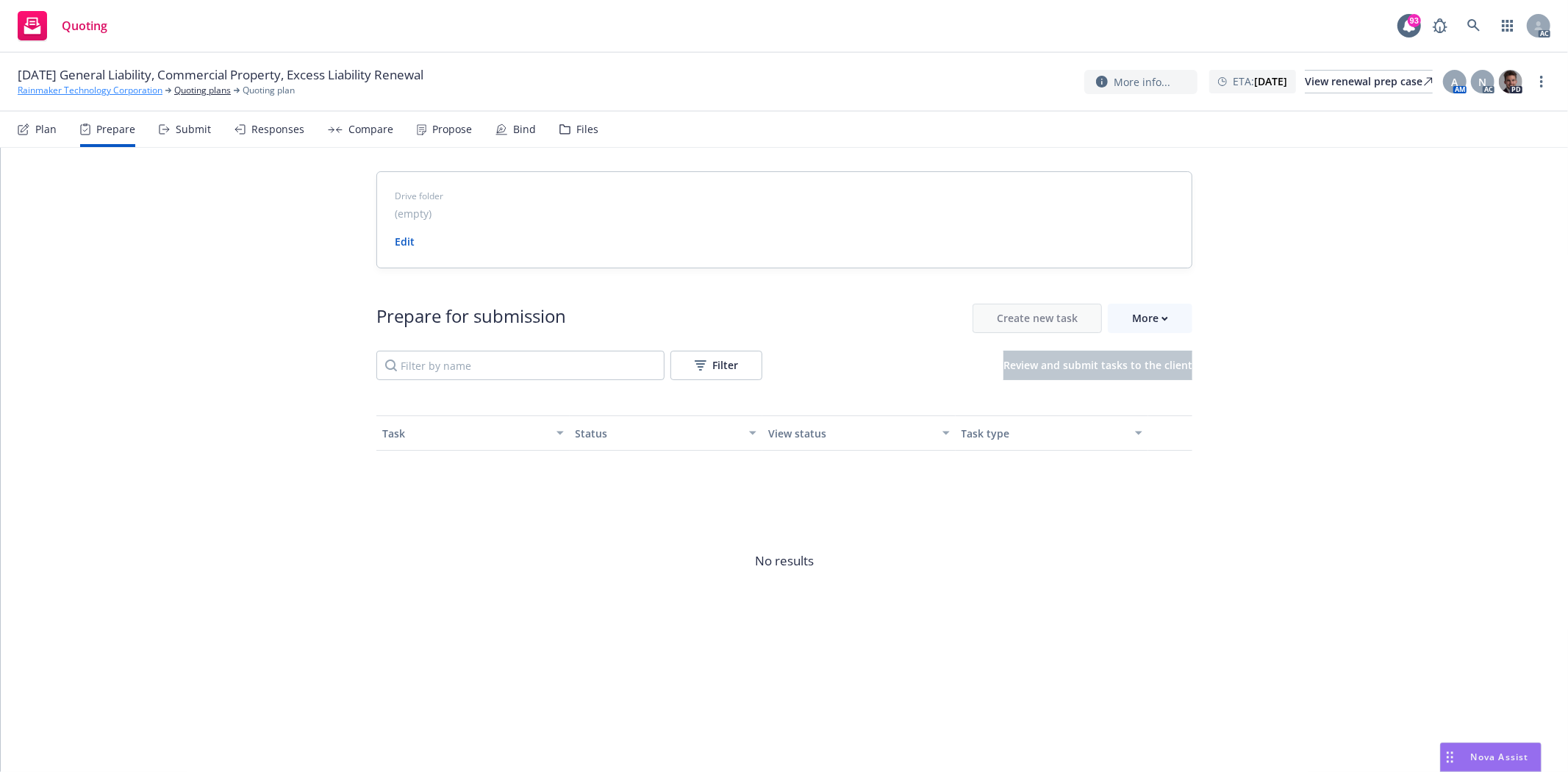
click at [147, 86] on link "Rainmaker Technology Corporation" at bounding box center [90, 91] width 145 height 13
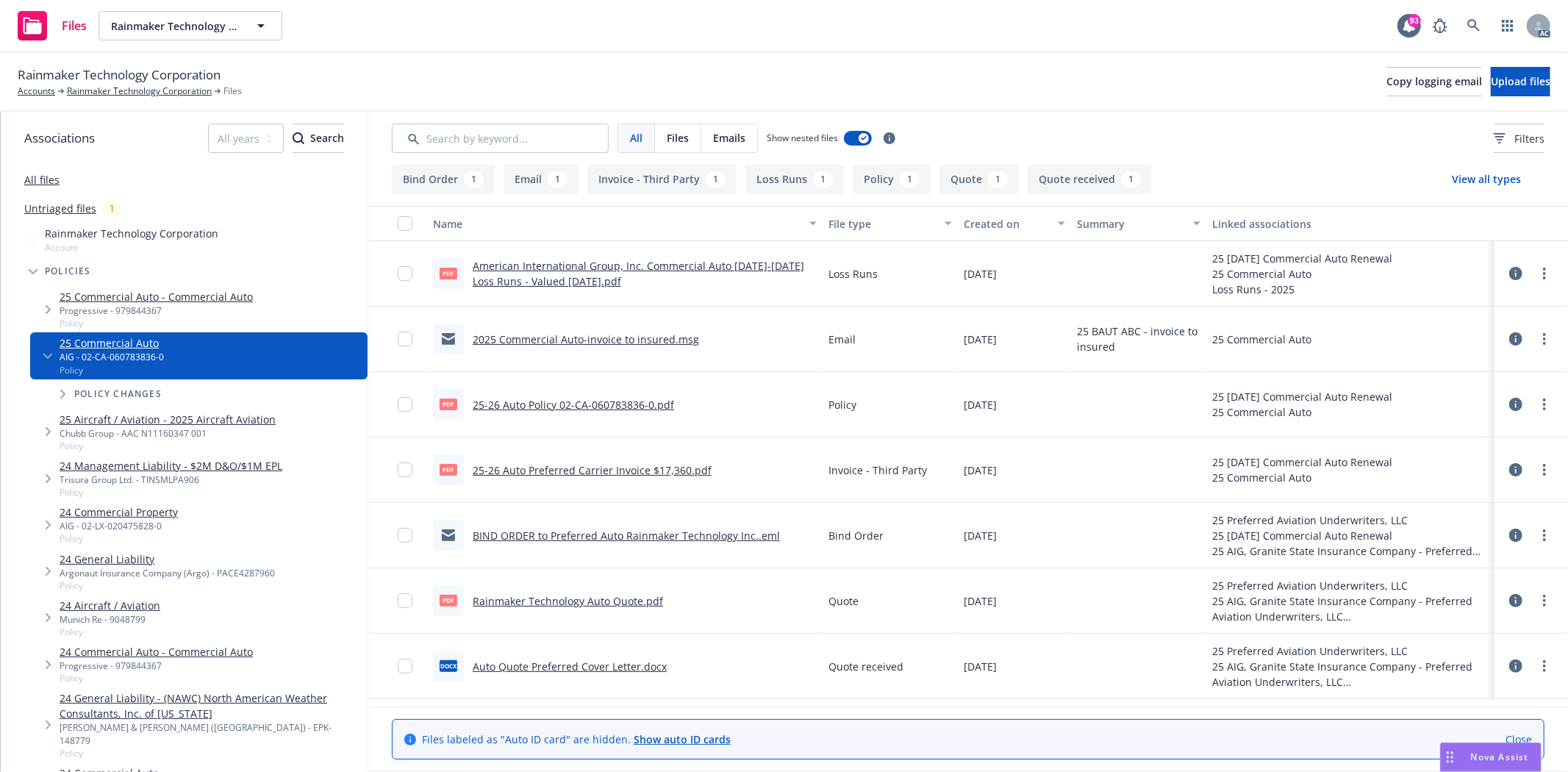
click at [637, 402] on link "25-26 Auto Policy 02-CA-060783836-0.pdf" at bounding box center [573, 404] width 202 height 14
click at [156, 94] on link "Rainmaker Technology Corporation" at bounding box center [139, 91] width 145 height 13
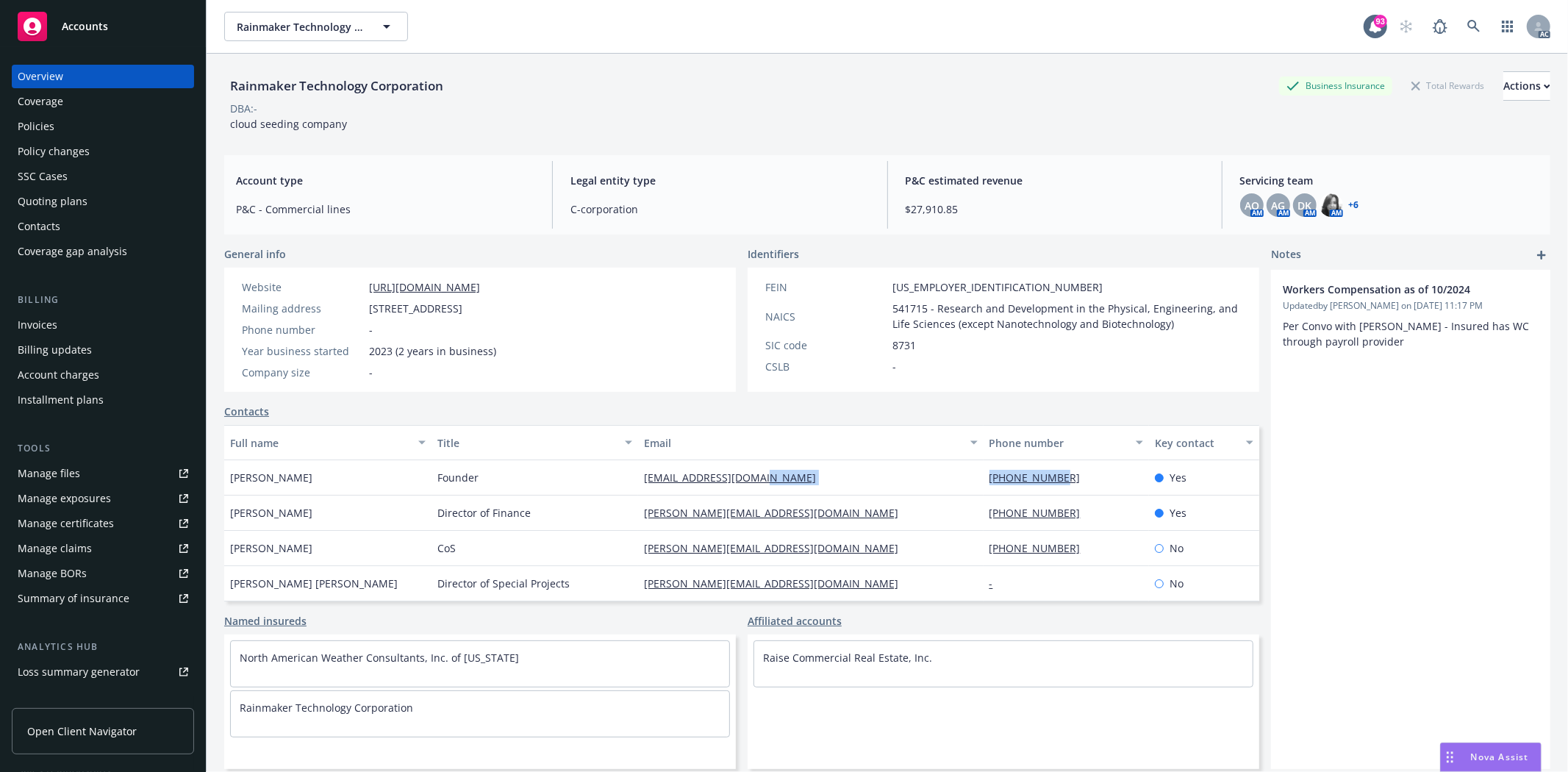
drag, startPoint x: 959, startPoint y: 471, endPoint x: 1056, endPoint y: 477, distance: 97.2
click at [1056, 477] on div "Augustus Doricko Founder augustus@makerain.com 347-610-1870 Yes" at bounding box center [741, 477] width 1035 height 35
copy div "347-610-1870"
click at [55, 130] on div "Policies" at bounding box center [102, 126] width 170 height 24
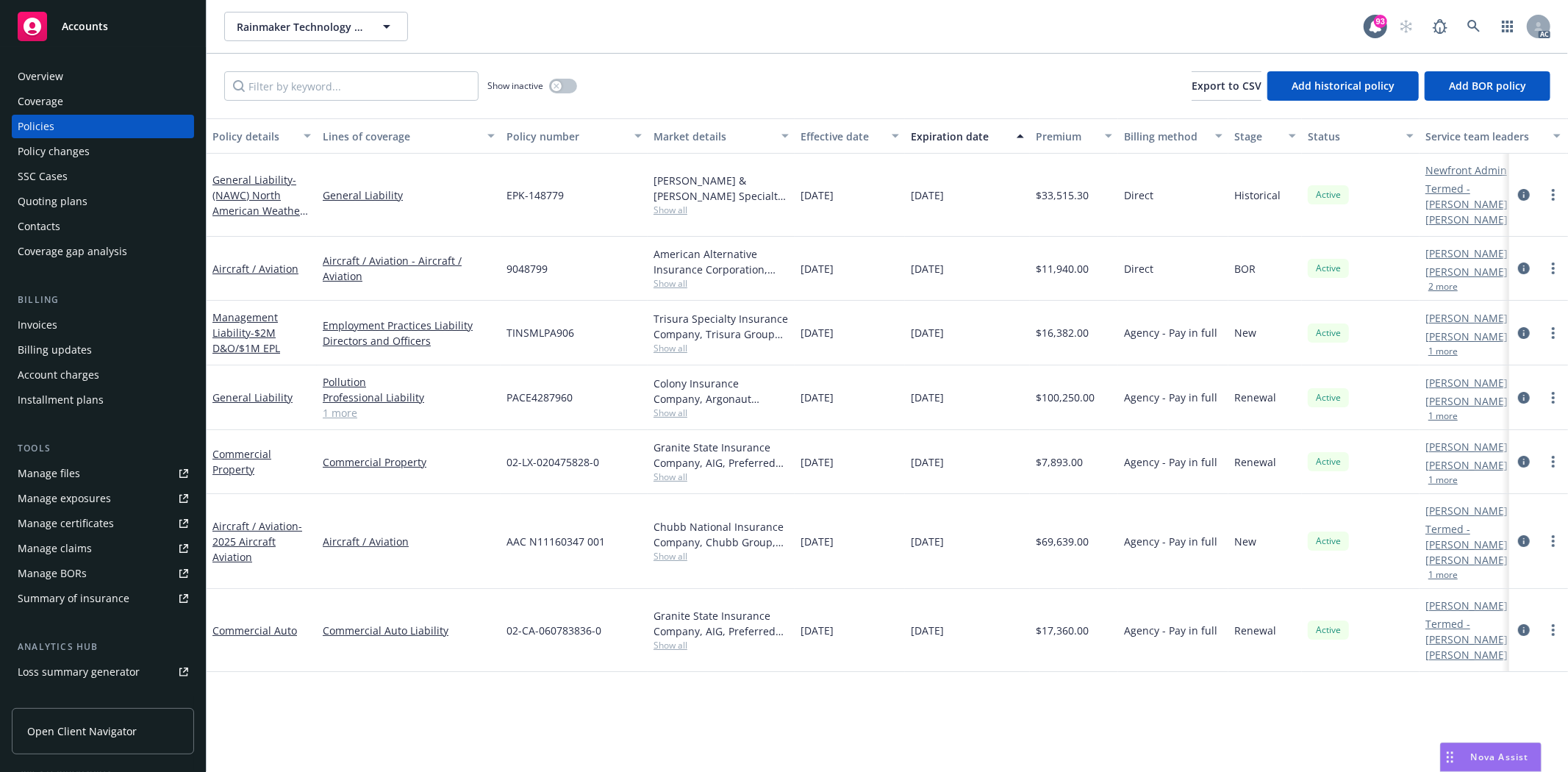
click at [692, 639] on span "Show all" at bounding box center [721, 644] width 135 height 12
click at [934, 606] on div "Policy details Lines of coverage Policy number Market details Effective date Ex…" at bounding box center [887, 445] width 1361 height 653
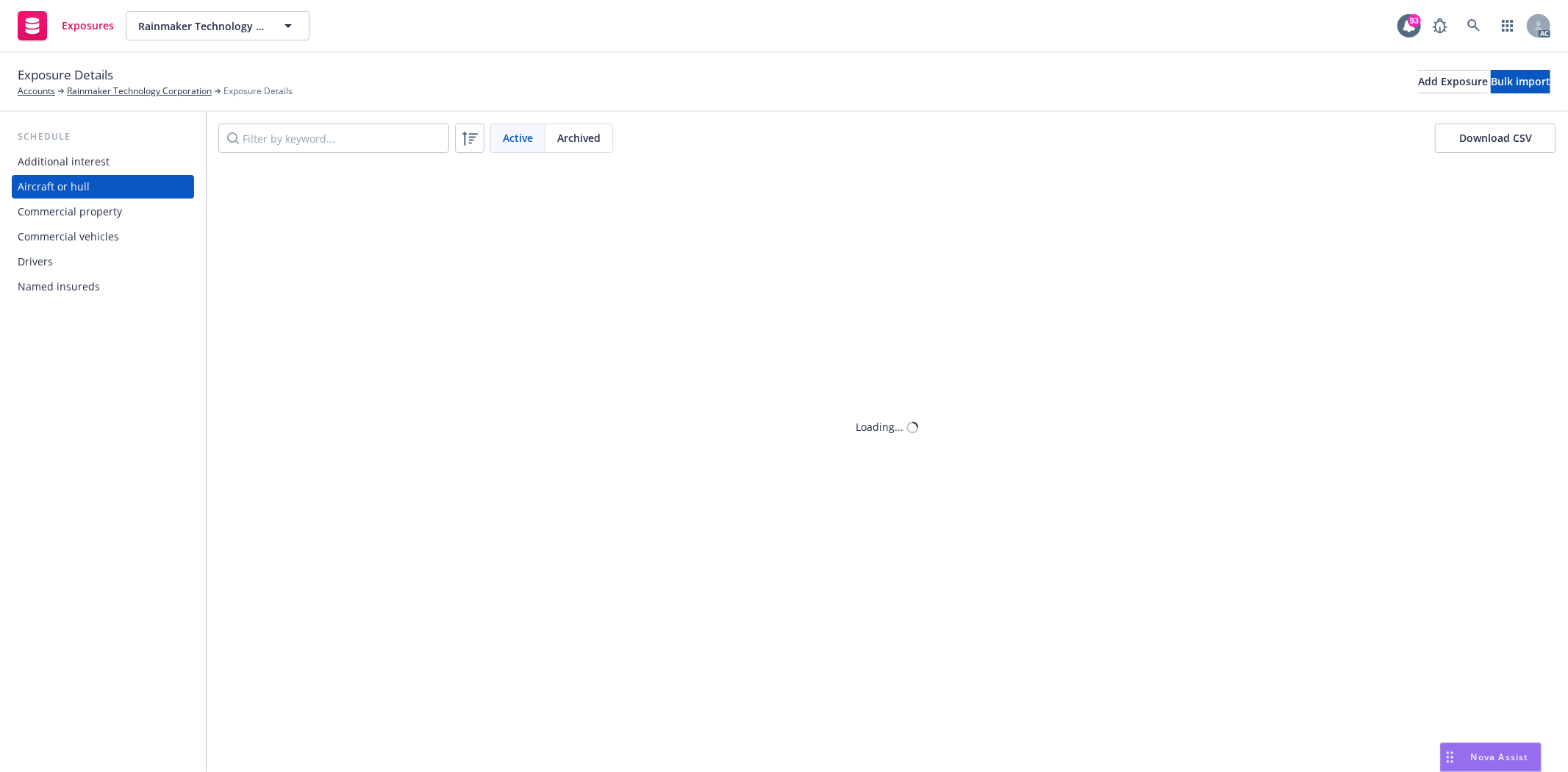
click at [120, 166] on div "Additional interest" at bounding box center [102, 161] width 170 height 24
